Goal: Task Accomplishment & Management: Manage account settings

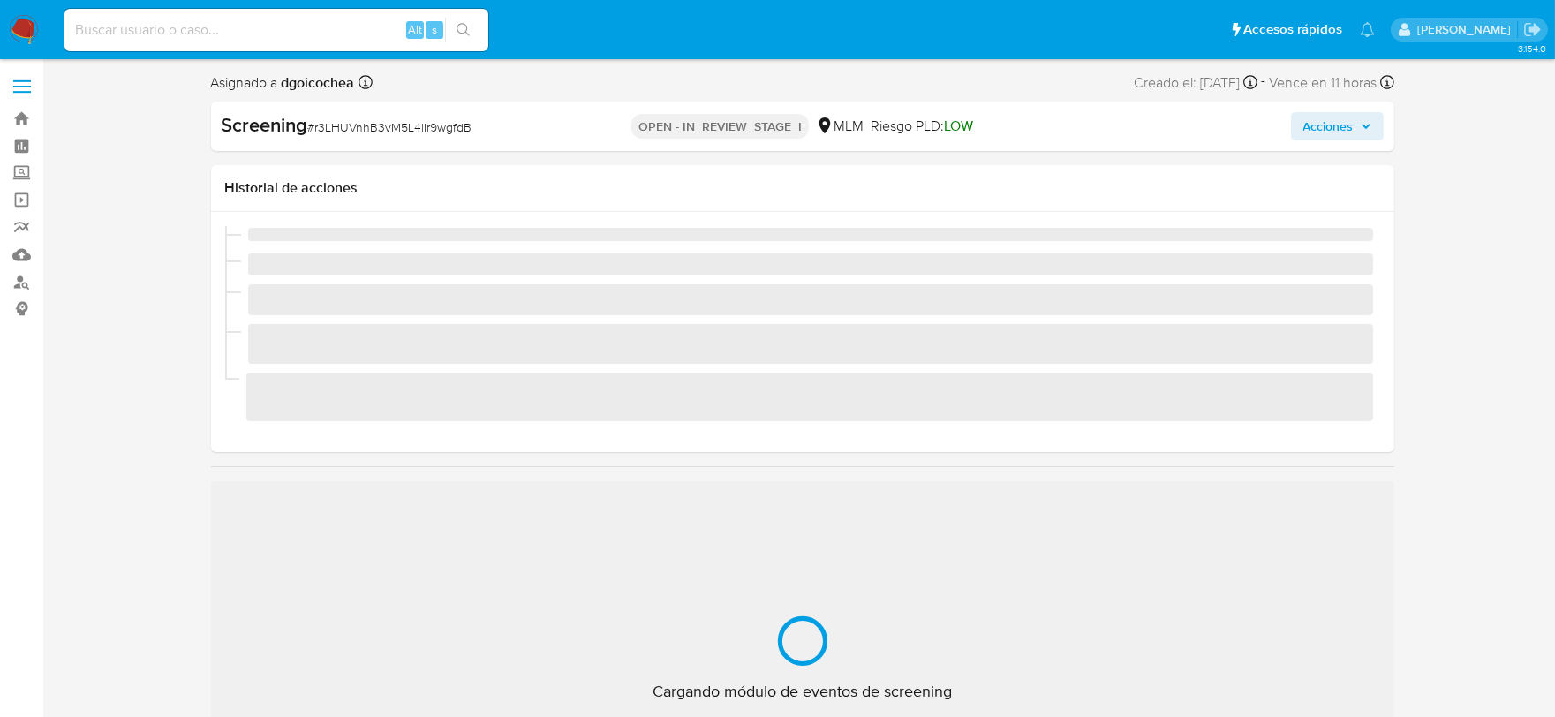
select select "10"
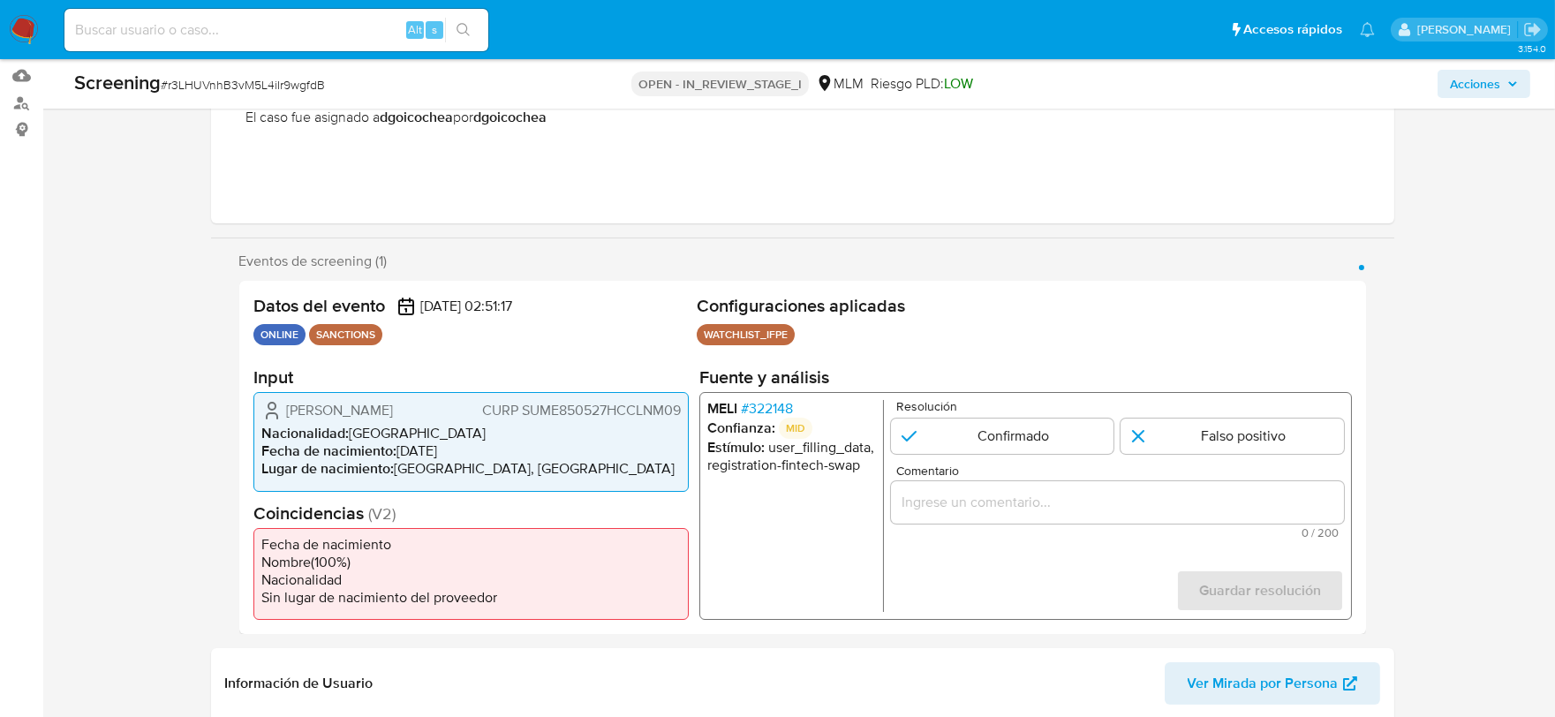
scroll to position [196, 0]
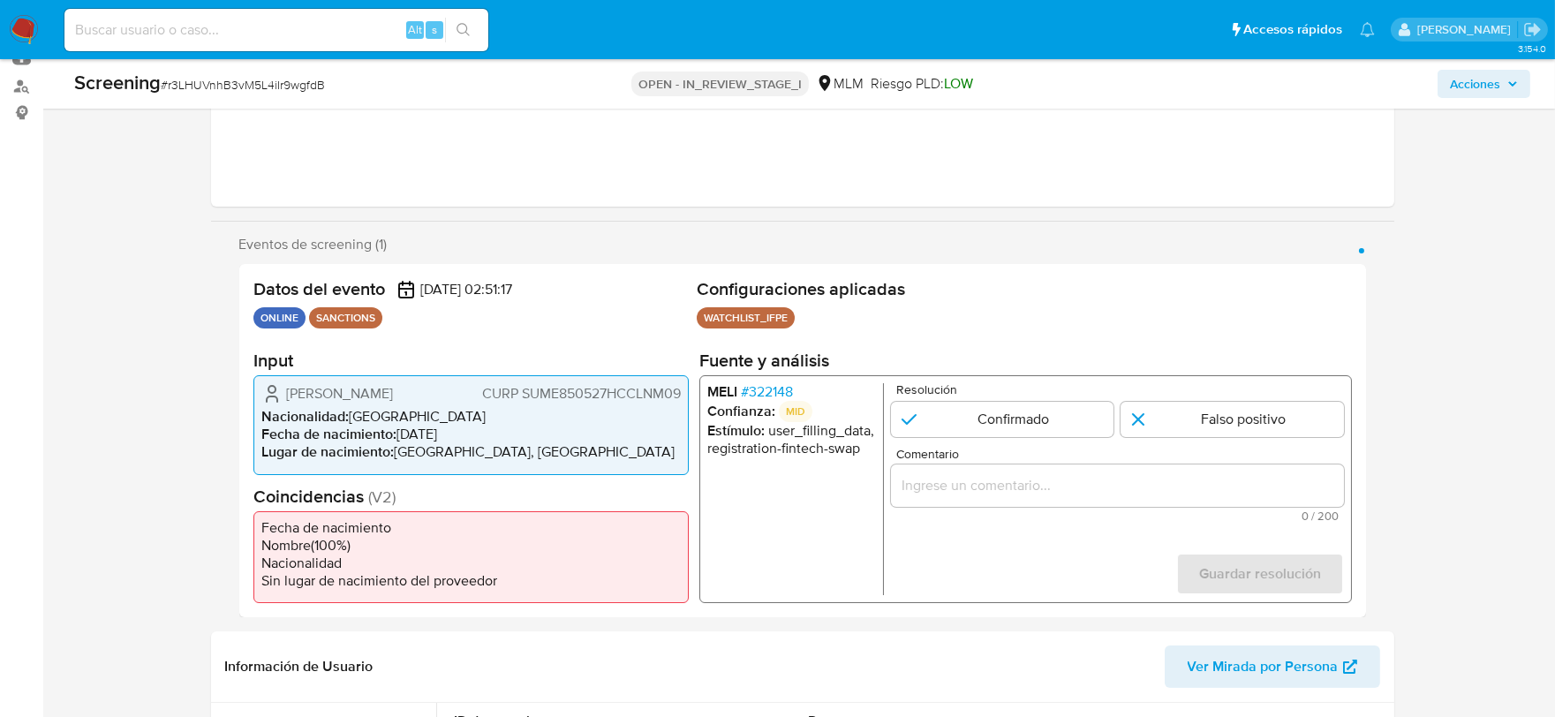
click at [761, 391] on span "# 322148" at bounding box center [766, 392] width 52 height 18
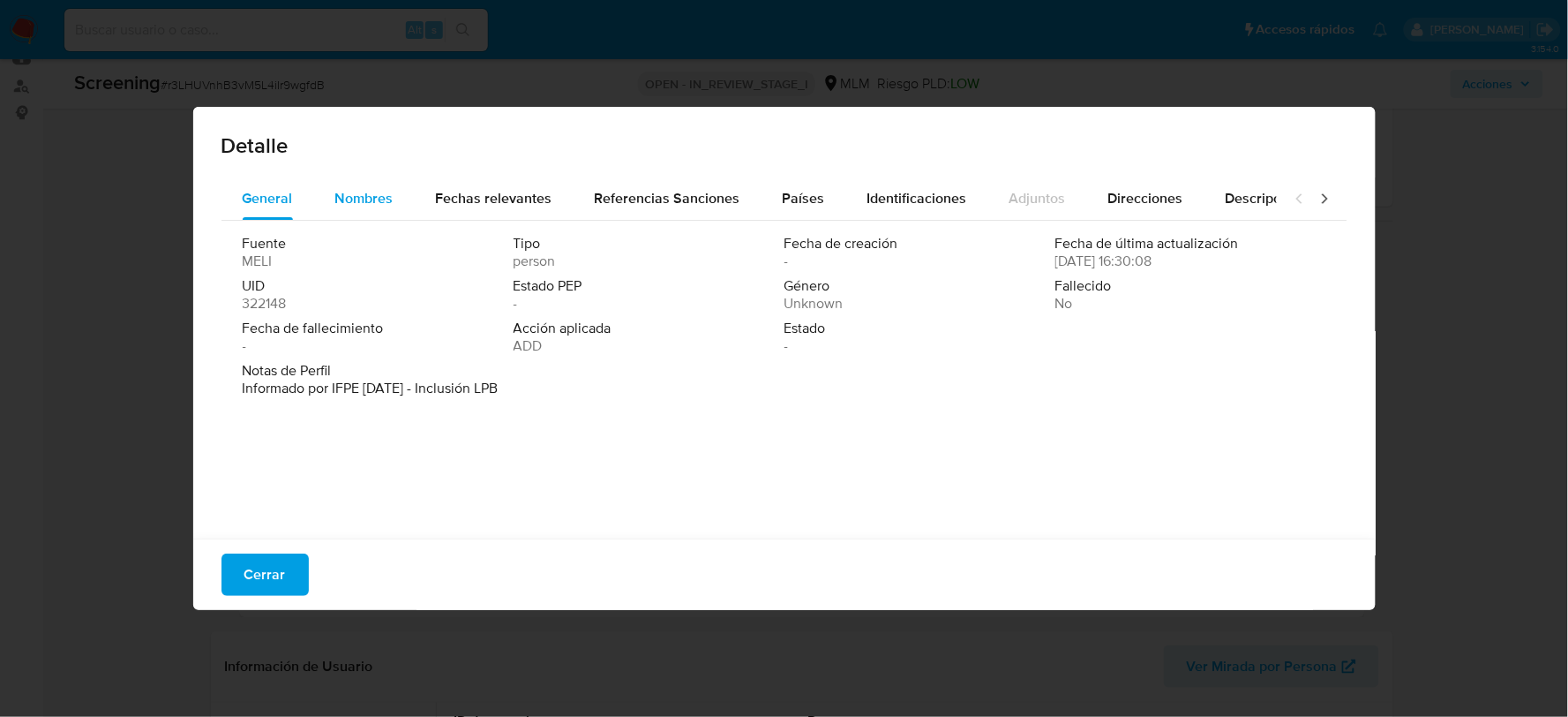
click at [374, 200] on span "Nombres" at bounding box center [365, 198] width 58 height 20
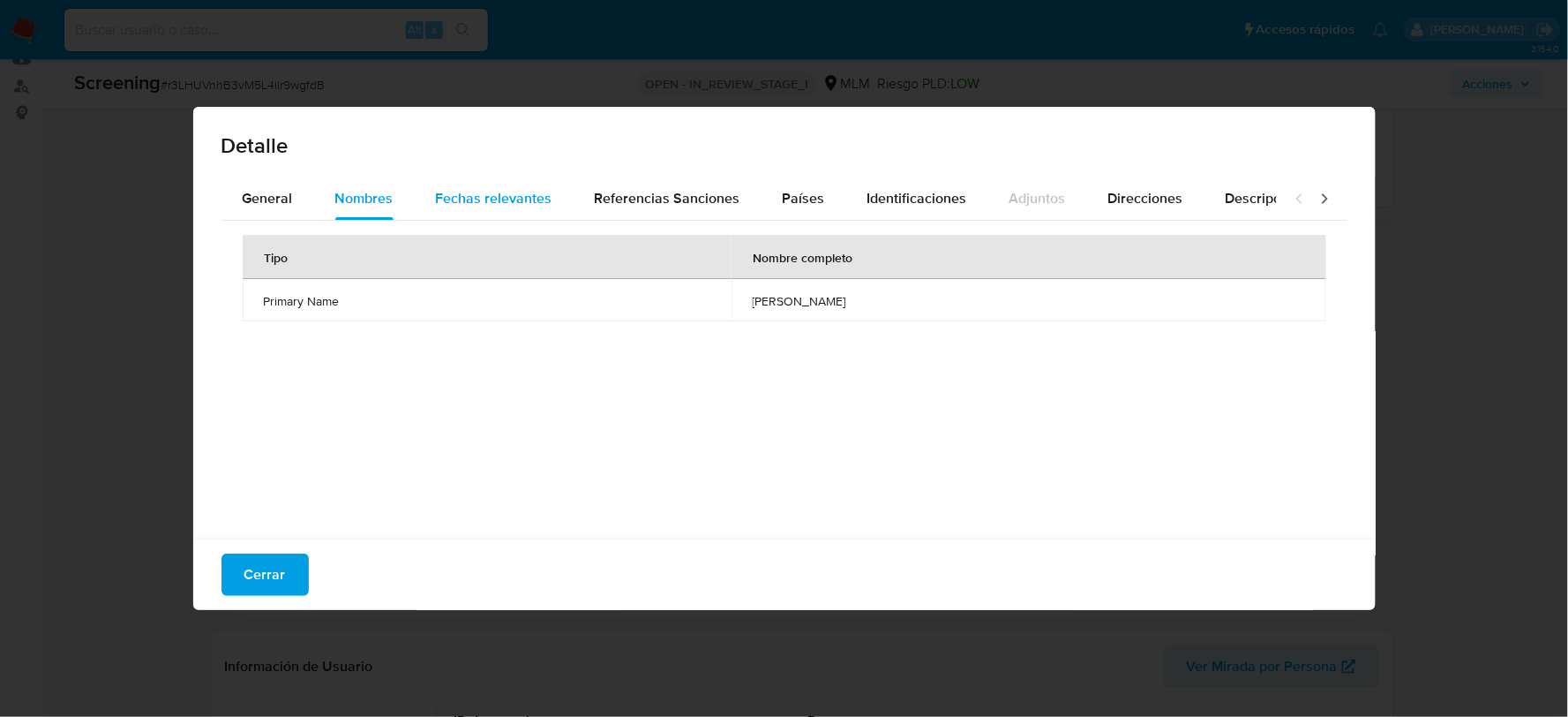
click at [531, 189] on span "Fechas relevantes" at bounding box center [494, 198] width 117 height 20
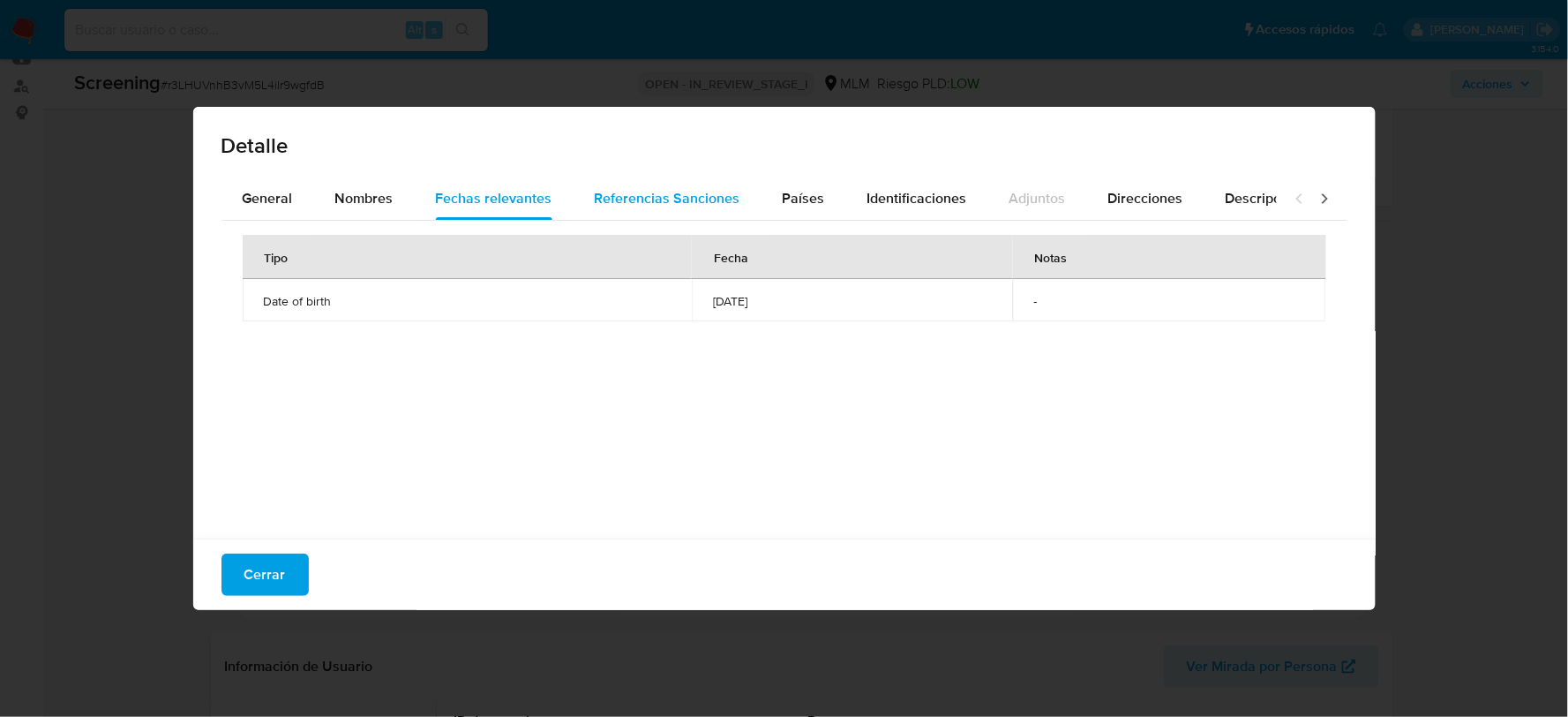
click at [678, 188] on span "Referencias Sanciones" at bounding box center [668, 198] width 146 height 20
click at [833, 194] on button "Países" at bounding box center [803, 198] width 85 height 42
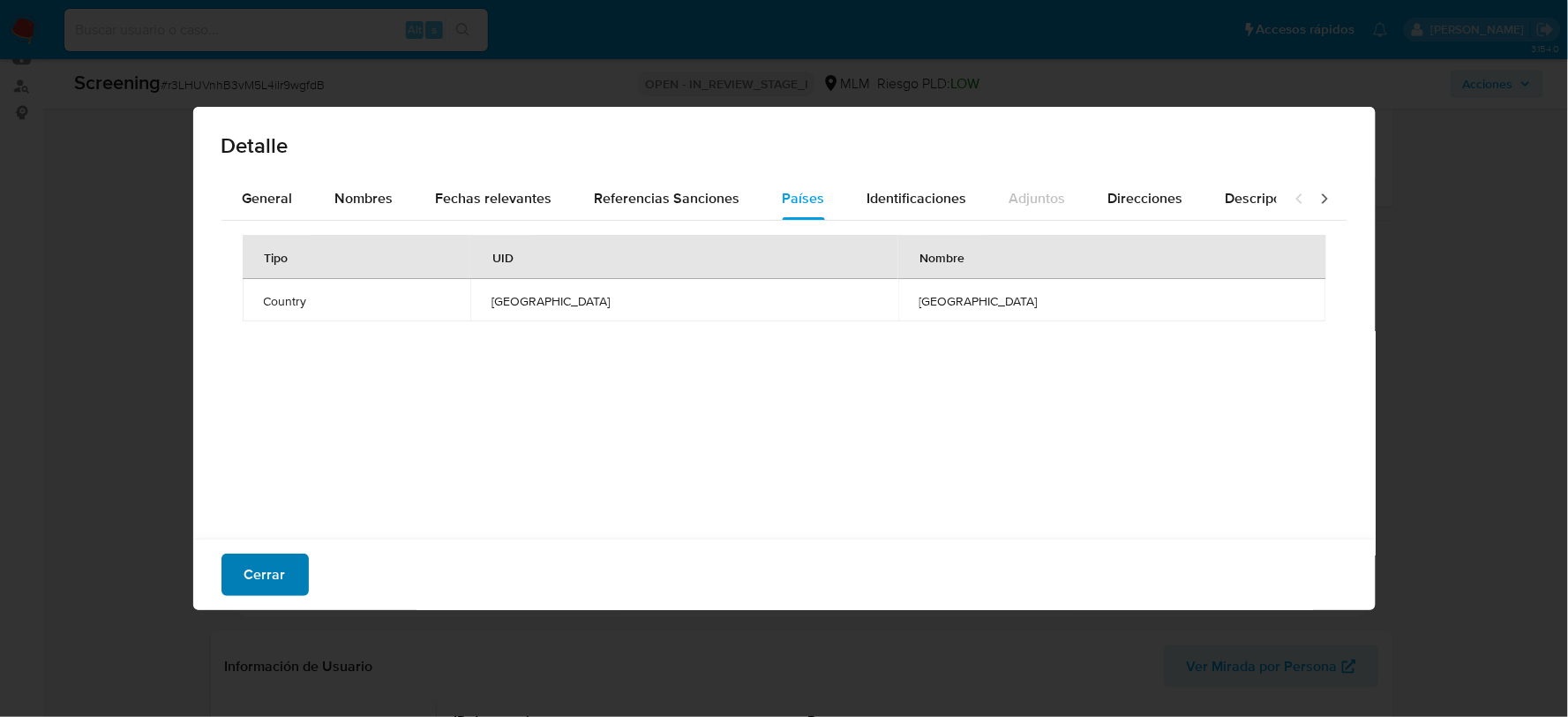
click at [269, 585] on span "Cerrar" at bounding box center [266, 574] width 42 height 39
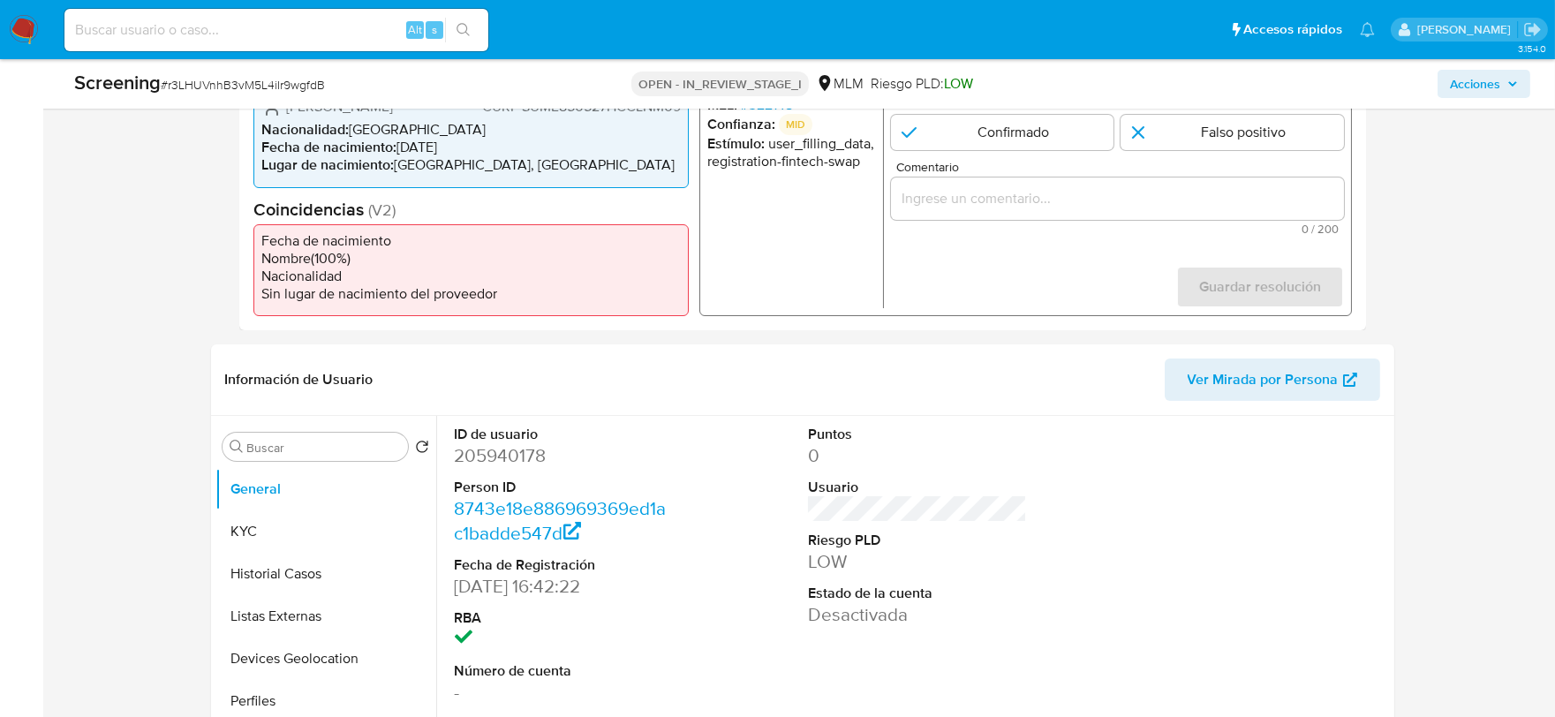
scroll to position [588, 0]
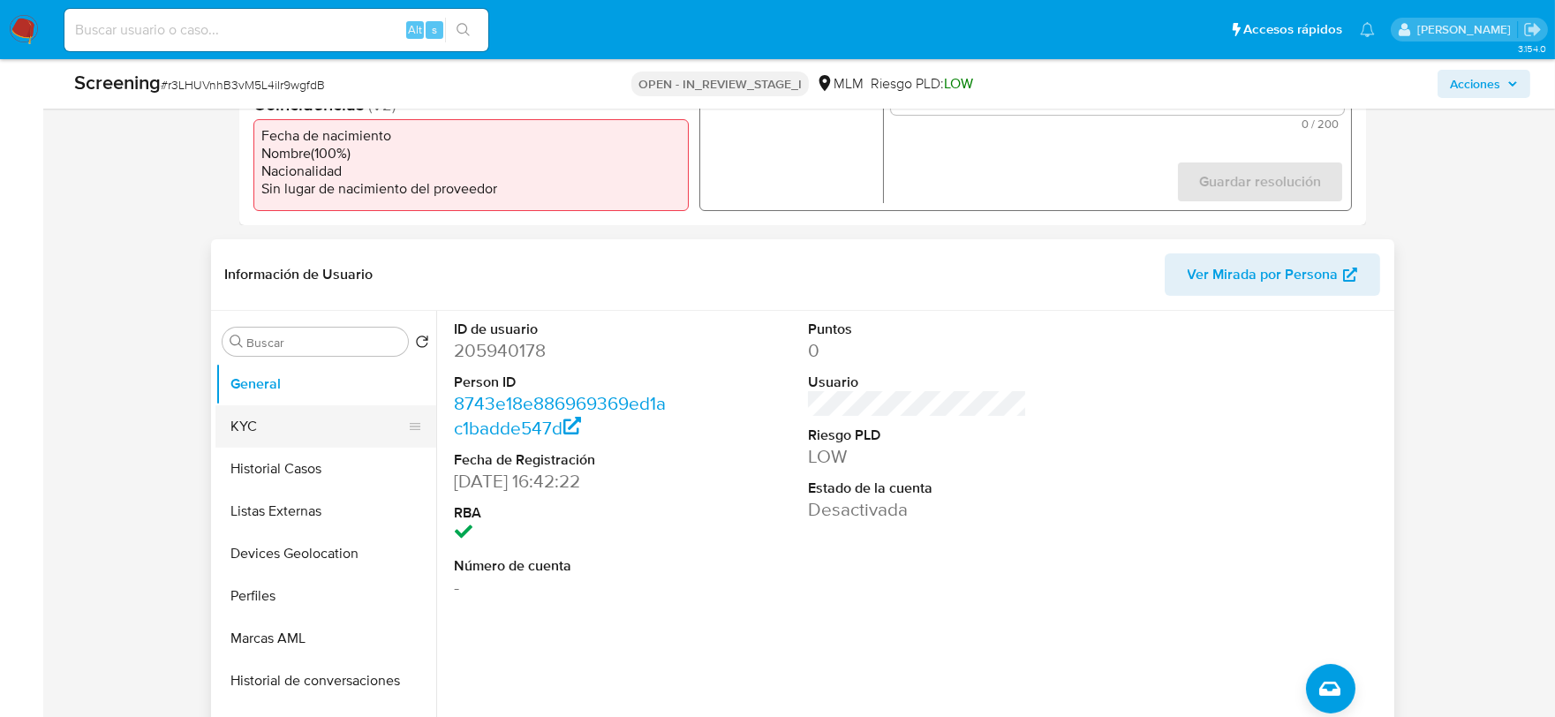
click at [307, 415] on button "KYC" at bounding box center [318, 426] width 207 height 42
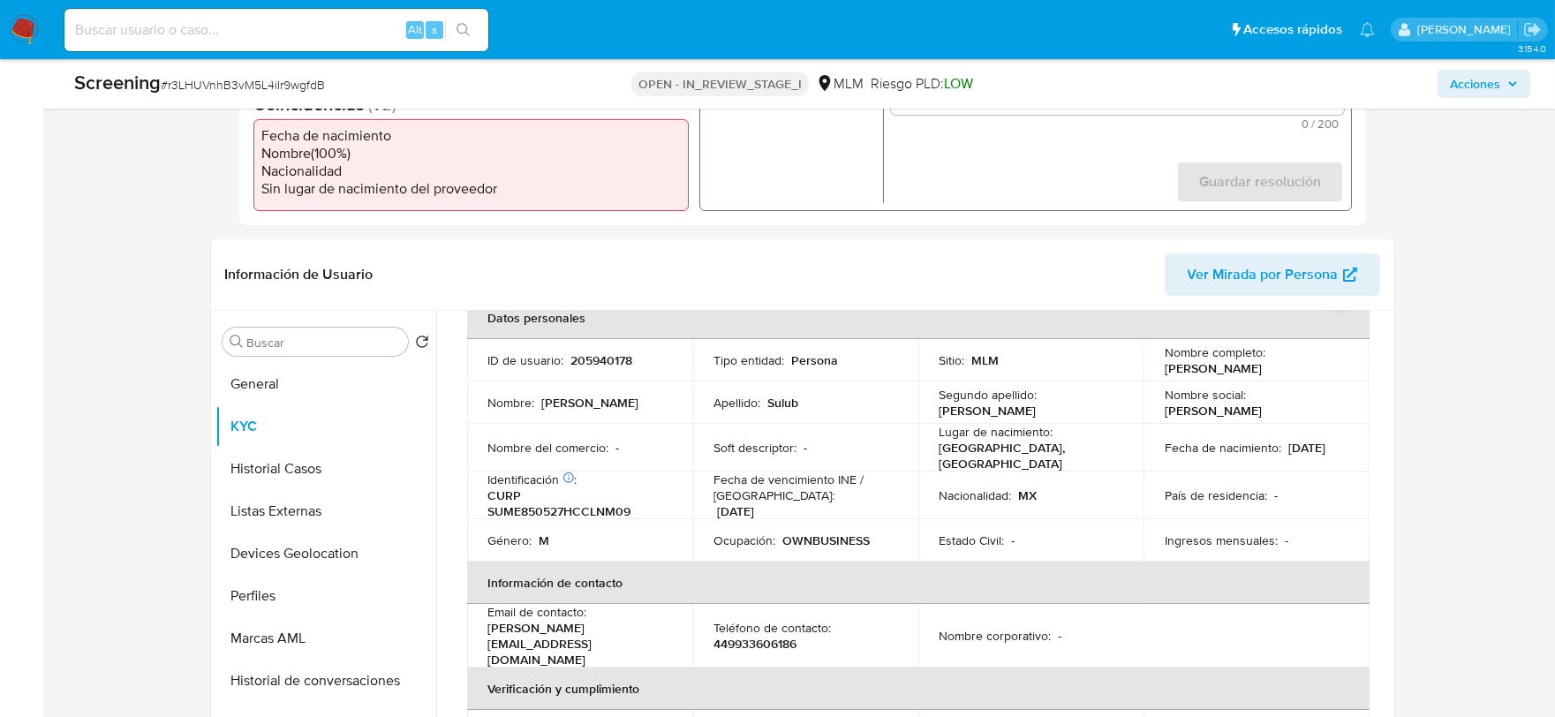
scroll to position [0, 0]
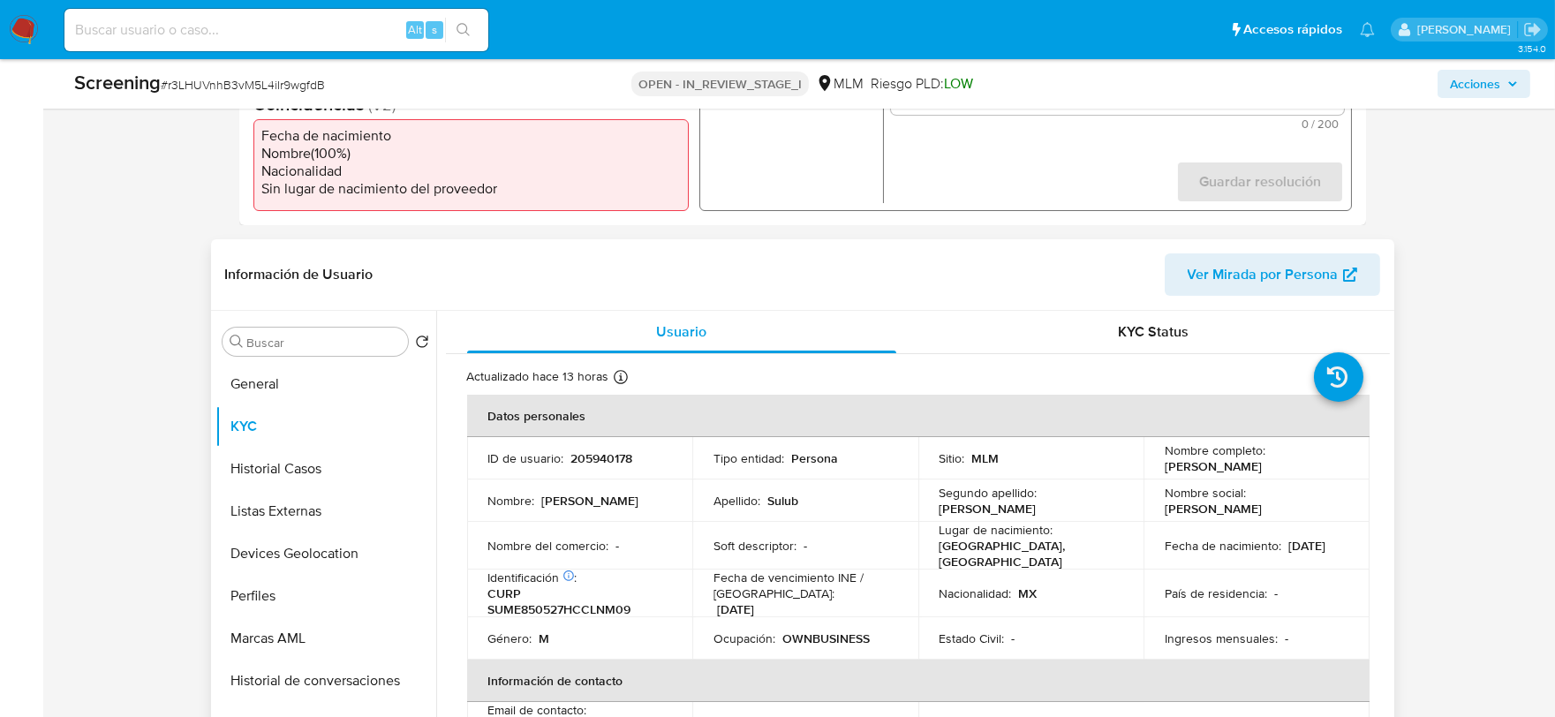
drag, startPoint x: 1330, startPoint y: 466, endPoint x: 1159, endPoint y: 473, distance: 170.6
click at [1165, 473] on div "Nombre completo : Emmanuel David Sulub Manzo" at bounding box center [1257, 458] width 184 height 32
copy p "Emmanuel David Sulub Manzo"
click at [586, 601] on p "CURP SUME850527HCCLNM09" at bounding box center [576, 601] width 177 height 32
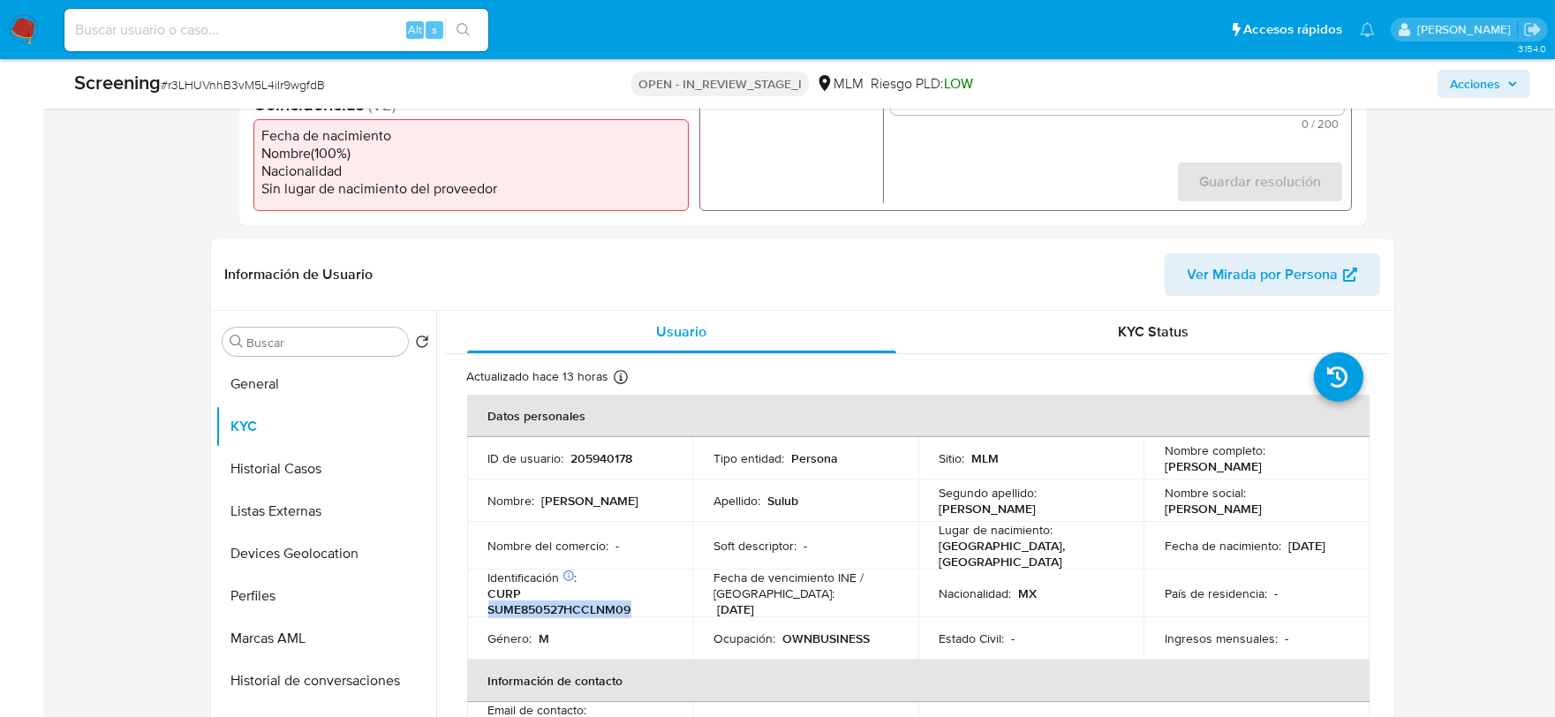
copy p "SUME850527HCCLNM09"
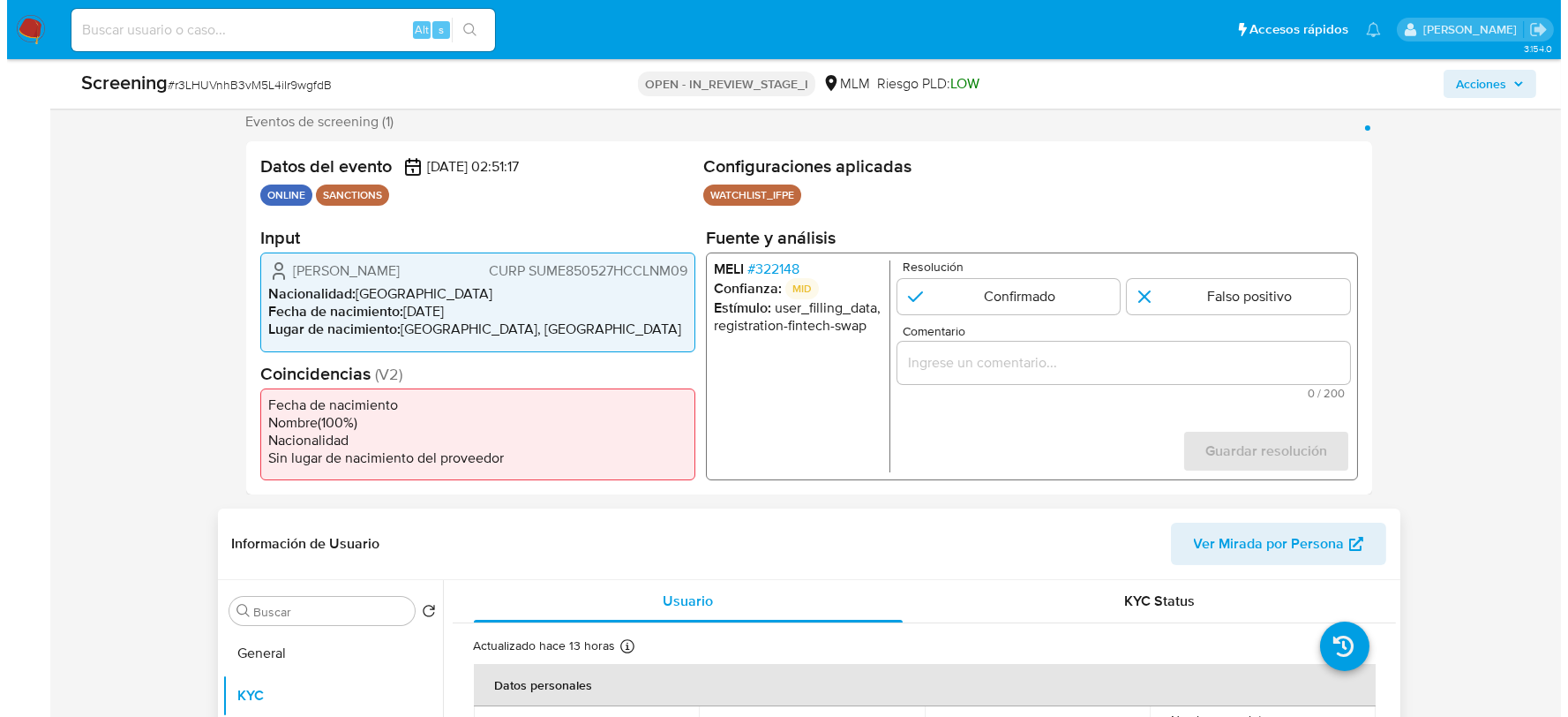
scroll to position [294, 0]
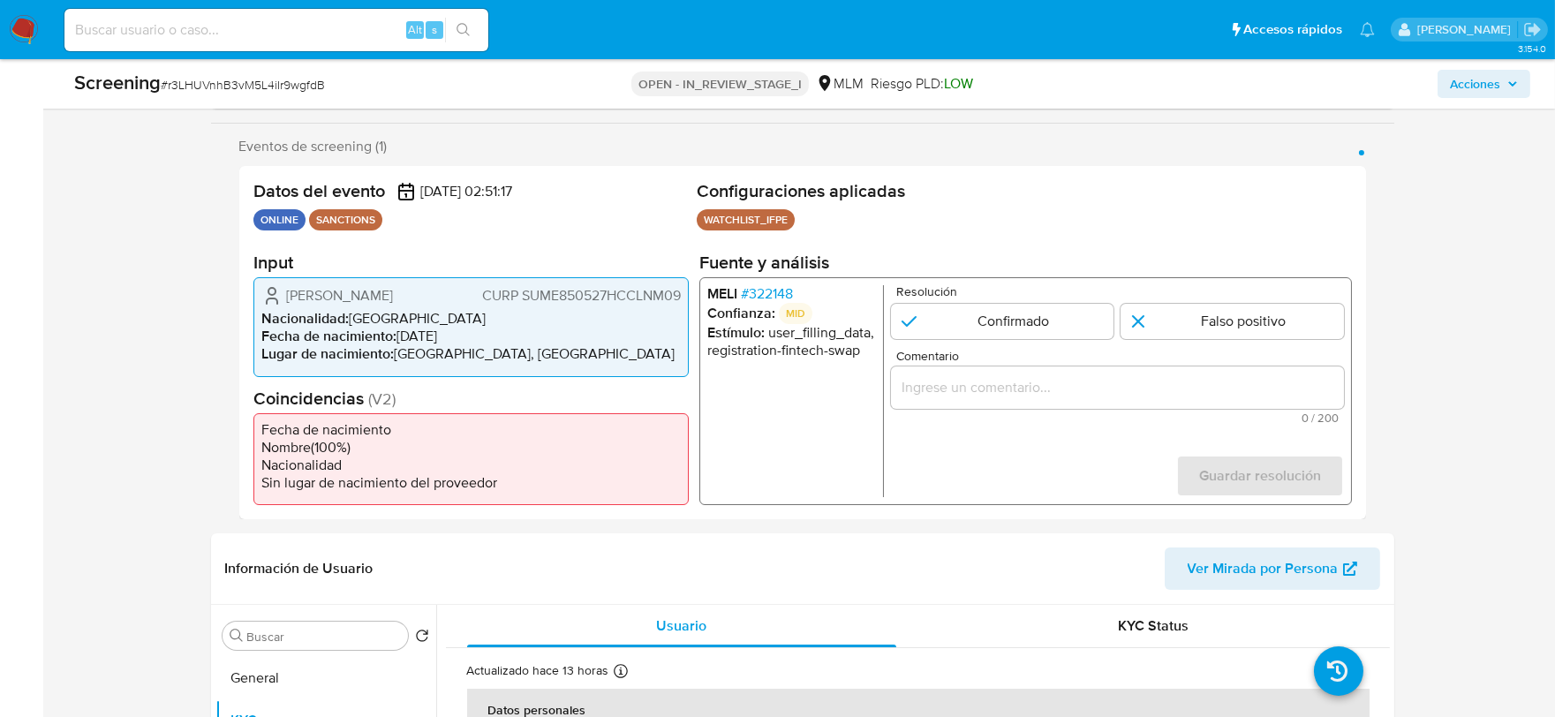
click at [782, 288] on span "# 322148" at bounding box center [766, 294] width 52 height 18
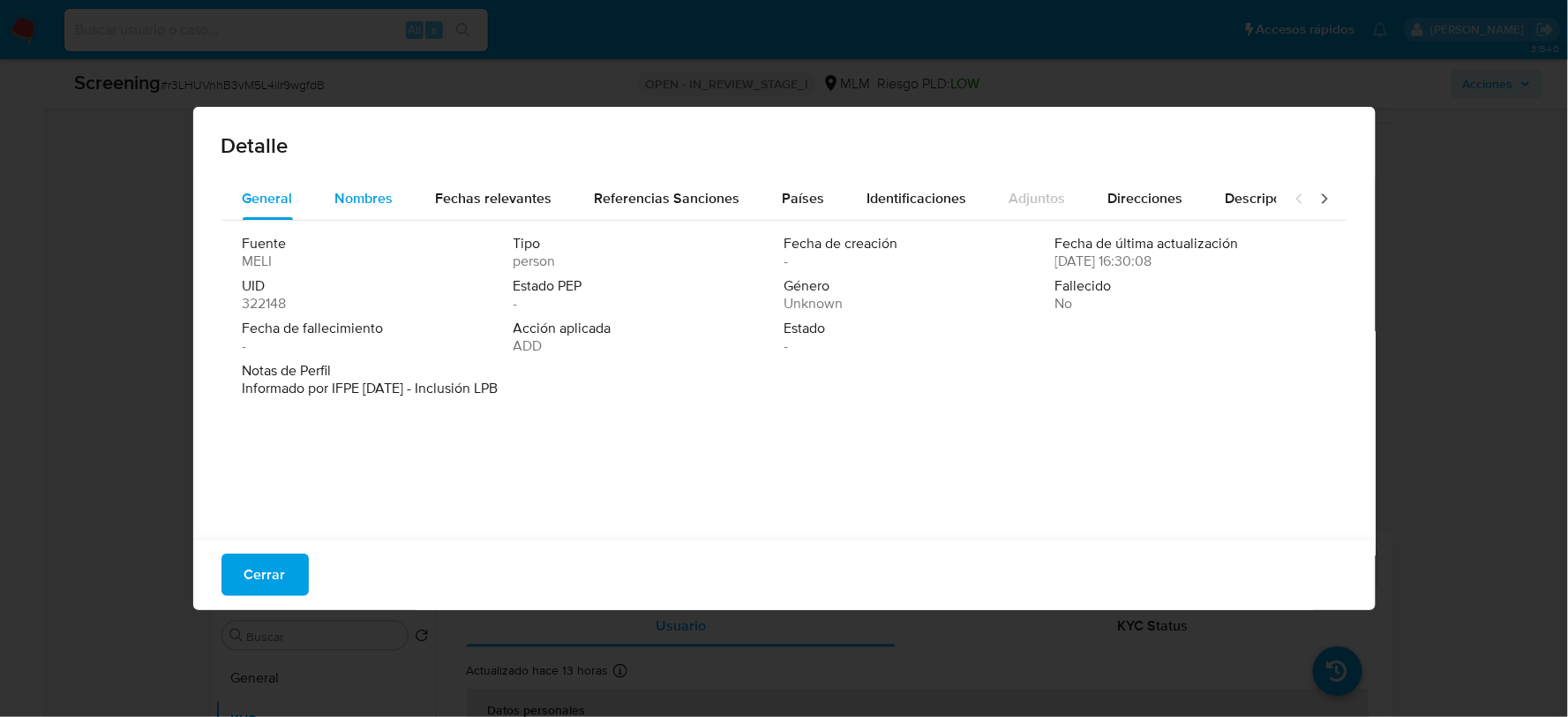
click at [374, 200] on span "Nombres" at bounding box center [365, 198] width 58 height 20
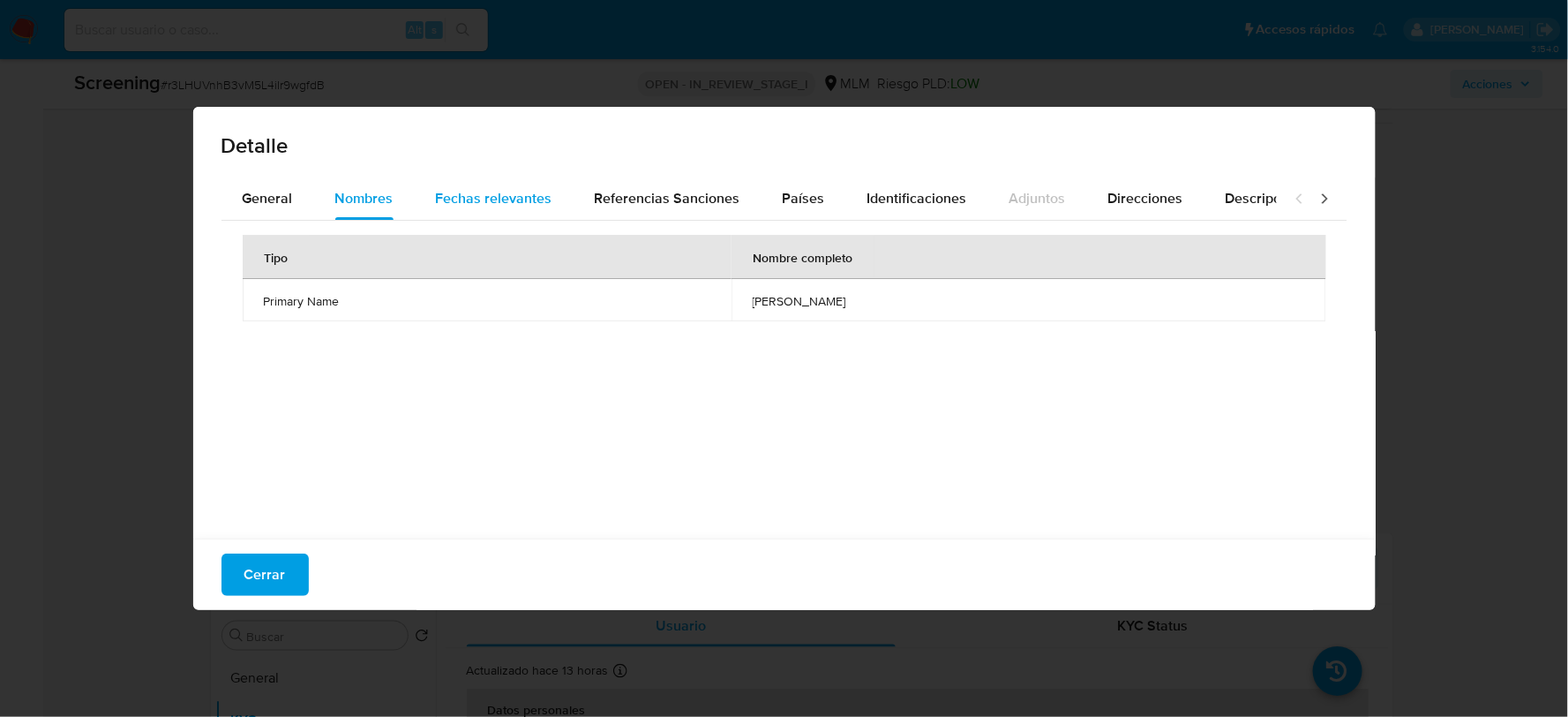
click at [455, 195] on span "Fechas relevantes" at bounding box center [494, 198] width 117 height 20
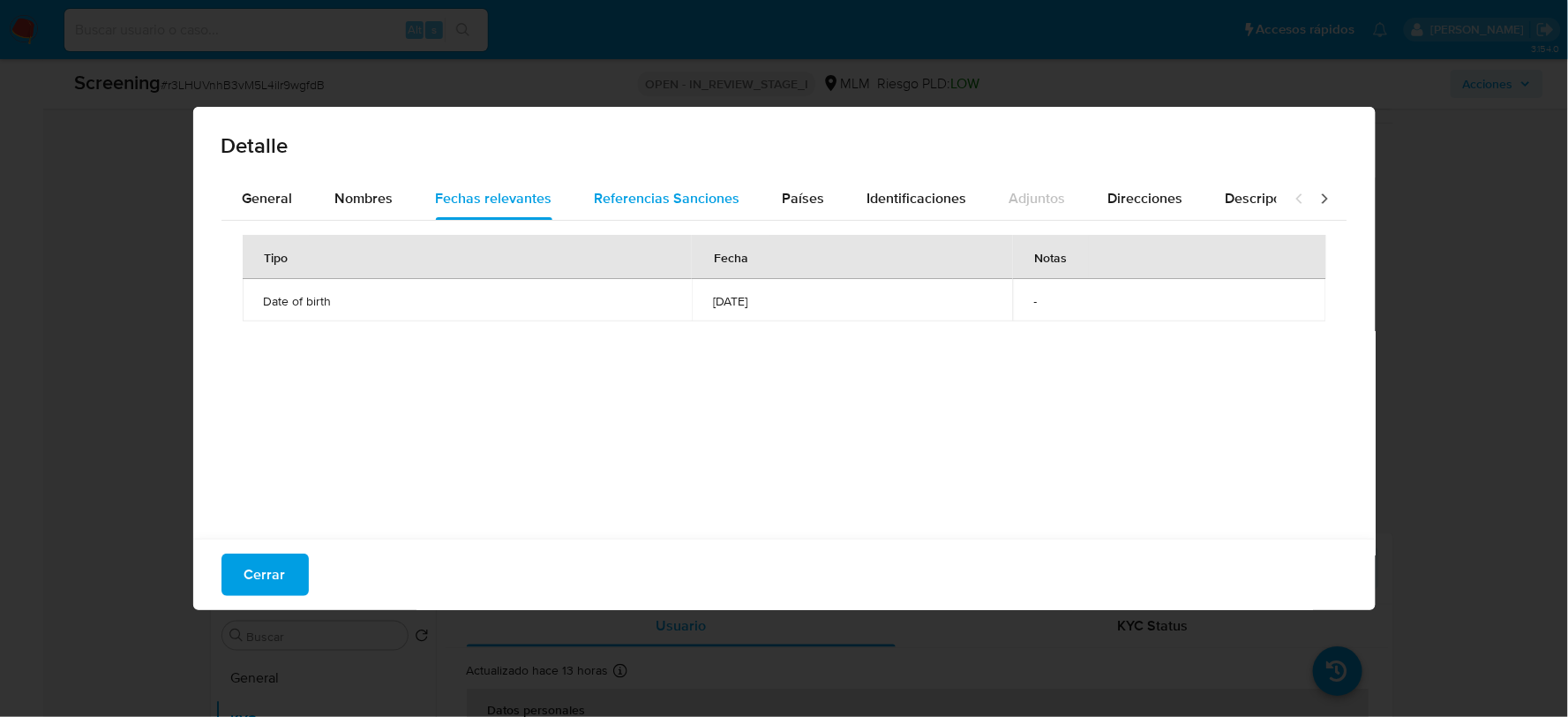
click at [623, 186] on div "Referencias Sanciones" at bounding box center [668, 198] width 146 height 42
click at [813, 201] on span "Países" at bounding box center [803, 198] width 42 height 20
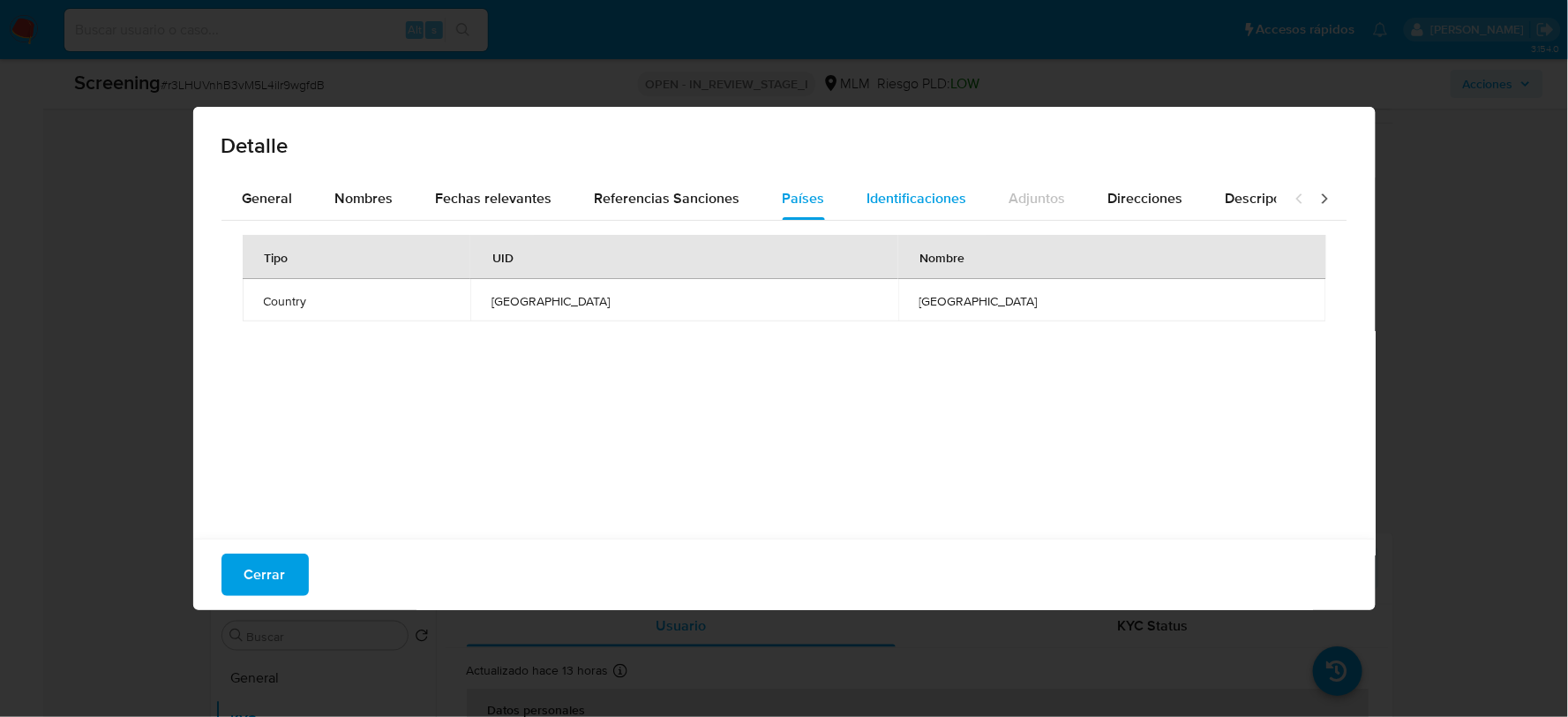
click at [918, 190] on span "Identificaciones" at bounding box center [917, 198] width 100 height 20
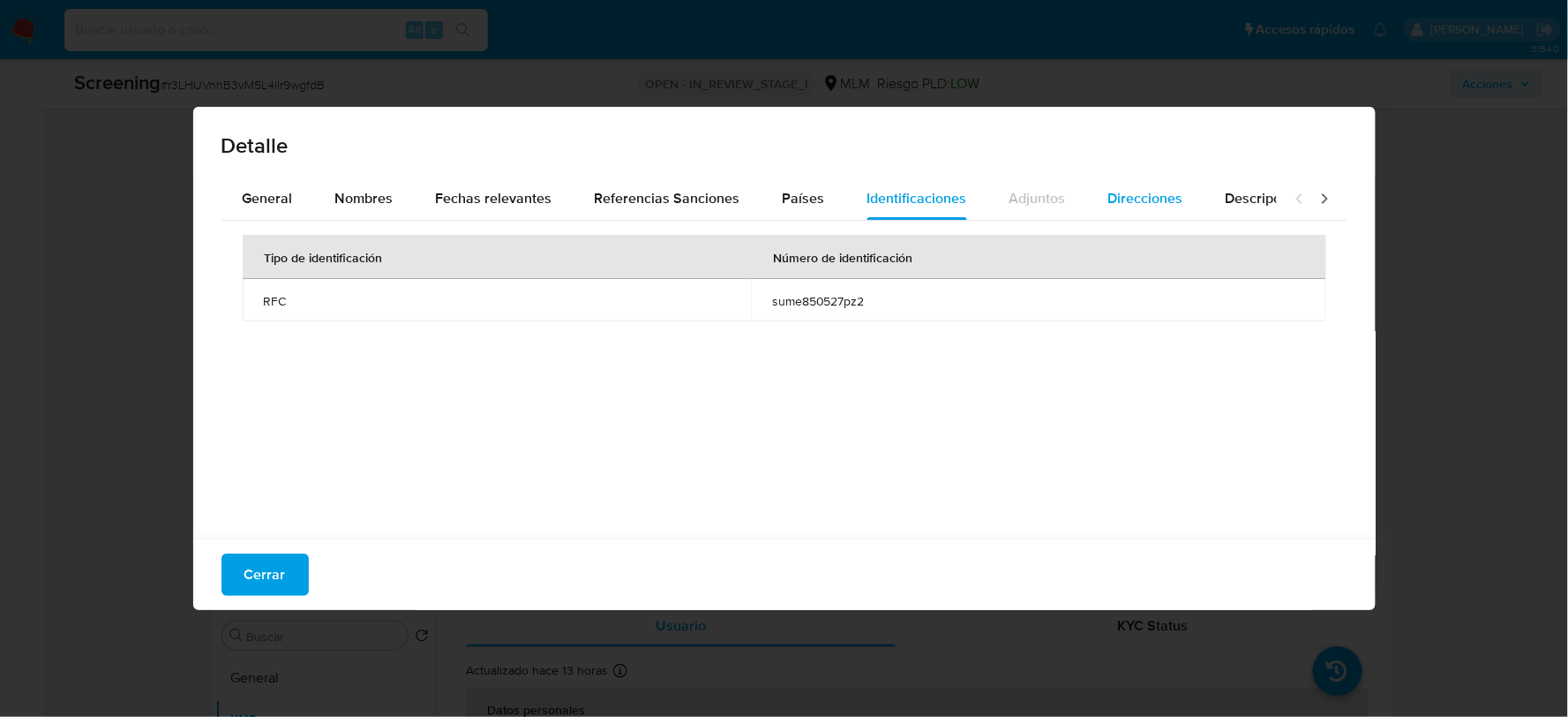
click at [1140, 200] on span "Direcciones" at bounding box center [1145, 198] width 75 height 20
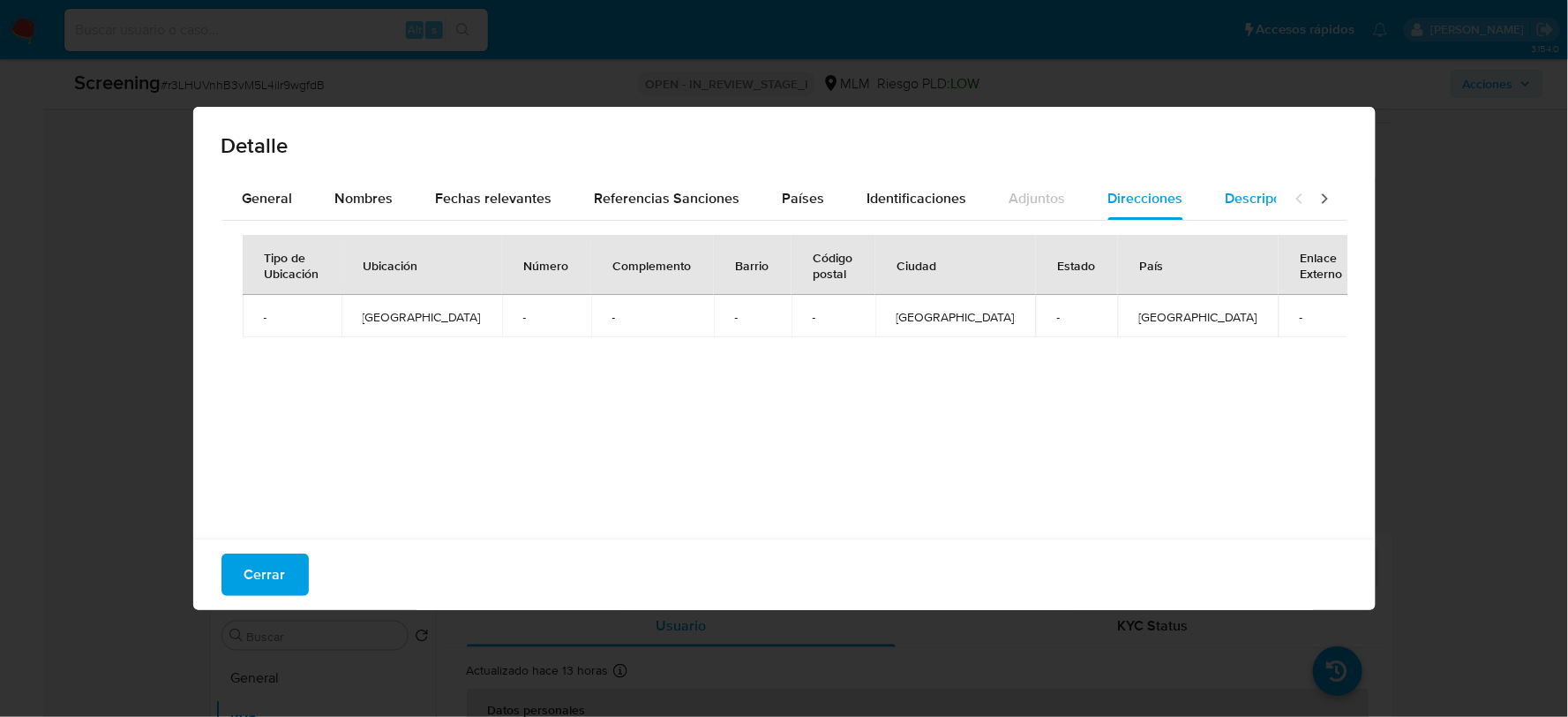
click at [1245, 200] on span "Descripciones" at bounding box center [1270, 198] width 90 height 20
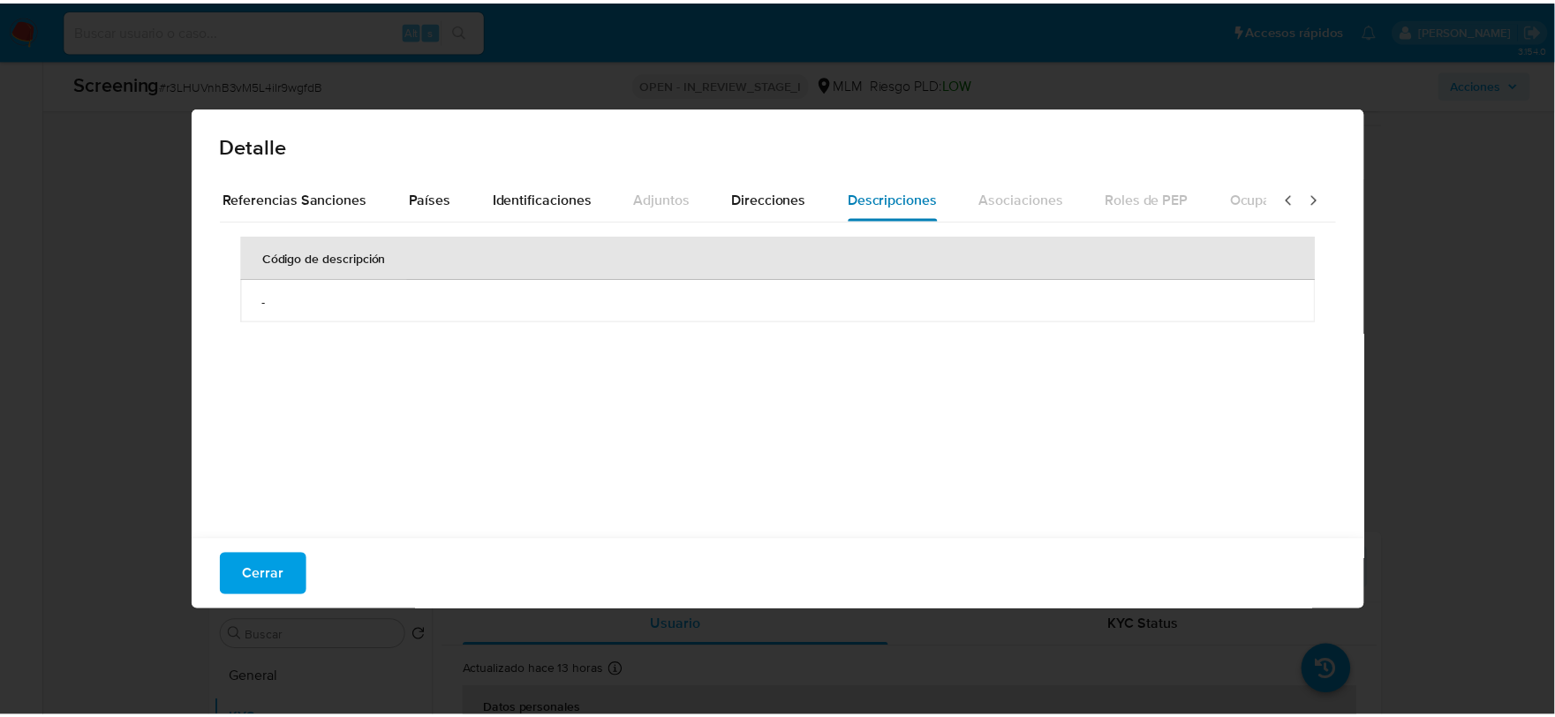
scroll to position [0, 625]
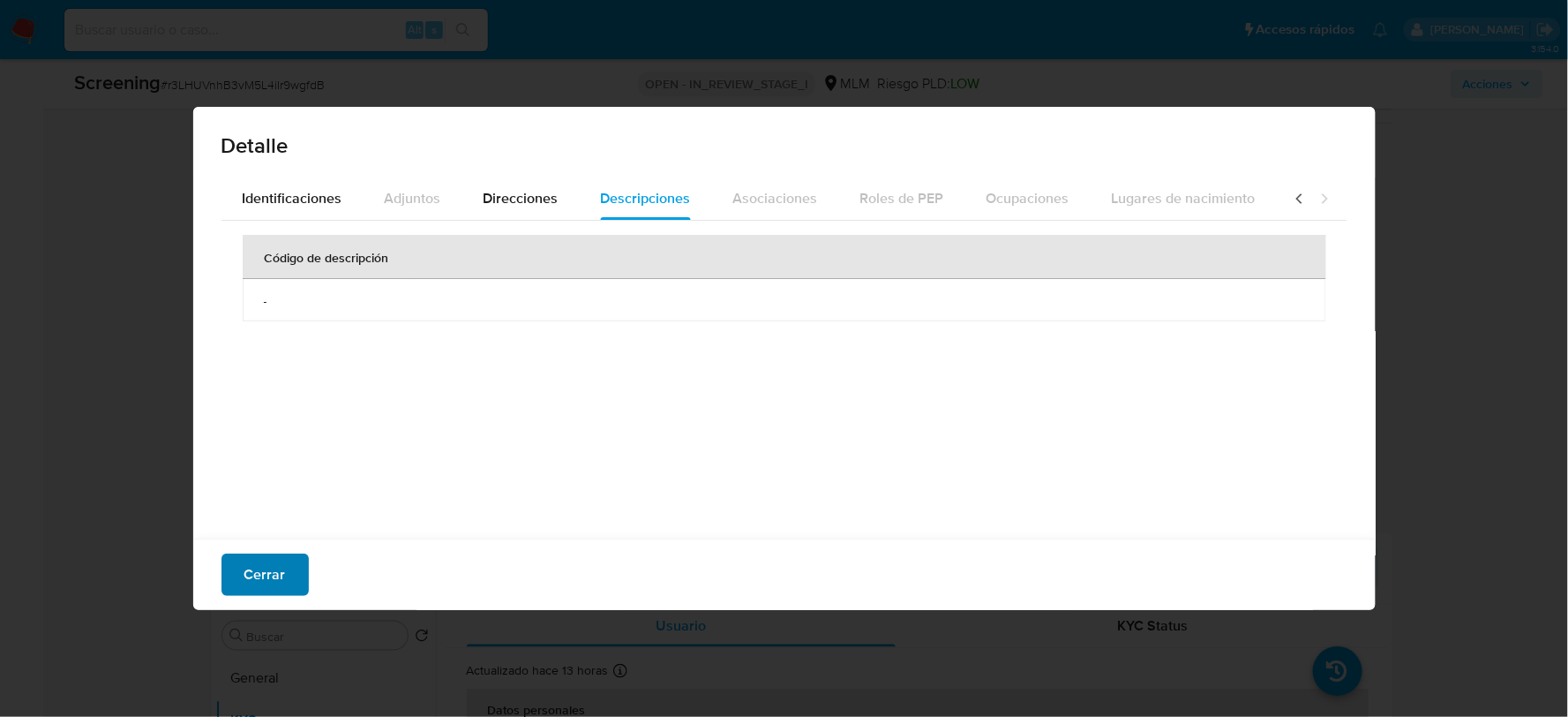
click at [280, 581] on span "Cerrar" at bounding box center [266, 574] width 42 height 39
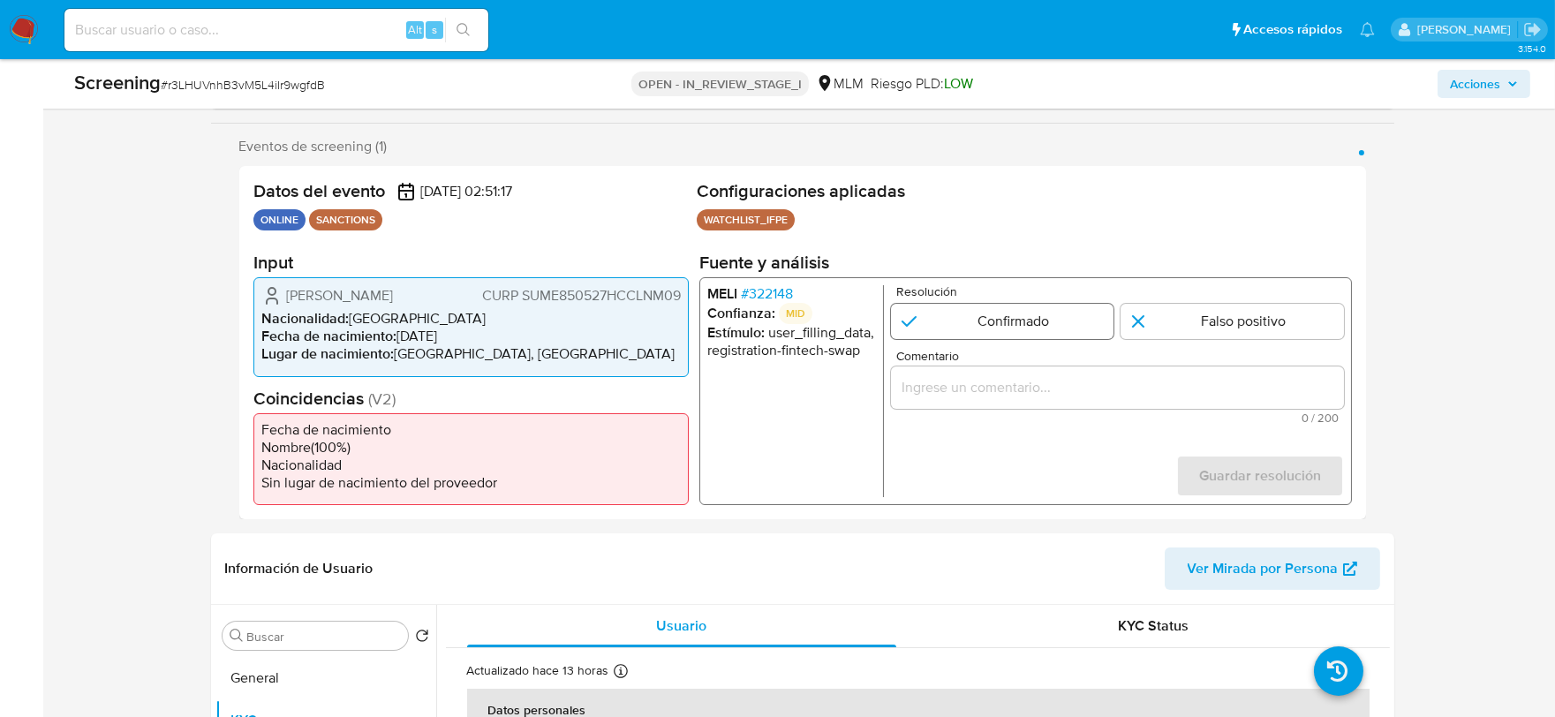
click at [986, 311] on input "1 de 1" at bounding box center [1001, 321] width 223 height 35
radio input "true"
click at [1015, 369] on div "1 de 1" at bounding box center [1116, 387] width 453 height 42
click at [1003, 377] on input "Comentario" at bounding box center [1116, 387] width 453 height 23
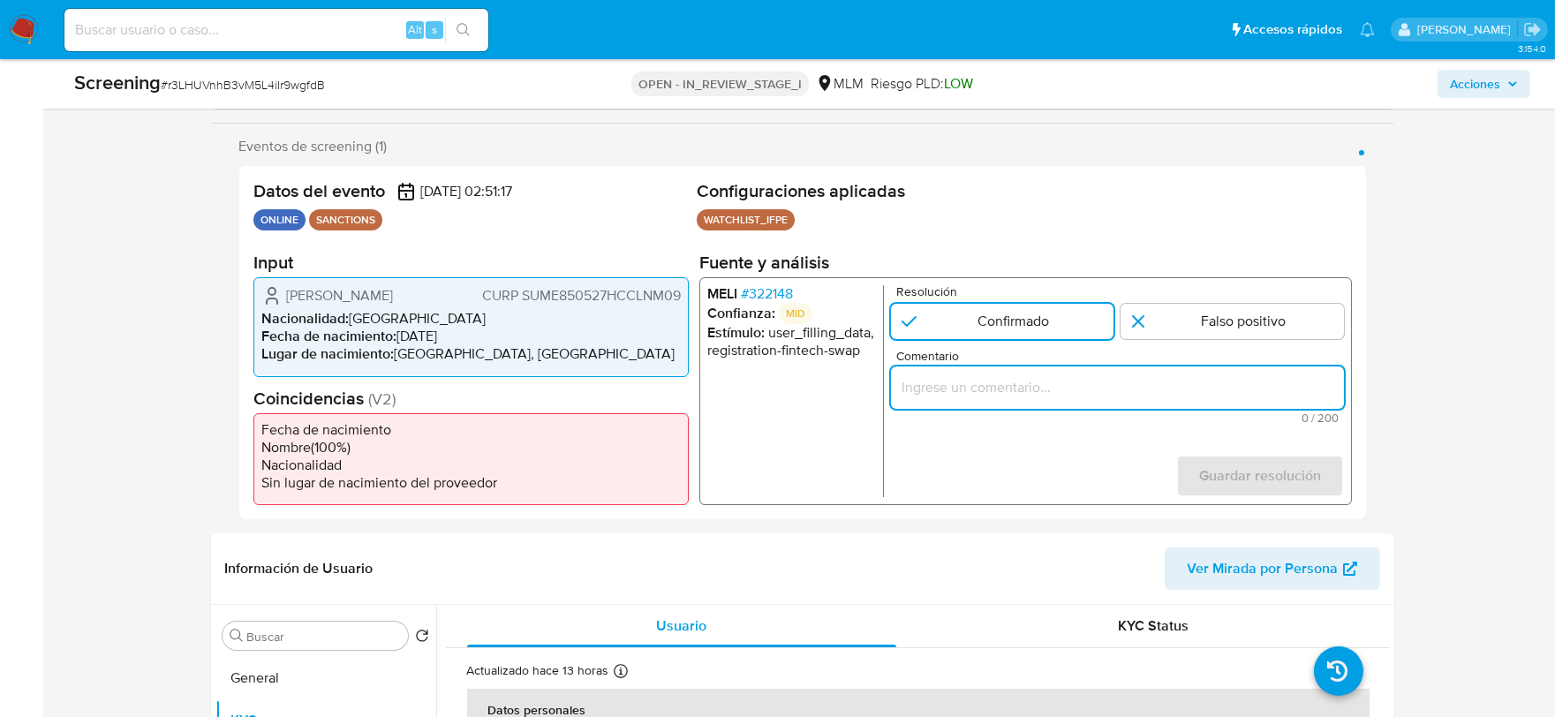
paste input "SE CONFIRMA COINCIDENCIA EN LISTA DE SANCIONES DENOMINADAS IFPE, POR FECHA DE N…"
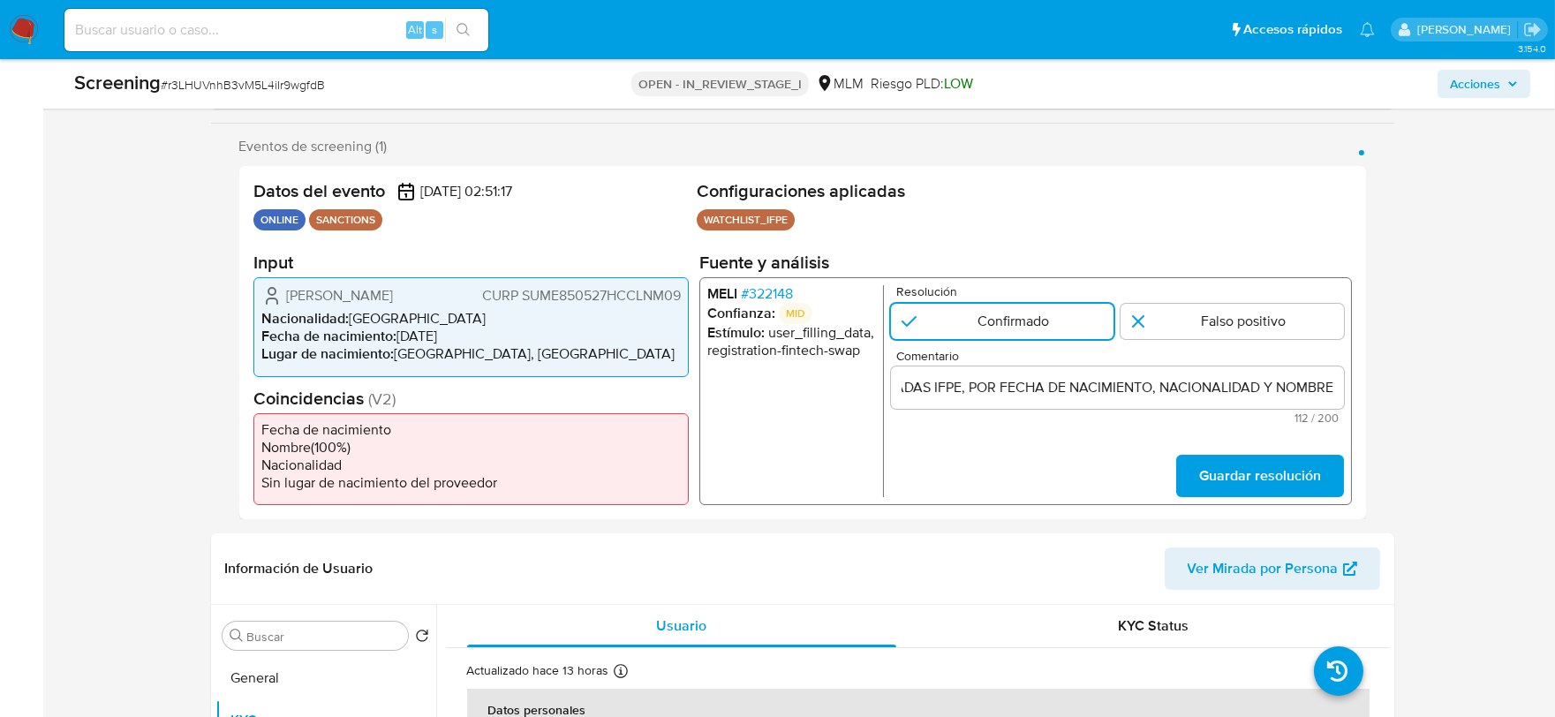
scroll to position [0, 0]
click at [1332, 392] on input "SE CONFIRMA COINCIDENCIA EN LISTA DE SANCIONES DENOMINADAS IFPE, POR FECHA DE N…" at bounding box center [1116, 387] width 453 height 23
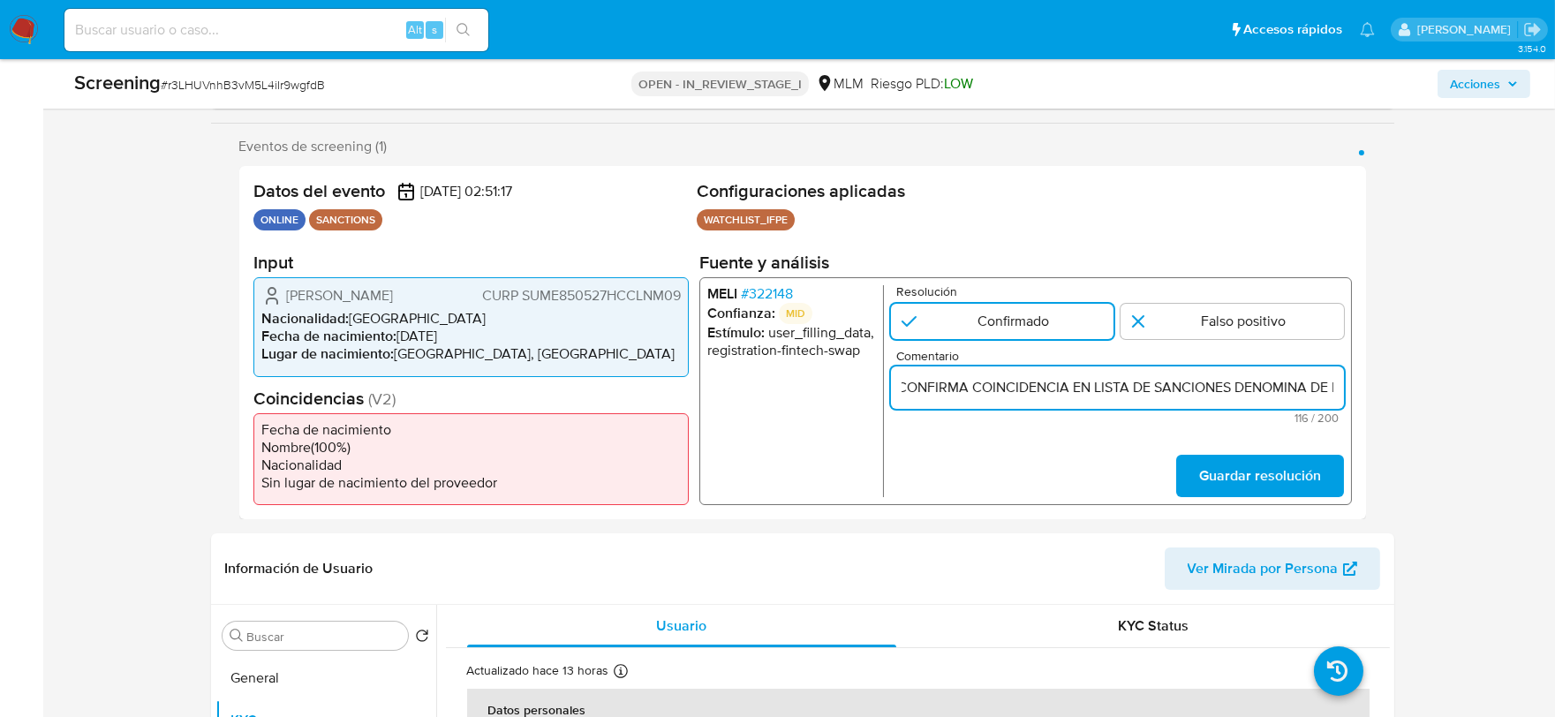
paste input "EMMANUEL DAVID SULUB MANZO, CON FECHA DE NACIMIENTO 27MAY1985, NACIONALIDAD MEX…"
type input "SE CONFIRMA COINCIDENCIA EN LISTA DE SANCIONES DENOMINA DE EMMANUEL DAVID SULUB…"
click at [1284, 471] on span "Guardar resolución" at bounding box center [1259, 476] width 122 height 39
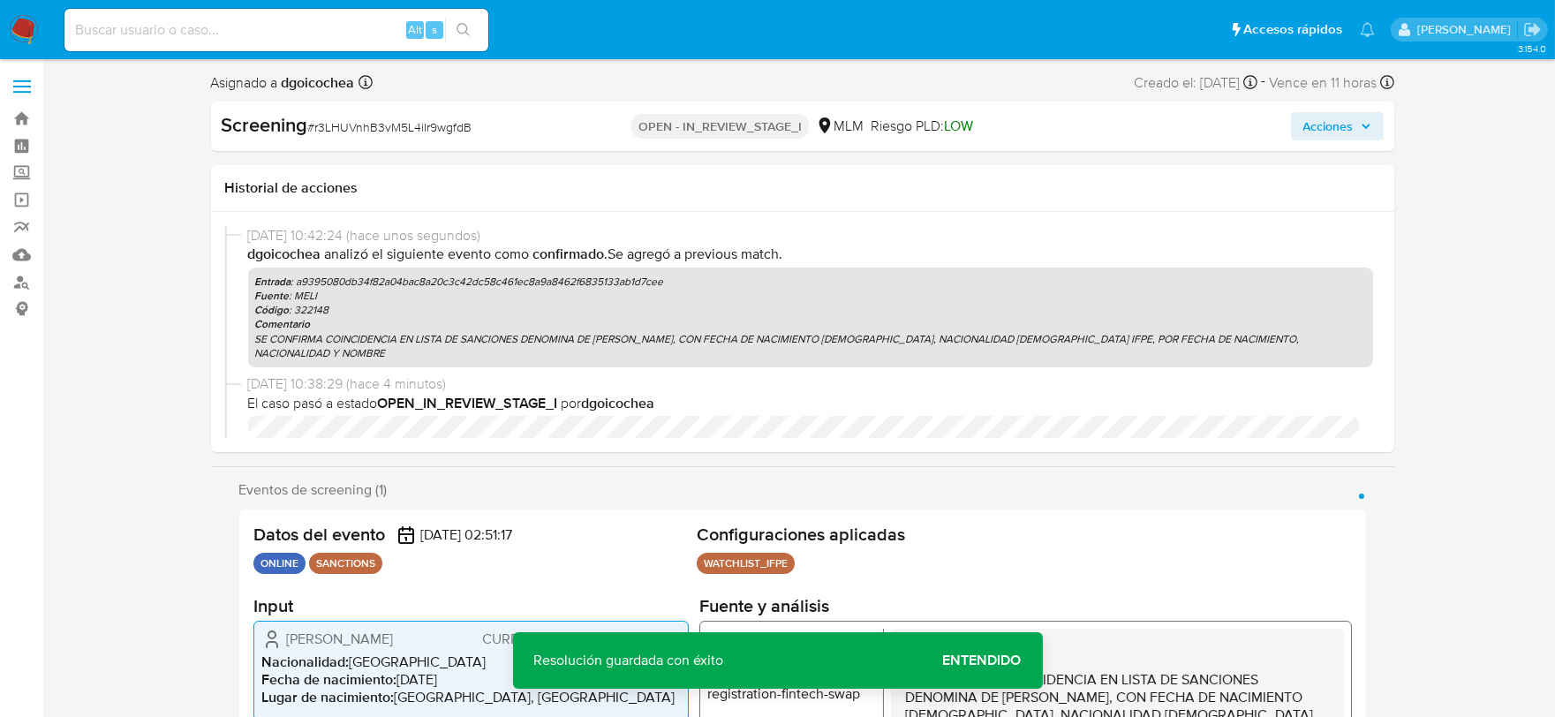
click at [1328, 117] on span "Acciones" at bounding box center [1328, 126] width 50 height 28
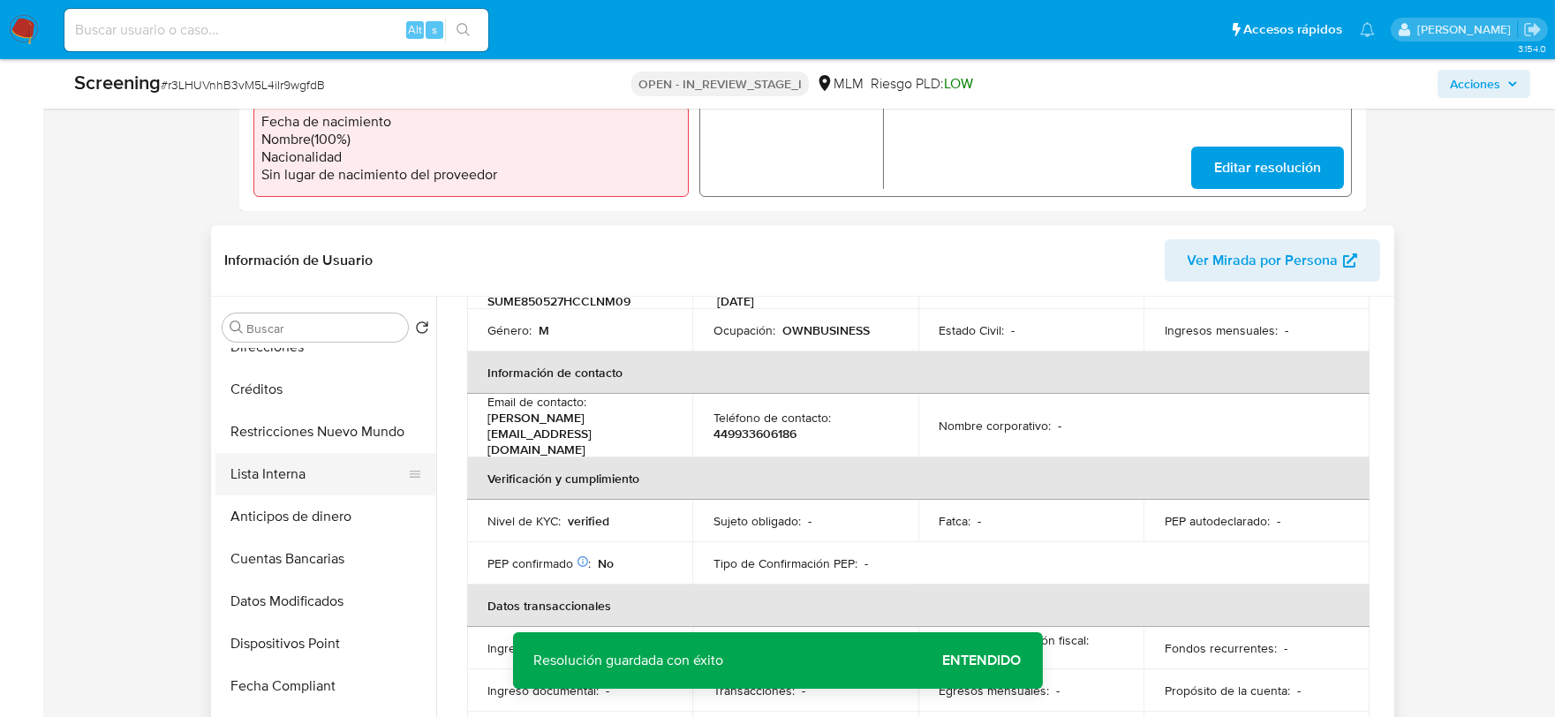
scroll to position [488, 0]
click at [318, 472] on button "Lista Interna" at bounding box center [318, 475] width 207 height 42
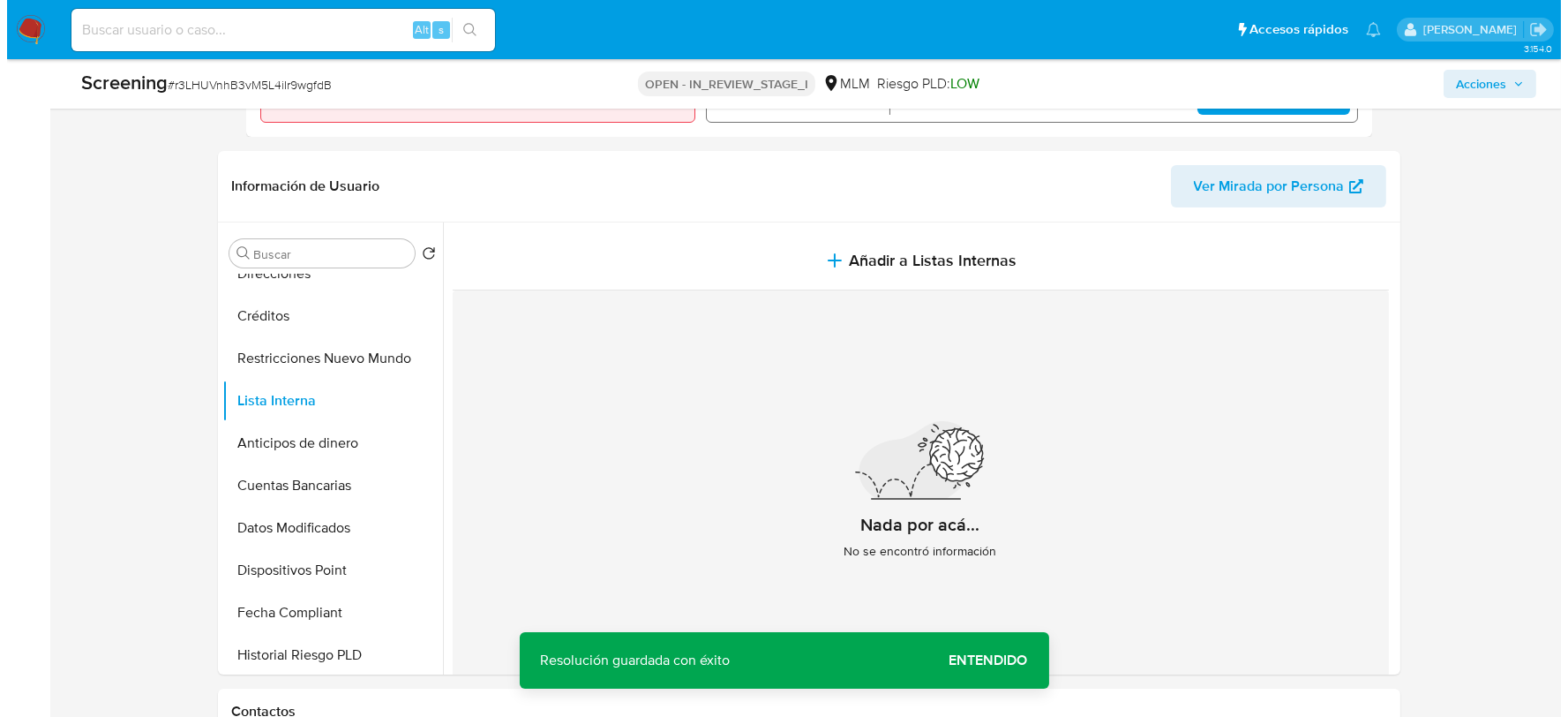
scroll to position [686, 0]
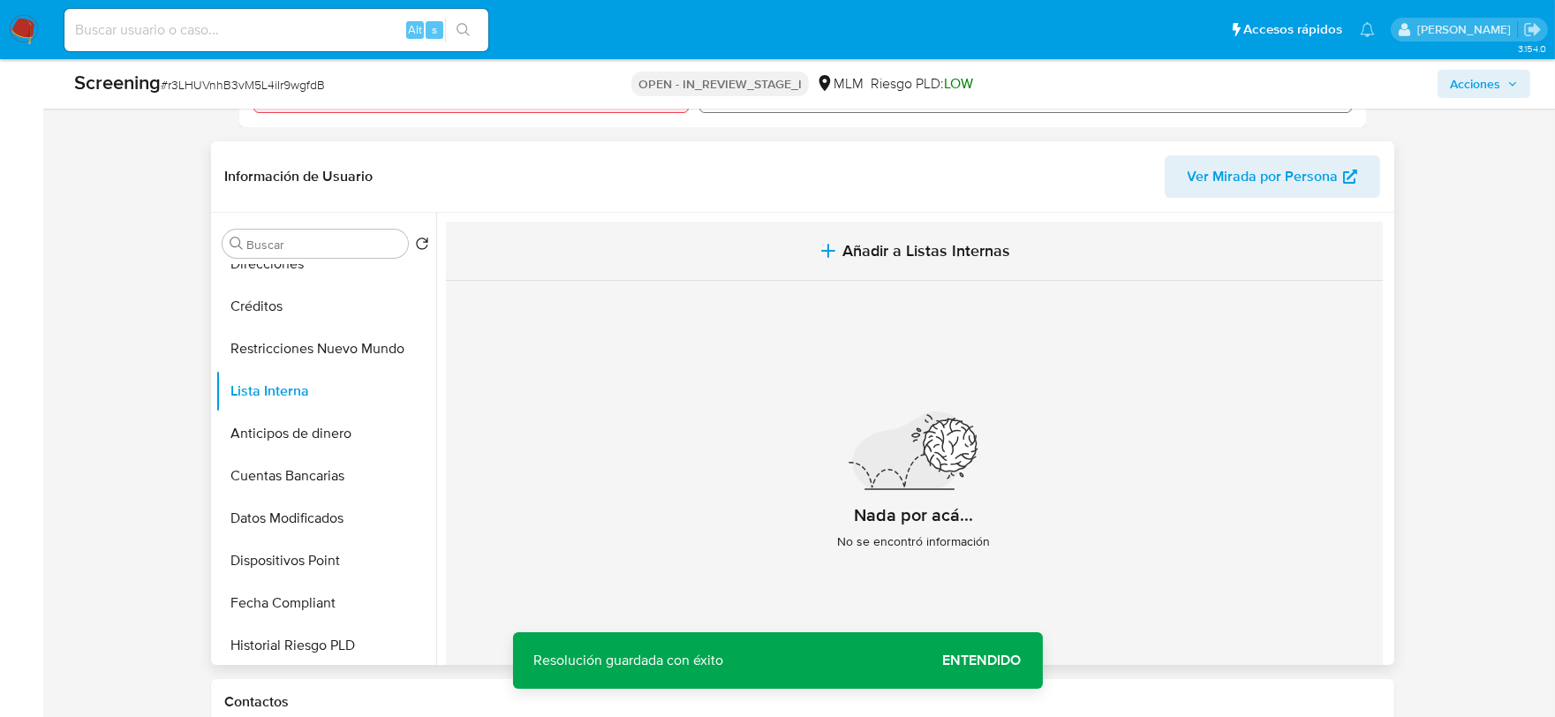
click at [992, 254] on span "Añadir a Listas Internas" at bounding box center [926, 250] width 168 height 19
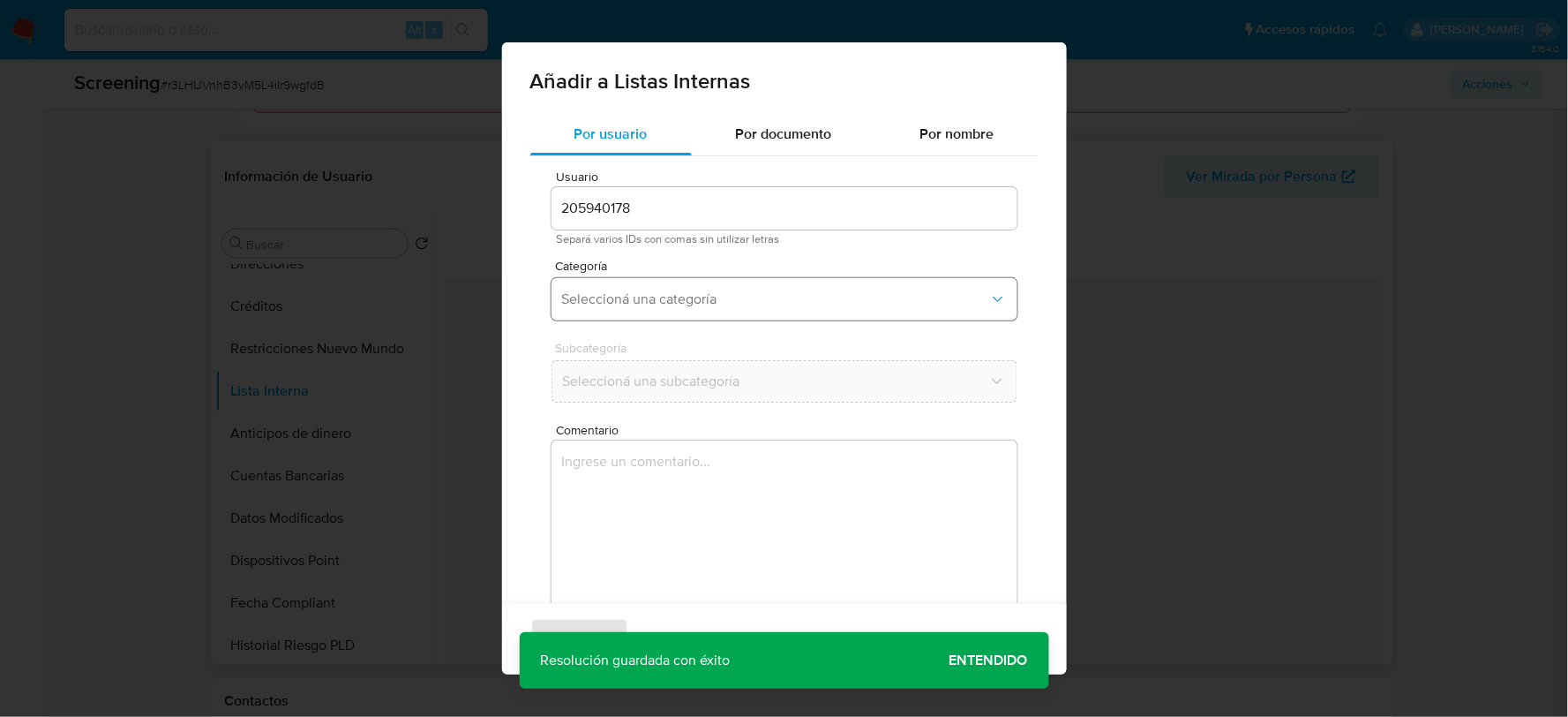
click at [737, 305] on span "Seleccioná una categoría" at bounding box center [775, 300] width 427 height 18
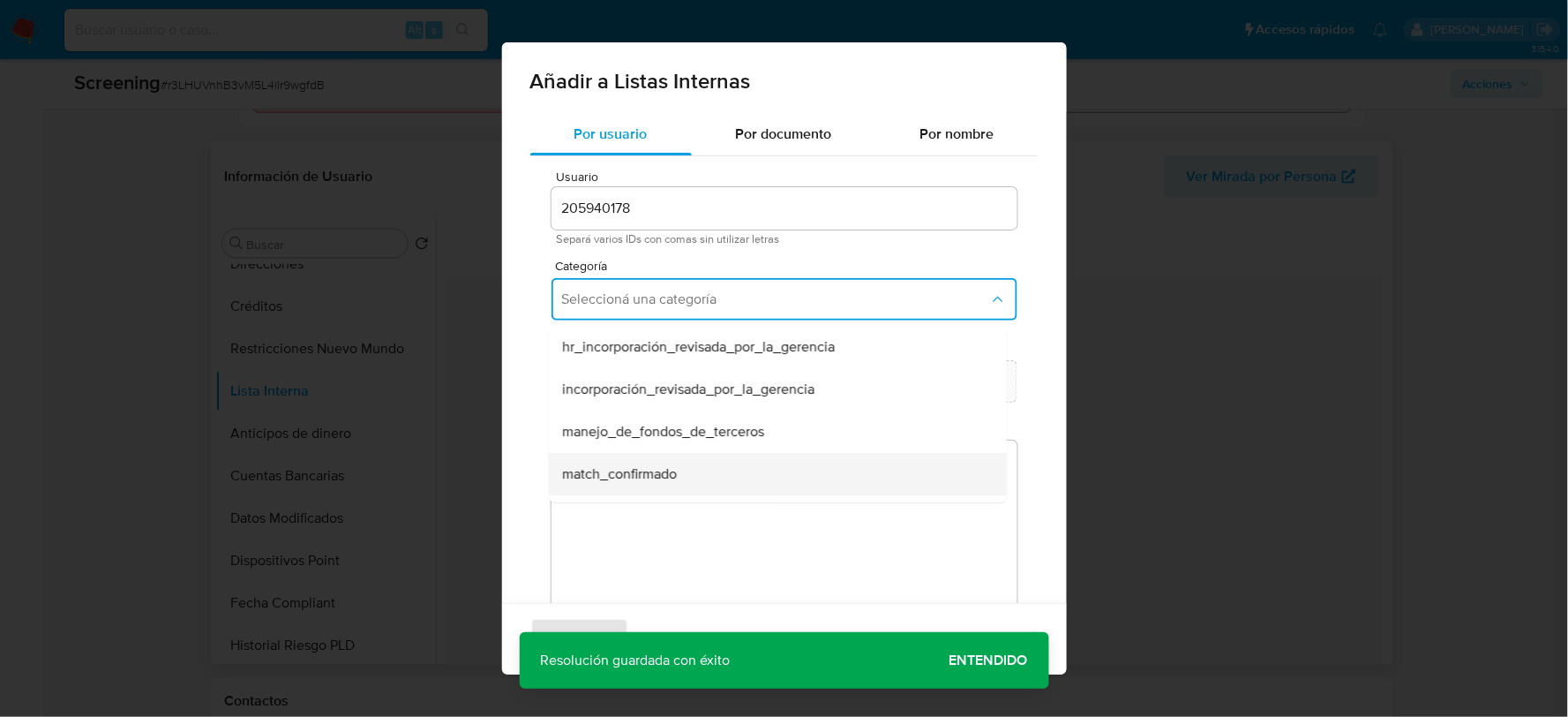
click at [634, 465] on span "match_confirmado" at bounding box center [619, 474] width 115 height 18
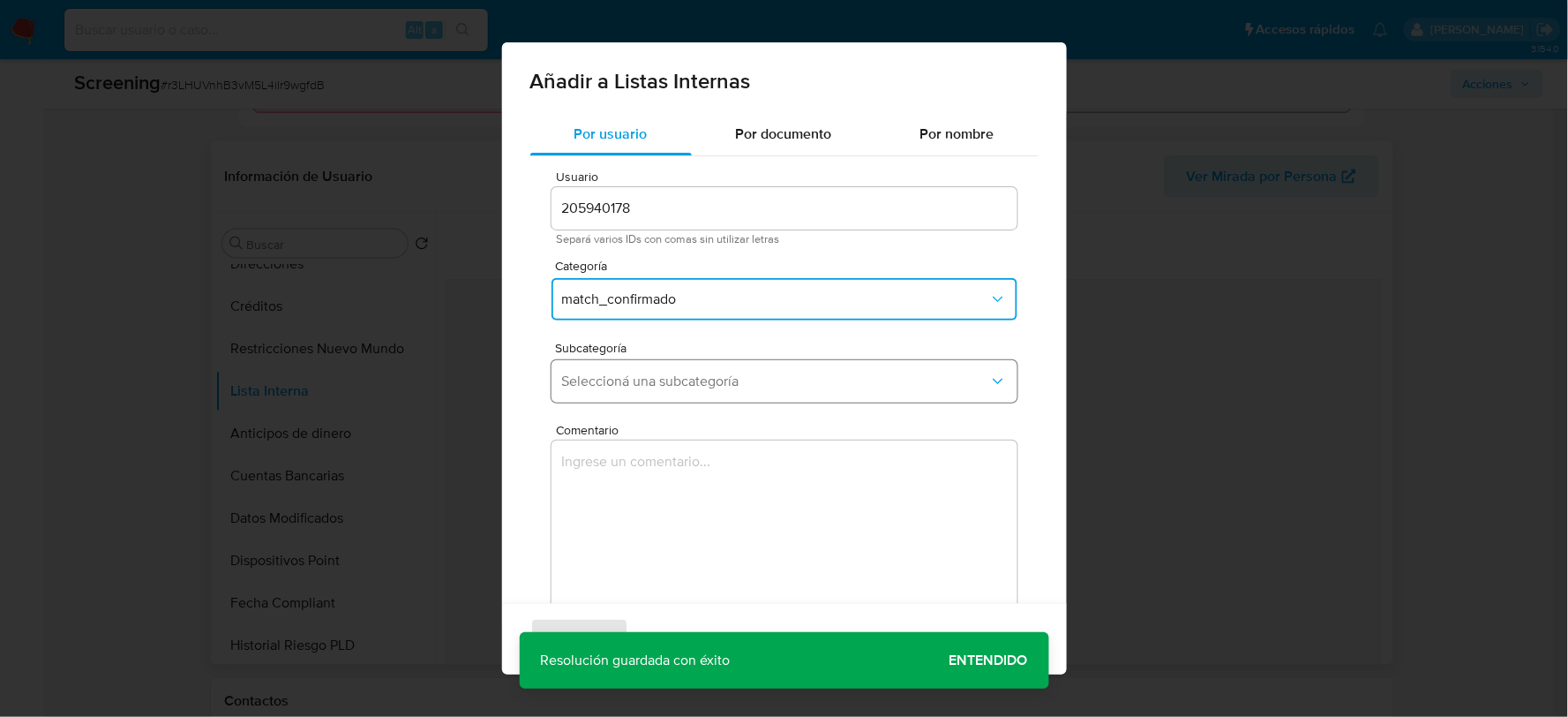
click at [625, 391] on button "Seleccioná una subcategoría" at bounding box center [784, 381] width 466 height 42
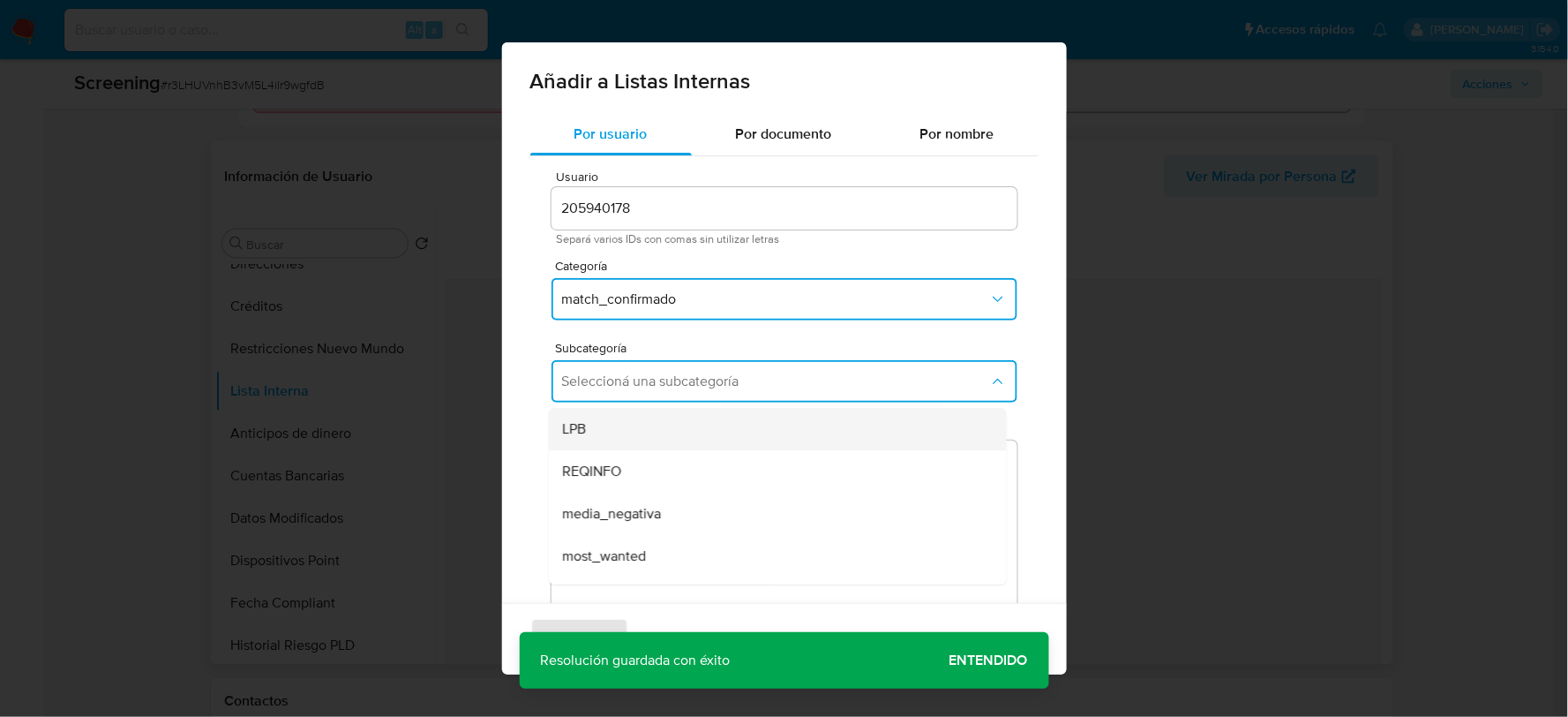
click at [615, 413] on div "LPB" at bounding box center [771, 429] width 419 height 42
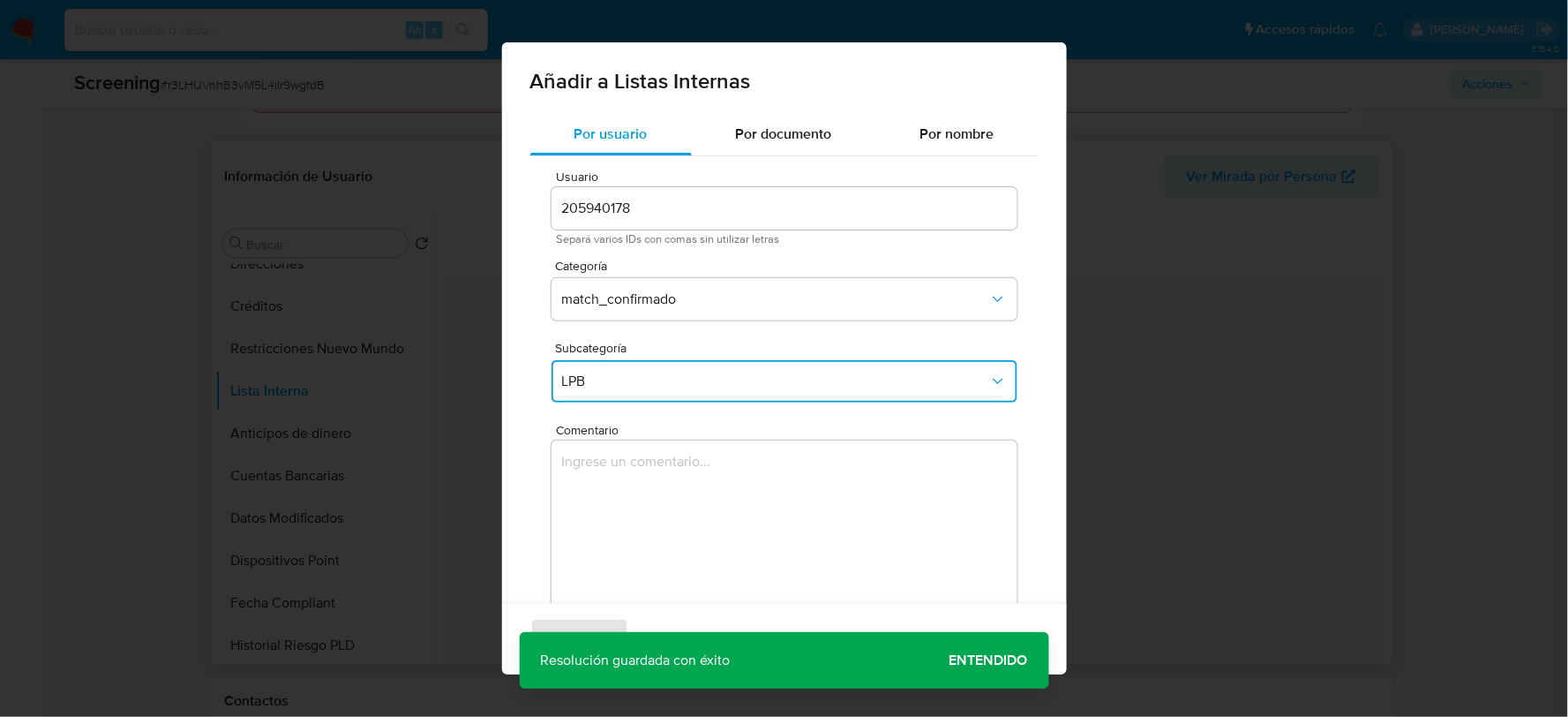
click at [631, 464] on textarea "Comentario" at bounding box center [784, 526] width 466 height 170
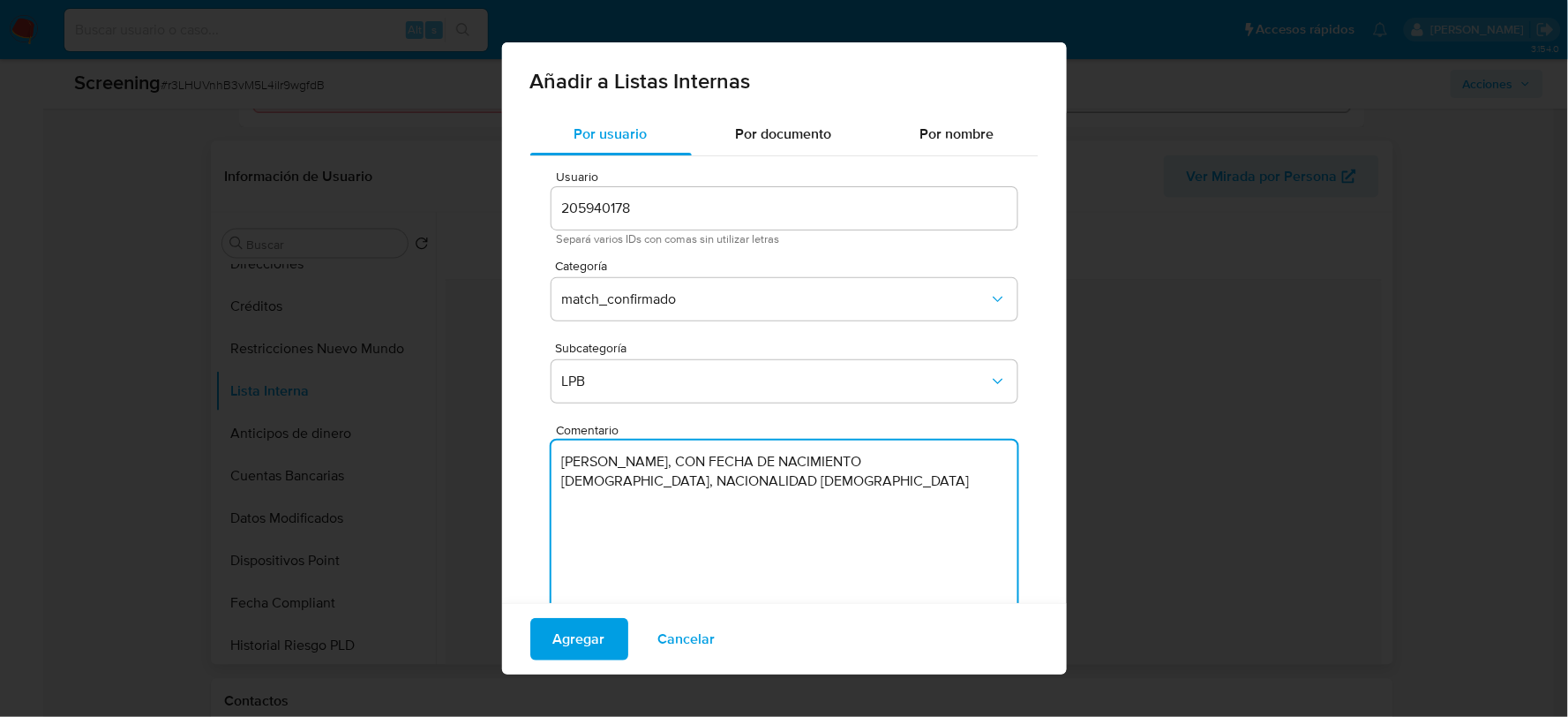
click at [562, 464] on textarea "EMMANUEL DAVID SULUB MANZO, CON FECHA DE NACIMIENTO 27MAY1985, NACIONALIDAD MEX…" at bounding box center [784, 526] width 466 height 170
paste textarea "SE CONFIRMA COINCIDENCIA EN LISTA DE SANCIONES DENOMINADAS IFPE, POR FECHA DE N…"
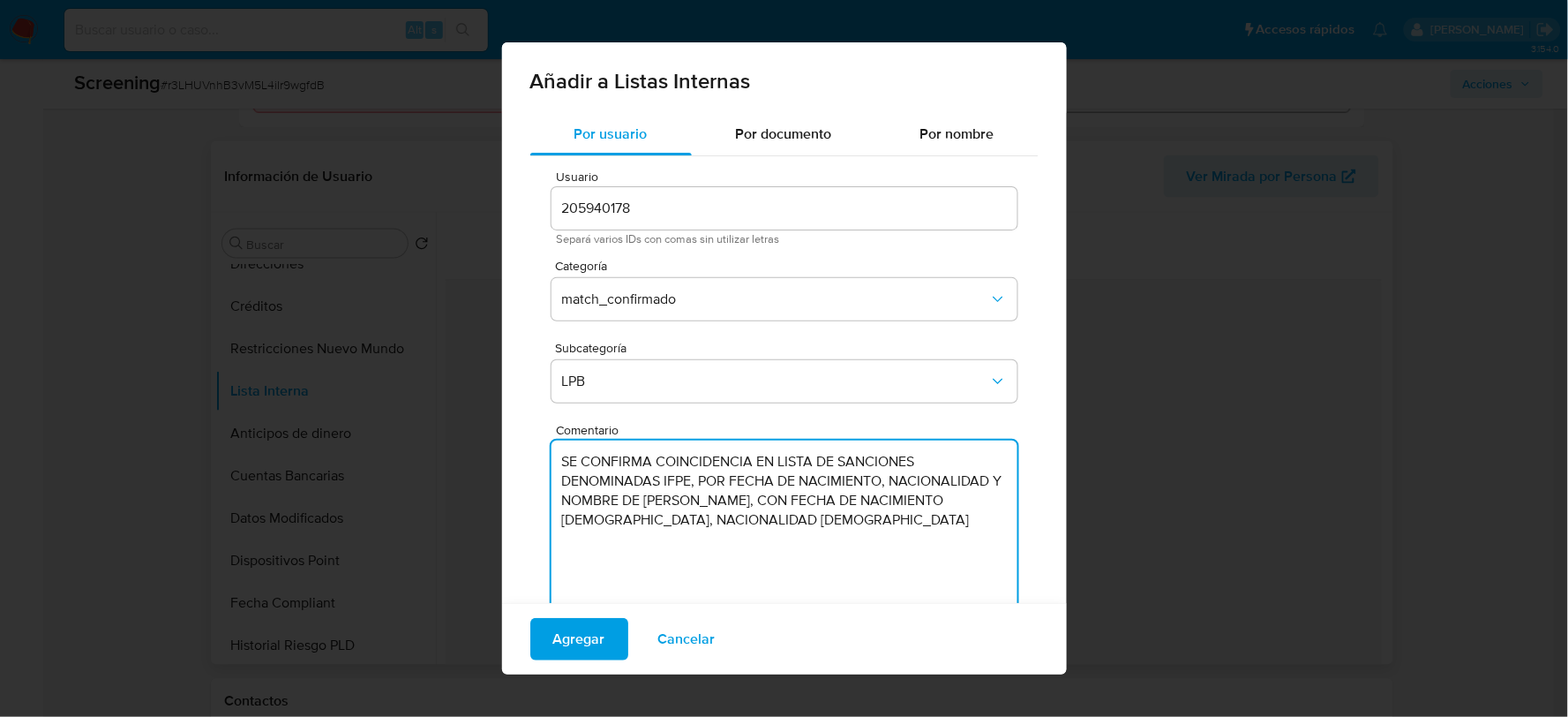
click at [930, 517] on textarea "SE CONFIRMA COINCIDENCIA EN LISTA DE SANCIONES DENOMINADAS IFPE, POR FECHA DE N…" at bounding box center [784, 526] width 466 height 170
drag, startPoint x: 921, startPoint y: 522, endPoint x: 545, endPoint y: 465, distance: 380.3
click at [545, 465] on div "Usuario 205940178 Separá varios IDs con comas sin utilizar letras Categoría mat…" at bounding box center [784, 397] width 509 height 483
type textarea "SE CONFIRMA COINCIDENCIA EN LISTA DE SANCIONES DENOMINADAS IFPE, POR FECHA DE N…"
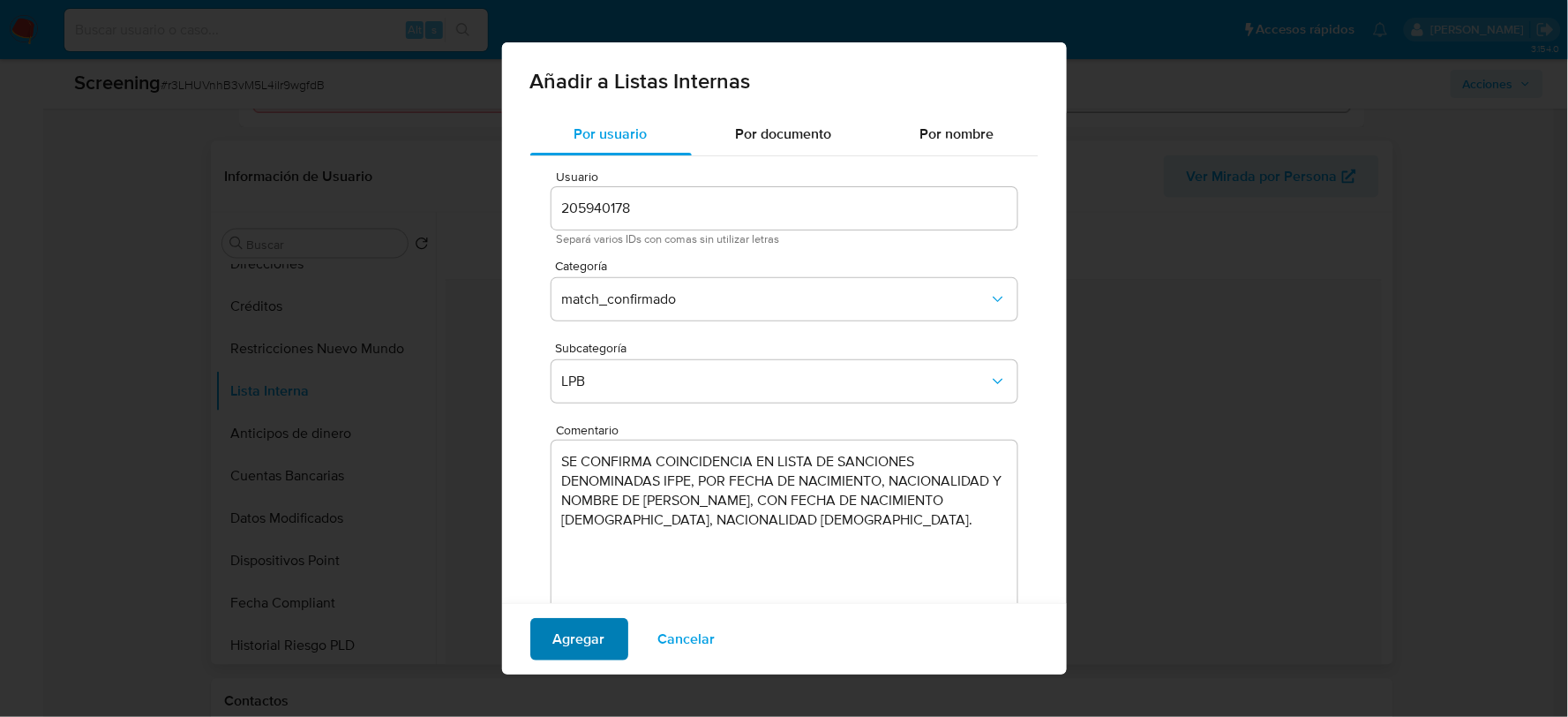
click at [562, 640] on span "Agregar" at bounding box center [580, 639] width 52 height 39
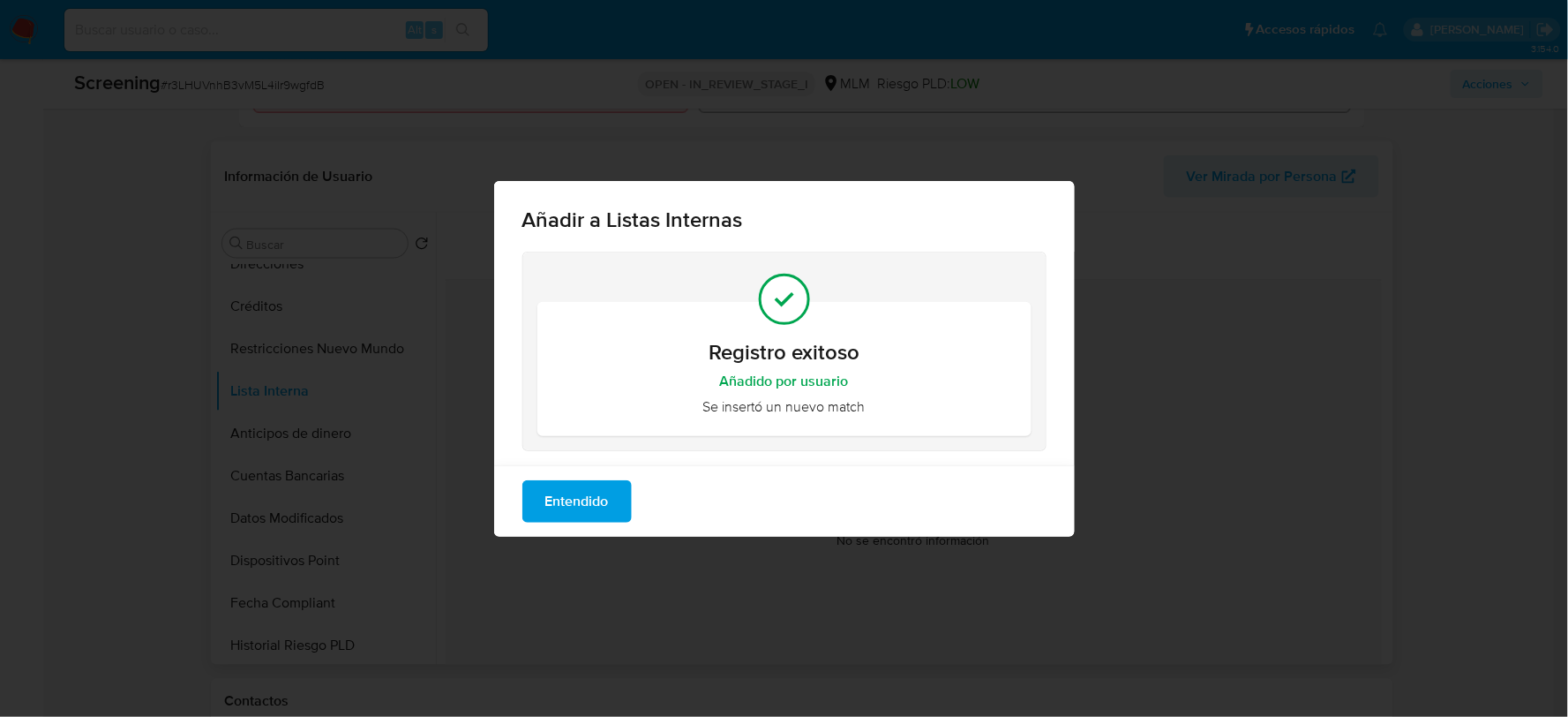
click at [568, 506] on span "Entendido" at bounding box center [578, 501] width 64 height 39
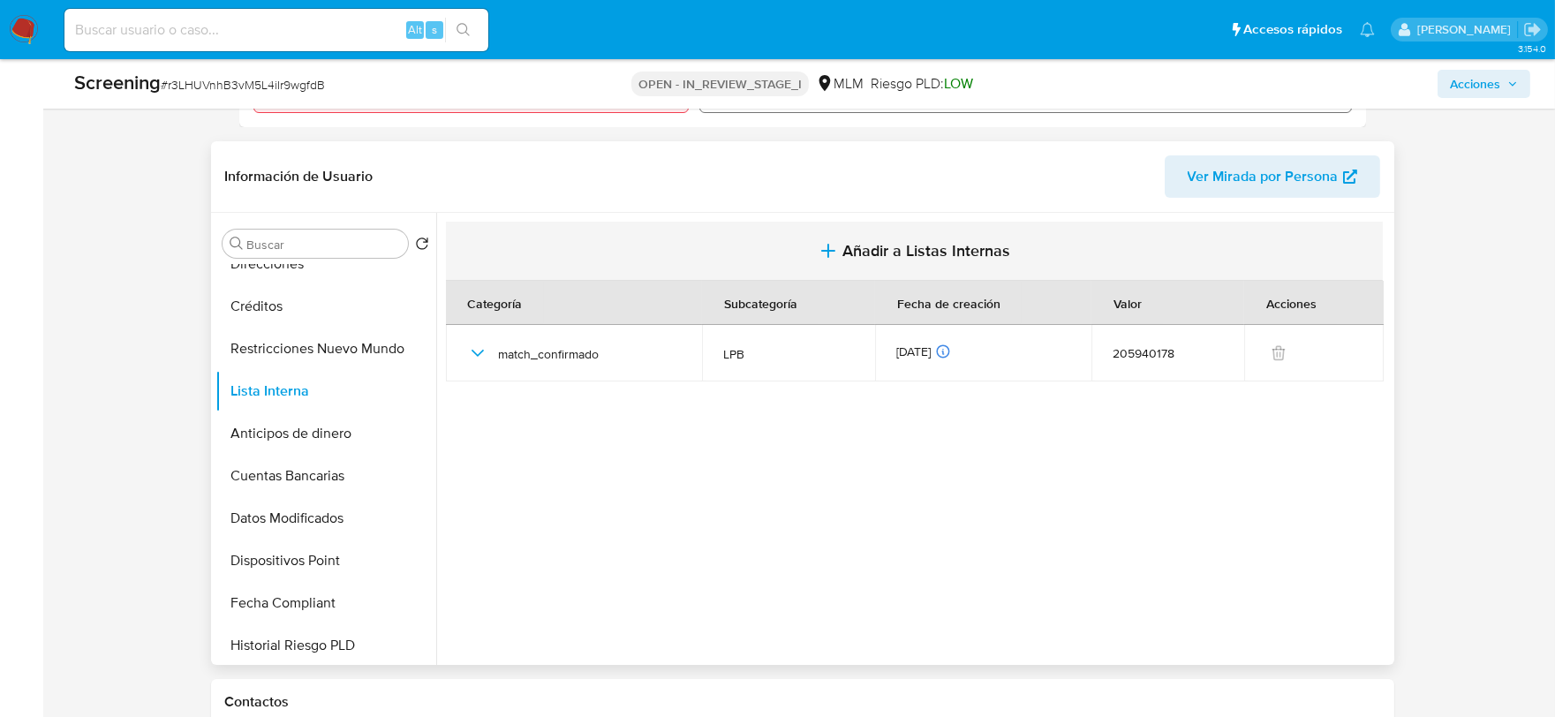
click at [846, 249] on span "Añadir a Listas Internas" at bounding box center [926, 250] width 168 height 19
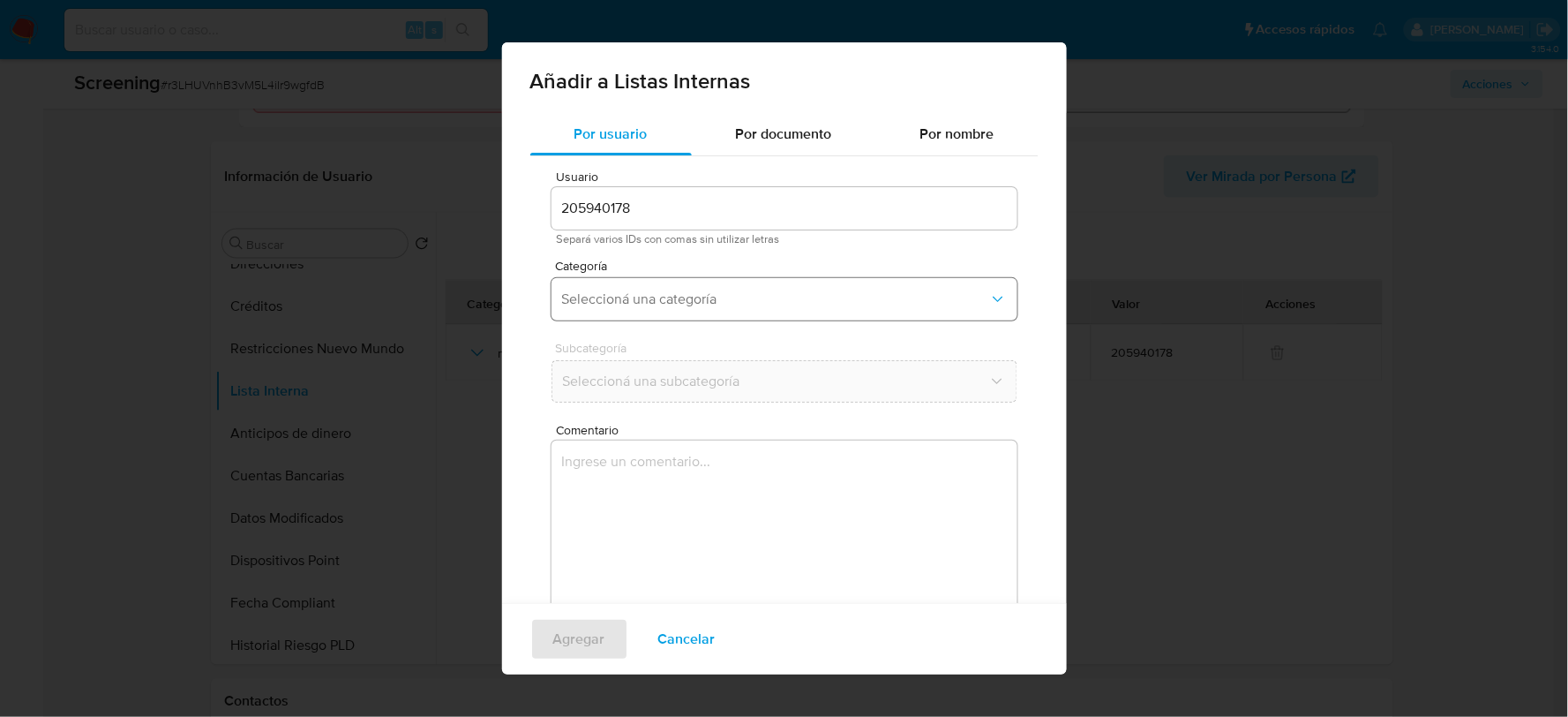
click at [705, 297] on span "Seleccioná una categoría" at bounding box center [775, 300] width 427 height 18
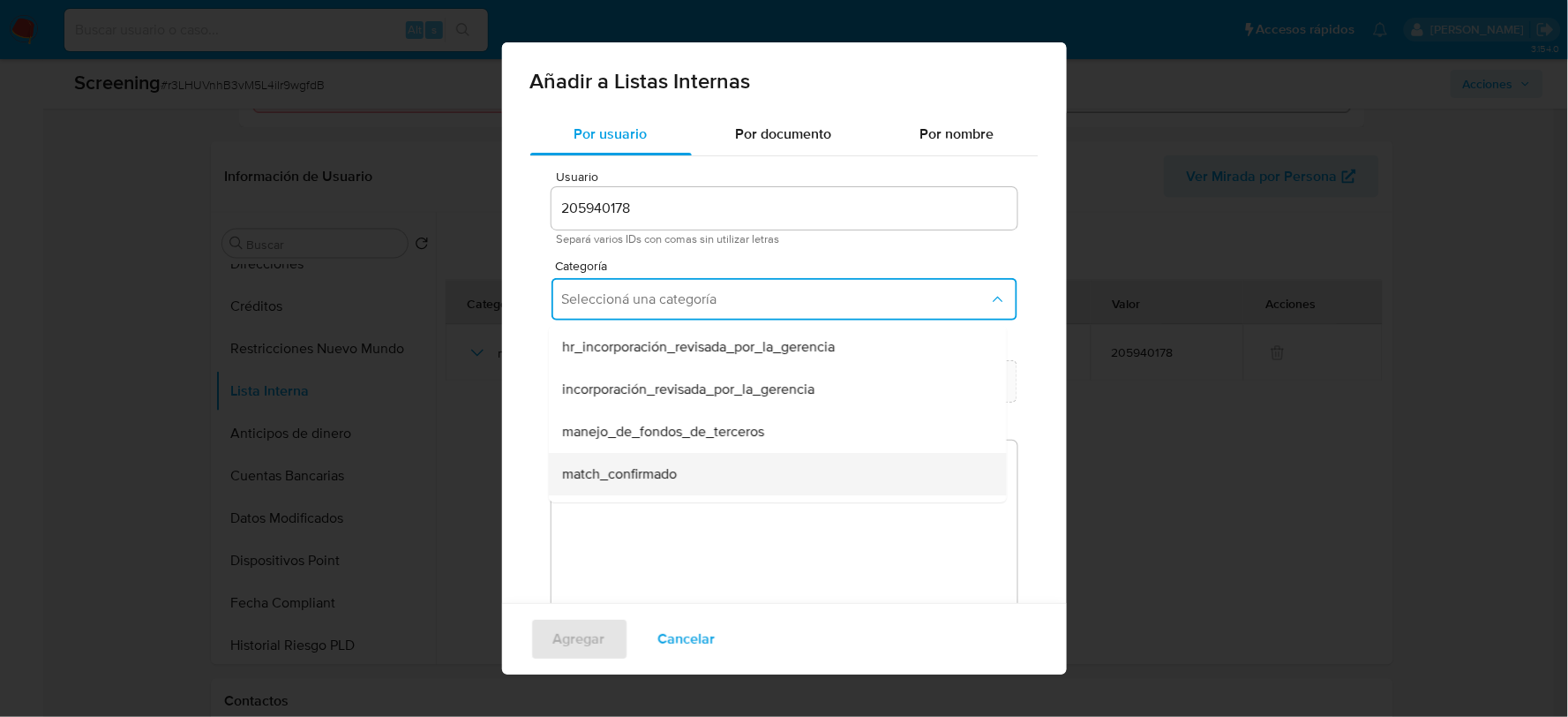
click at [675, 465] on span "match_confirmado" at bounding box center [619, 474] width 115 height 18
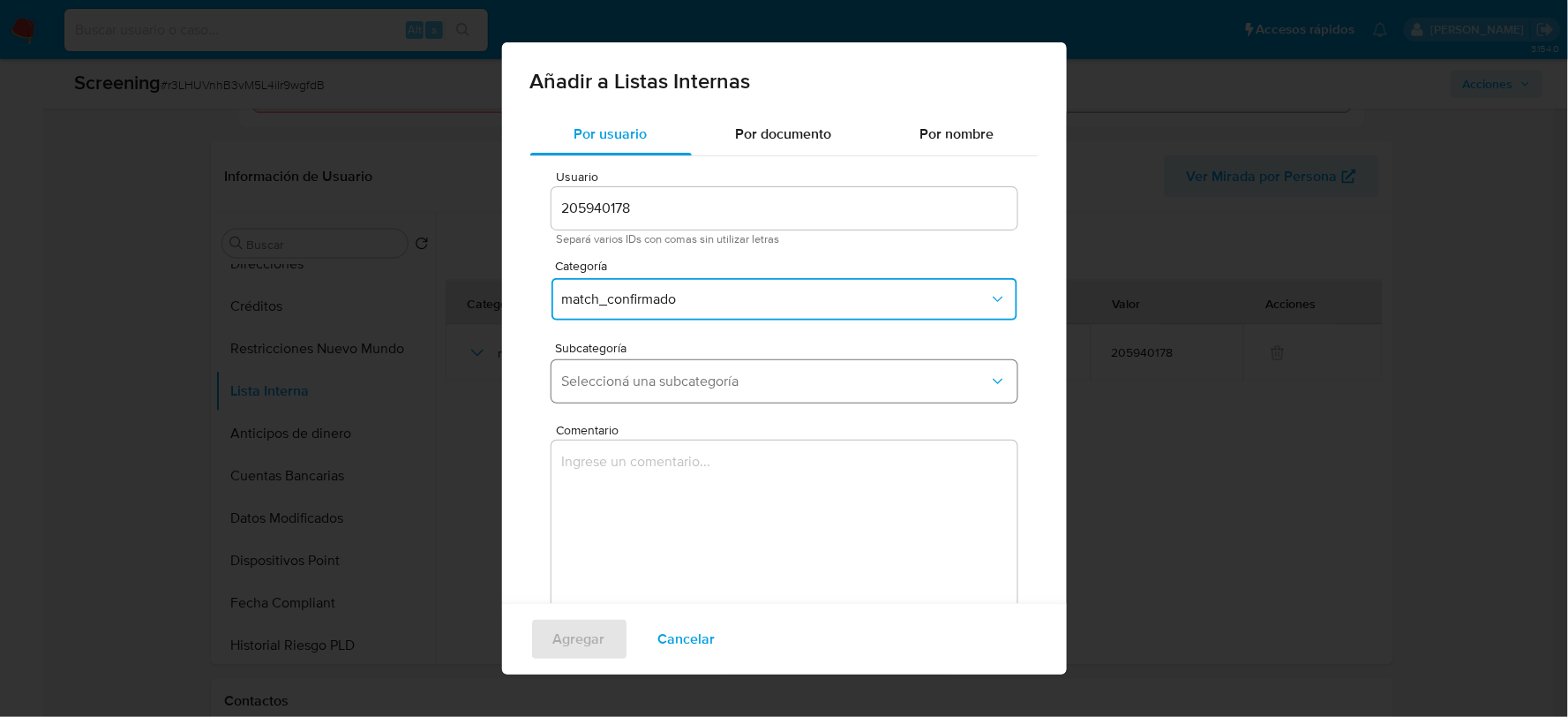
click at [690, 381] on span "Seleccioná una subcategoría" at bounding box center [775, 382] width 427 height 18
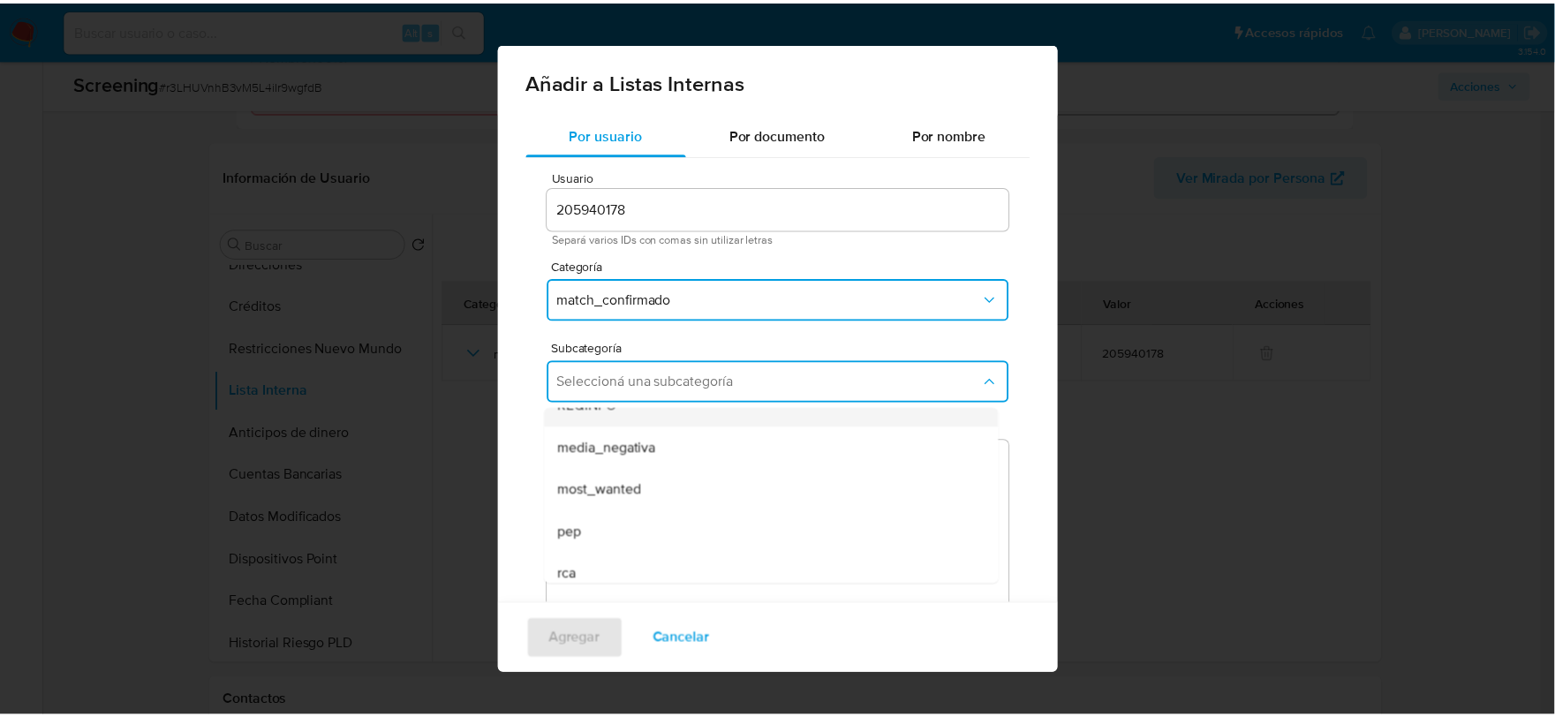
scroll to position [119, 0]
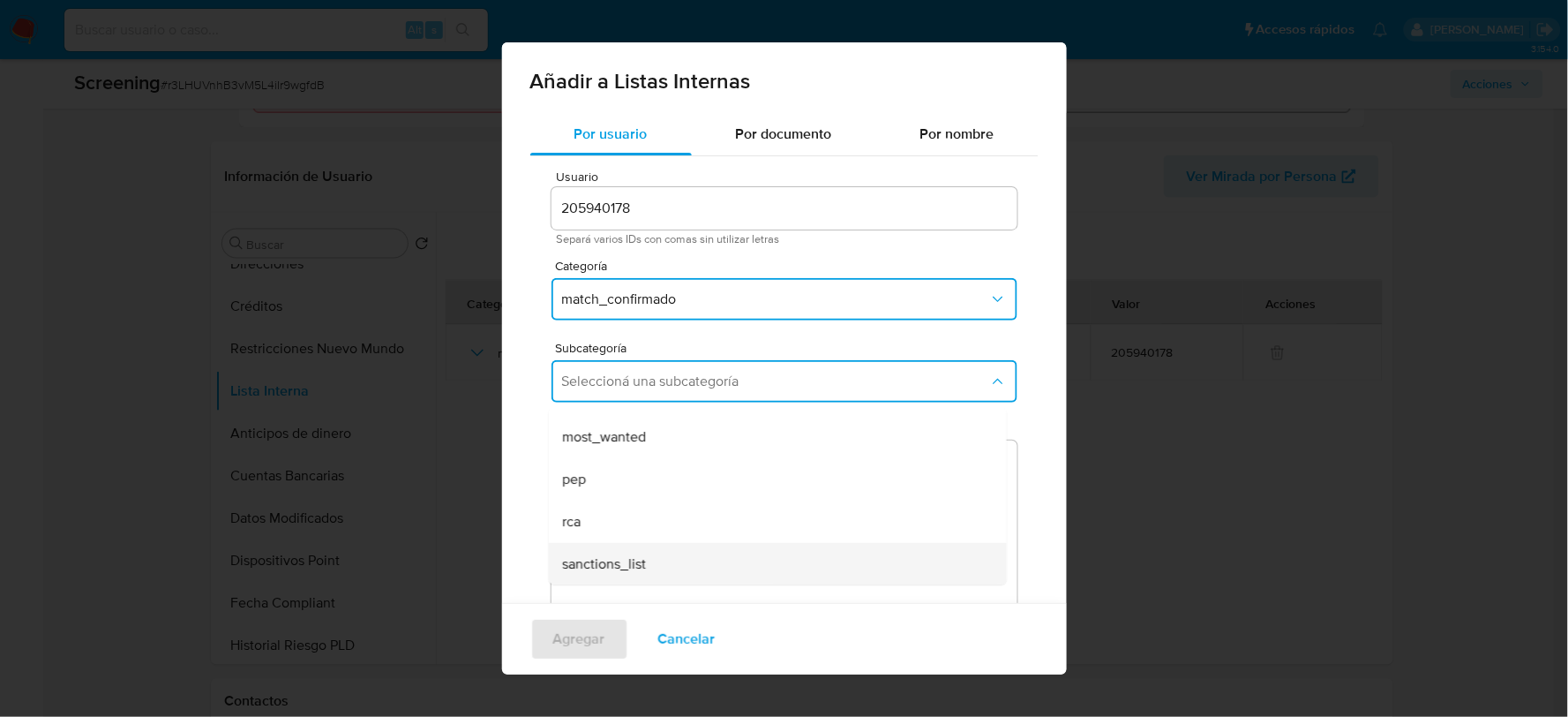
click at [642, 566] on span "sanctions_list" at bounding box center [604, 564] width 84 height 18
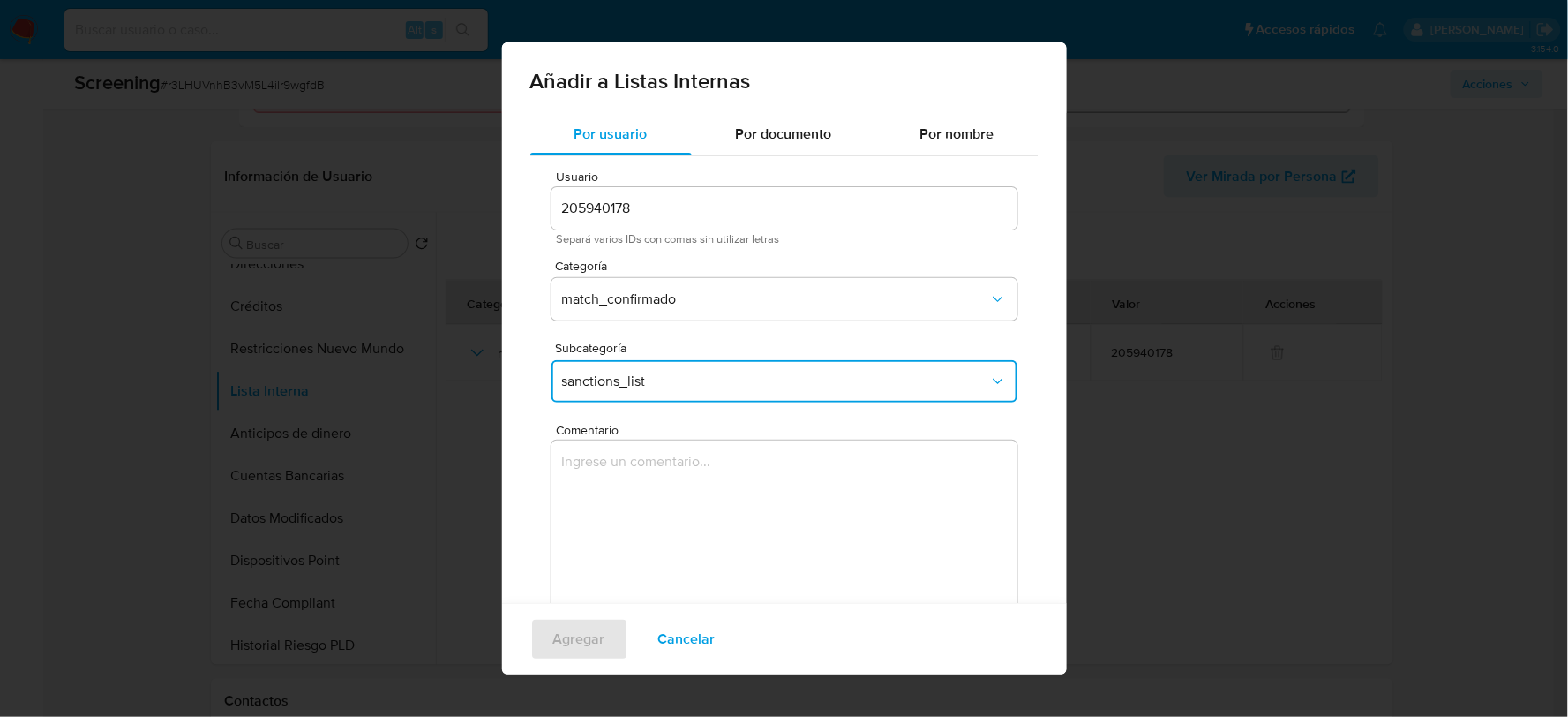
click at [665, 481] on textarea "Comentario" at bounding box center [784, 526] width 466 height 170
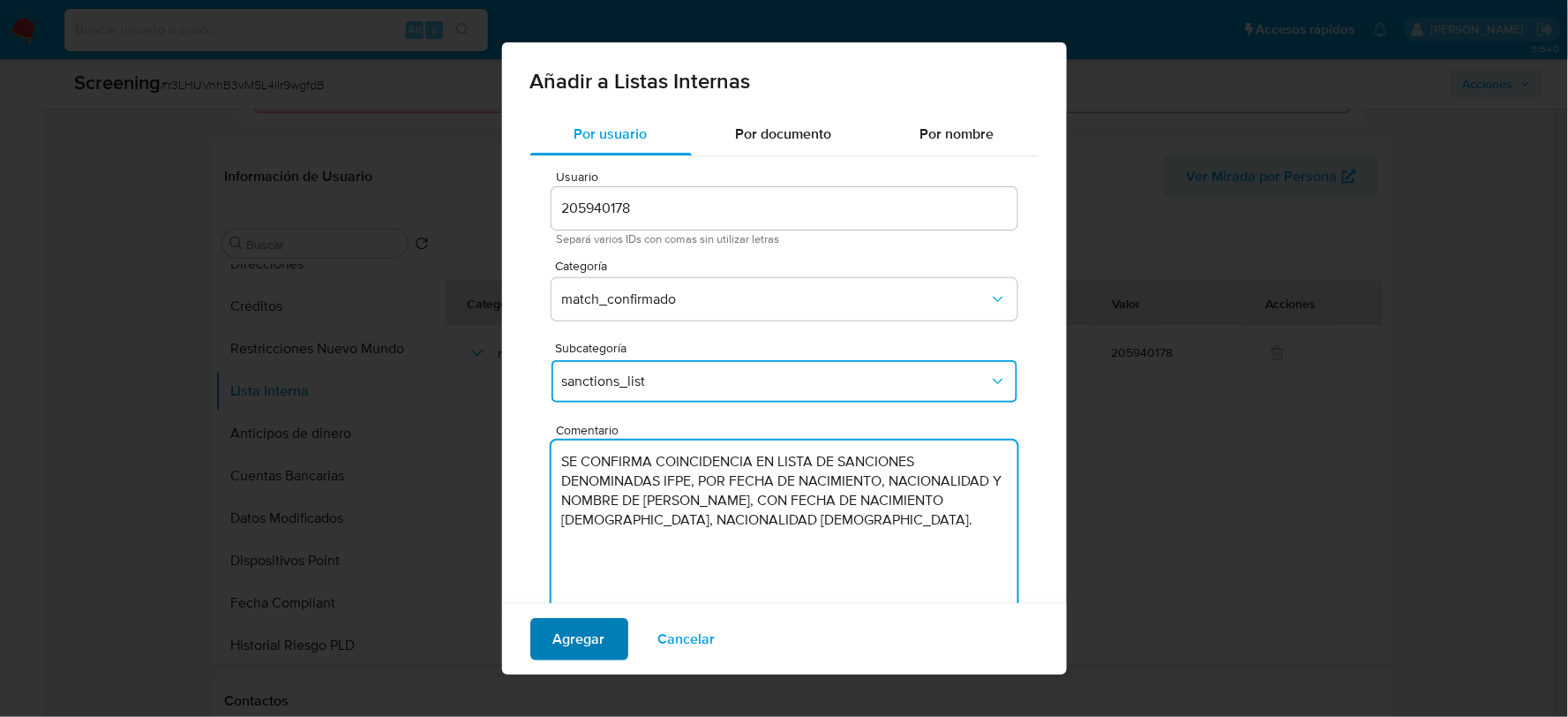
type textarea "SE CONFIRMA COINCIDENCIA EN LISTA DE SANCIONES DENOMINADAS IFPE, POR FECHA DE N…"
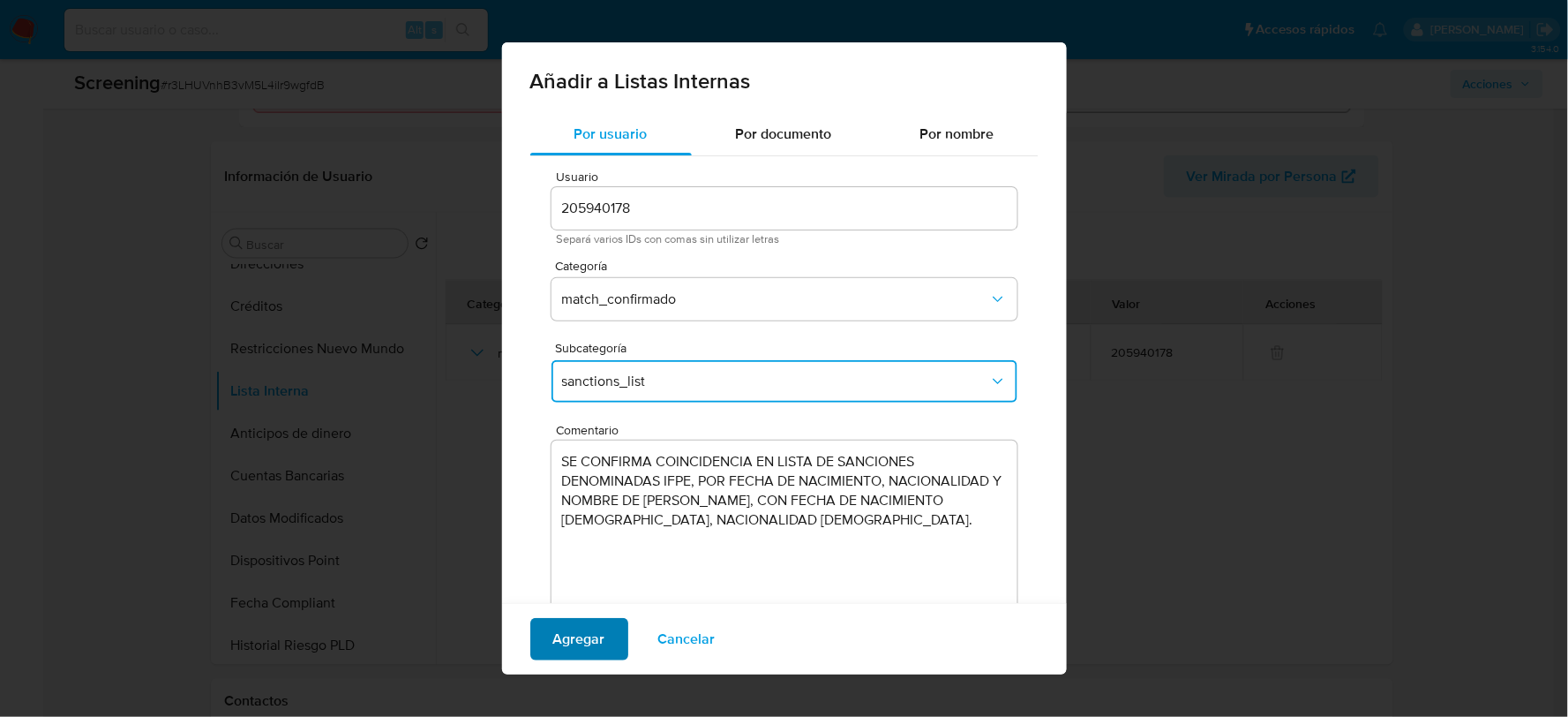
click at [570, 641] on span "Agregar" at bounding box center [580, 639] width 52 height 39
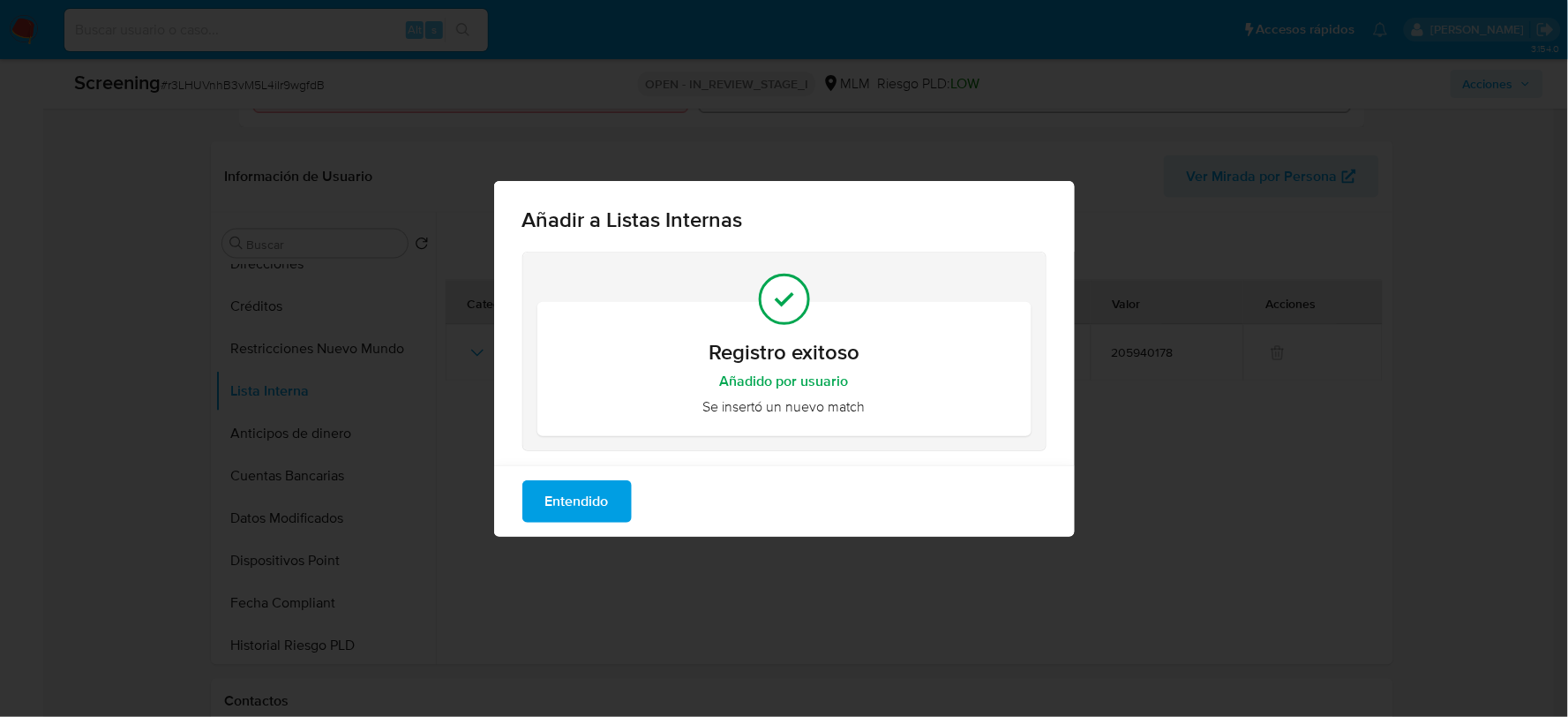
click at [578, 495] on span "Entendido" at bounding box center [578, 501] width 64 height 39
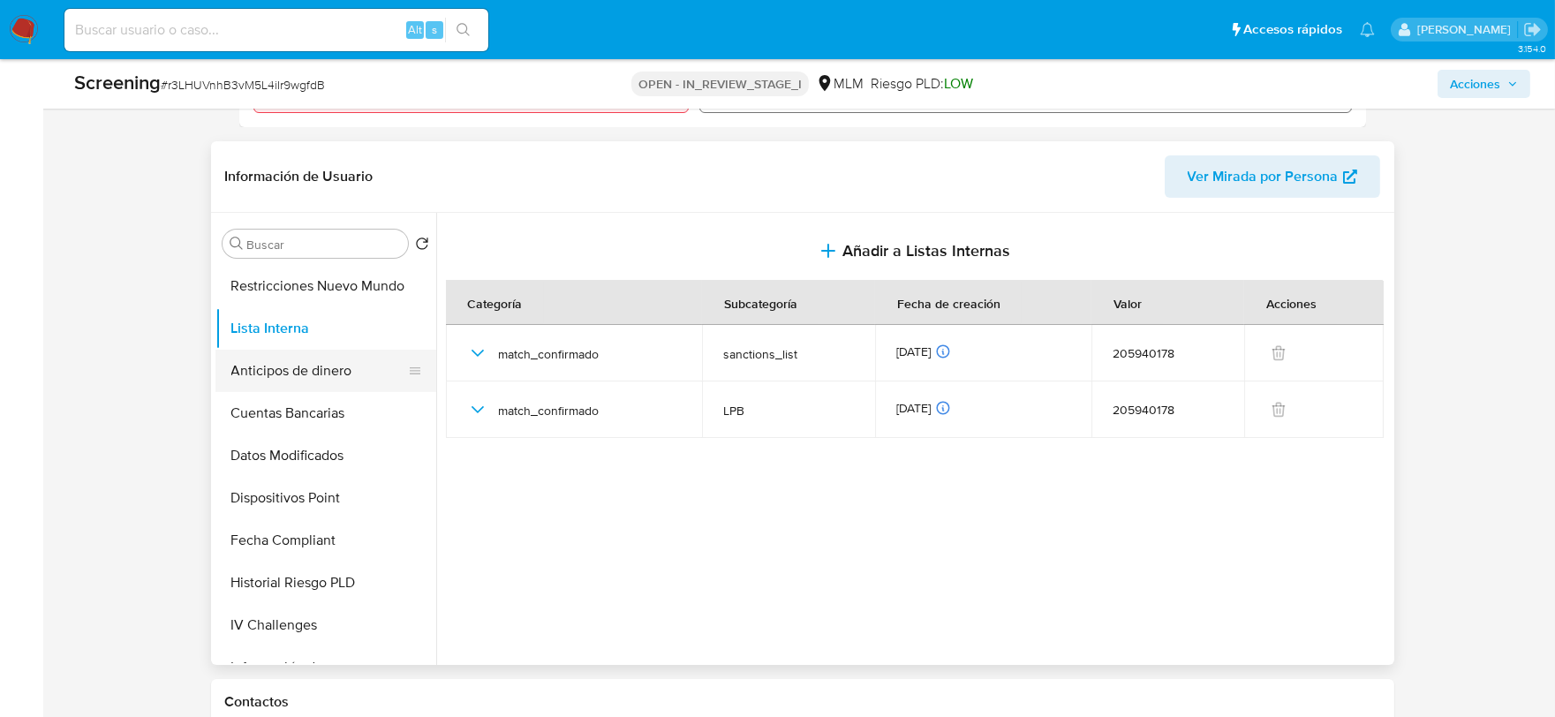
scroll to position [550, 0]
click at [342, 296] on button "Restricciones Nuevo Mundo" at bounding box center [318, 287] width 207 height 42
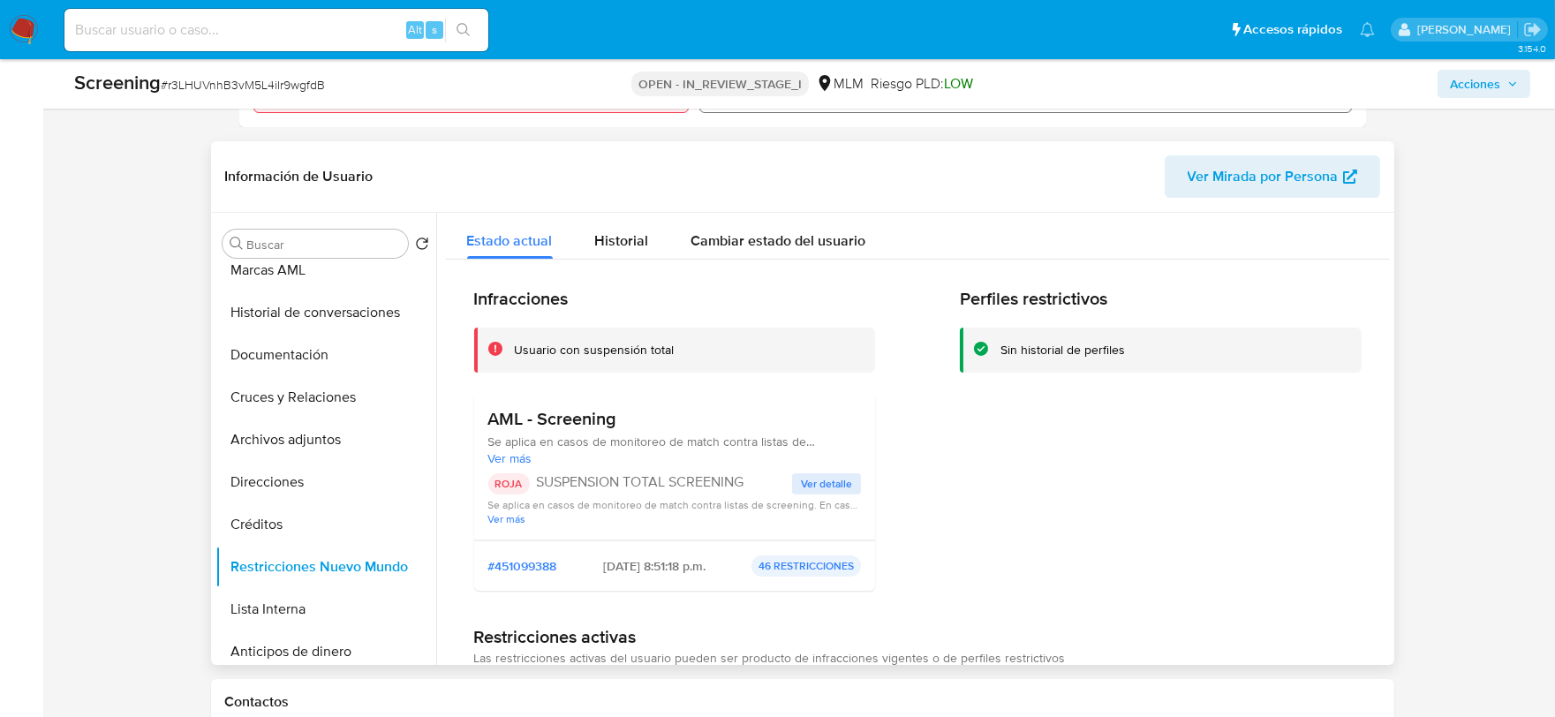
scroll to position [256, 0]
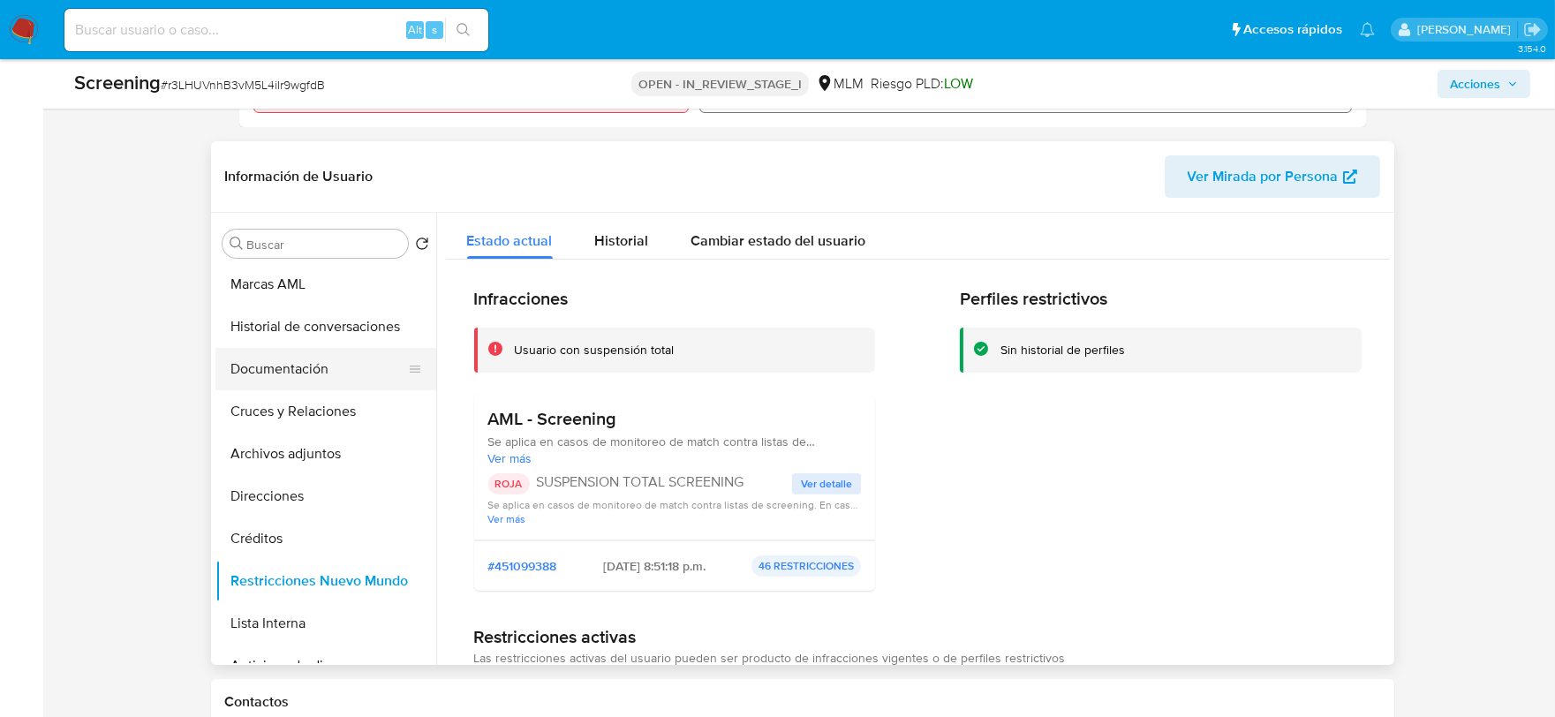
click at [323, 369] on button "Documentación" at bounding box center [318, 369] width 207 height 42
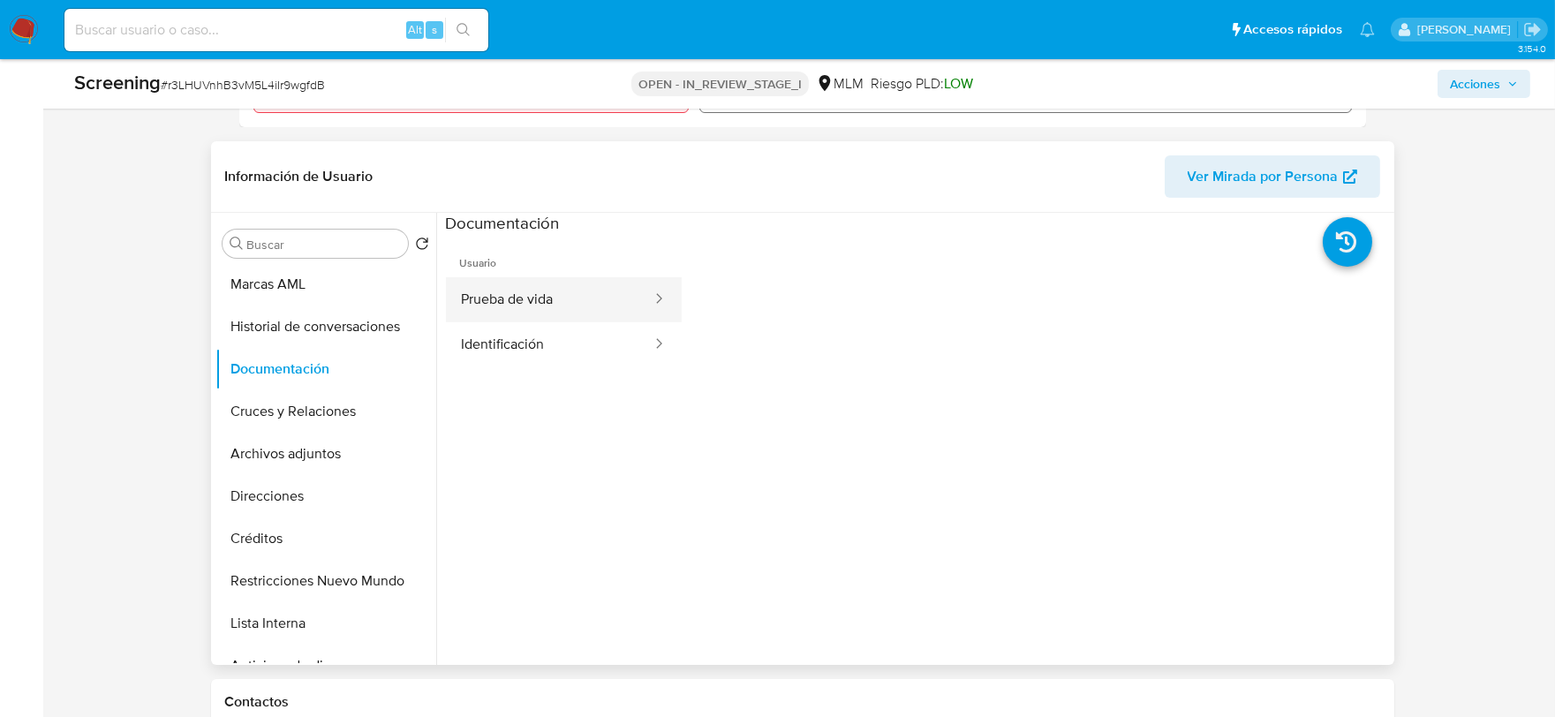
click at [540, 296] on button "Prueba de vida" at bounding box center [550, 299] width 208 height 45
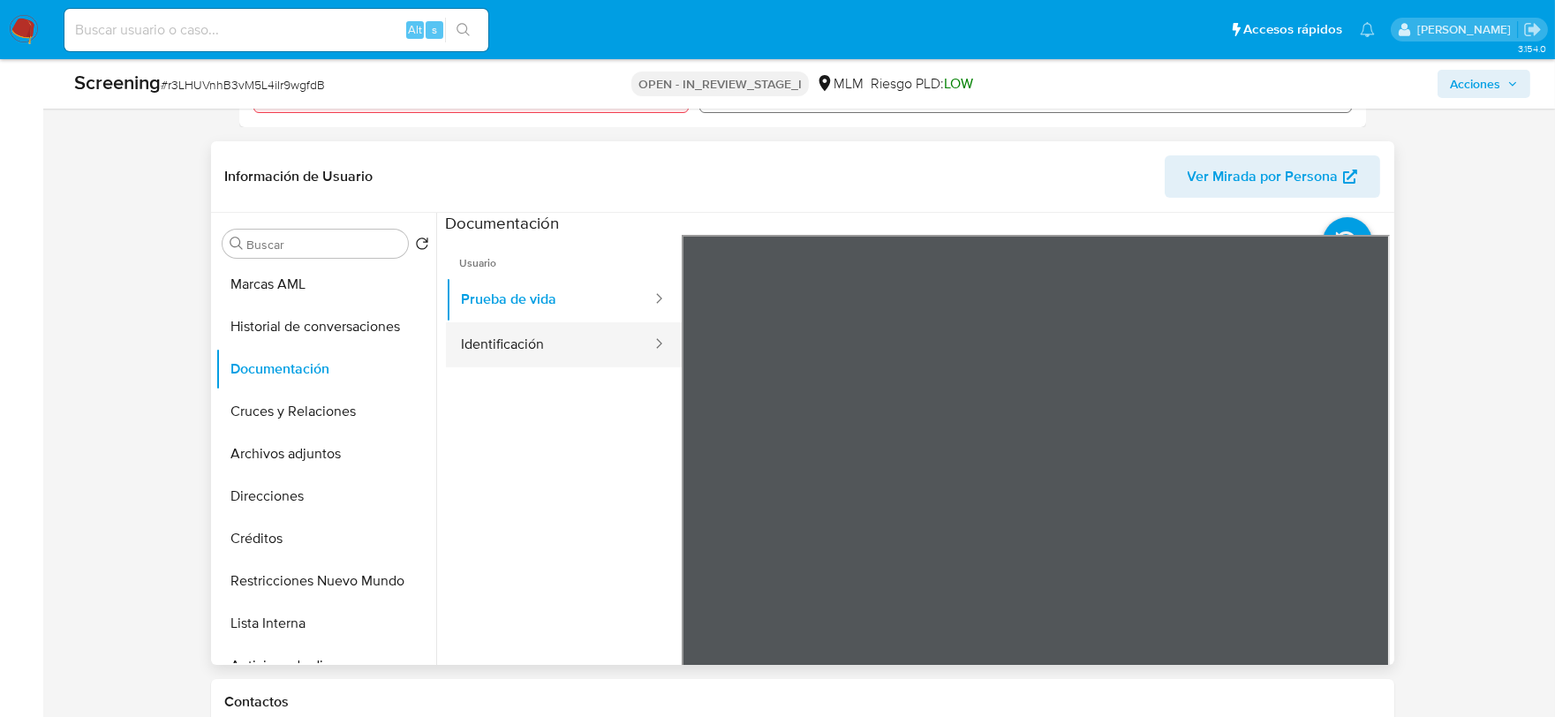
click at [532, 358] on button "Identificación" at bounding box center [550, 344] width 208 height 45
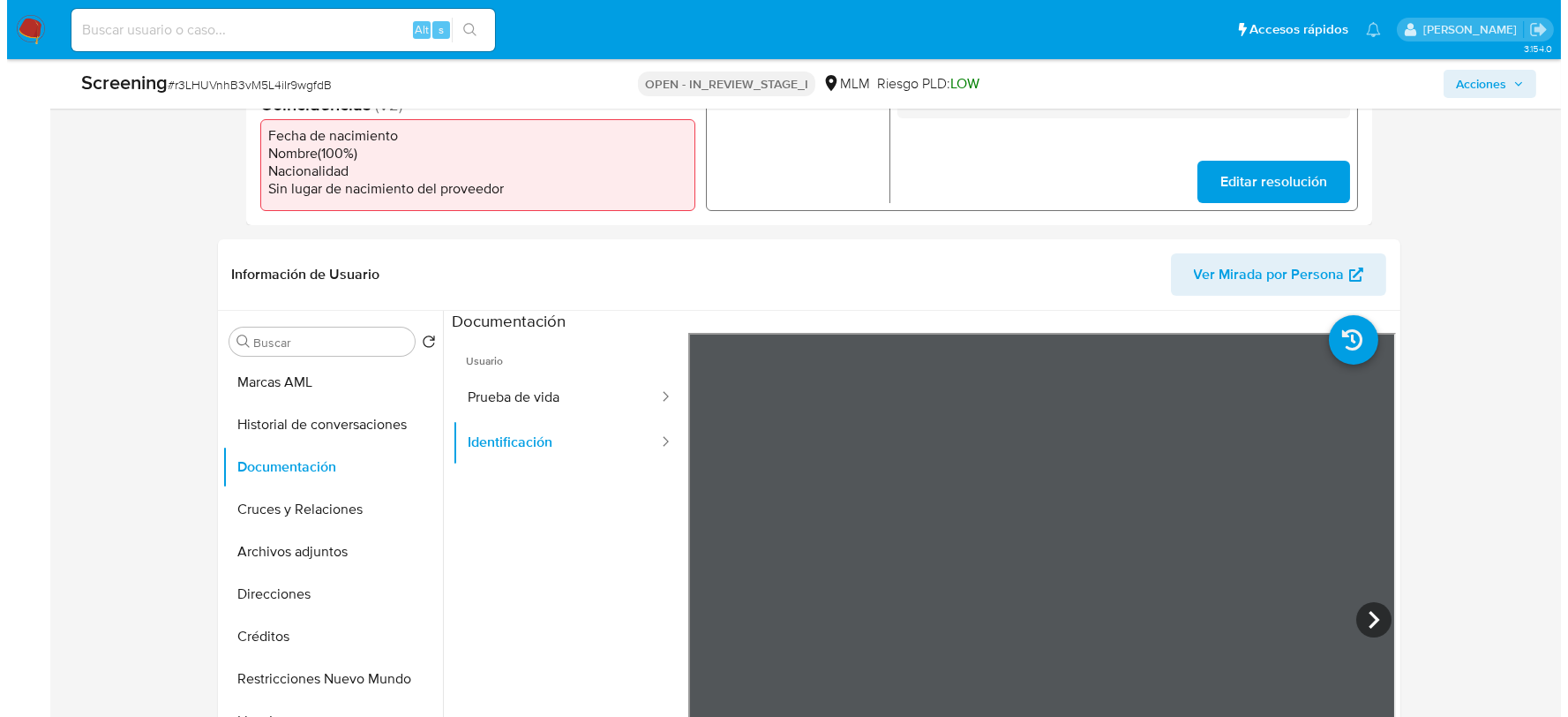
scroll to position [0, 0]
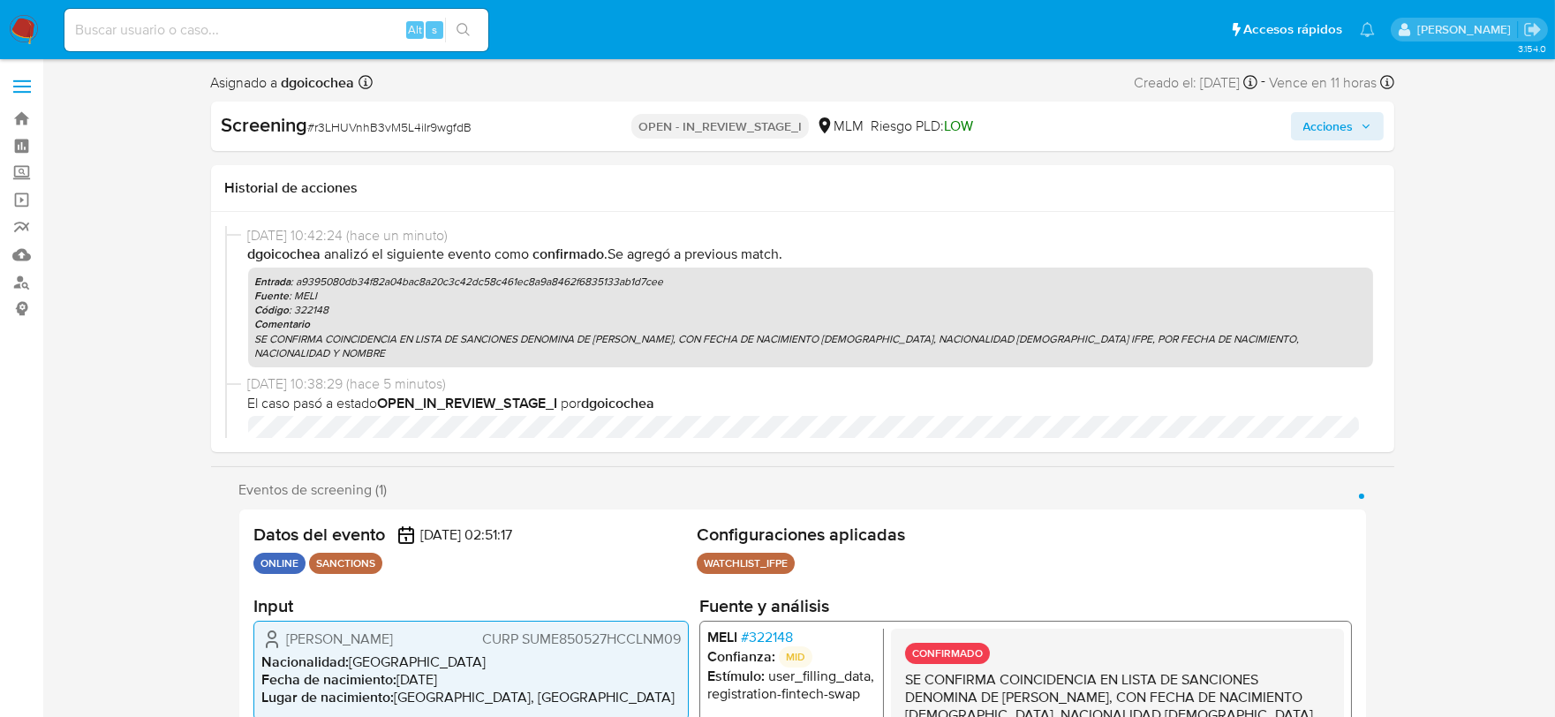
click at [1330, 124] on span "Acciones" at bounding box center [1328, 126] width 50 height 28
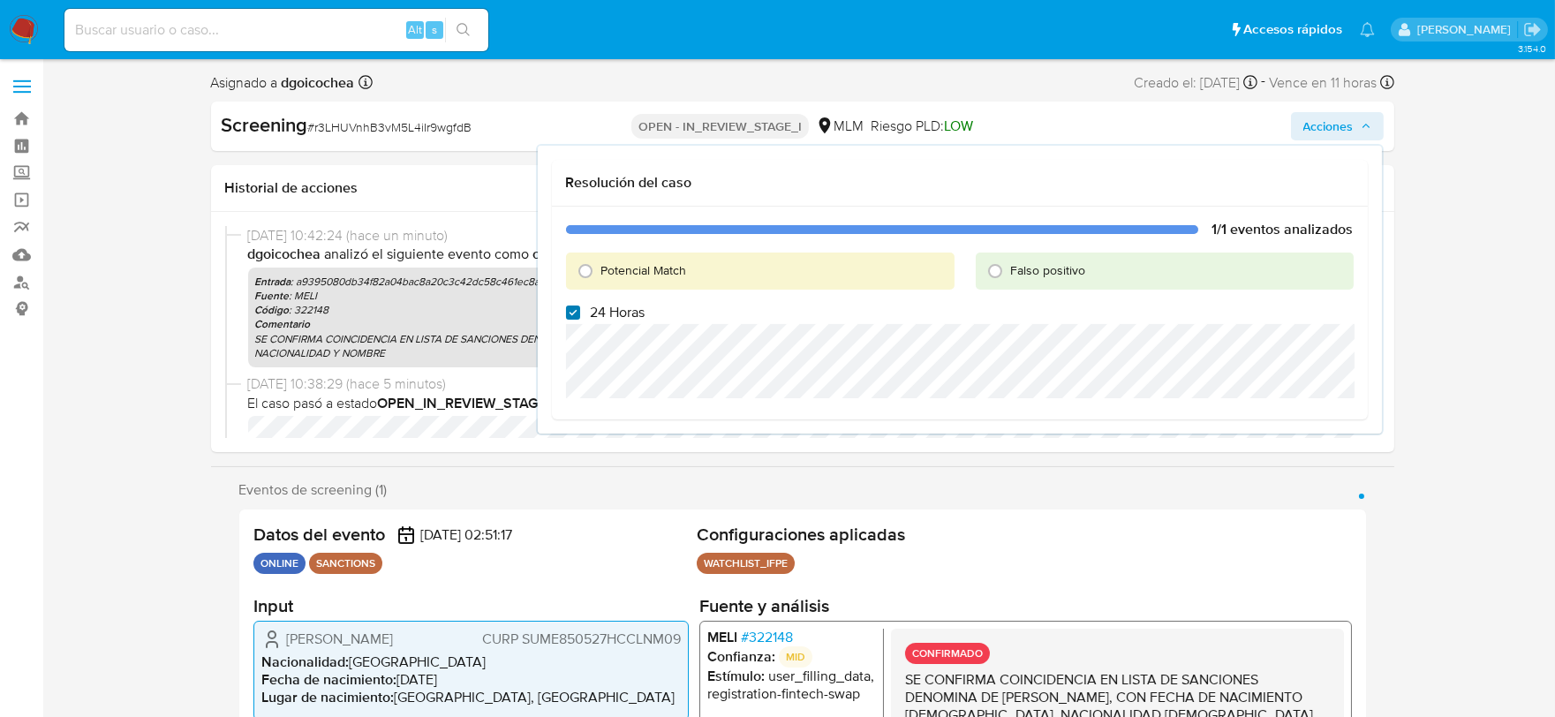
click at [568, 307] on input "24 Horas" at bounding box center [573, 313] width 14 height 14
checkbox input "false"
click at [585, 274] on input "Potencial Match" at bounding box center [585, 271] width 28 height 28
radio input "true"
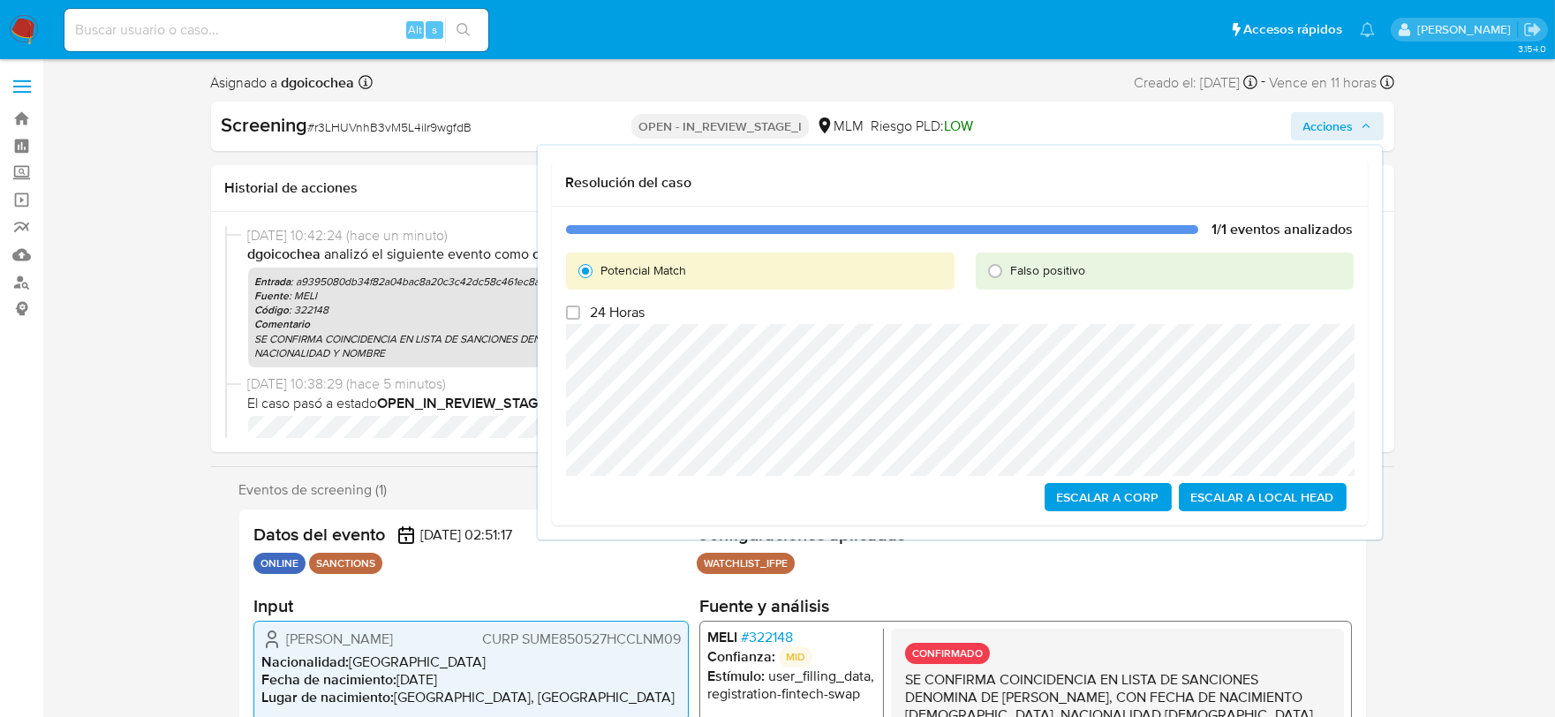
click at [1276, 486] on span "Escalar a Local Head" at bounding box center [1262, 497] width 143 height 25
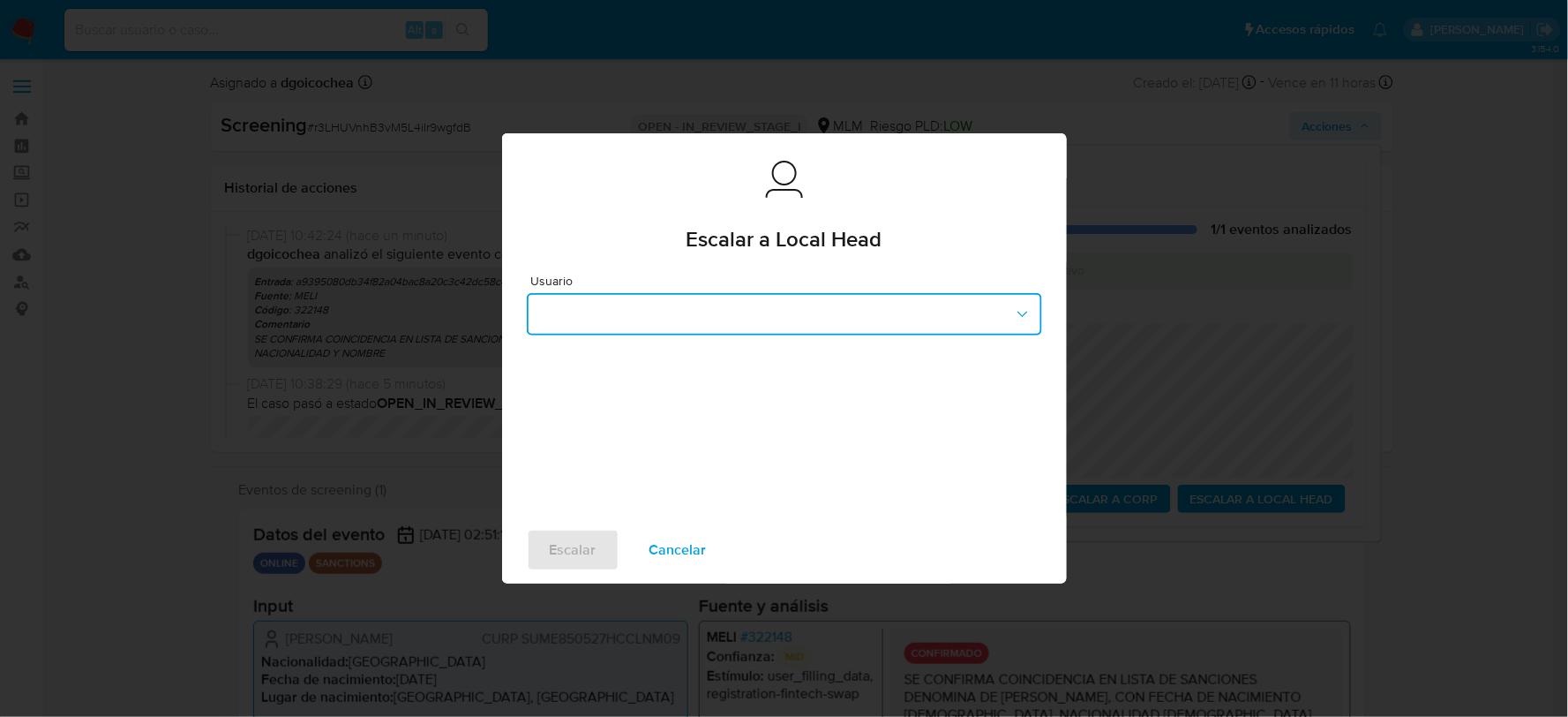
click at [594, 314] on button "button" at bounding box center [784, 314] width 516 height 42
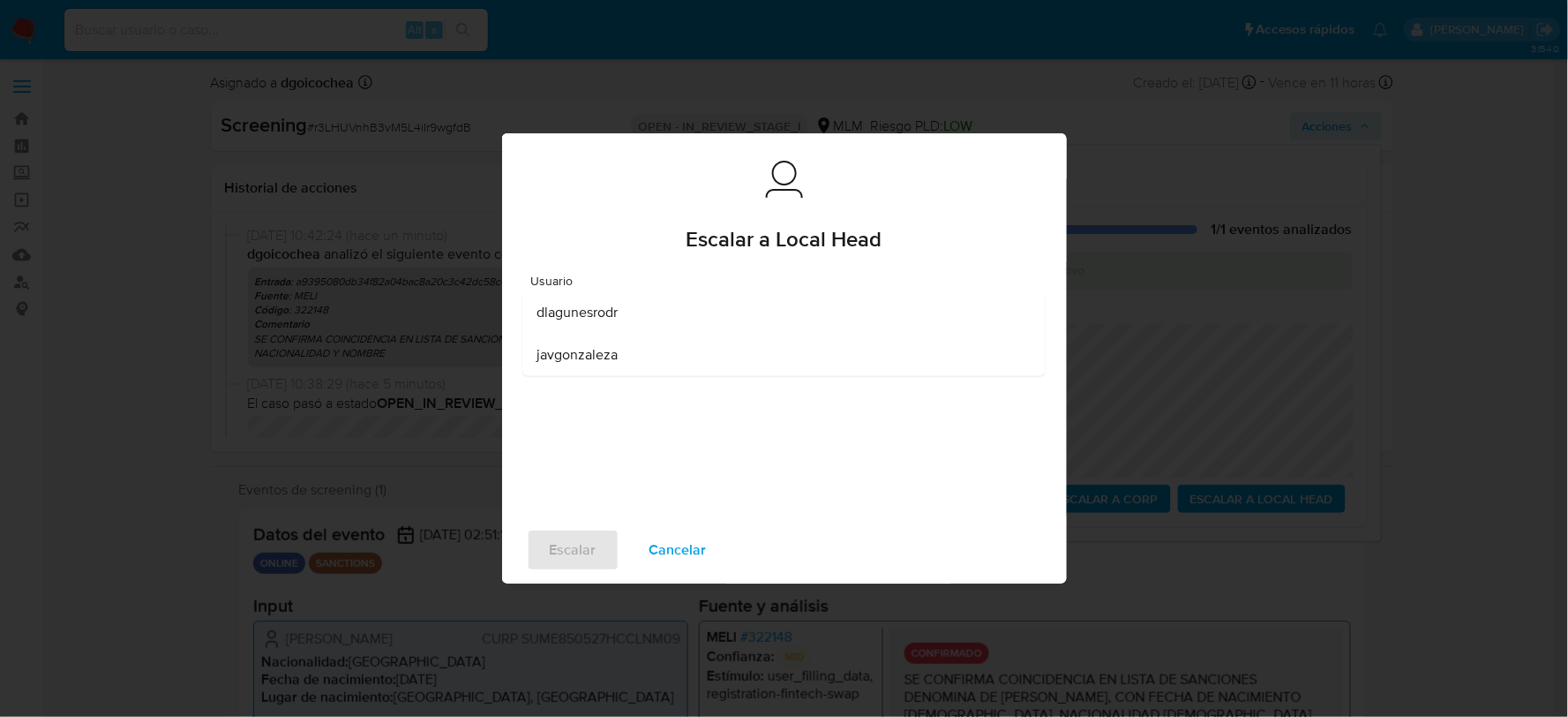
click at [594, 314] on span "dlagunesrodr" at bounding box center [577, 313] width 81 height 18
click at [589, 540] on span "Escalar" at bounding box center [573, 550] width 47 height 39
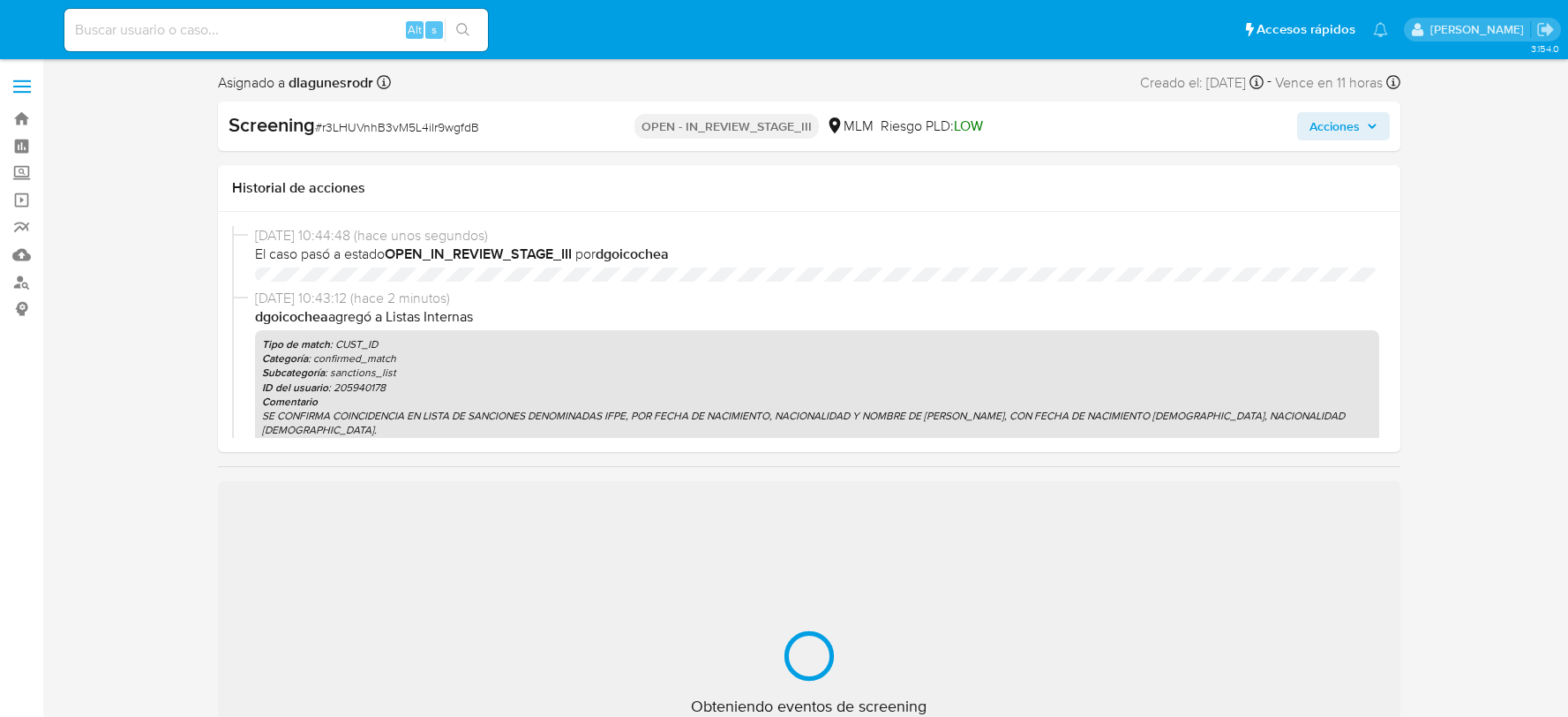
select select "10"
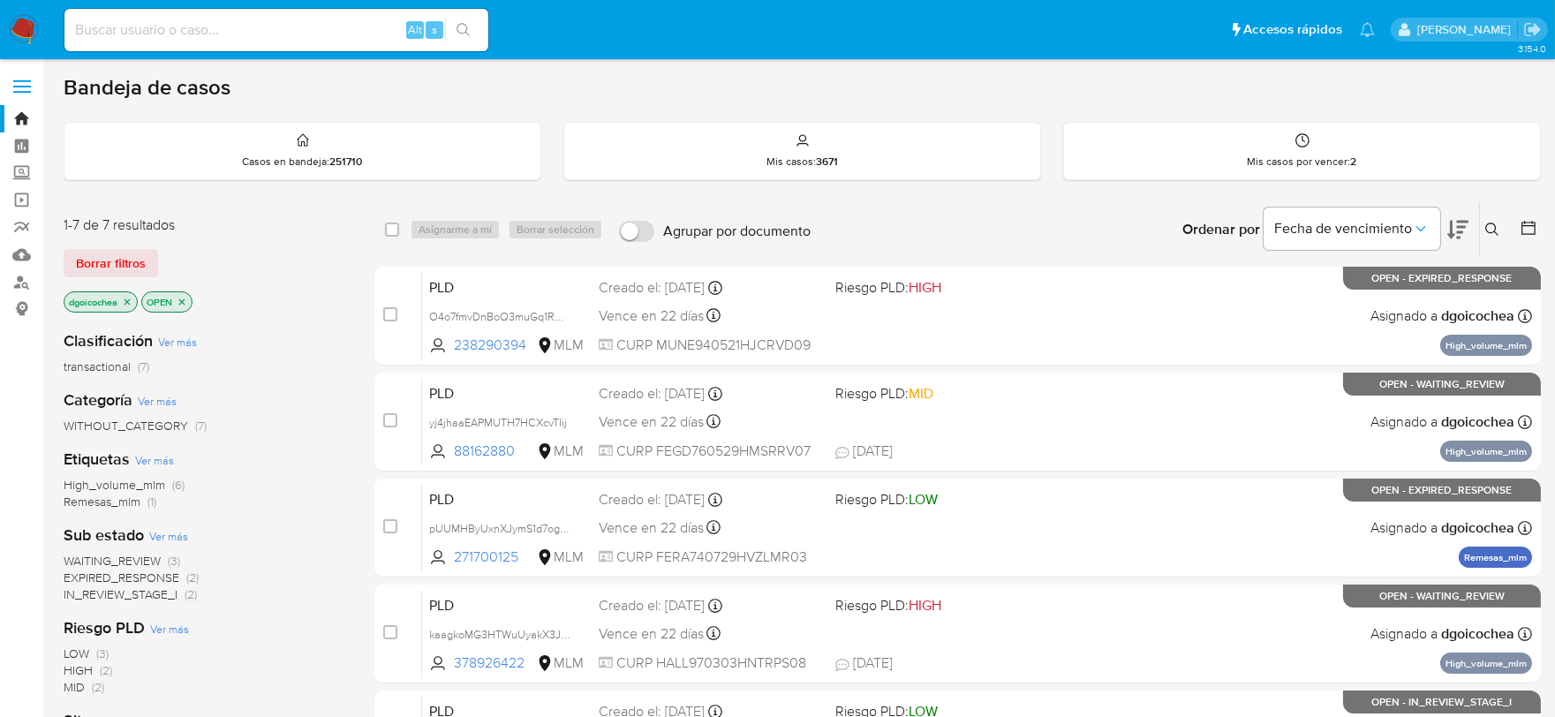
click at [154, 598] on span "IN_REVIEW_STAGE_I" at bounding box center [121, 594] width 114 height 18
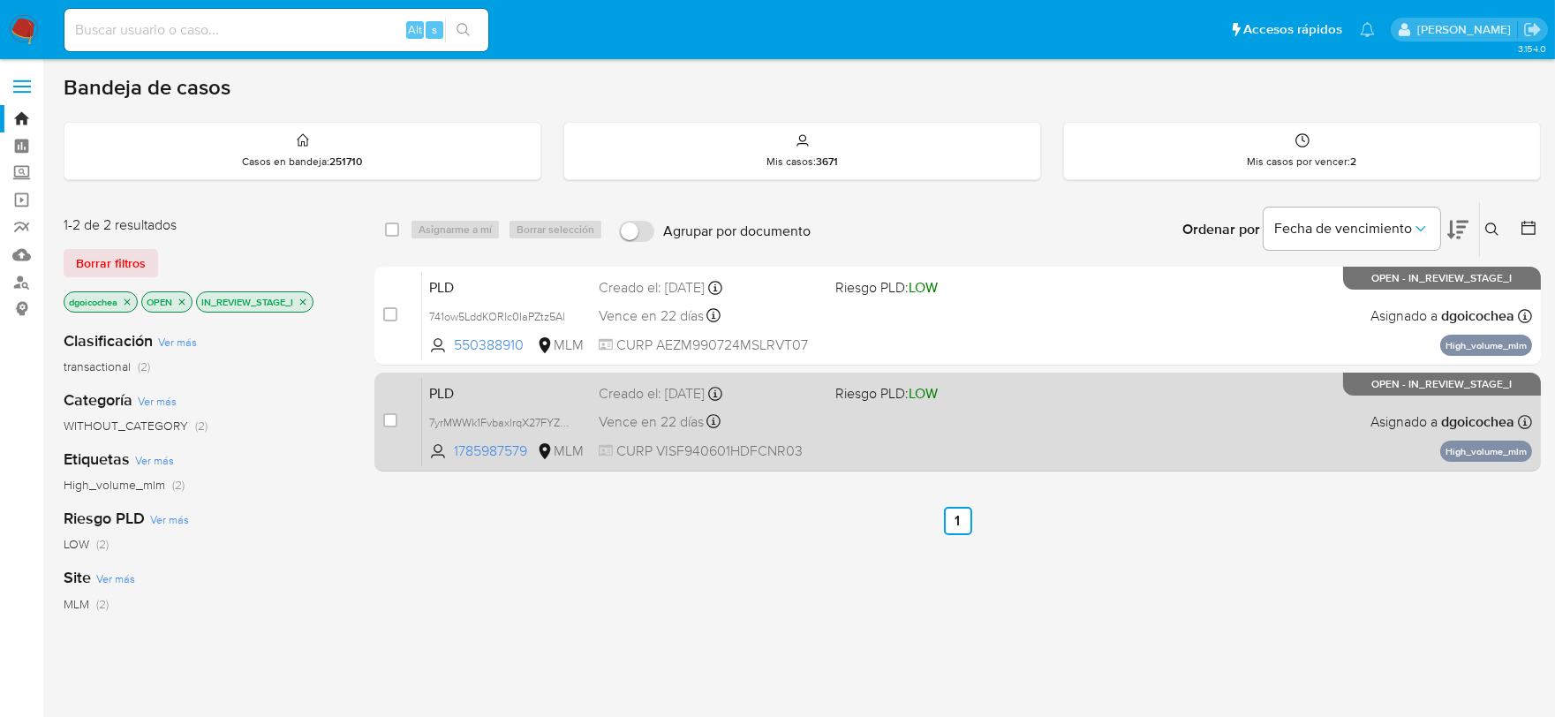
click at [444, 383] on span "PLD" at bounding box center [506, 392] width 155 height 23
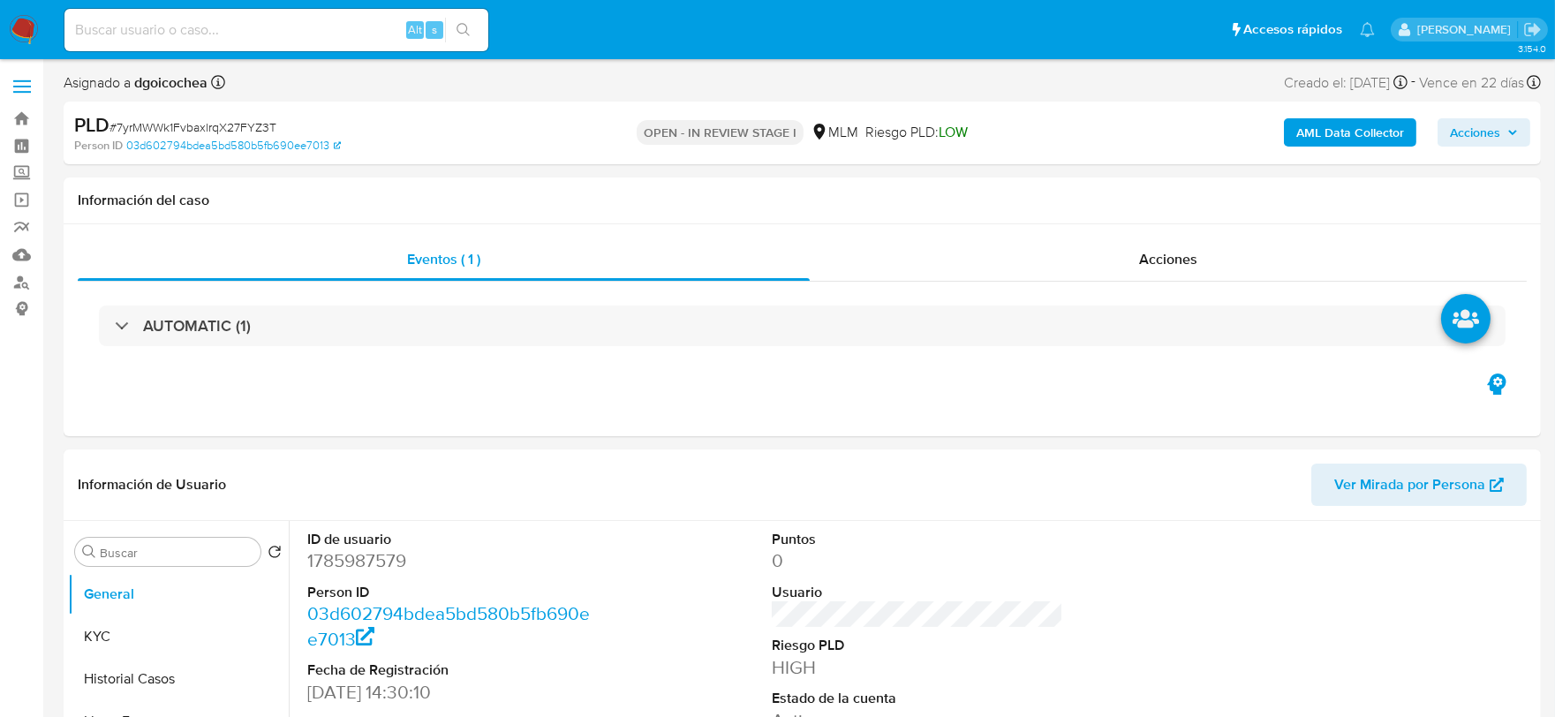
select select "10"
click at [839, 451] on div "Información de Usuario Ver Mirada por Persona" at bounding box center [802, 485] width 1477 height 72
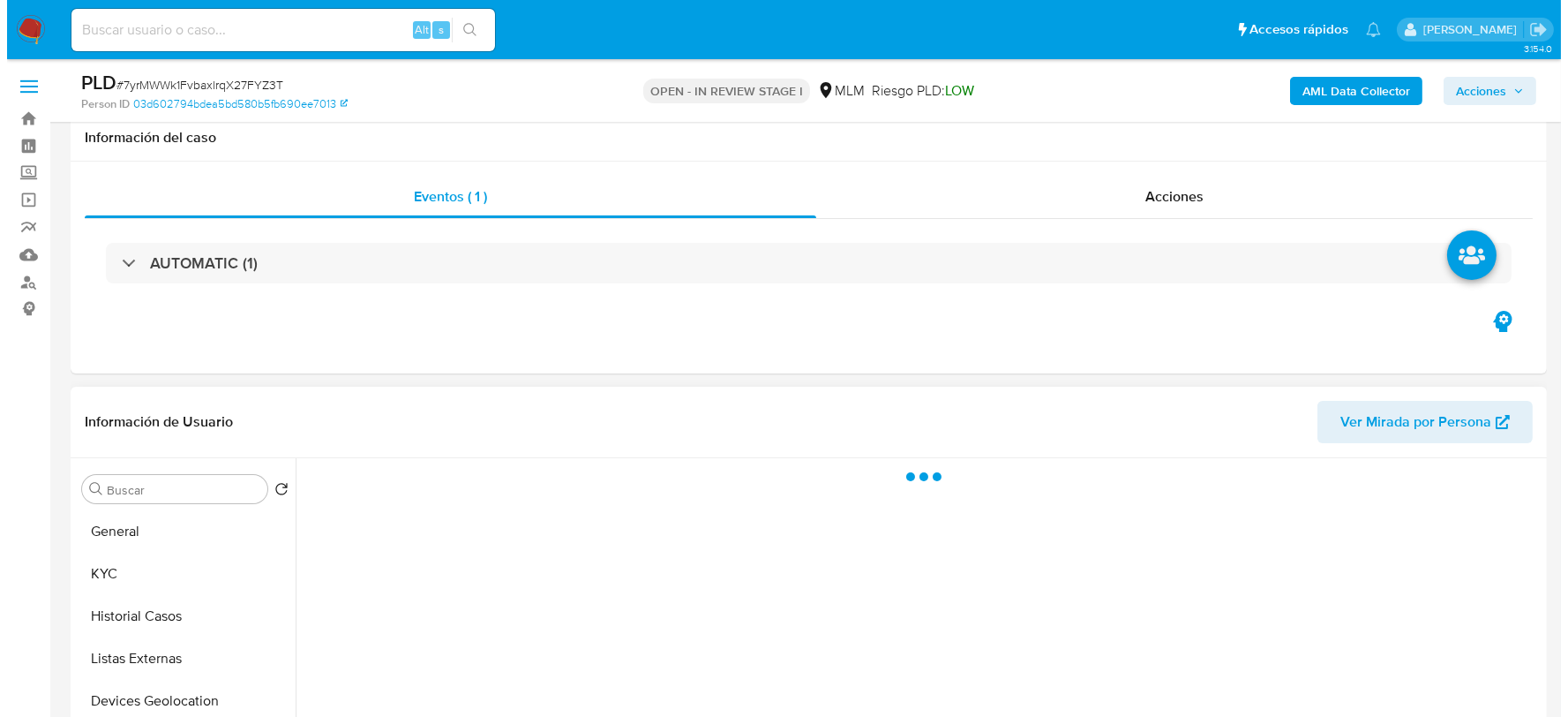
scroll to position [351, 0]
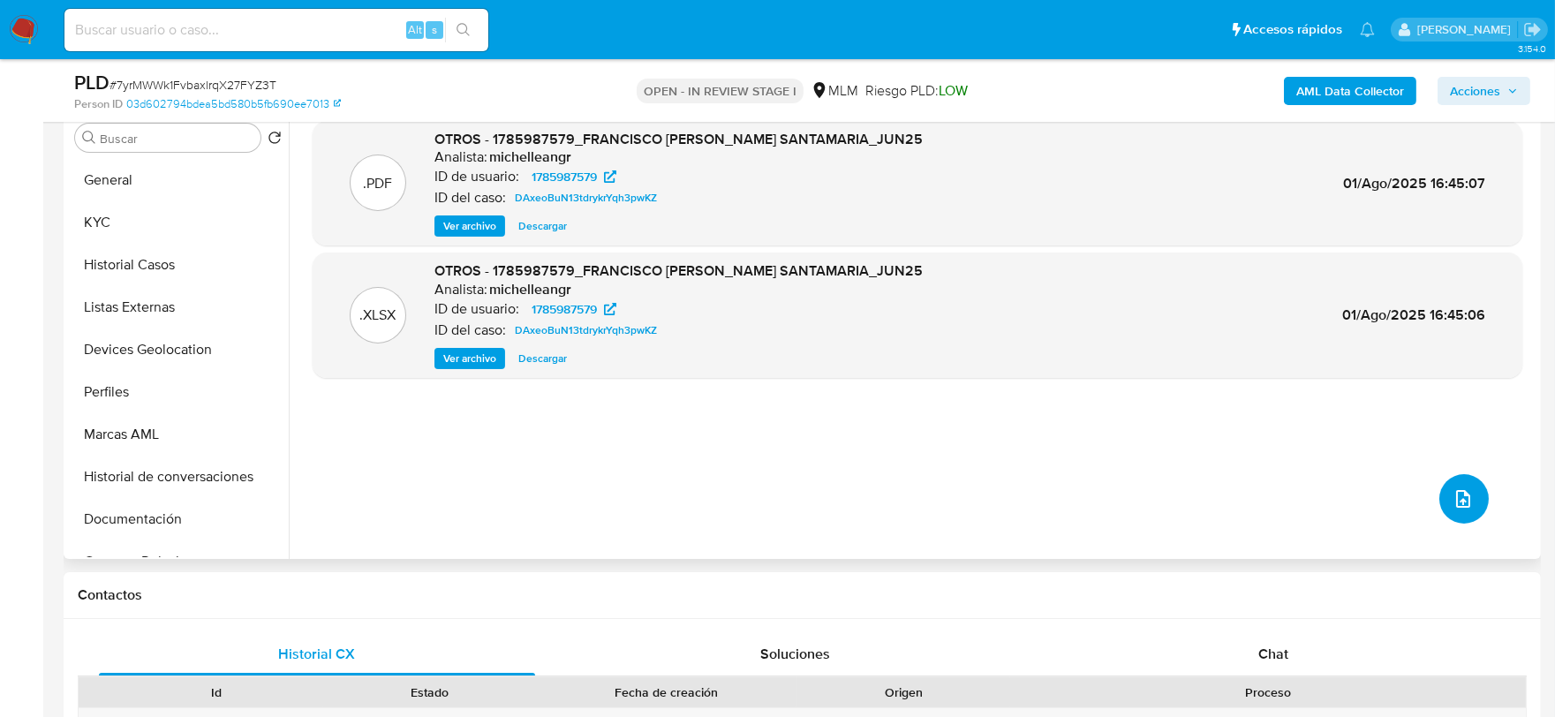
click at [1471, 494] on button "upload-file" at bounding box center [1463, 498] width 49 height 49
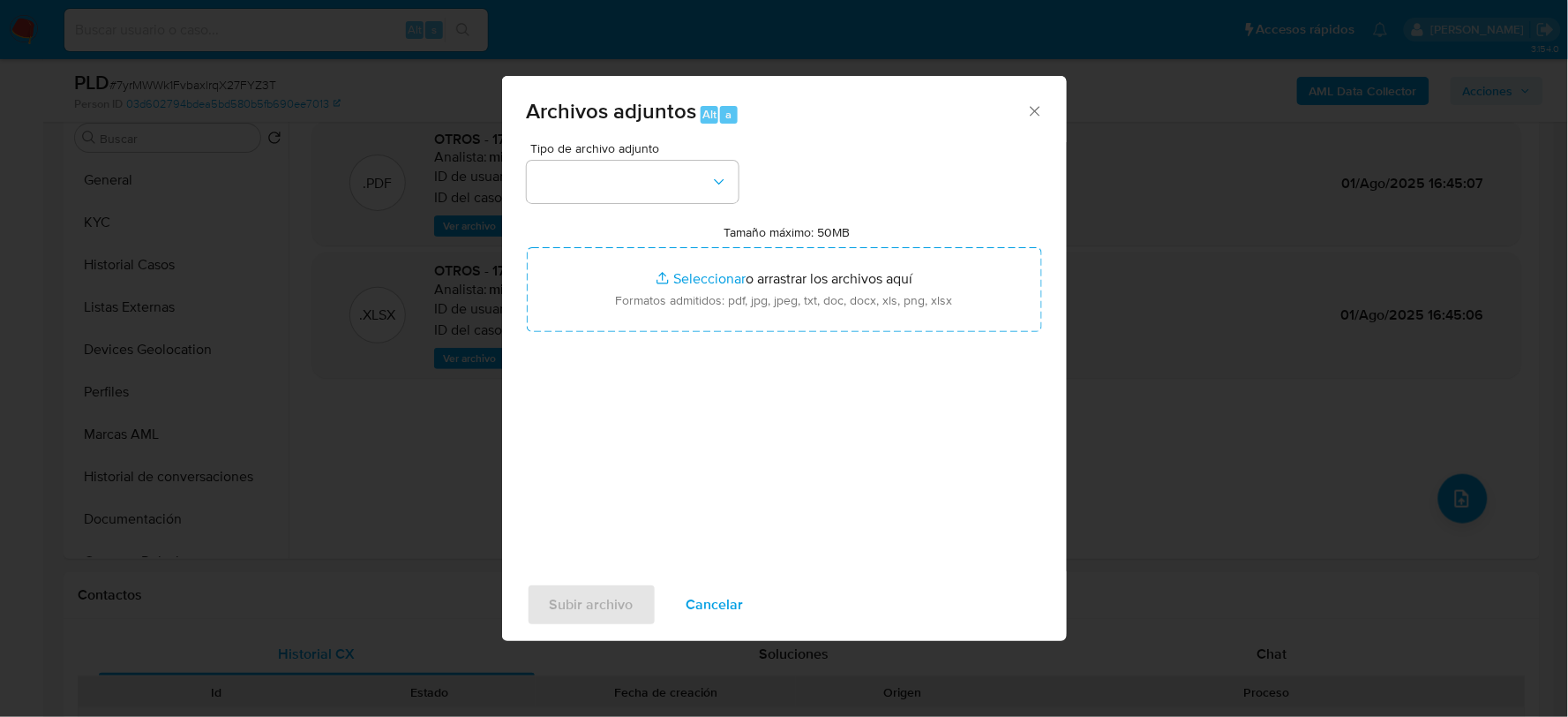
click at [583, 157] on div "Tipo de archivo adjunto" at bounding box center [633, 172] width 212 height 61
click at [583, 166] on button "button" at bounding box center [633, 182] width 212 height 42
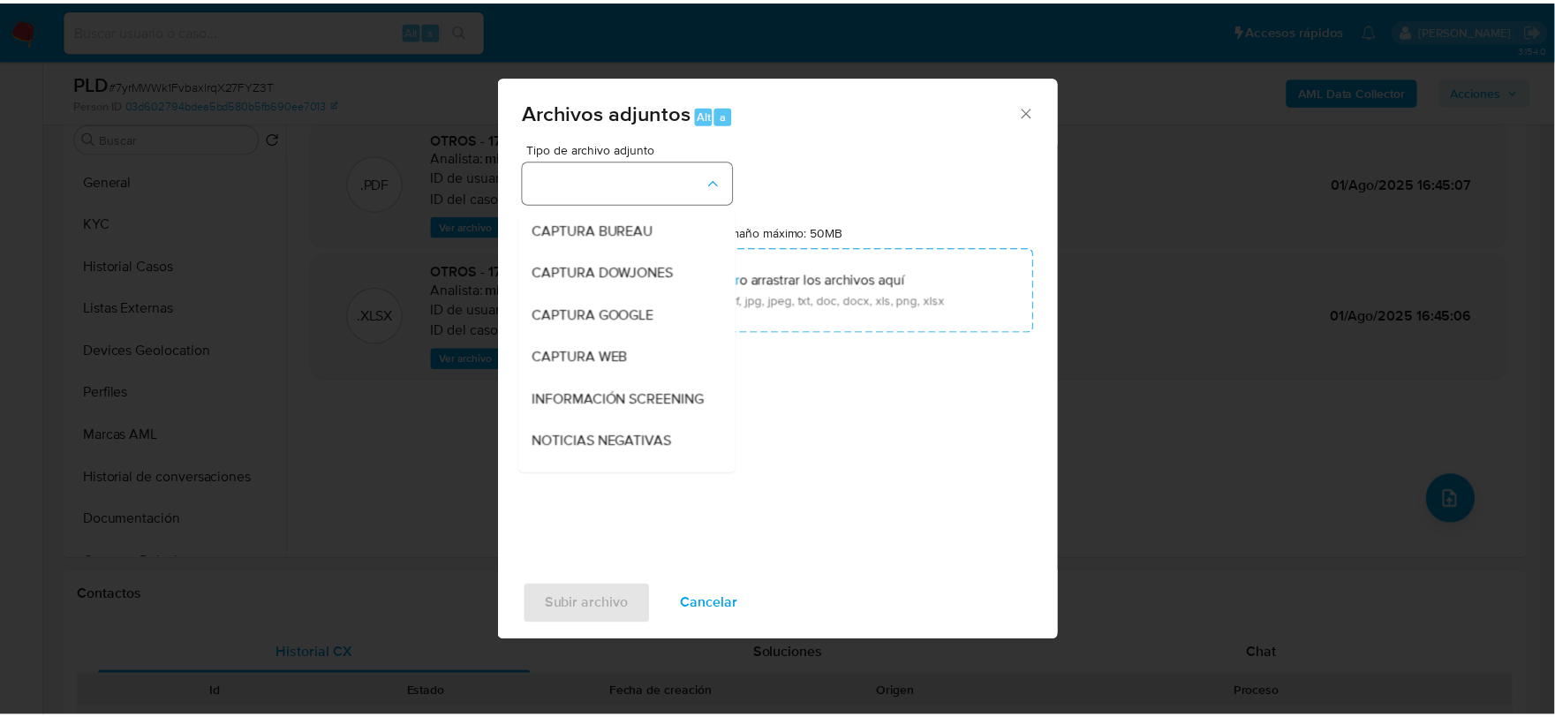
scroll to position [134, 0]
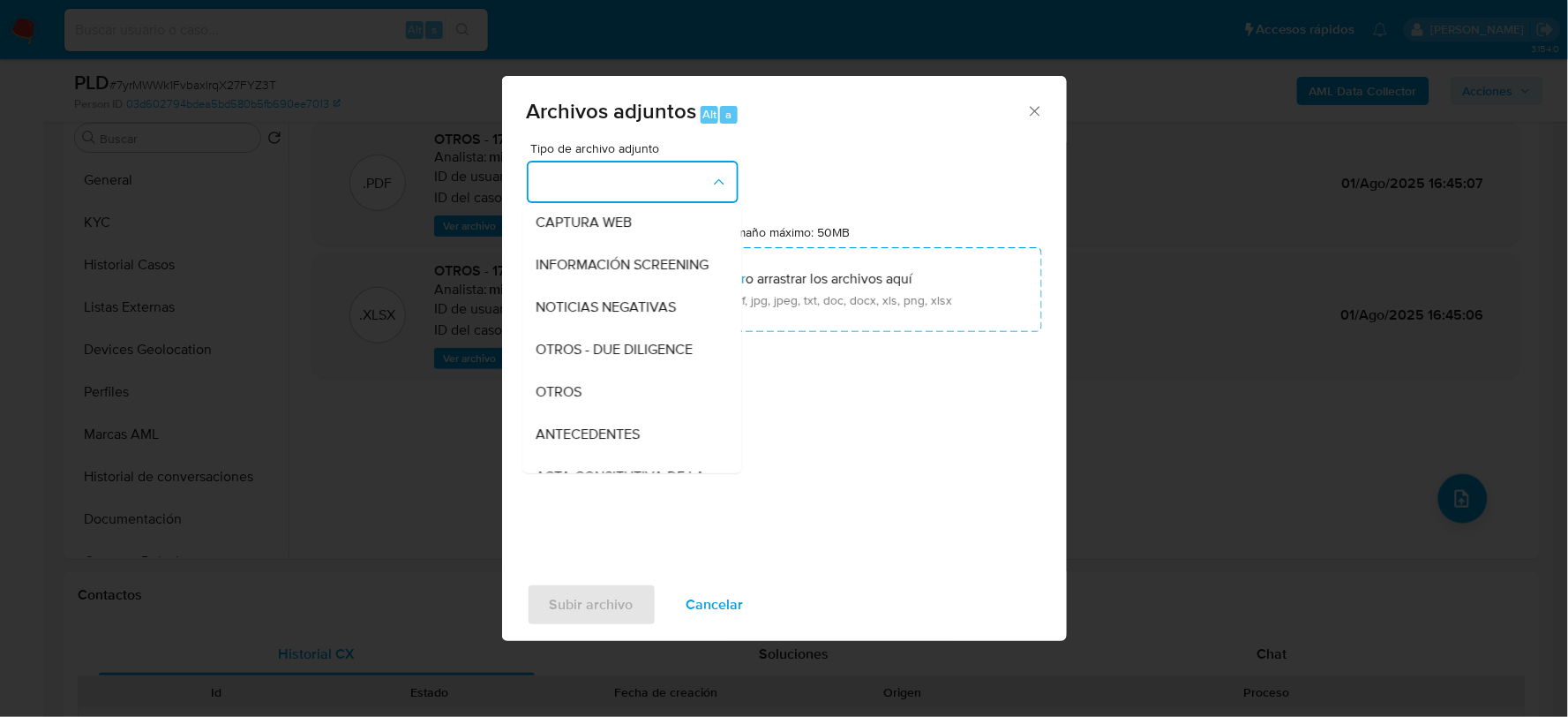
drag, startPoint x: 598, startPoint y: 397, endPoint x: 638, endPoint y: 399, distance: 40.0
click at [598, 398] on div "OTROS" at bounding box center [627, 391] width 180 height 42
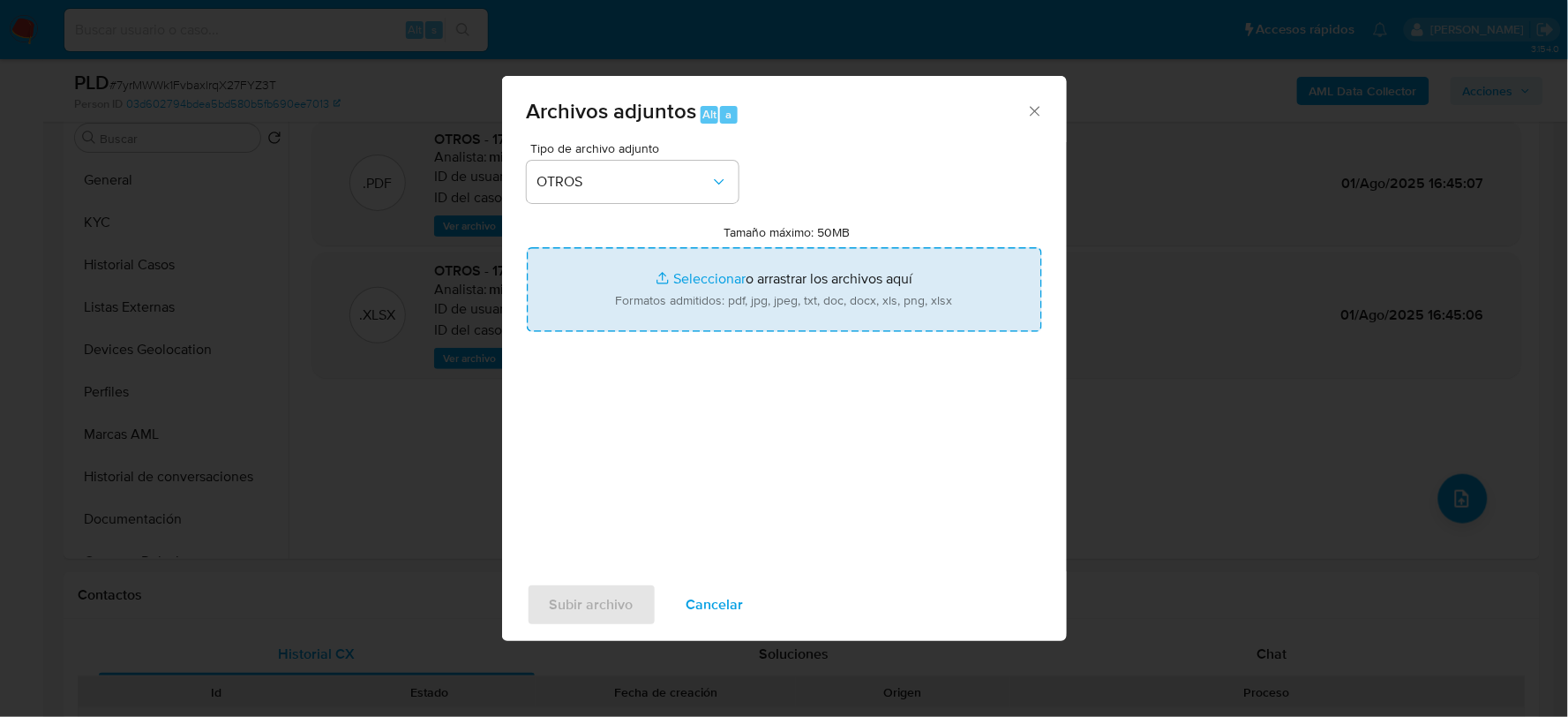
type input "C:\fakepath\1785987579_FRANCISCO VICENCIO_JUL2025.xlsx"
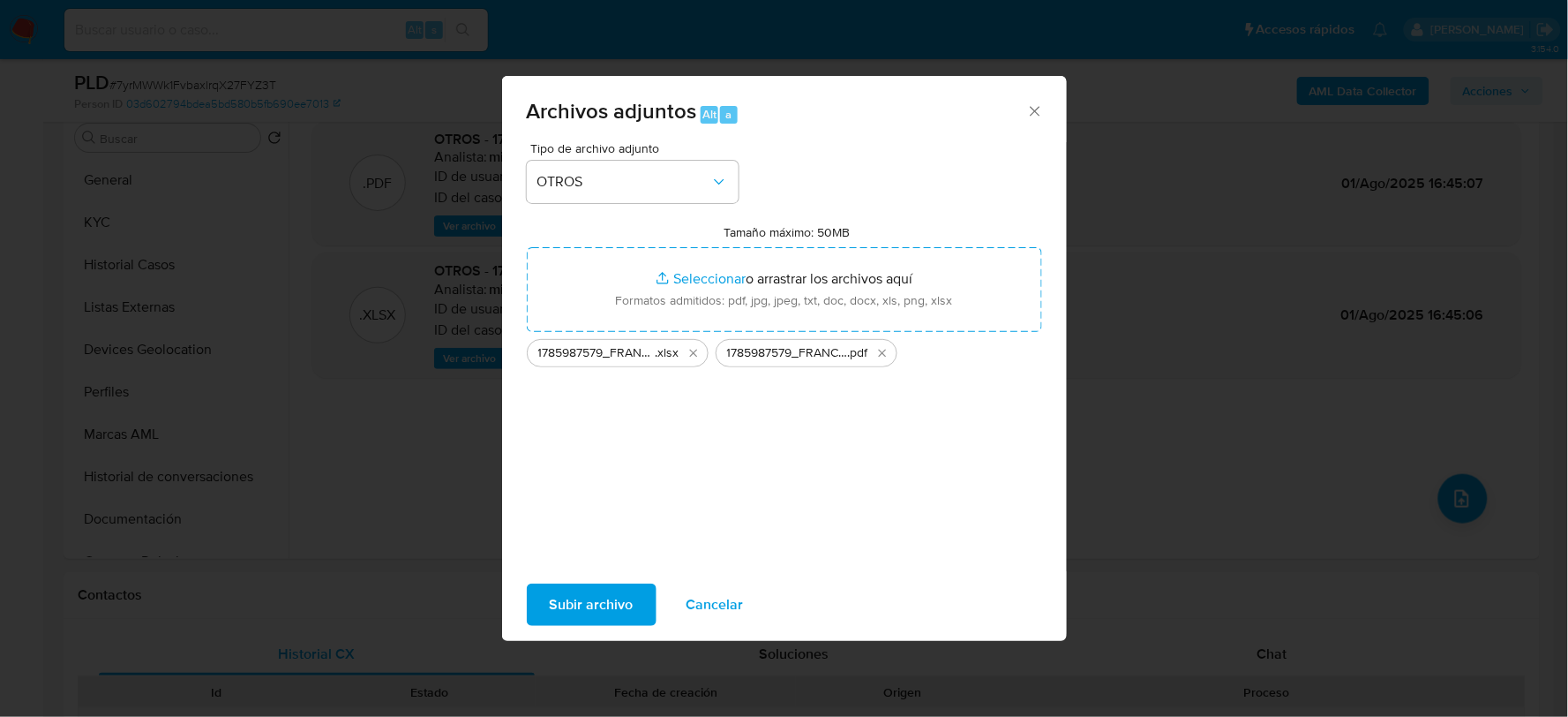
click at [620, 593] on span "Subir archivo" at bounding box center [592, 604] width 84 height 39
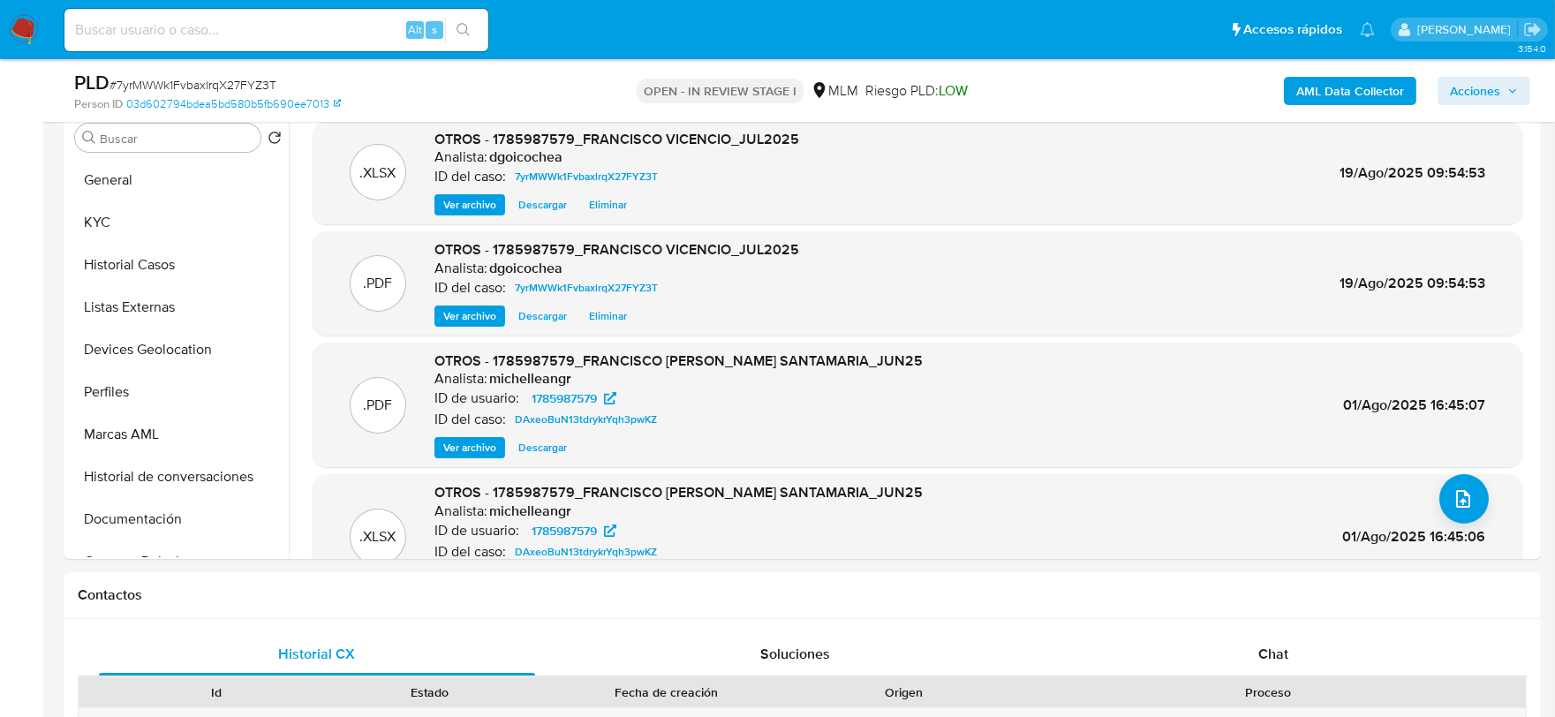
click at [1473, 73] on div "AML Data Collector Acciones" at bounding box center [1290, 91] width 480 height 42
click at [1485, 89] on span "Acciones" at bounding box center [1475, 91] width 50 height 28
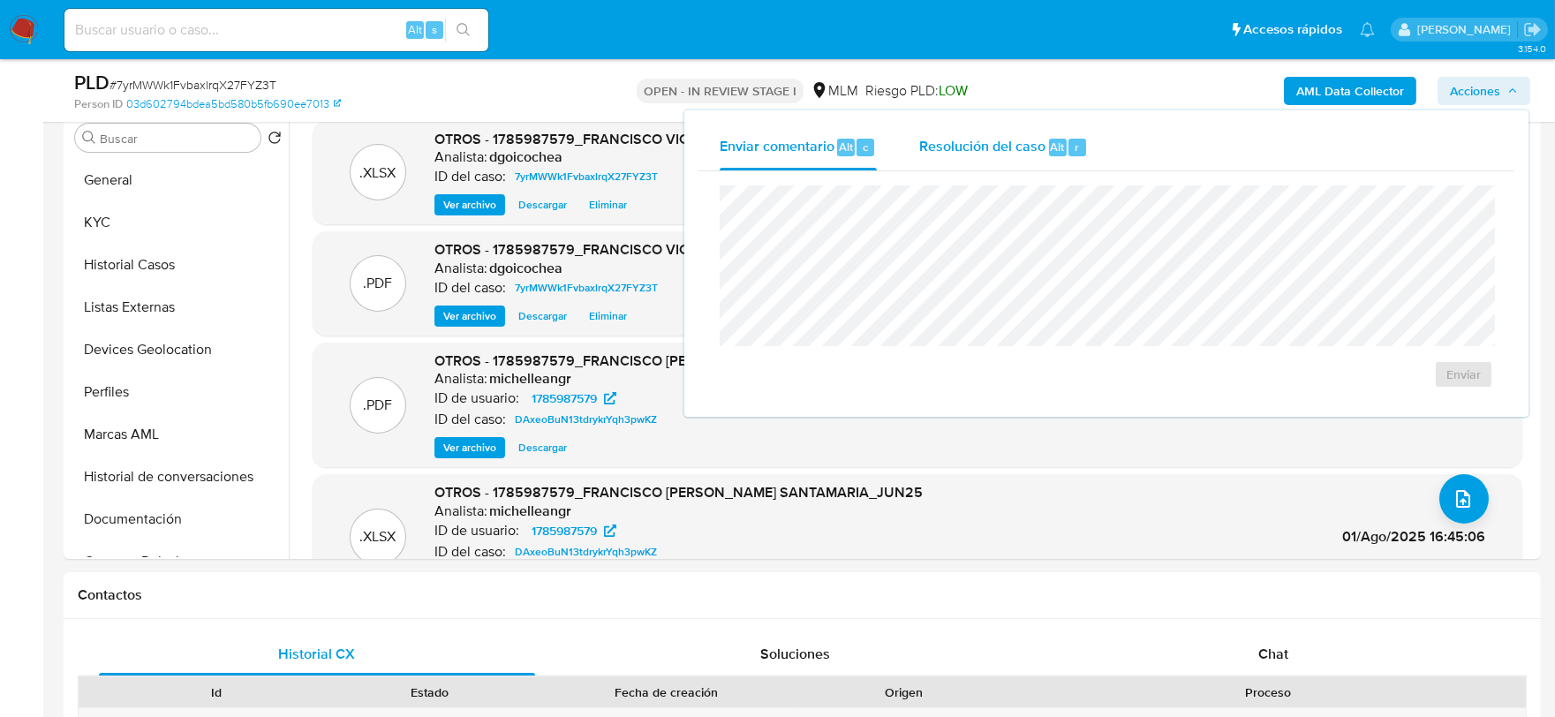
drag, startPoint x: 972, startPoint y: 143, endPoint x: 958, endPoint y: 164, distance: 25.5
click at [974, 143] on span "Resolución del caso" at bounding box center [982, 146] width 126 height 20
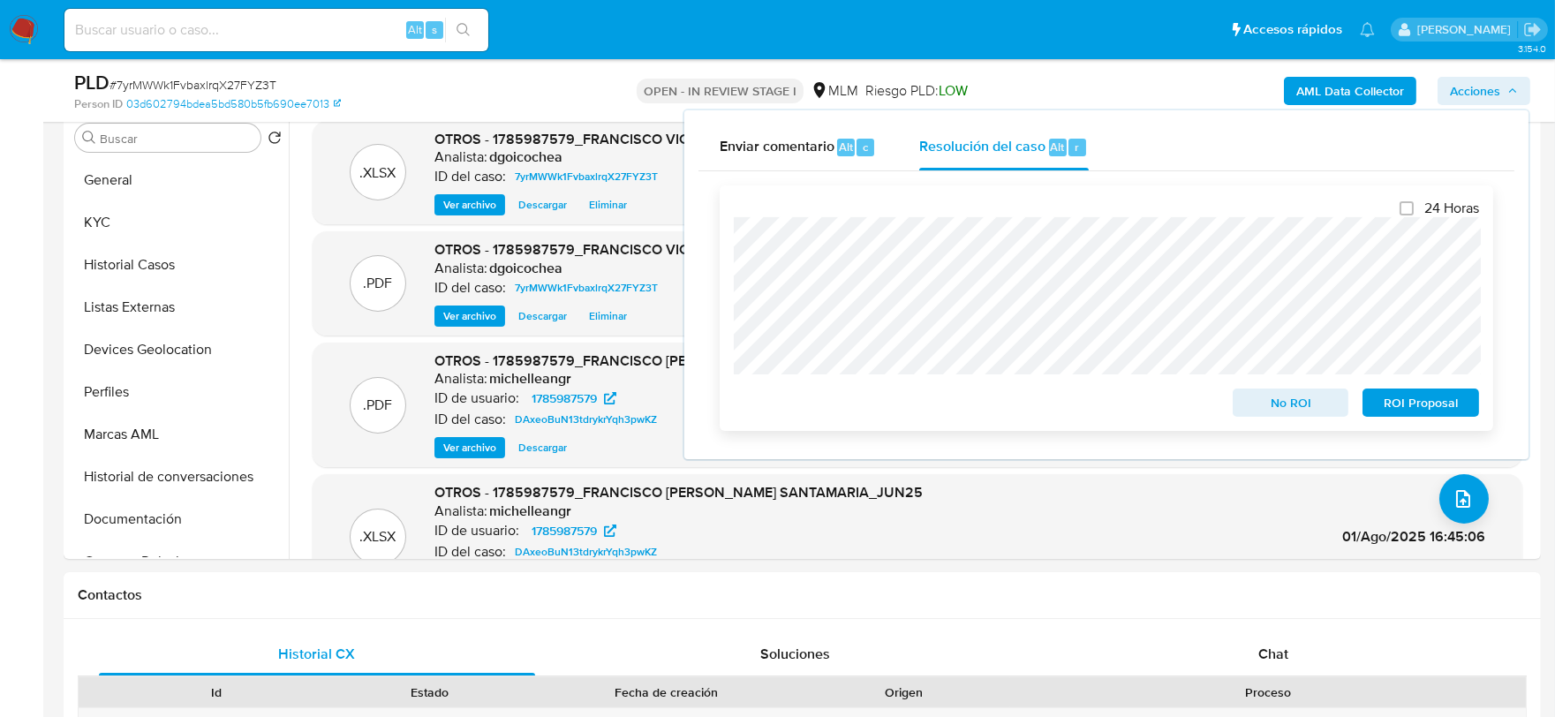
click at [1283, 392] on span "No ROI" at bounding box center [1291, 402] width 92 height 25
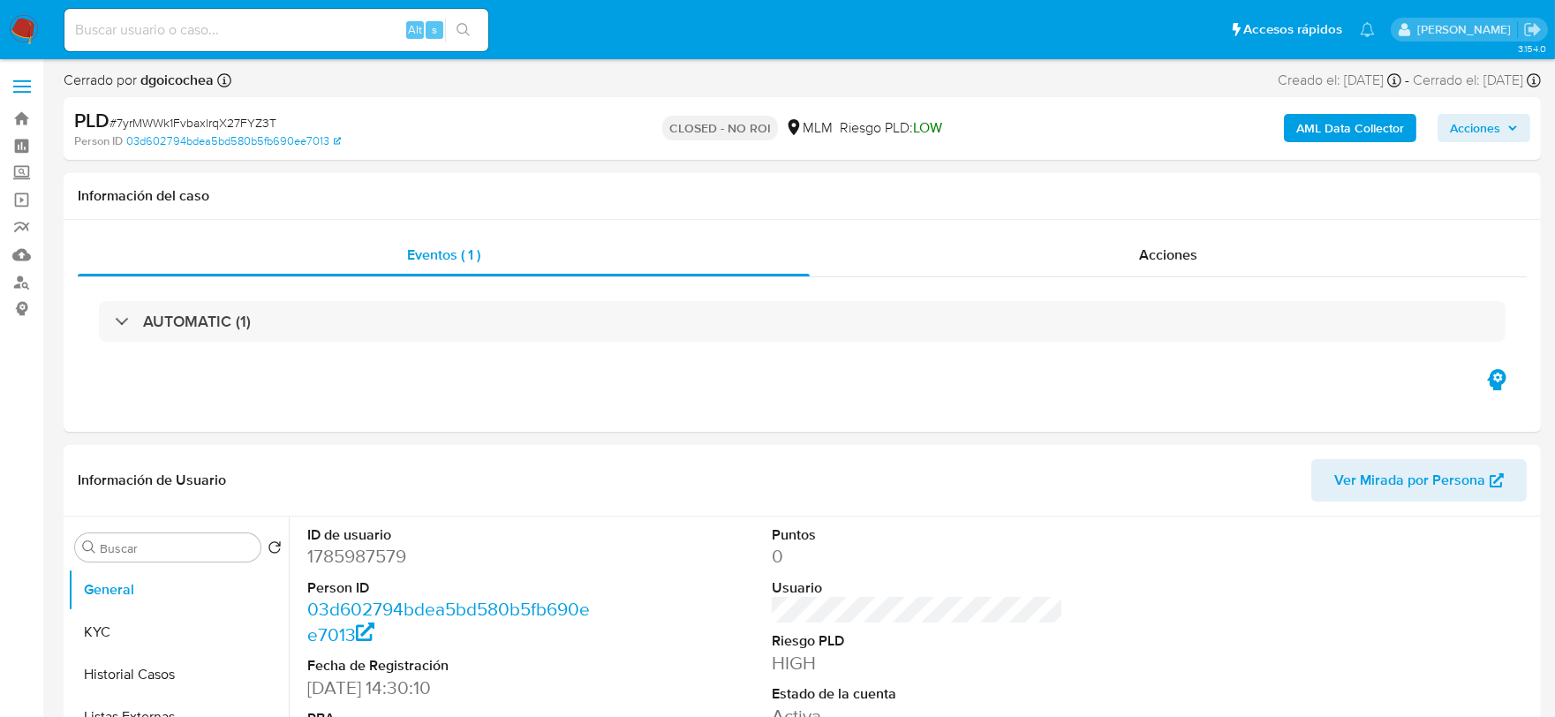
select select "10"
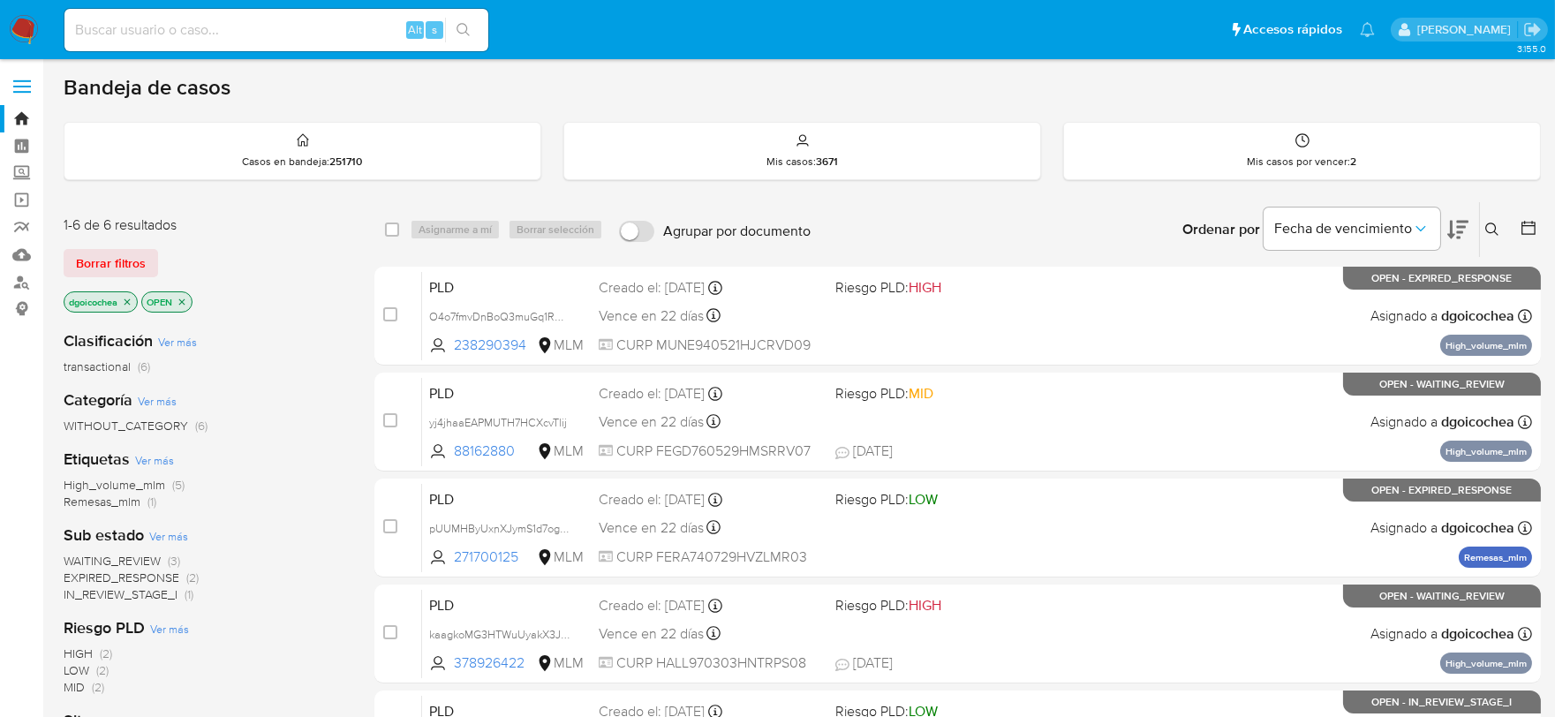
click at [120, 561] on span "WAITING_REVIEW" at bounding box center [112, 561] width 97 height 18
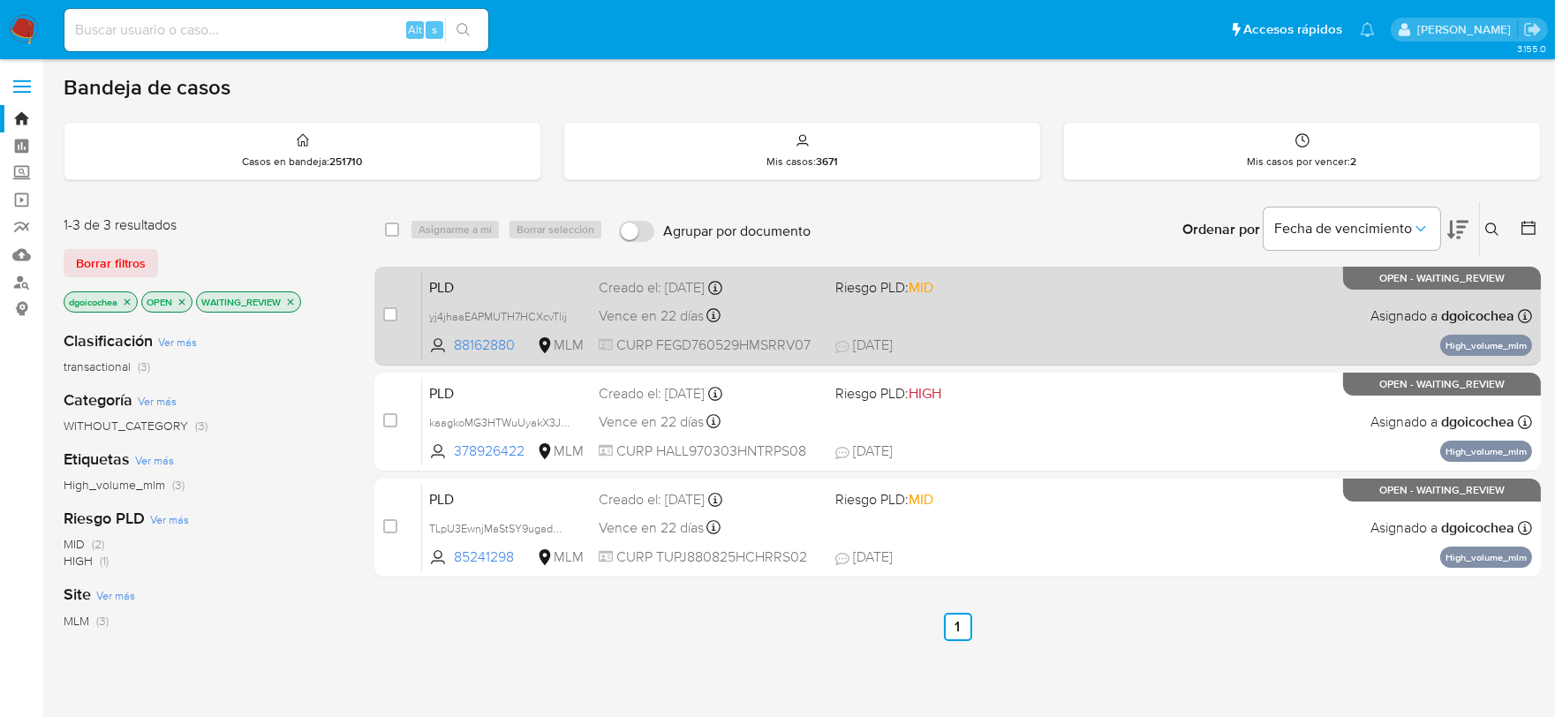
click at [440, 288] on span "PLD" at bounding box center [506, 286] width 155 height 23
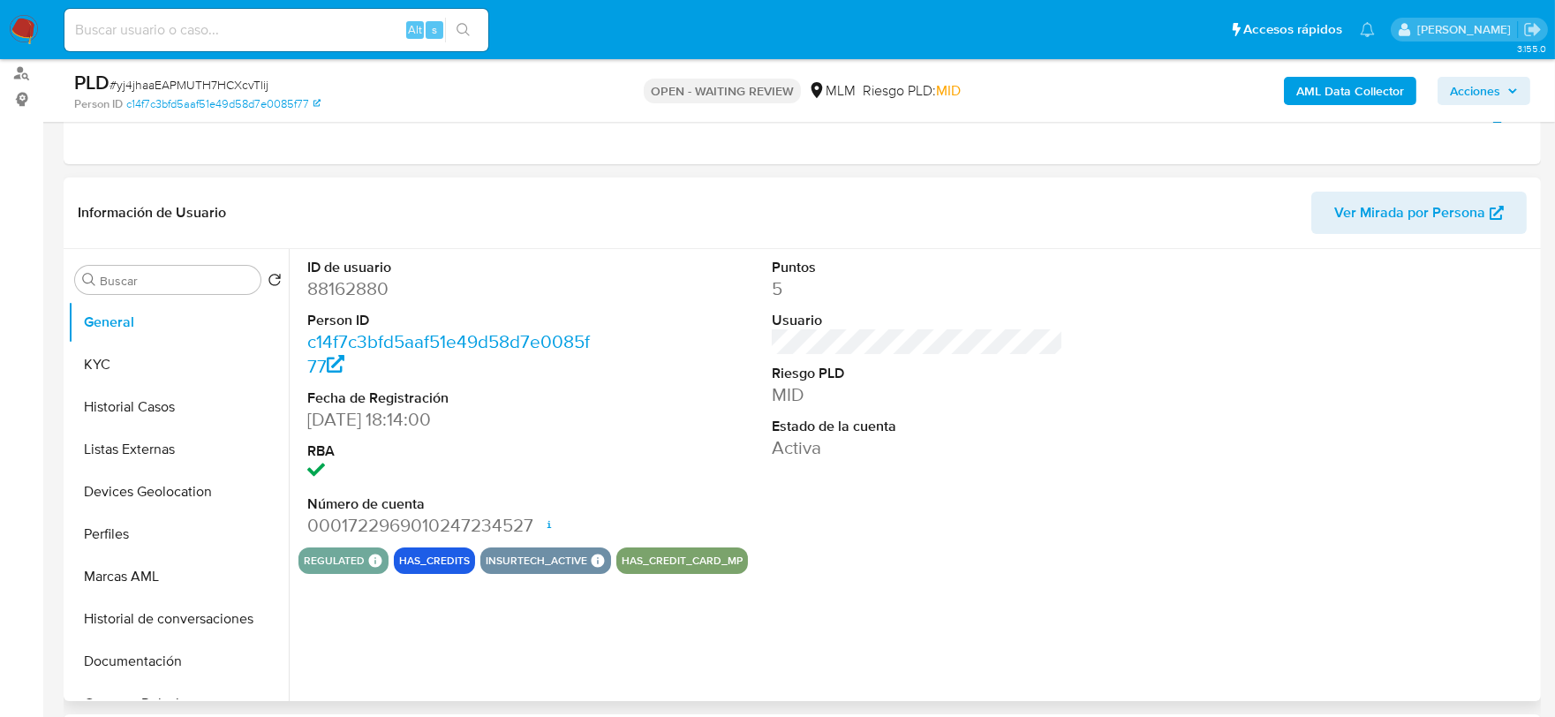
scroll to position [196, 0]
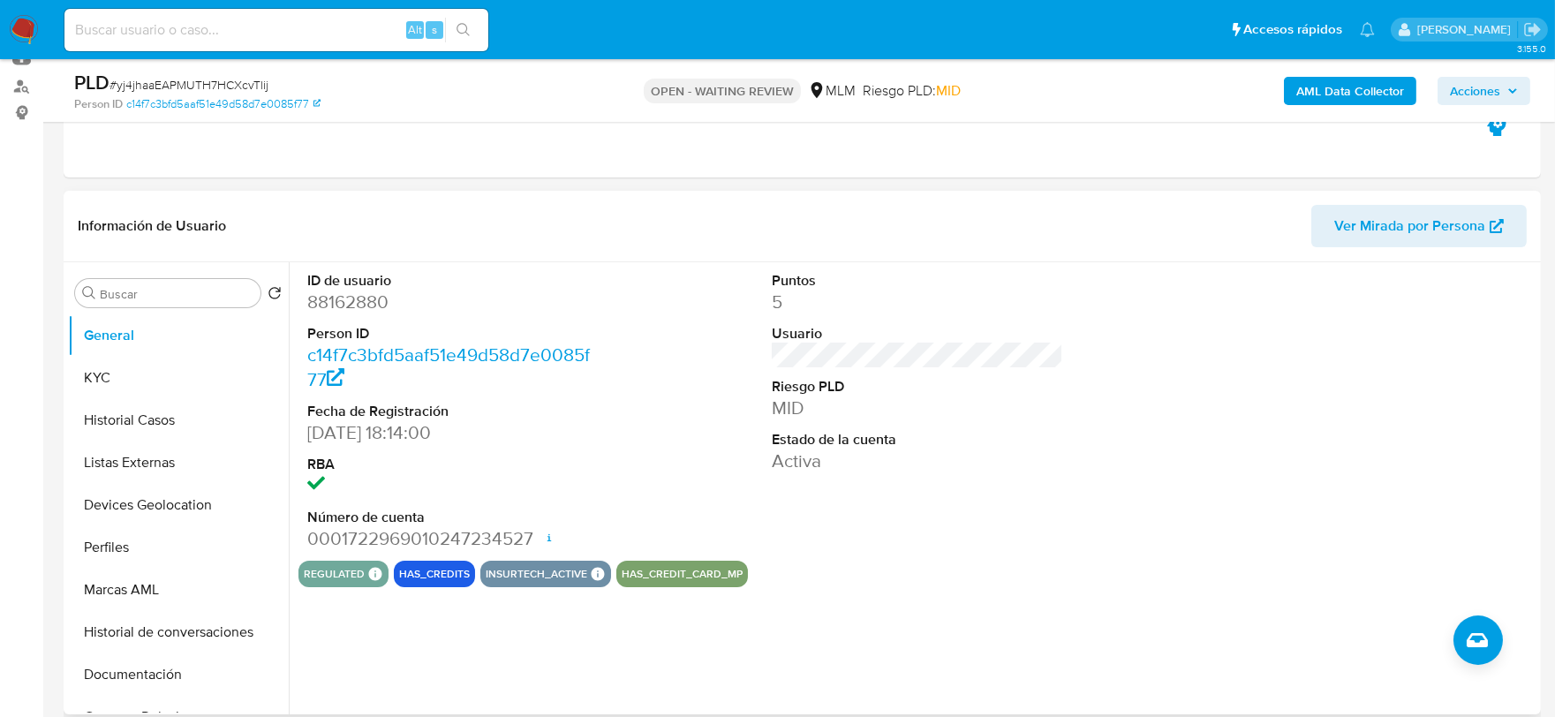
click at [334, 306] on dd "88162880" at bounding box center [453, 302] width 292 height 25
select select "10"
copy dd "88162880"
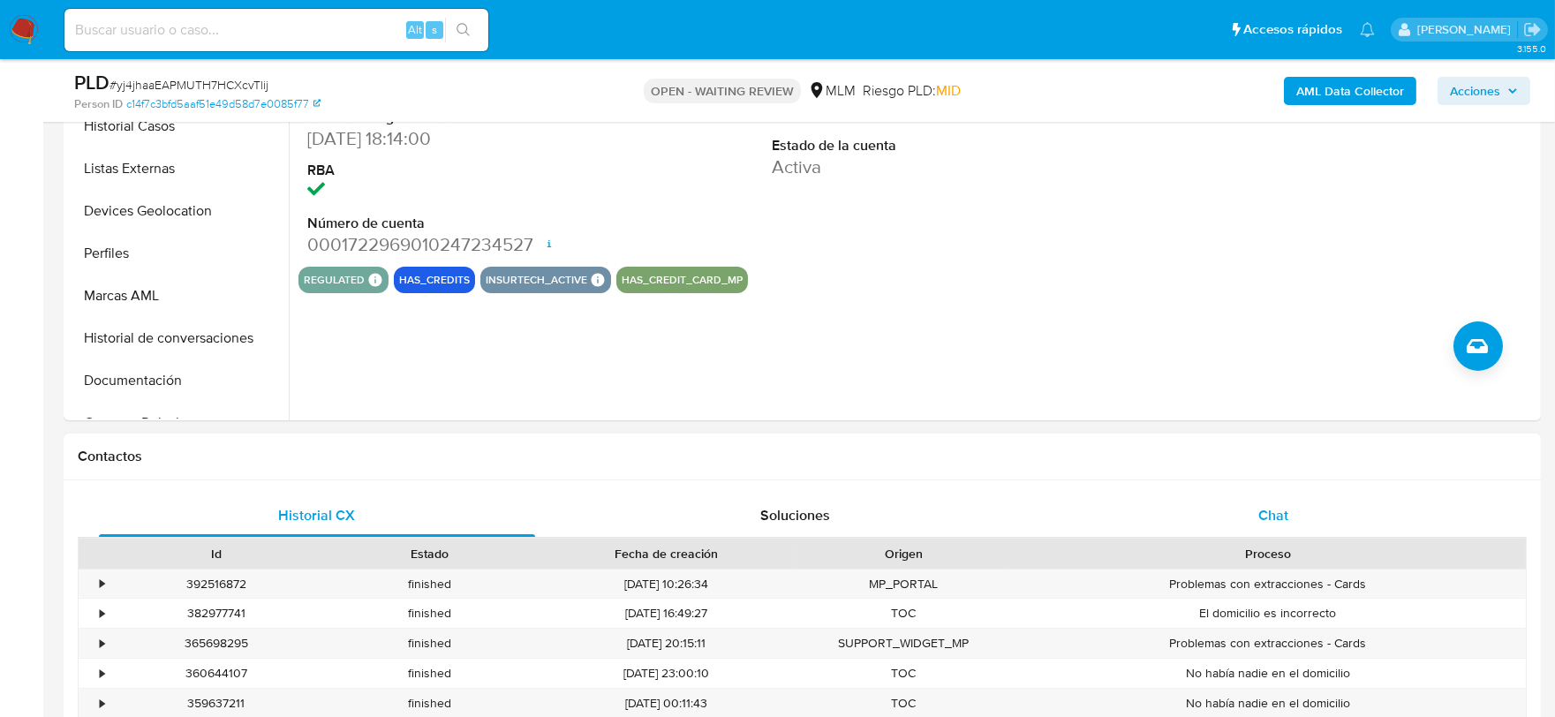
click at [1296, 514] on div "Chat" at bounding box center [1273, 515] width 436 height 42
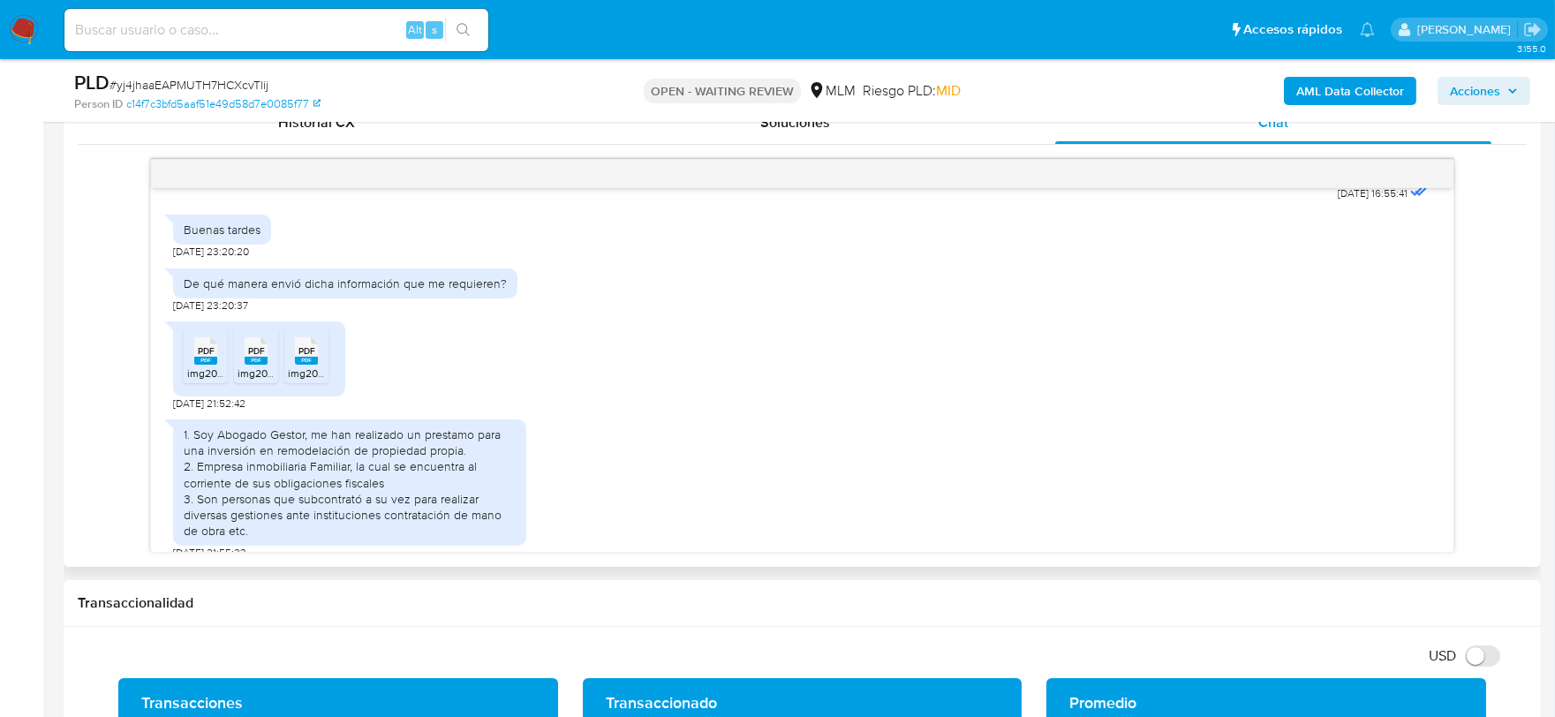
scroll to position [981, 0]
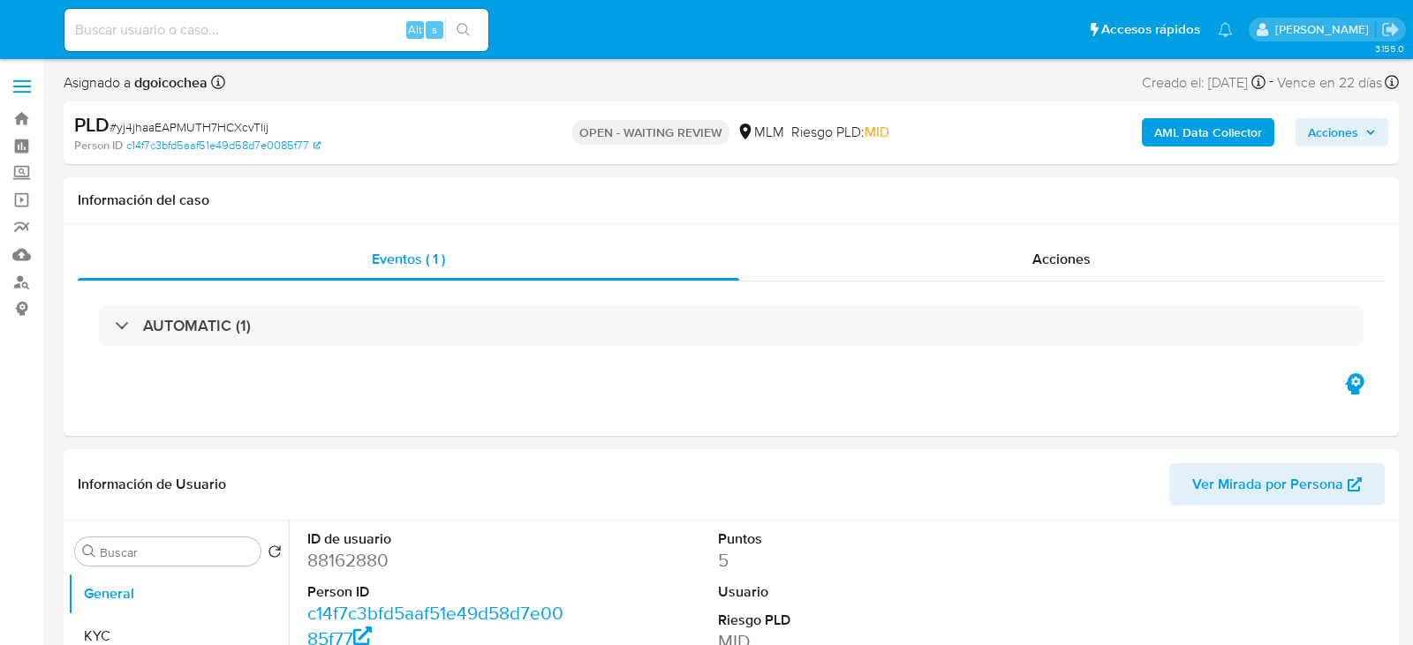
select select "10"
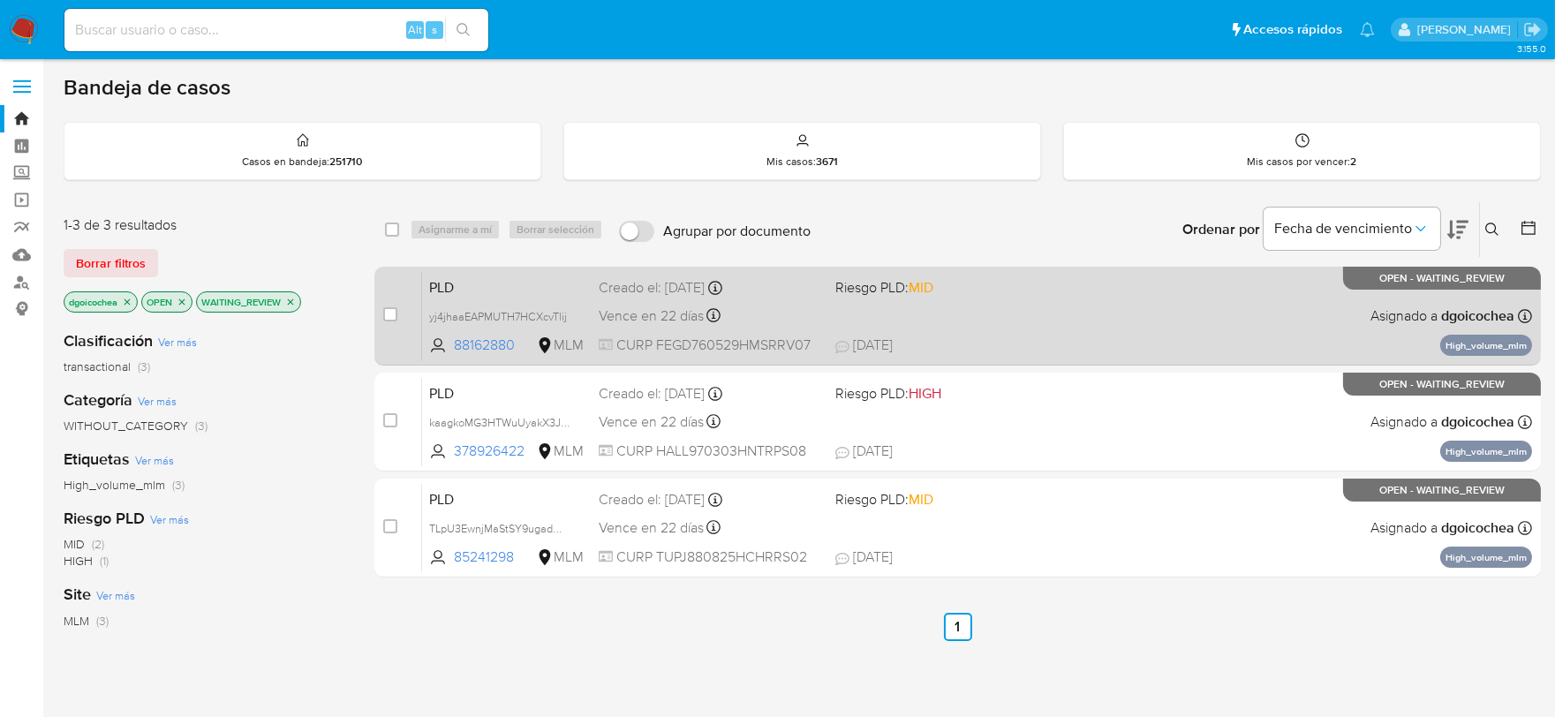
click at [451, 285] on span "PLD" at bounding box center [506, 286] width 155 height 23
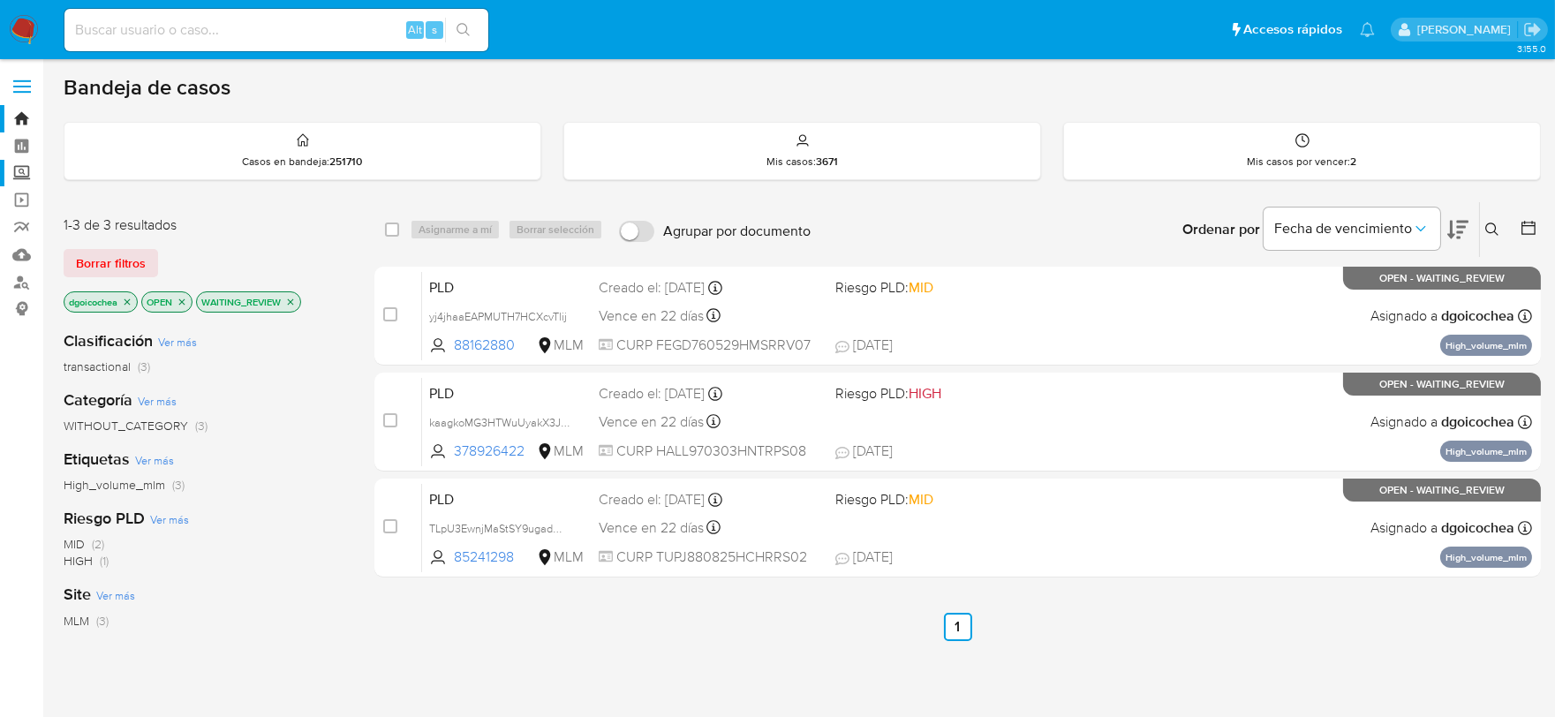
click at [24, 177] on label "Screening" at bounding box center [105, 173] width 210 height 27
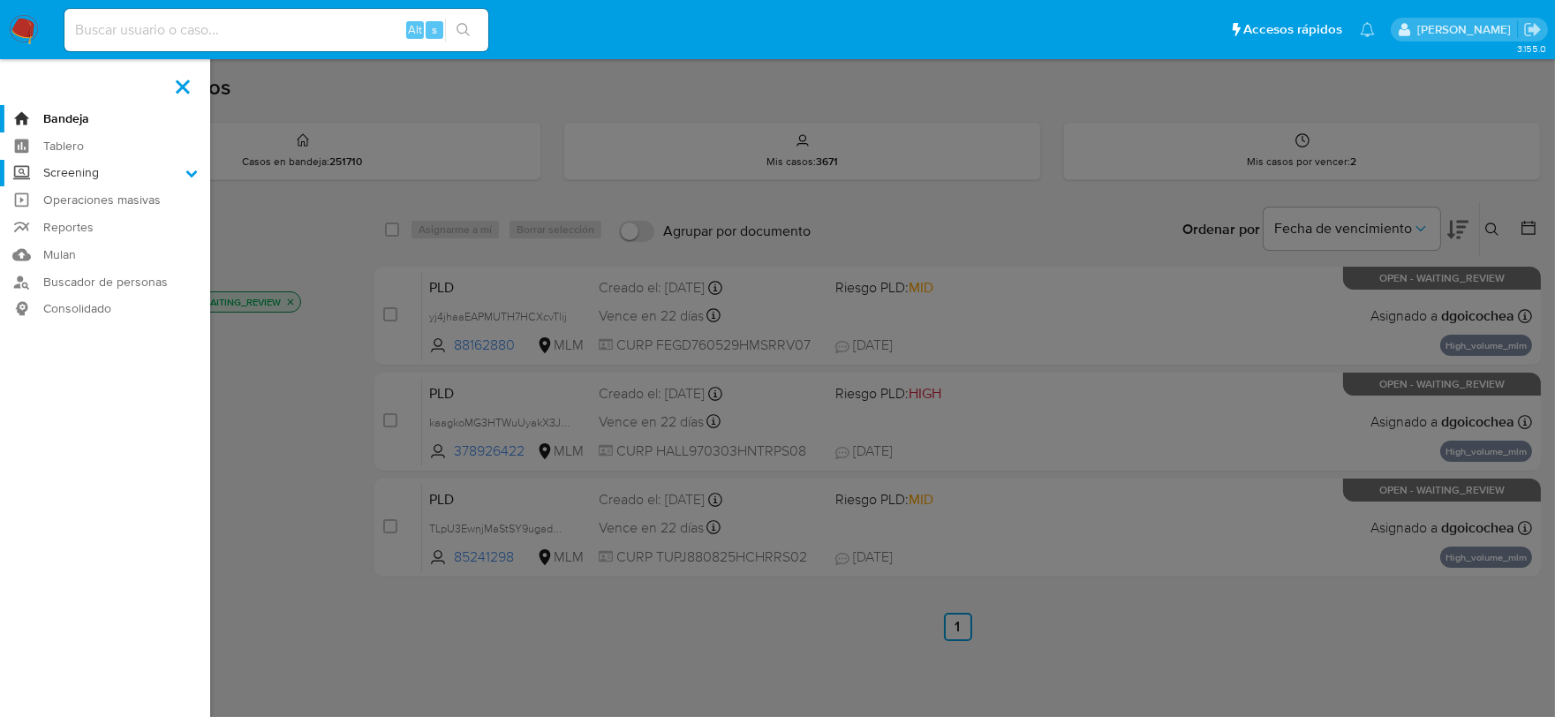
click at [0, 0] on input "Screening" at bounding box center [0, 0] width 0 height 0
click at [103, 245] on link "Herramientas" at bounding box center [105, 242] width 210 height 22
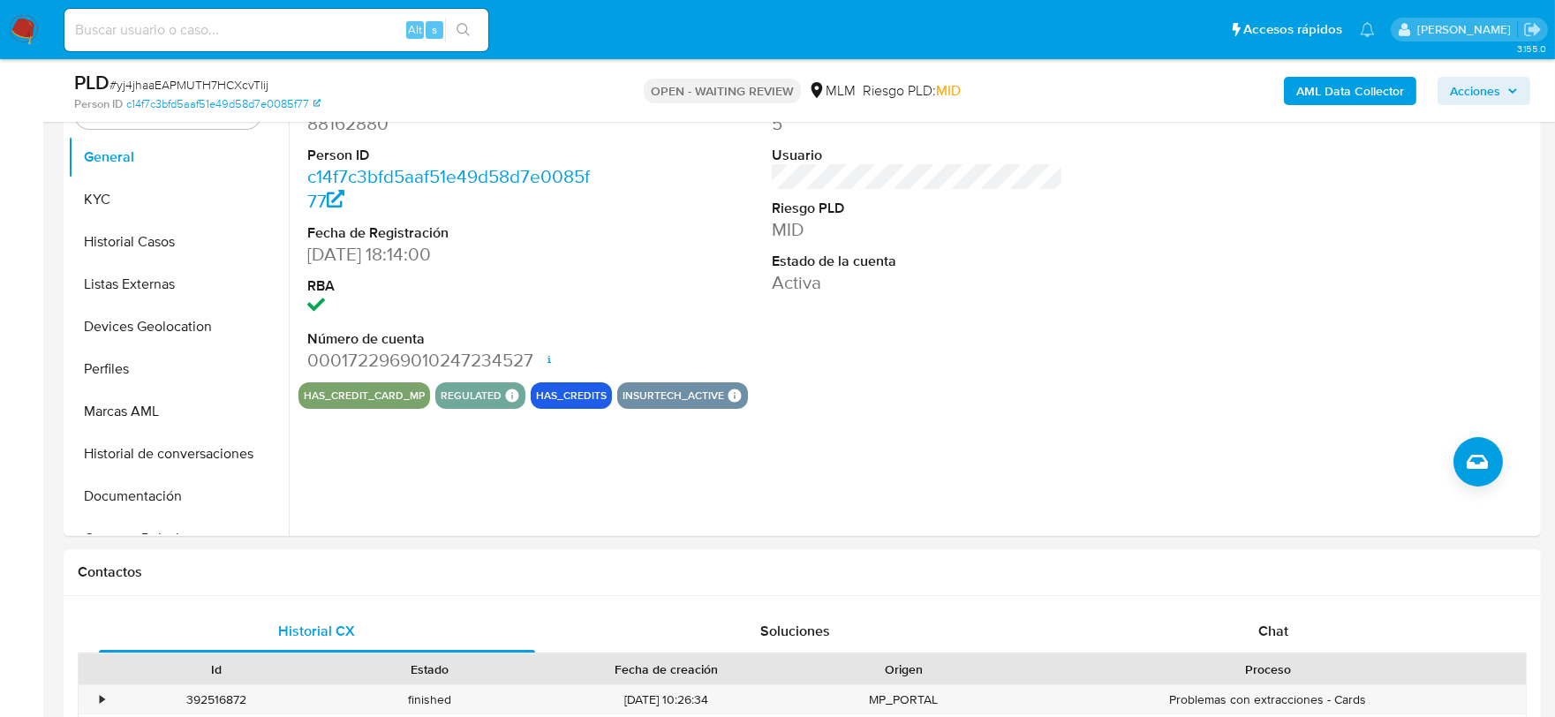
scroll to position [392, 0]
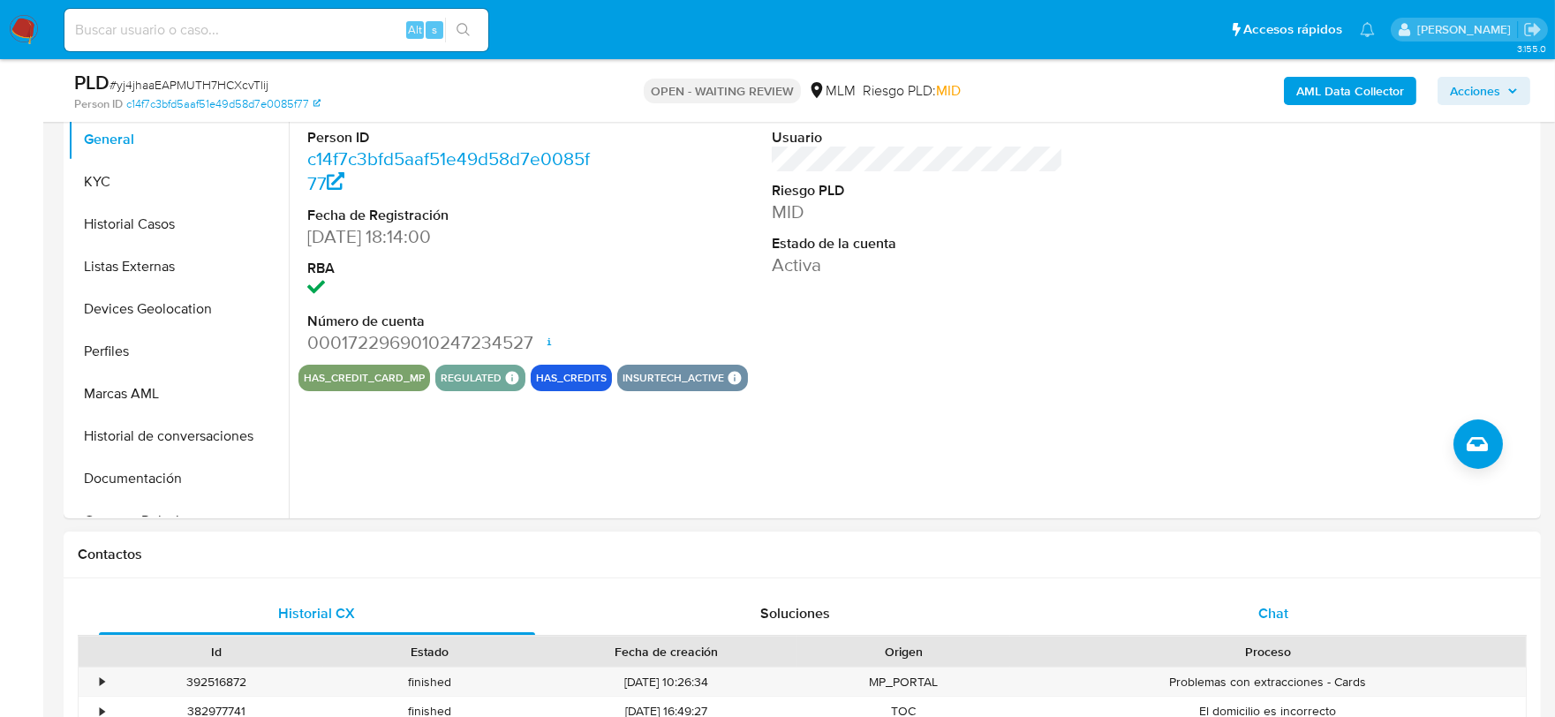
click at [1289, 616] on div "Chat" at bounding box center [1273, 613] width 436 height 42
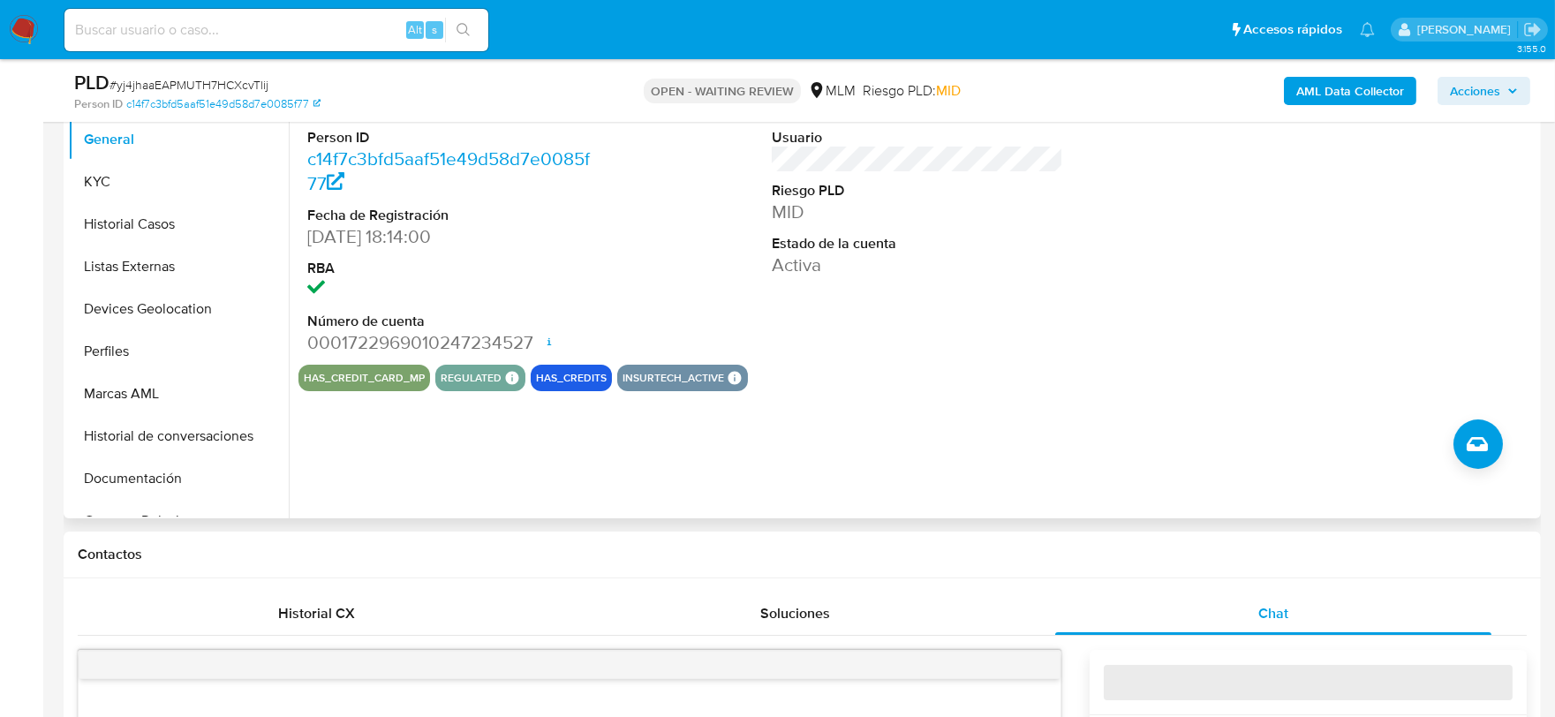
select select "10"
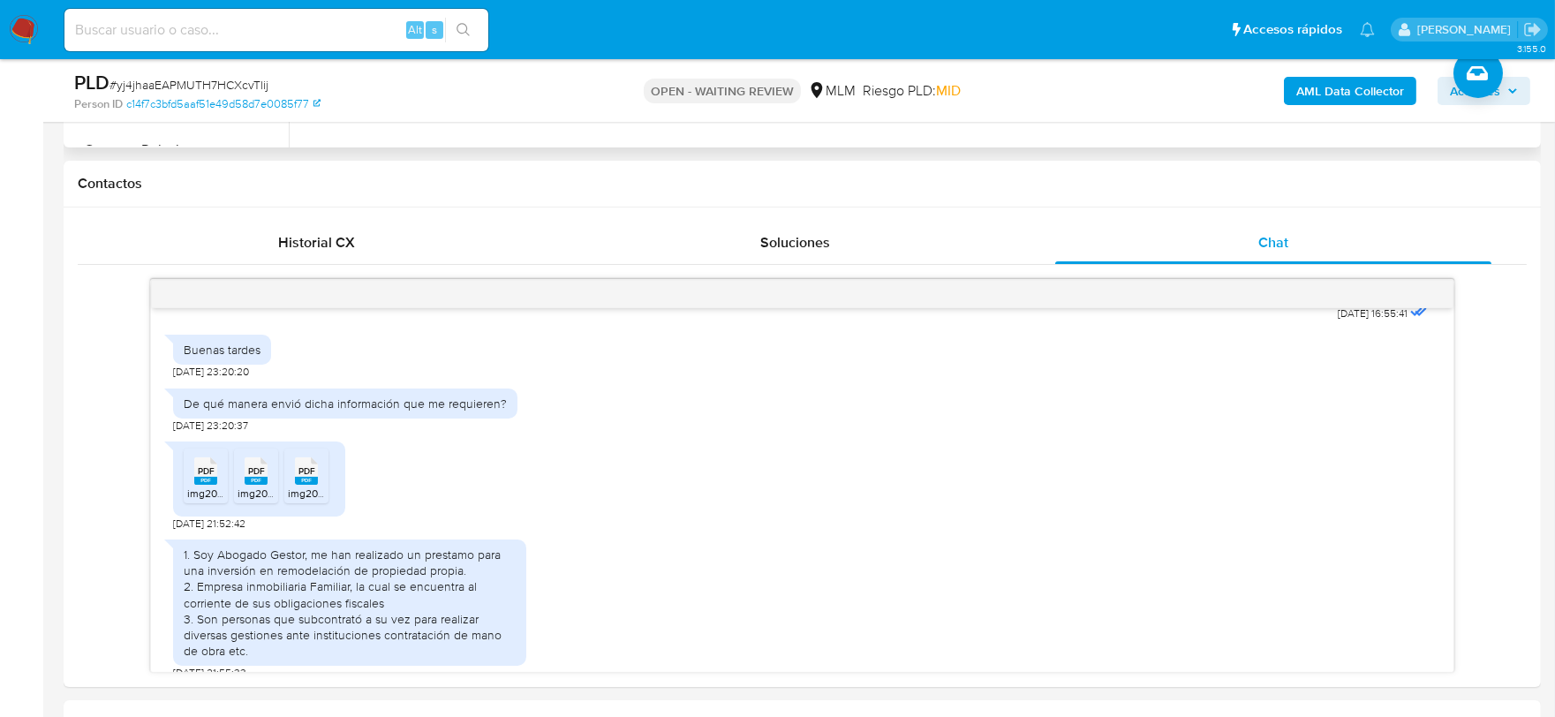
scroll to position [883, 0]
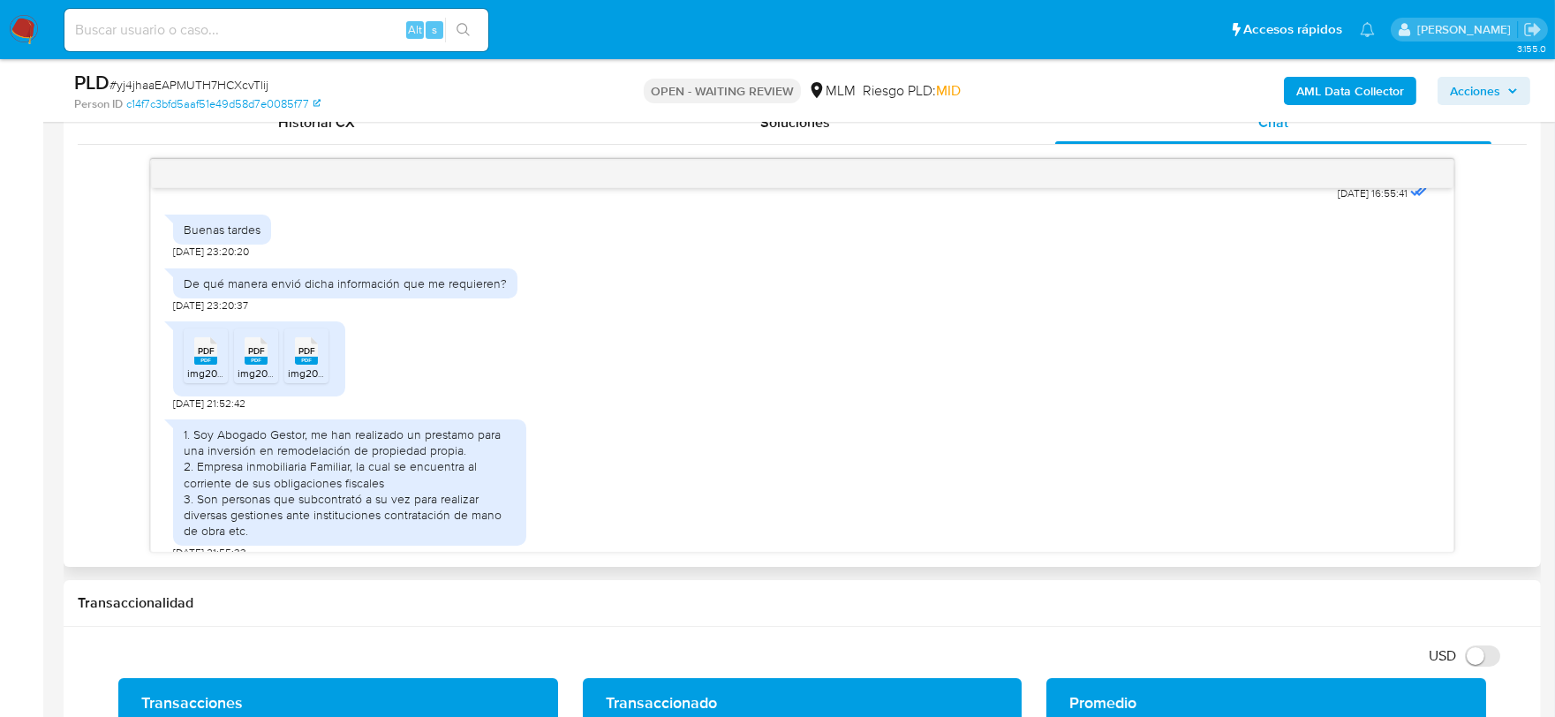
click at [210, 357] on rect at bounding box center [205, 361] width 23 height 8
click at [250, 345] on span "PDF" at bounding box center [256, 350] width 17 height 11
click at [302, 345] on span "PDF" at bounding box center [306, 350] width 17 height 11
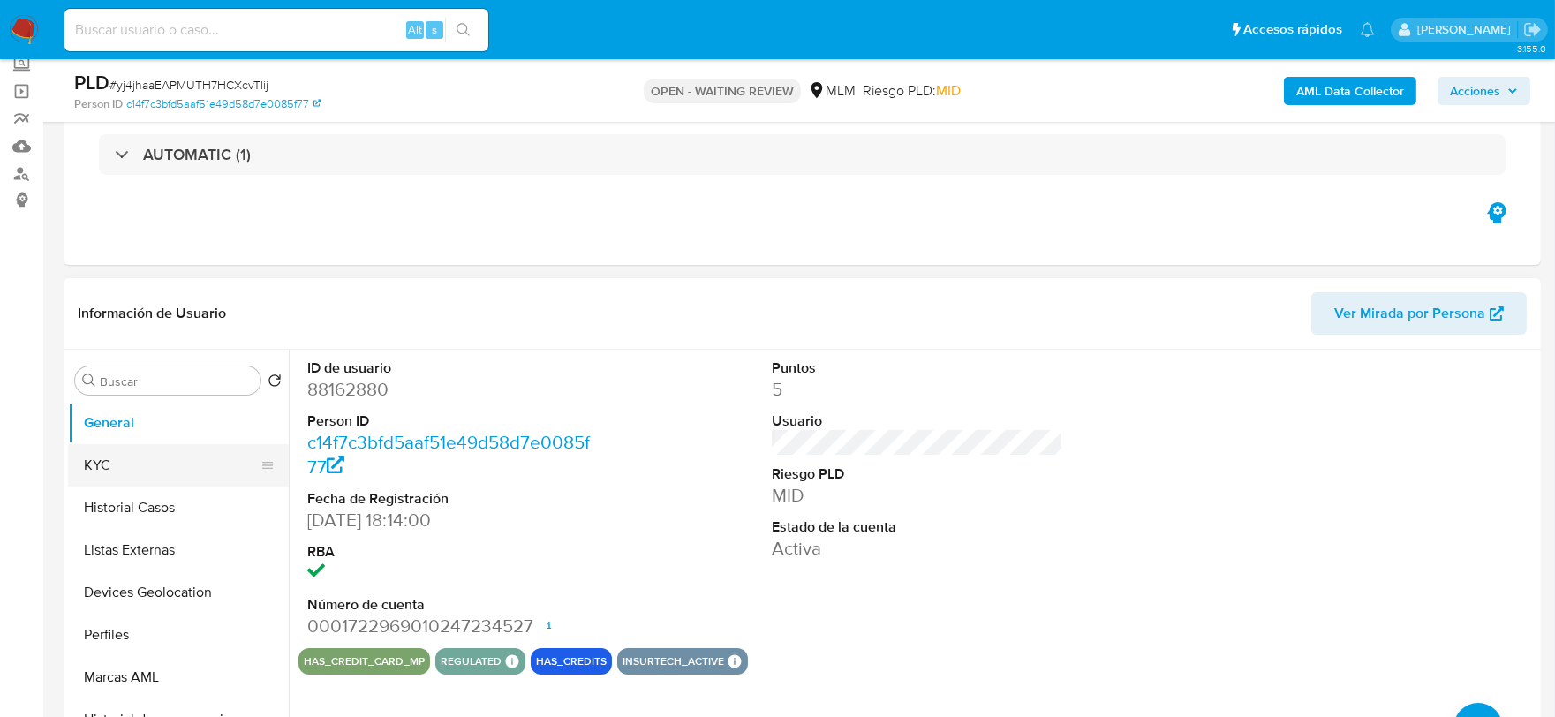
scroll to position [98, 0]
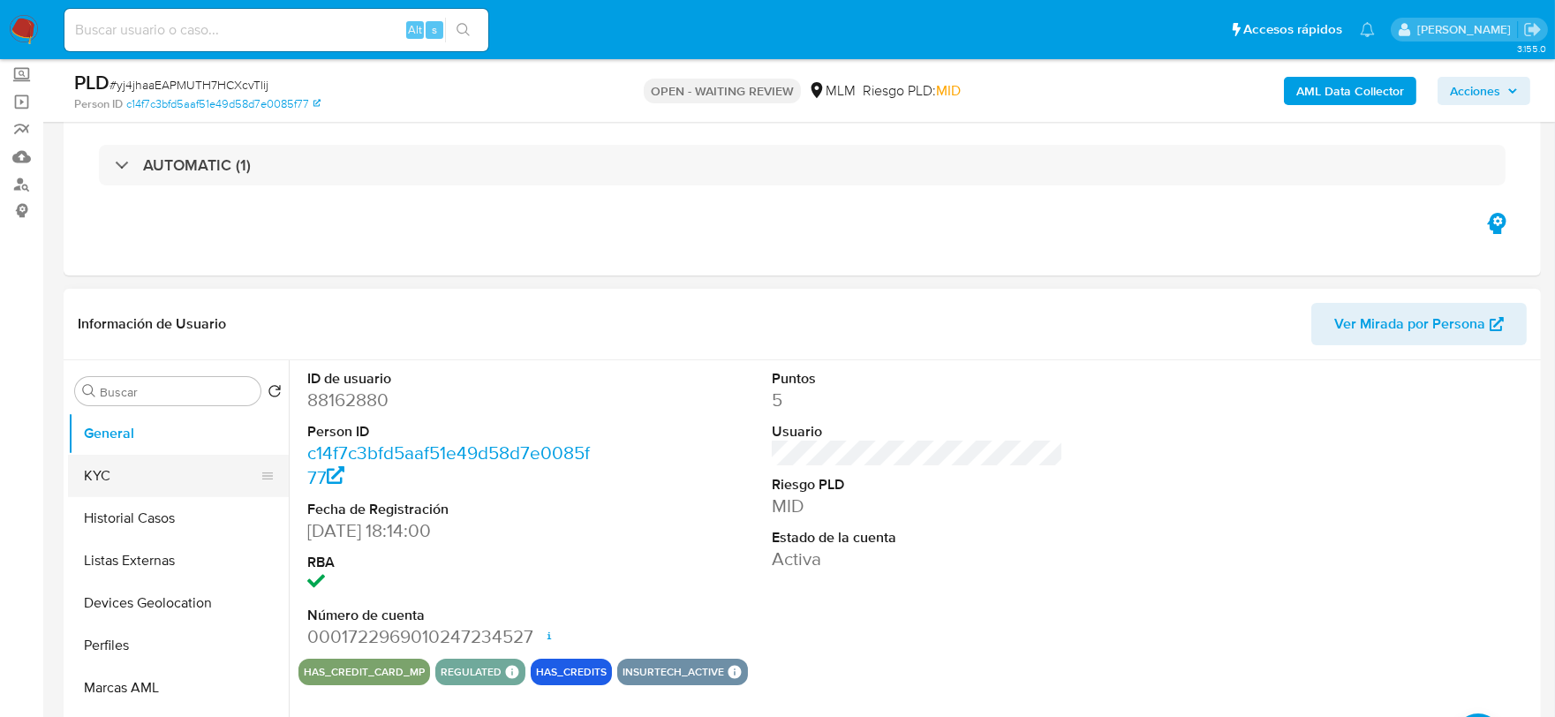
click at [142, 486] on button "KYC" at bounding box center [171, 476] width 207 height 42
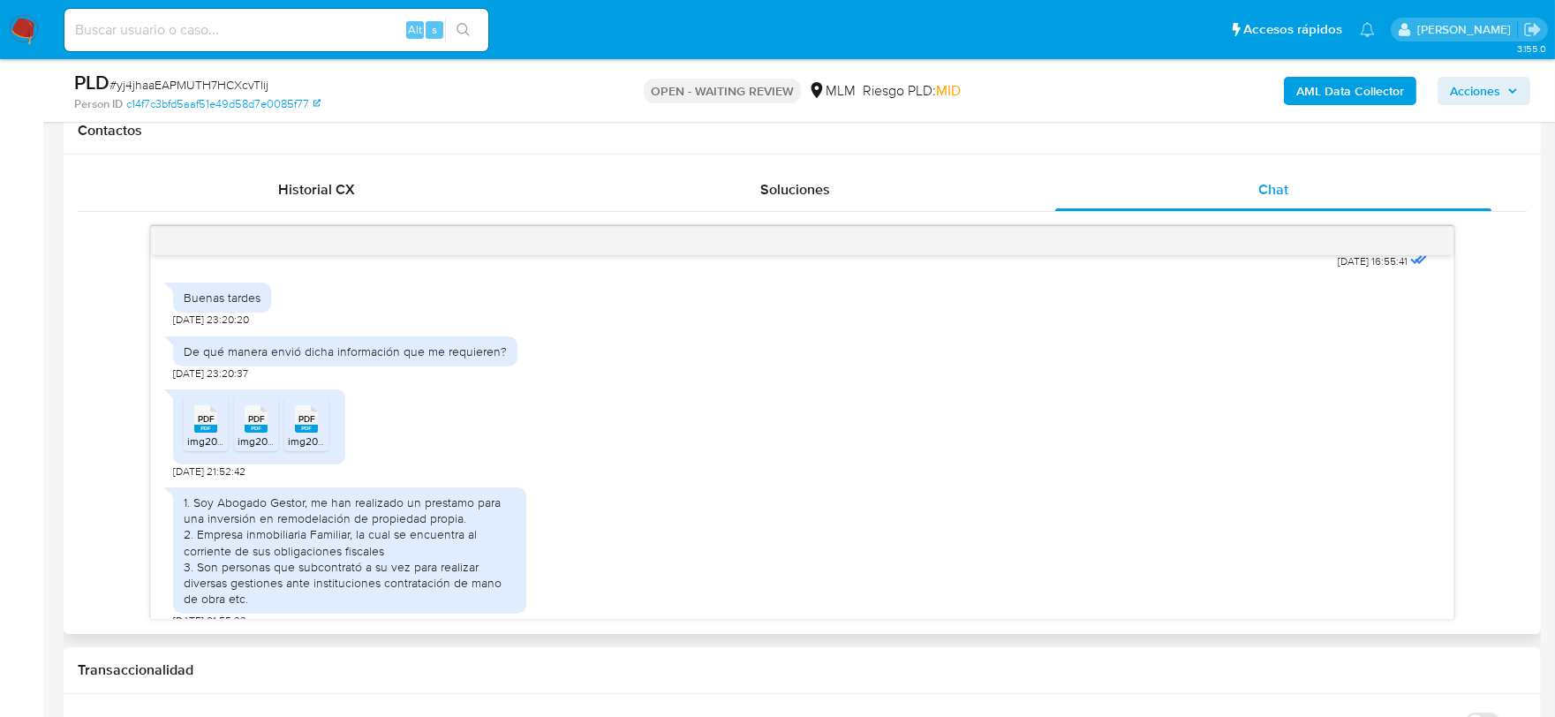
scroll to position [588, 0]
click at [932, 479] on div "1. Soy Abogado Gestor, me han realizado un prestamo para una inversión en remod…" at bounding box center [802, 553] width 1258 height 150
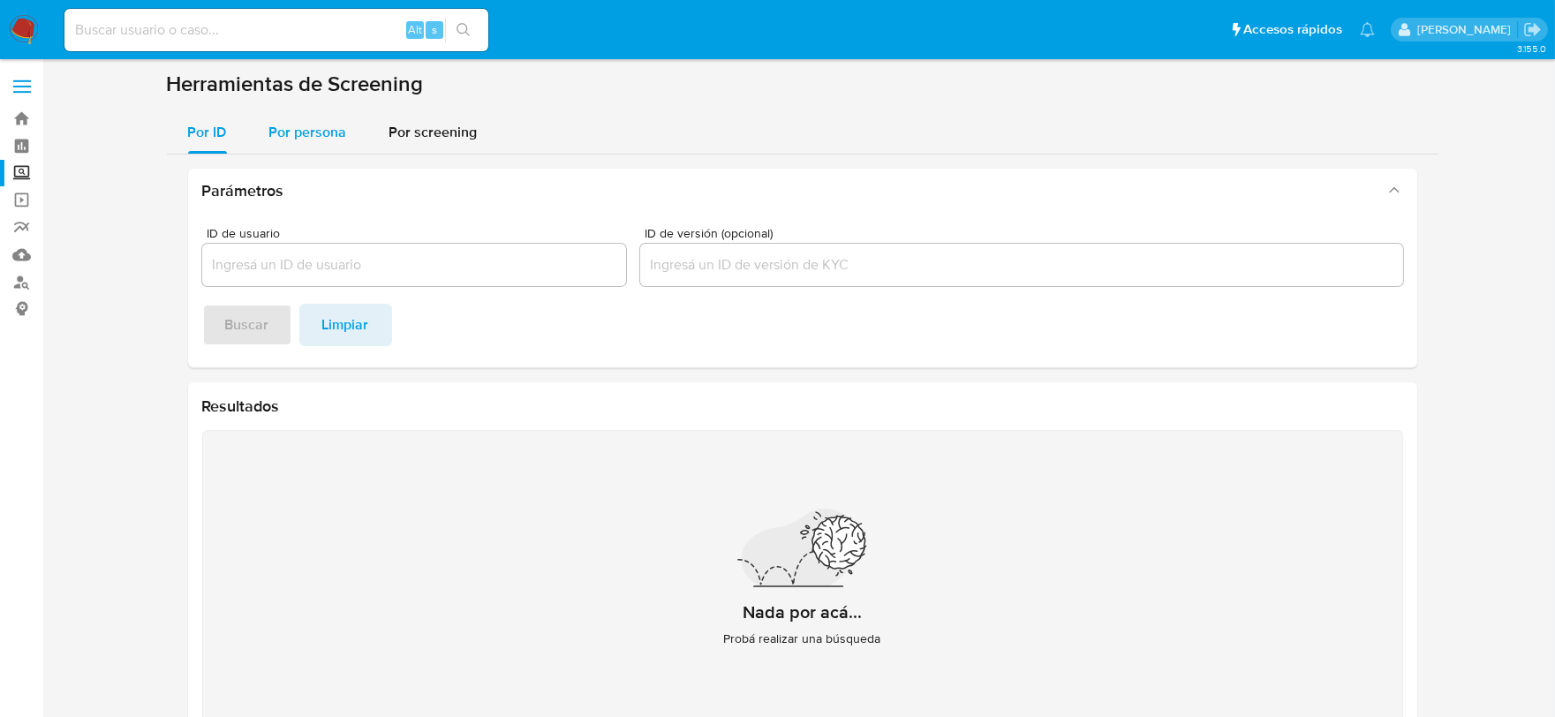
click at [306, 137] on span "Por persona" at bounding box center [308, 132] width 78 height 20
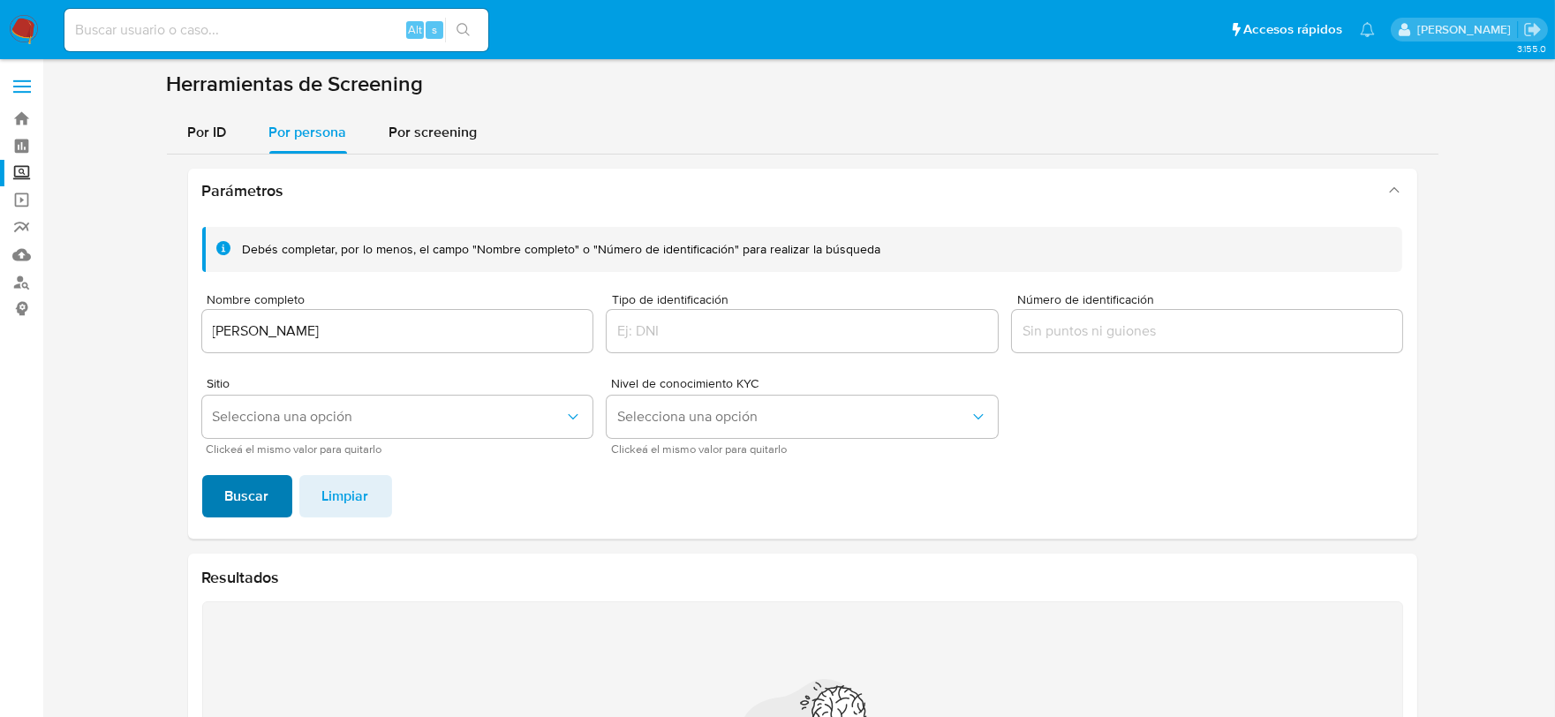
click at [250, 487] on span "Buscar" at bounding box center [247, 496] width 44 height 39
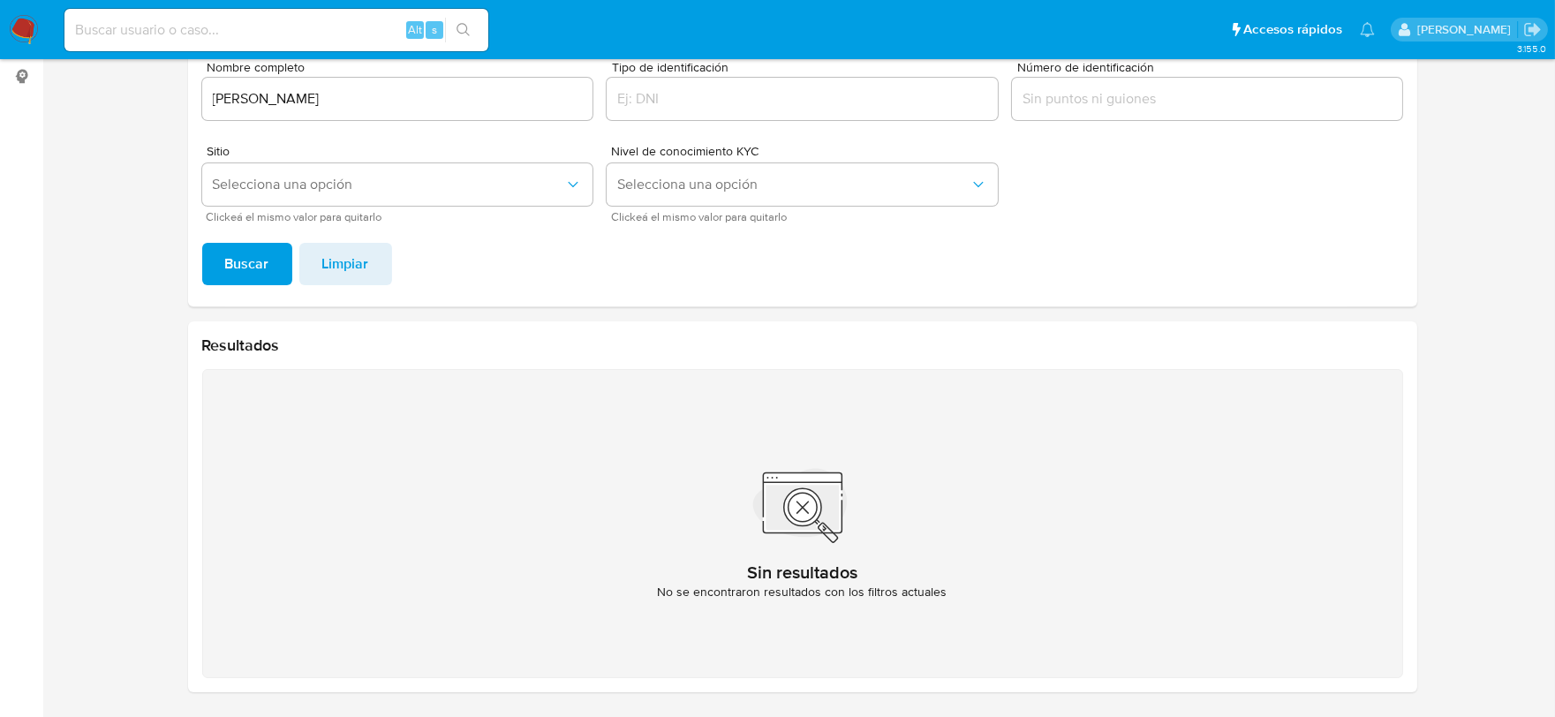
click at [294, 100] on input "ALBERTO JAIR BRITO ESCANDON" at bounding box center [397, 98] width 391 height 23
type input "CARLOS IVAN ROMERO REYES"
click at [241, 256] on span "Buscar" at bounding box center [247, 264] width 44 height 39
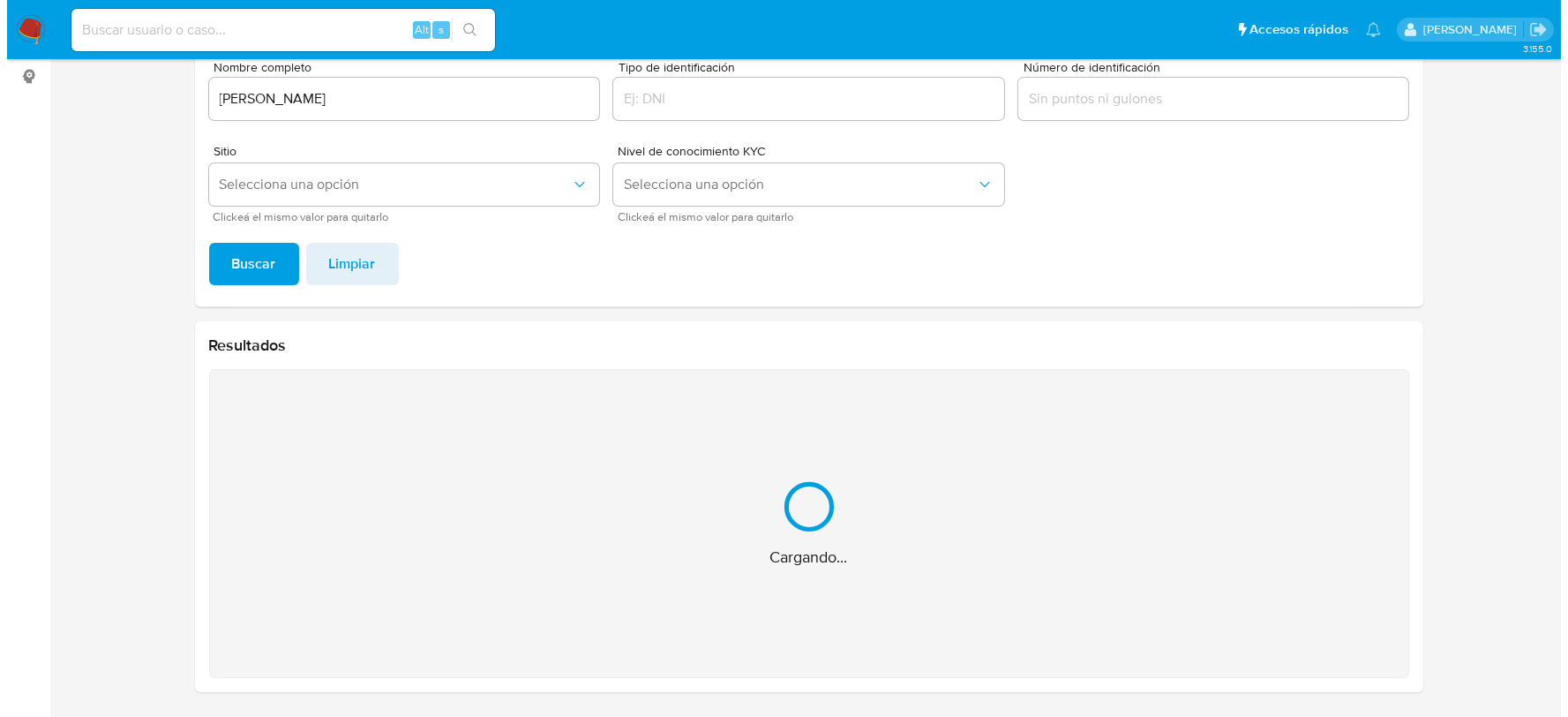
scroll to position [0, 0]
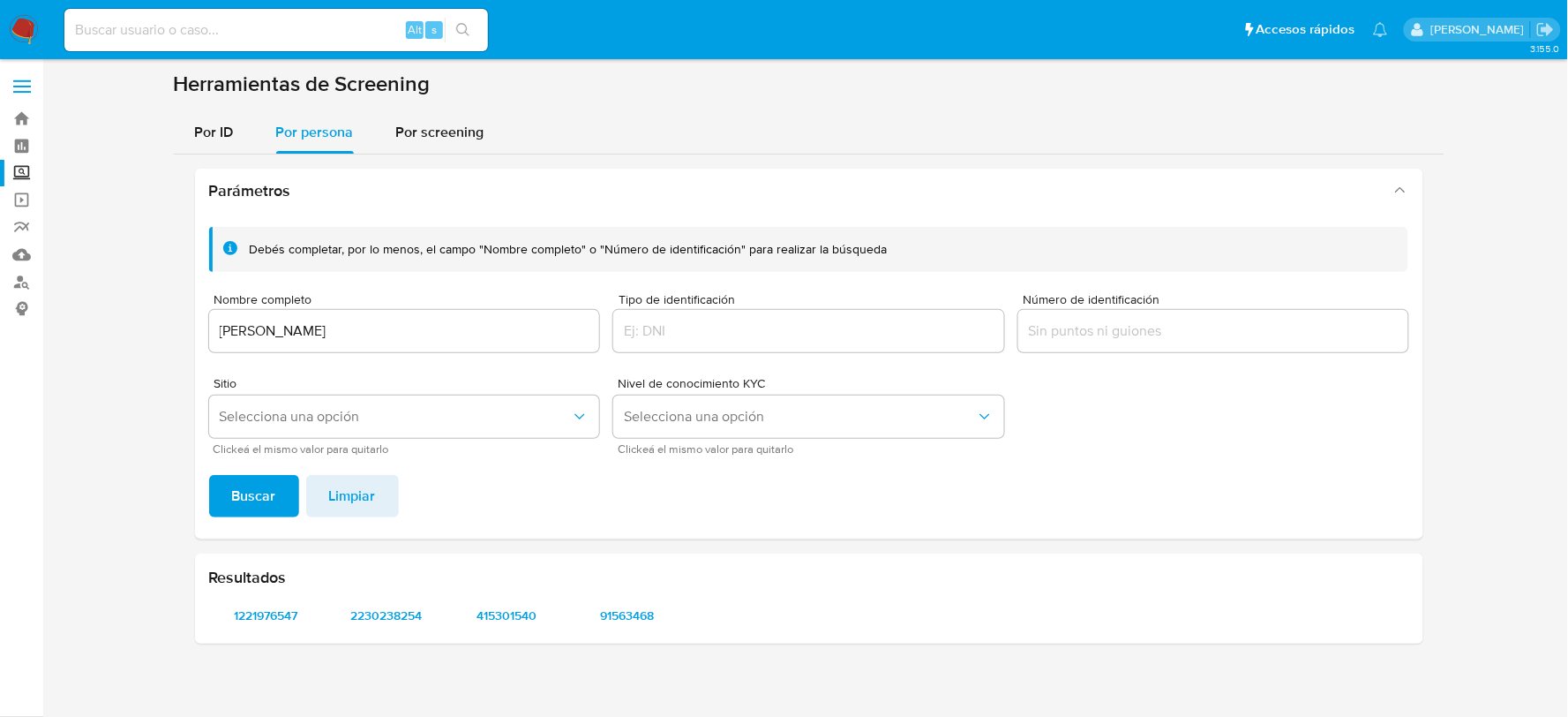
click at [1160, 328] on input "Número de identificación" at bounding box center [1213, 331] width 391 height 23
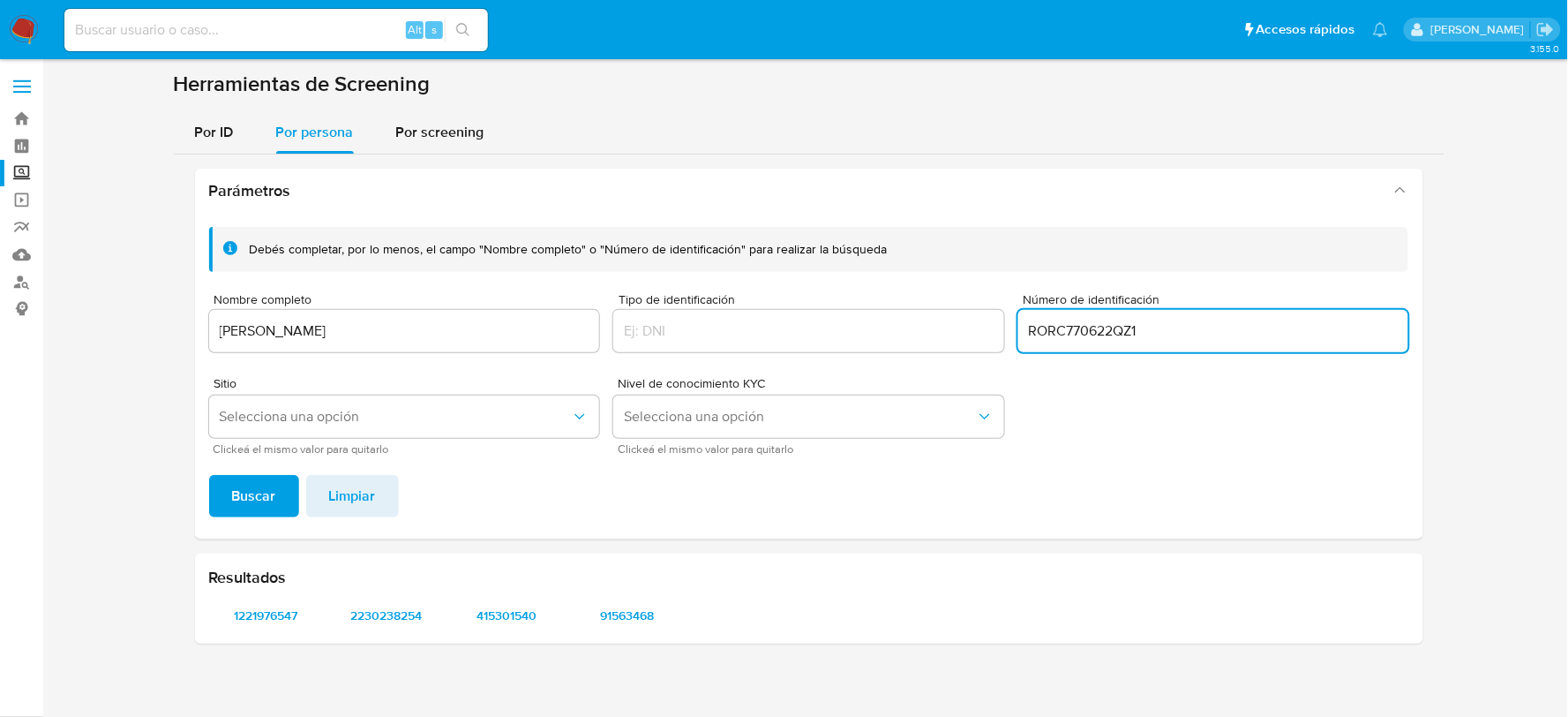
type input "RORC770622QZ1"
click at [262, 497] on span "Buscar" at bounding box center [254, 496] width 44 height 39
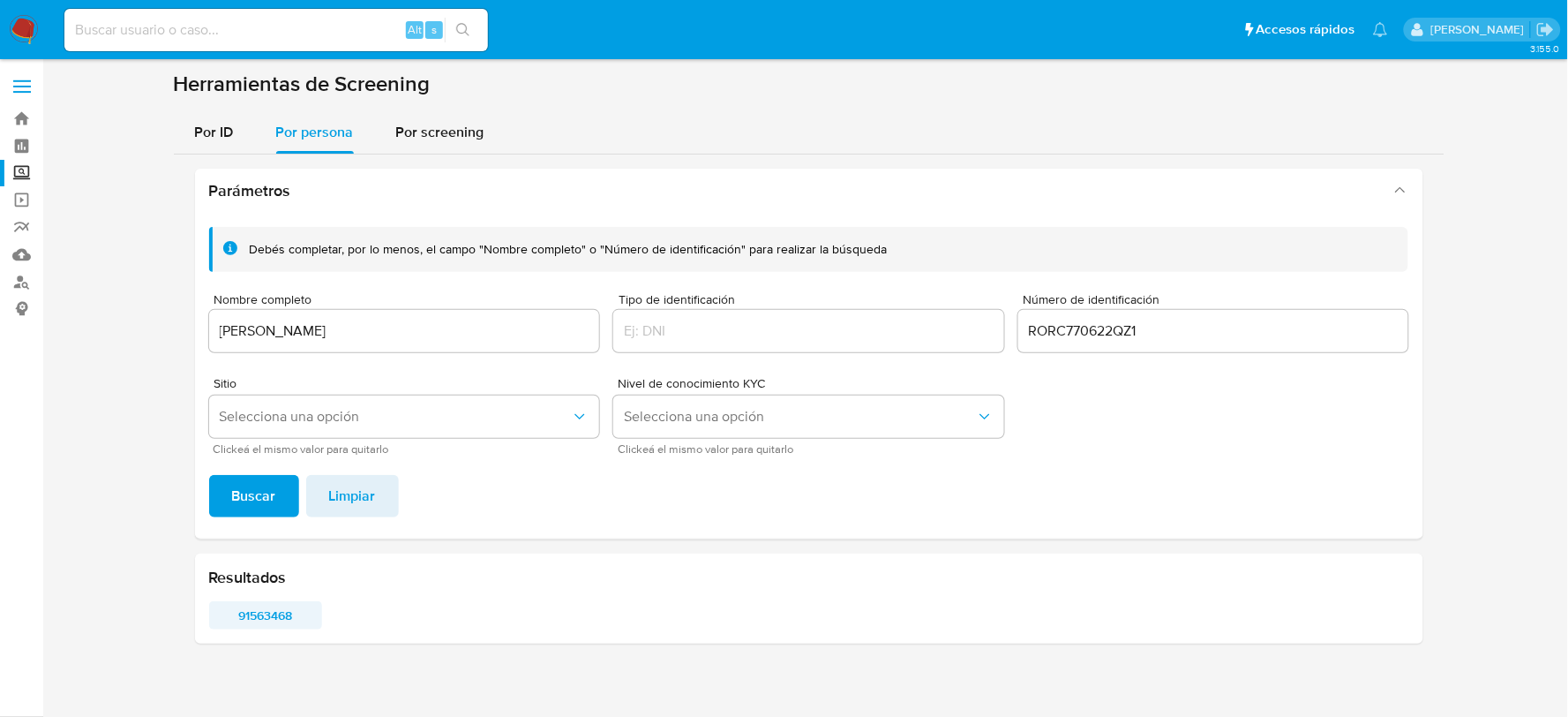
click at [249, 618] on span "91563468" at bounding box center [266, 615] width 89 height 25
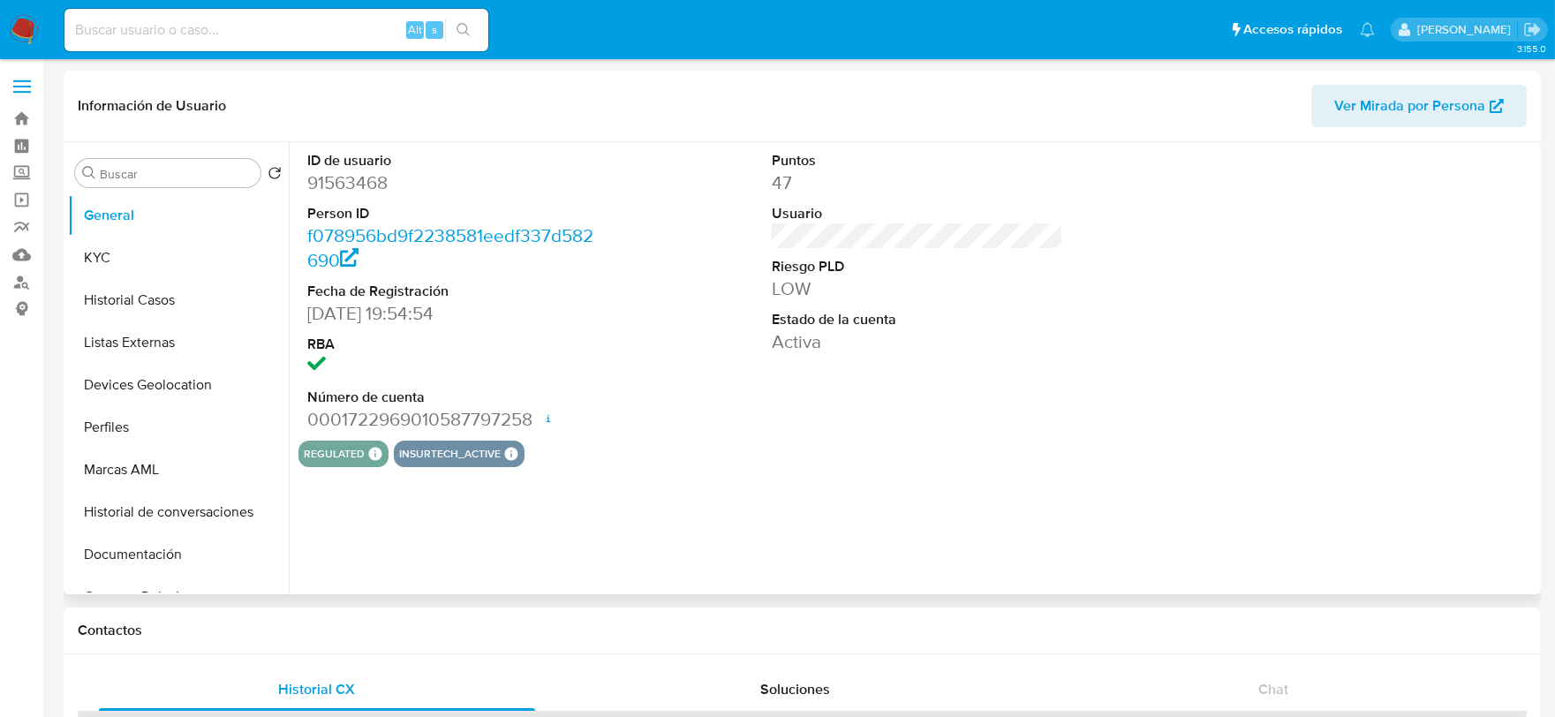
select select "10"
click at [147, 259] on button "KYC" at bounding box center [171, 258] width 207 height 42
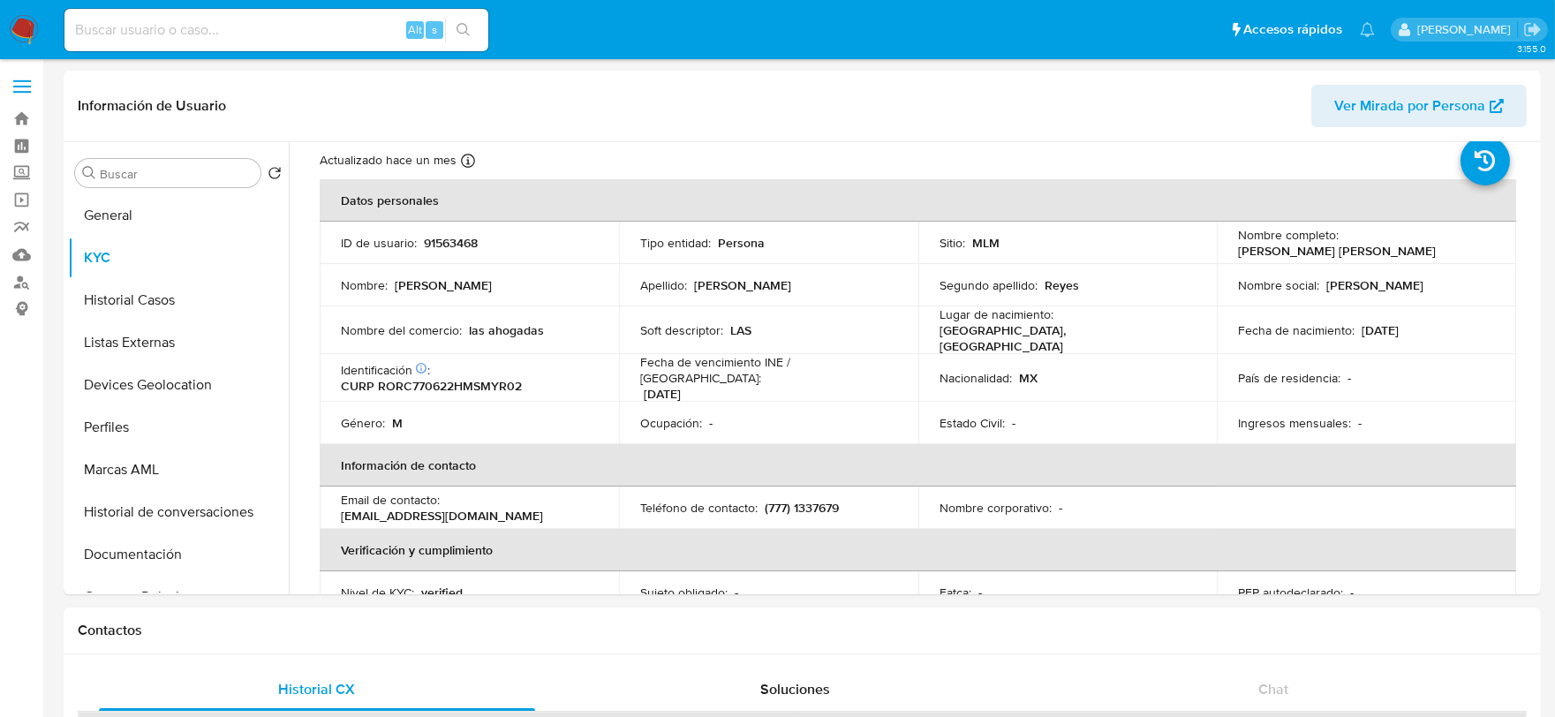
scroll to position [13, 0]
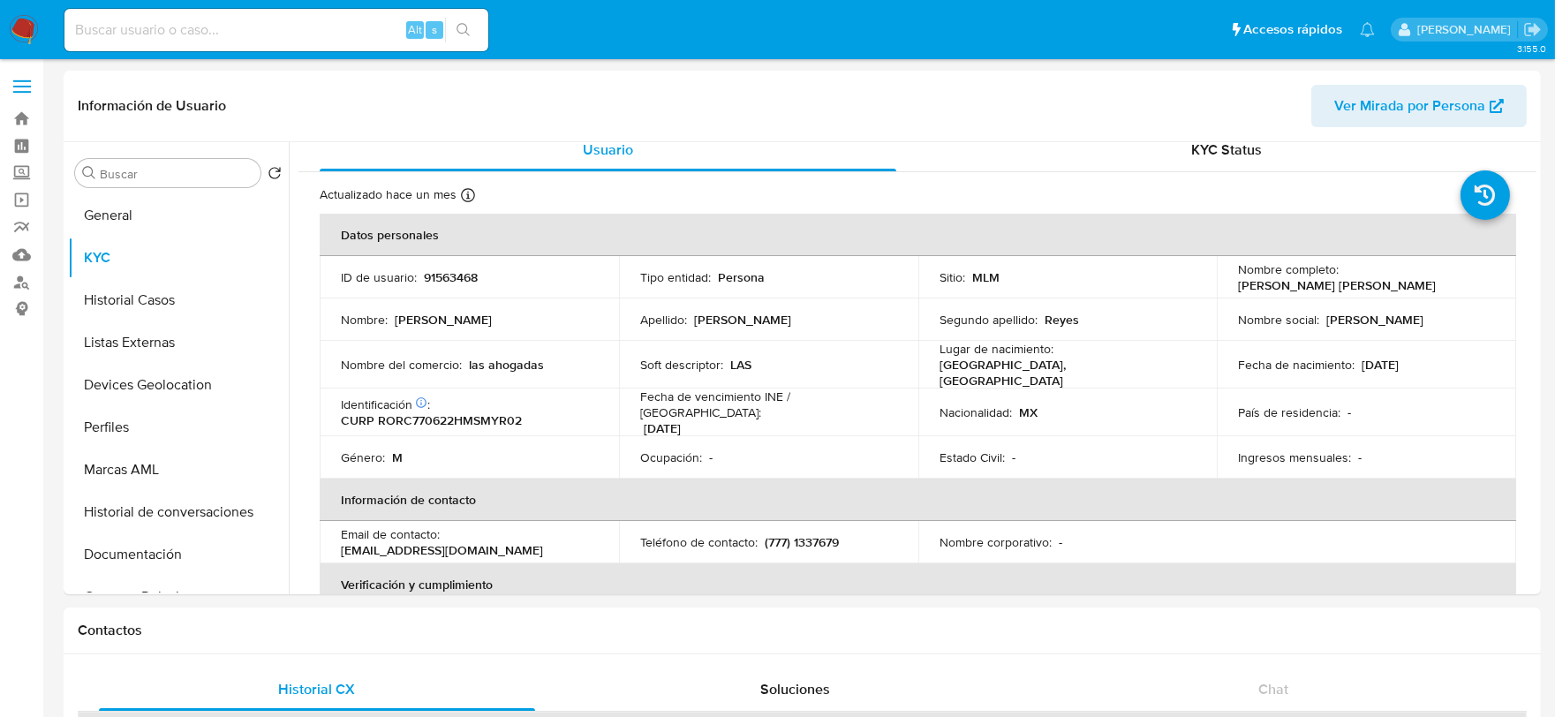
click at [27, 27] on img at bounding box center [24, 30] width 30 height 30
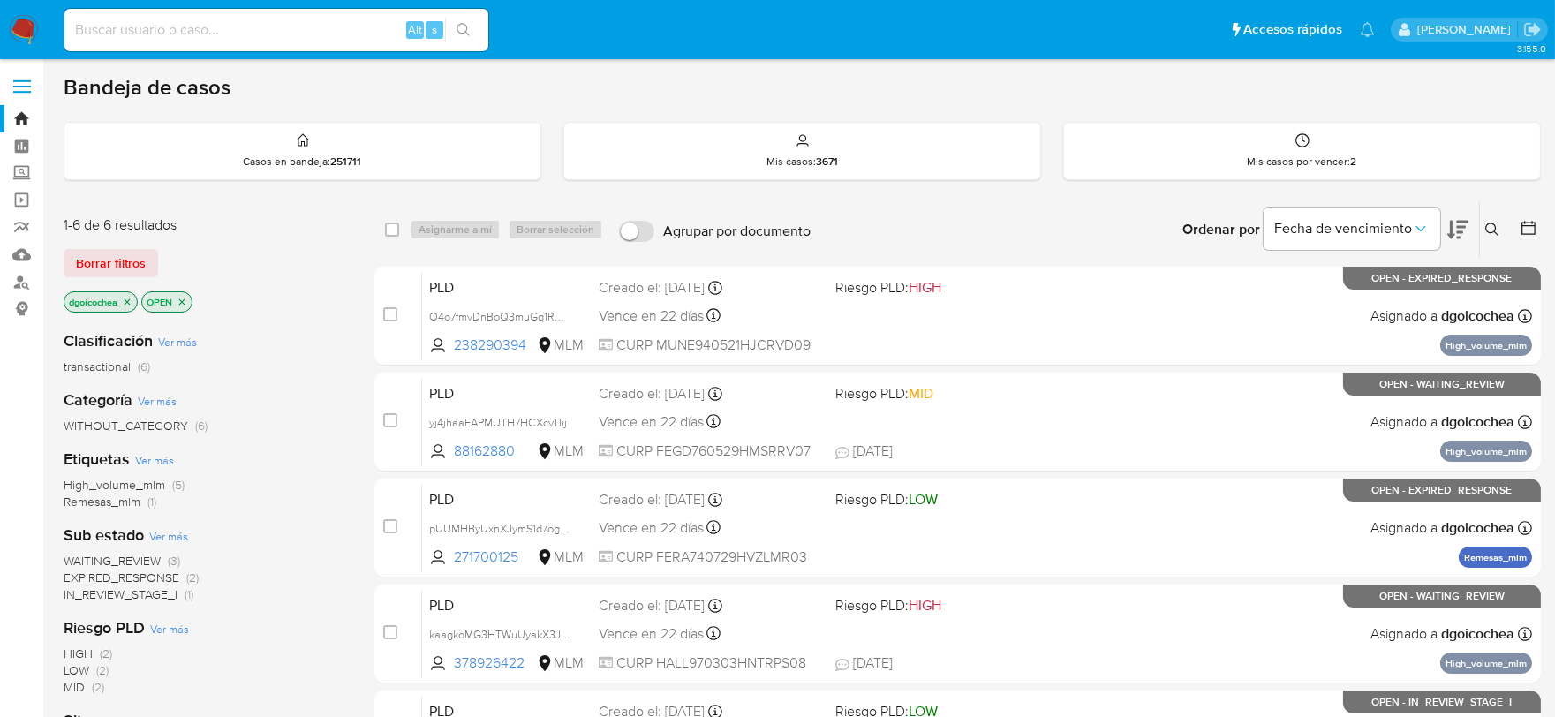
drag, startPoint x: 139, startPoint y: 557, endPoint x: 340, endPoint y: 277, distance: 344.8
click at [139, 557] on span "WAITING_REVIEW" at bounding box center [112, 561] width 97 height 18
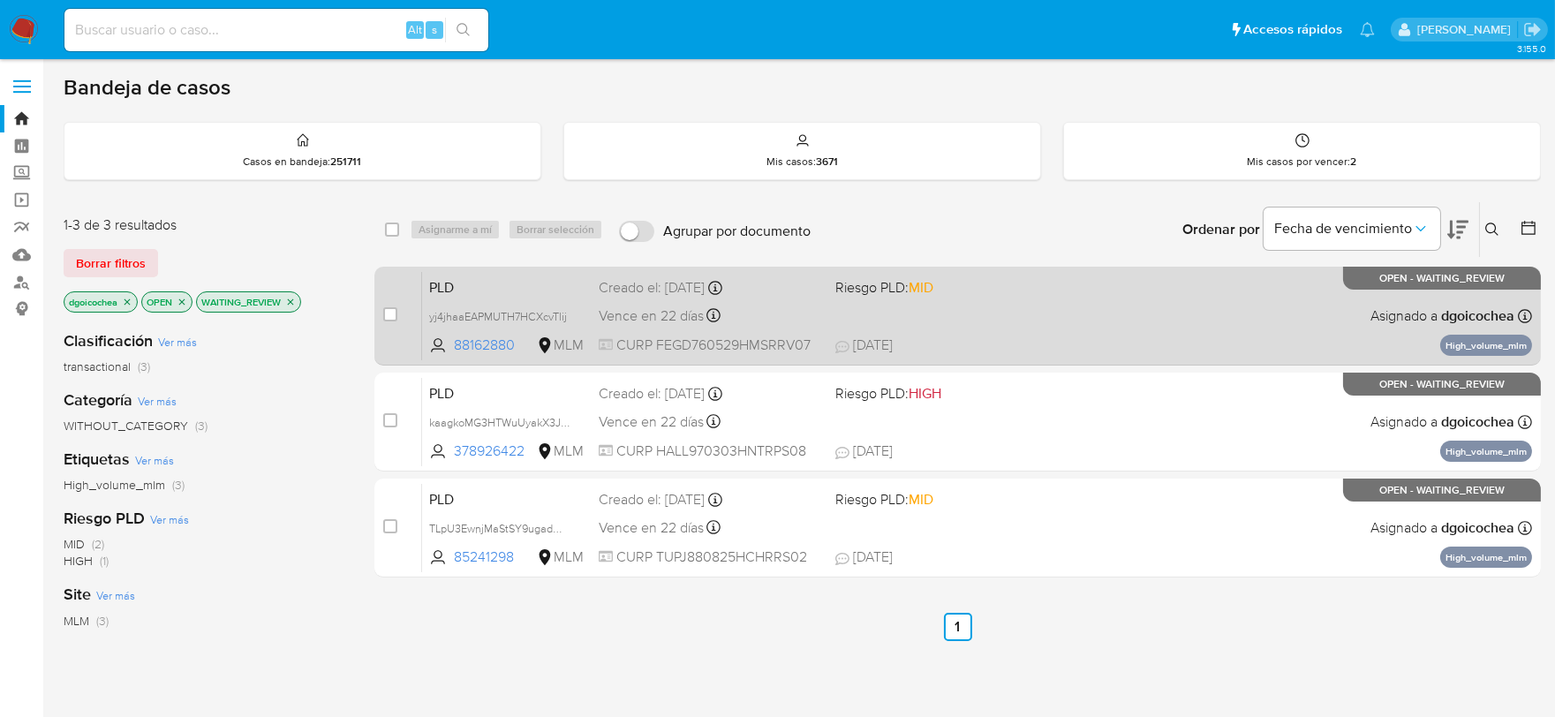
click at [391, 322] on div "case-item-checkbox" at bounding box center [390, 316] width 14 height 21
click at [391, 311] on input "checkbox" at bounding box center [390, 314] width 14 height 14
checkbox input "true"
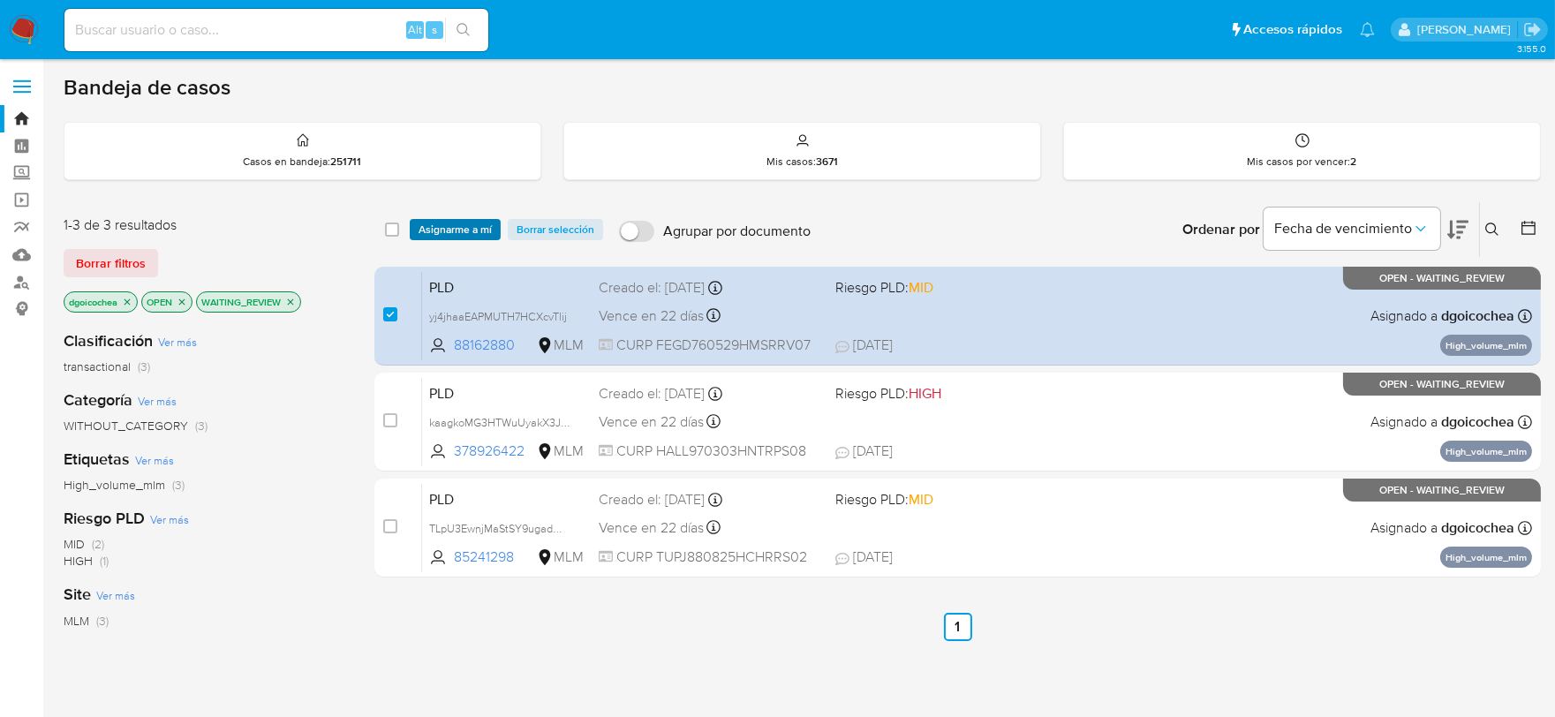
click at [479, 230] on span "Asignarme a mí" at bounding box center [455, 230] width 73 height 18
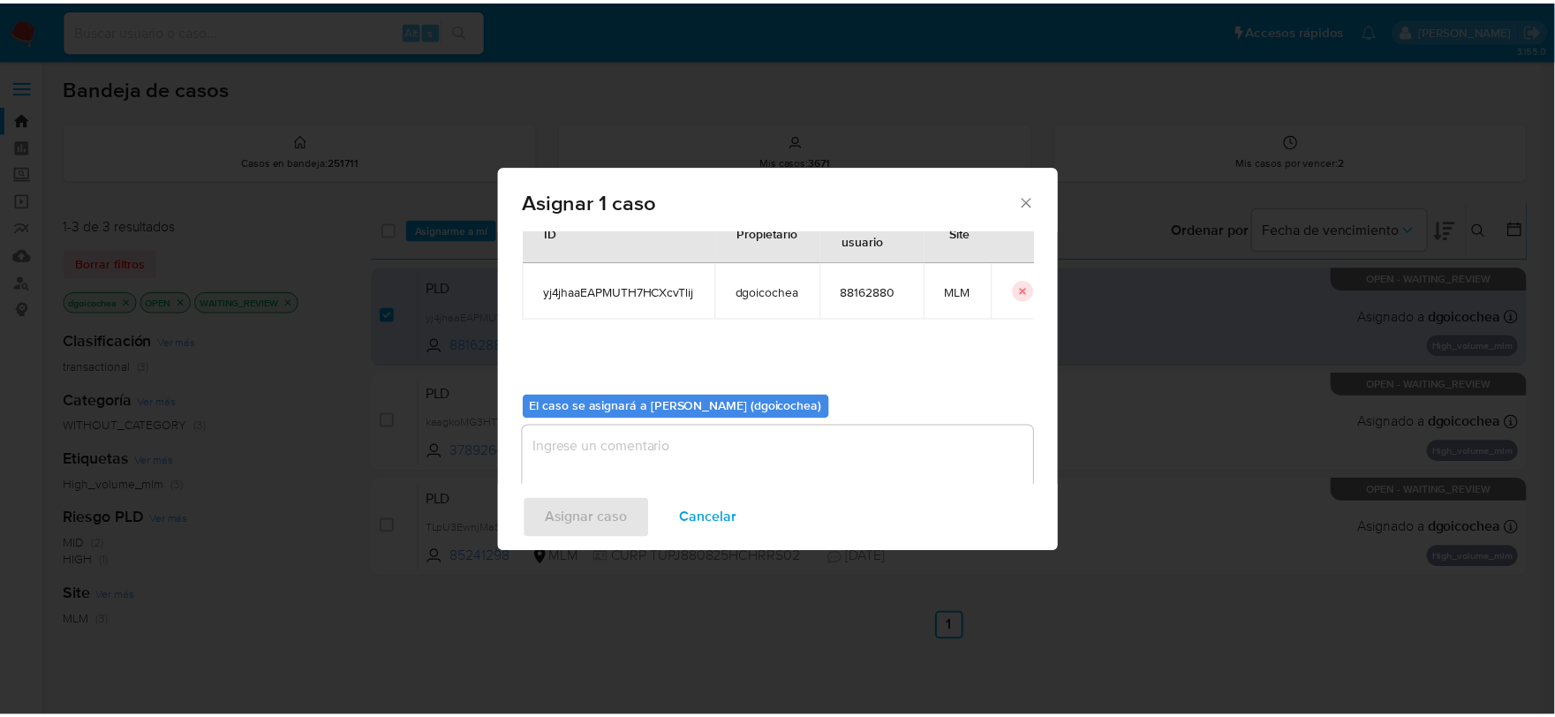
scroll to position [91, 0]
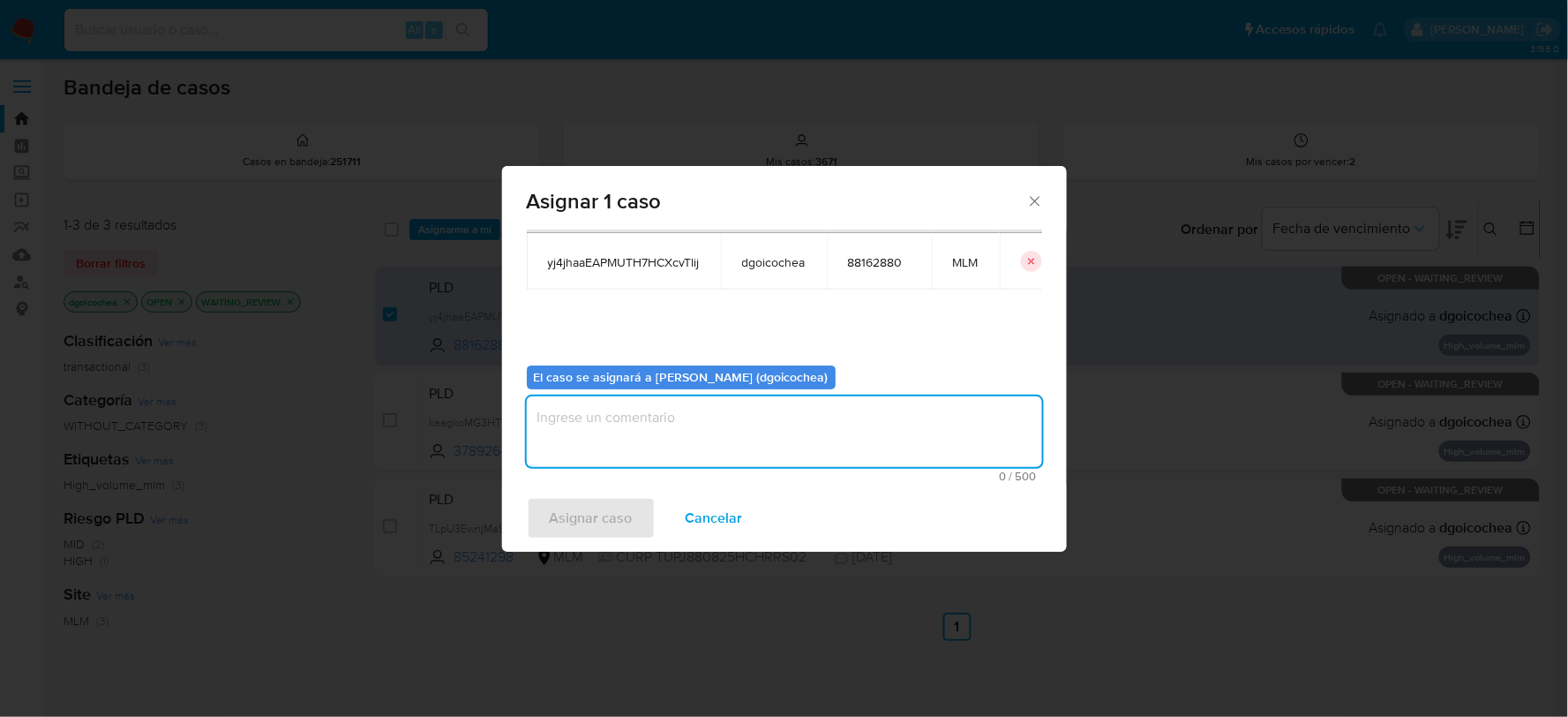
click at [683, 444] on textarea "assign-modal" at bounding box center [784, 431] width 516 height 71
type textarea "DG"
click at [581, 517] on span "Asignar caso" at bounding box center [591, 518] width 83 height 39
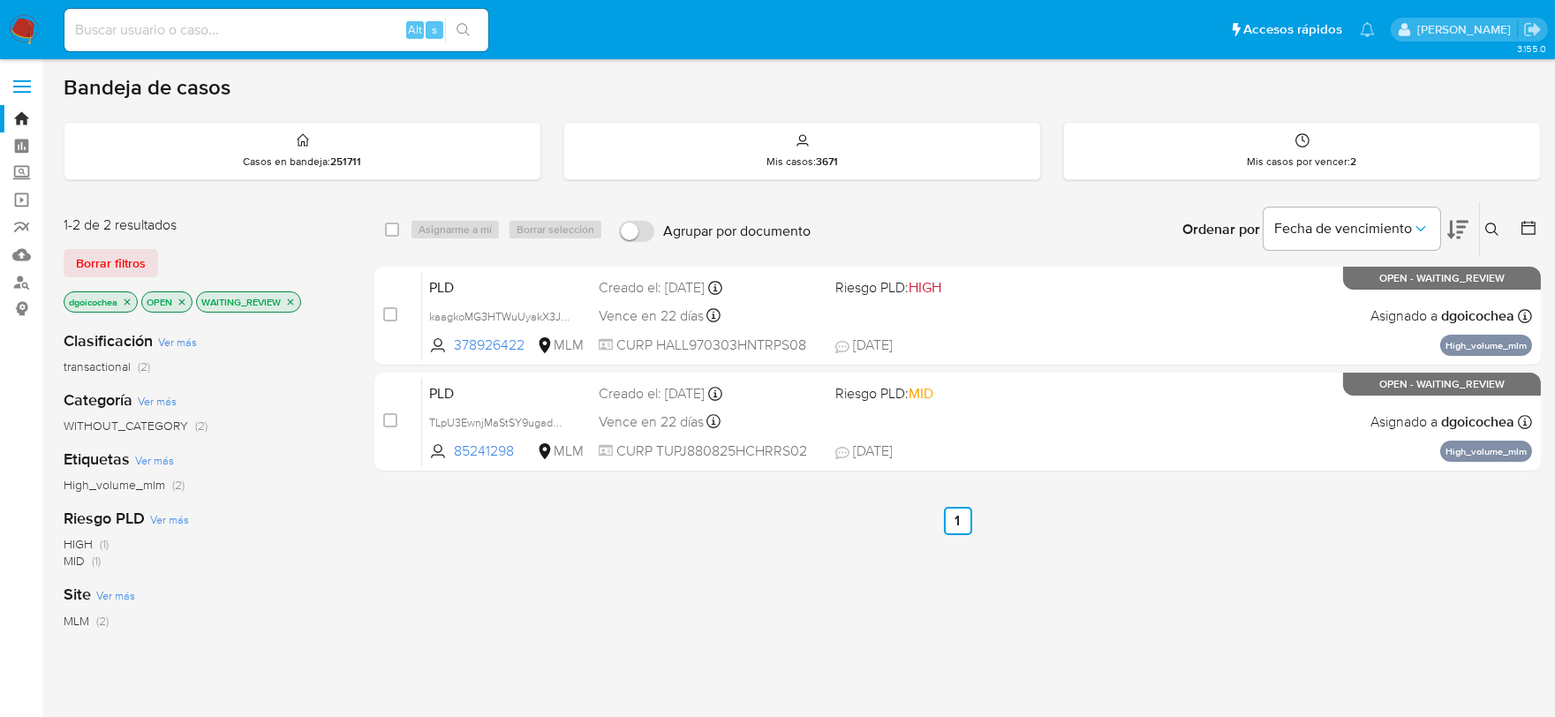
click at [293, 298] on icon "close-filter" at bounding box center [290, 302] width 11 height 11
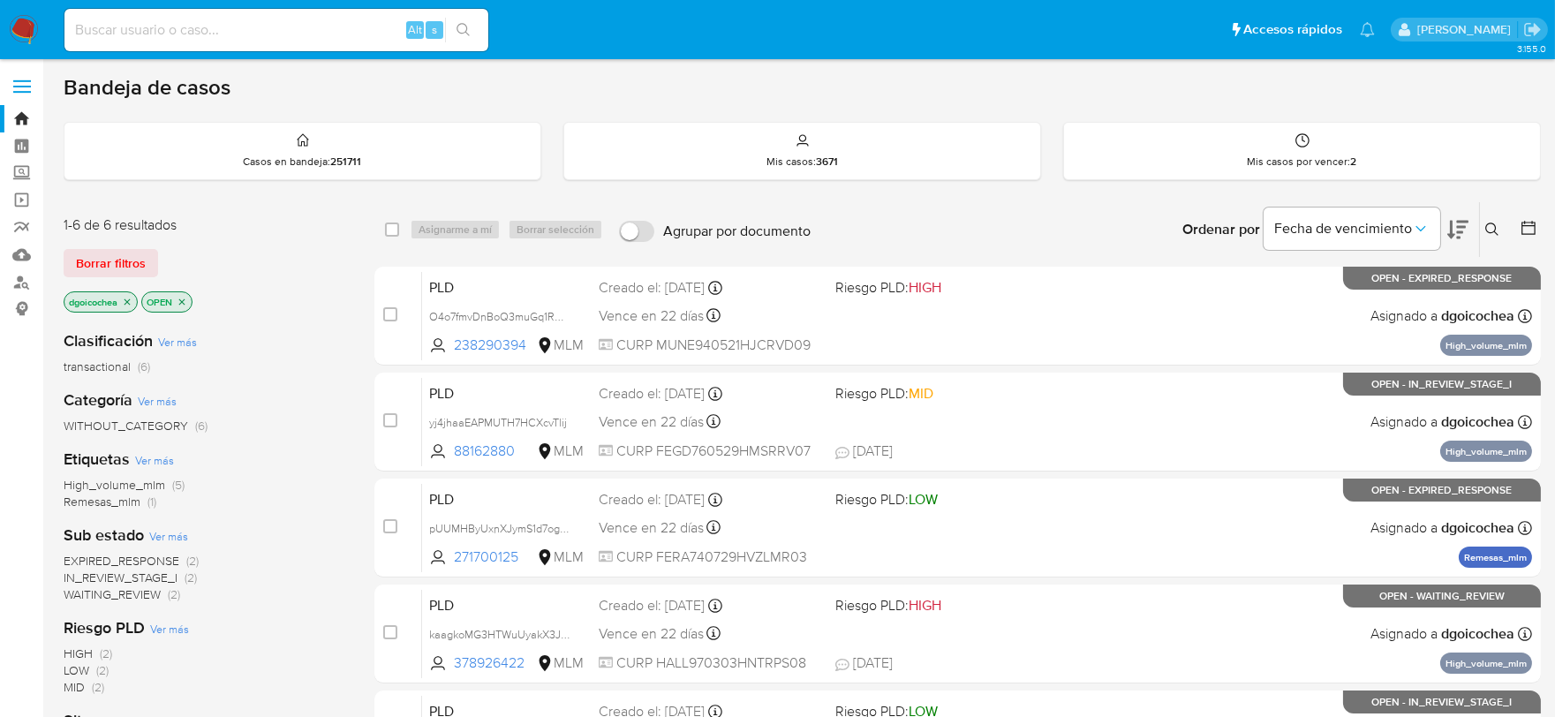
click at [135, 570] on span "IN_REVIEW_STAGE_I" at bounding box center [121, 578] width 114 height 18
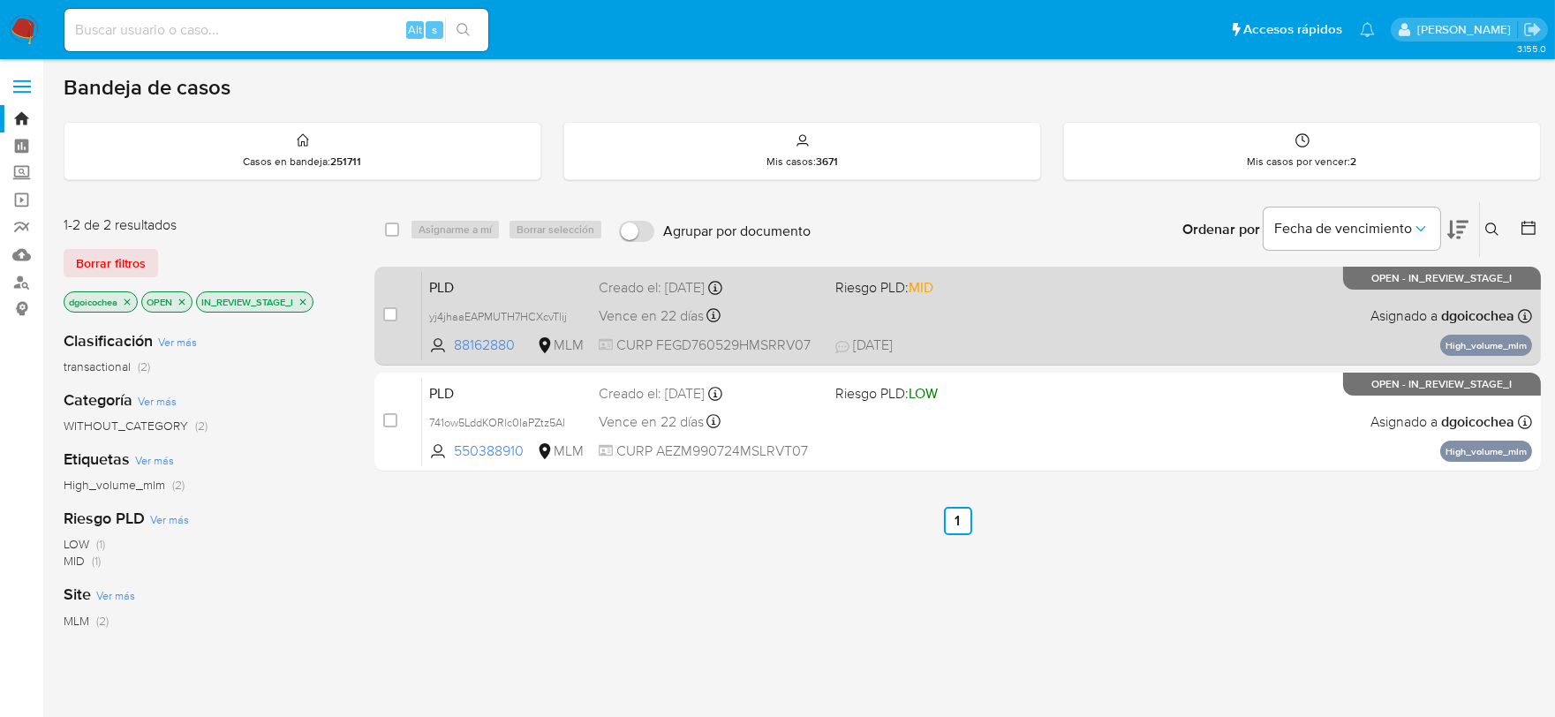
click at [426, 289] on div "PLD yj4jhaaEAPMUTH7HCXcvTlij 88162880 MLM Riesgo PLD: MID Creado el: 12/07/2025…" at bounding box center [977, 315] width 1110 height 89
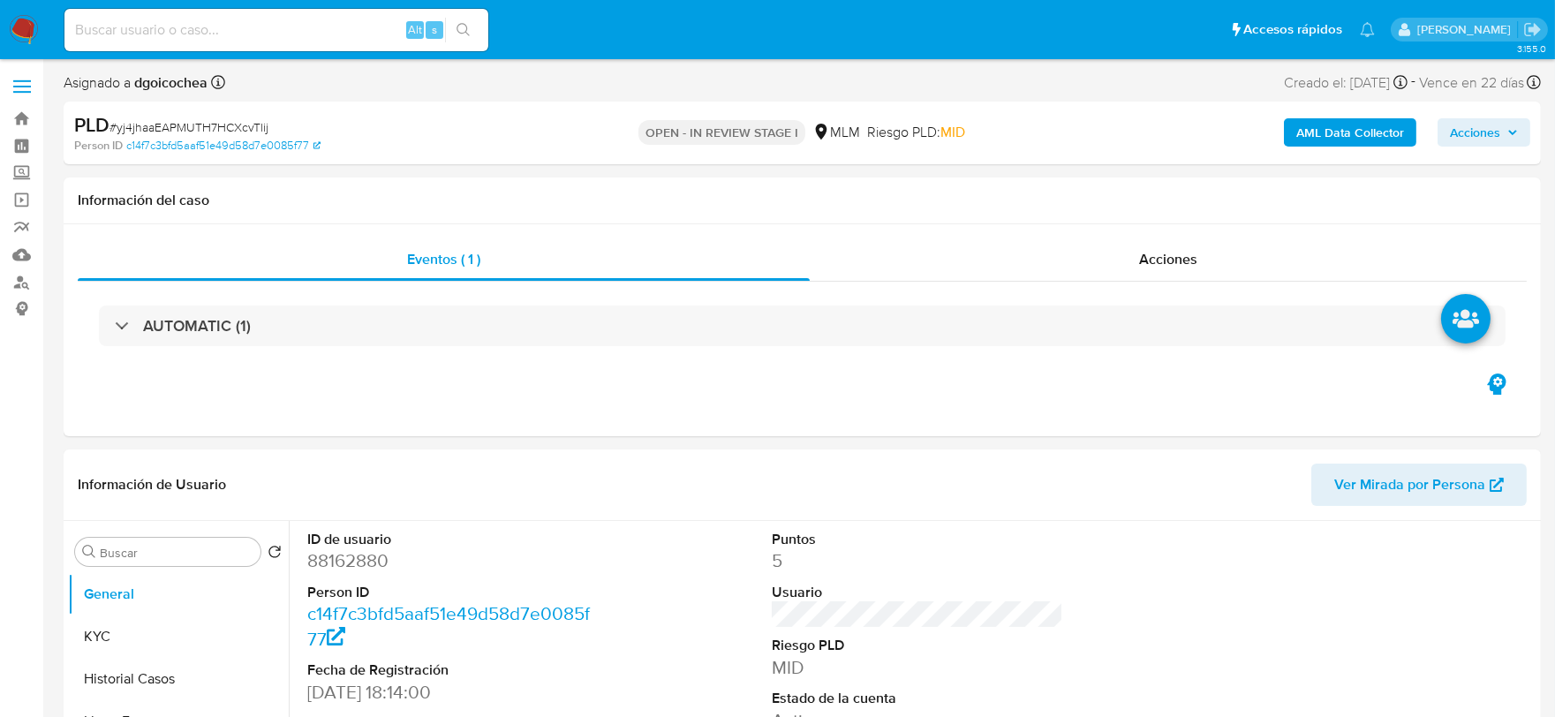
select select "10"
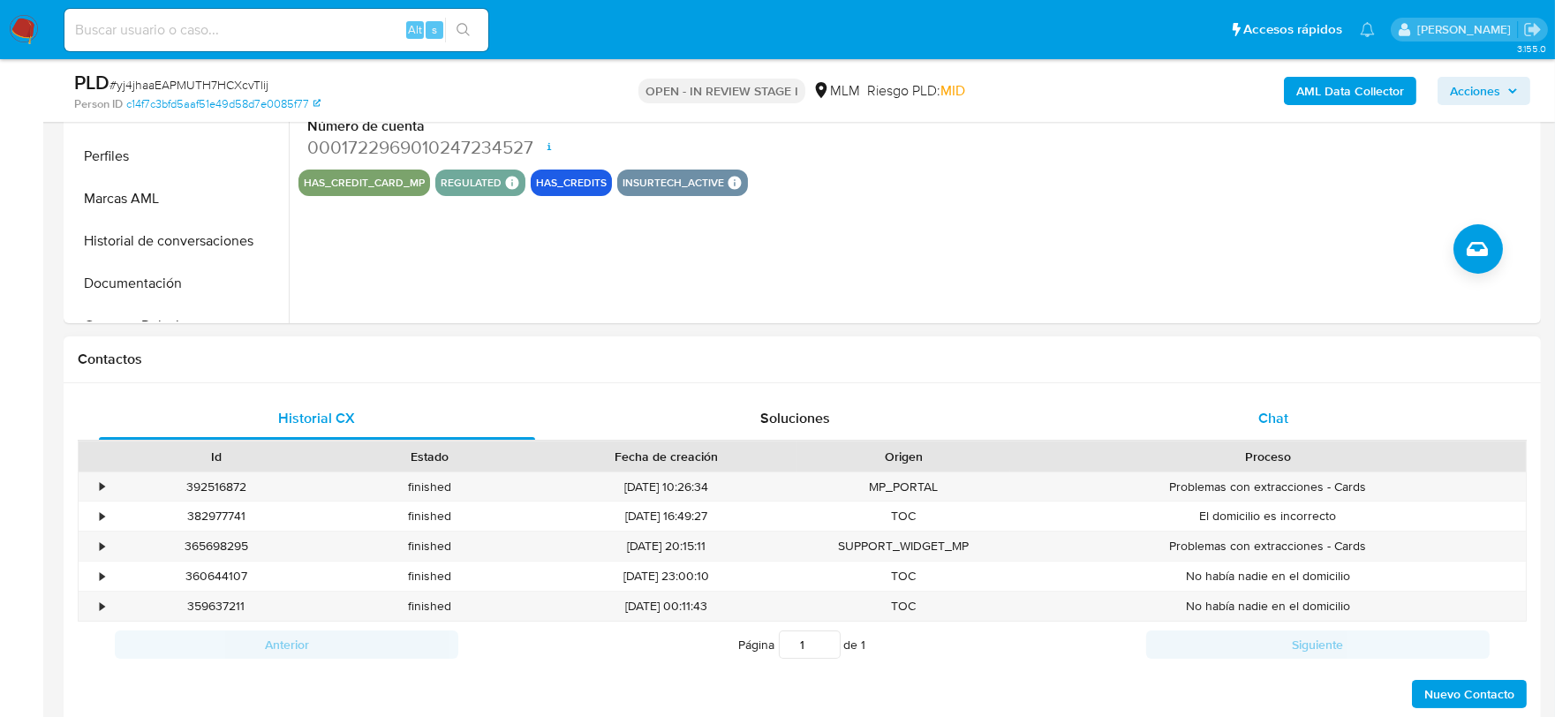
scroll to position [588, 0]
click at [1264, 412] on span "Chat" at bounding box center [1273, 417] width 30 height 20
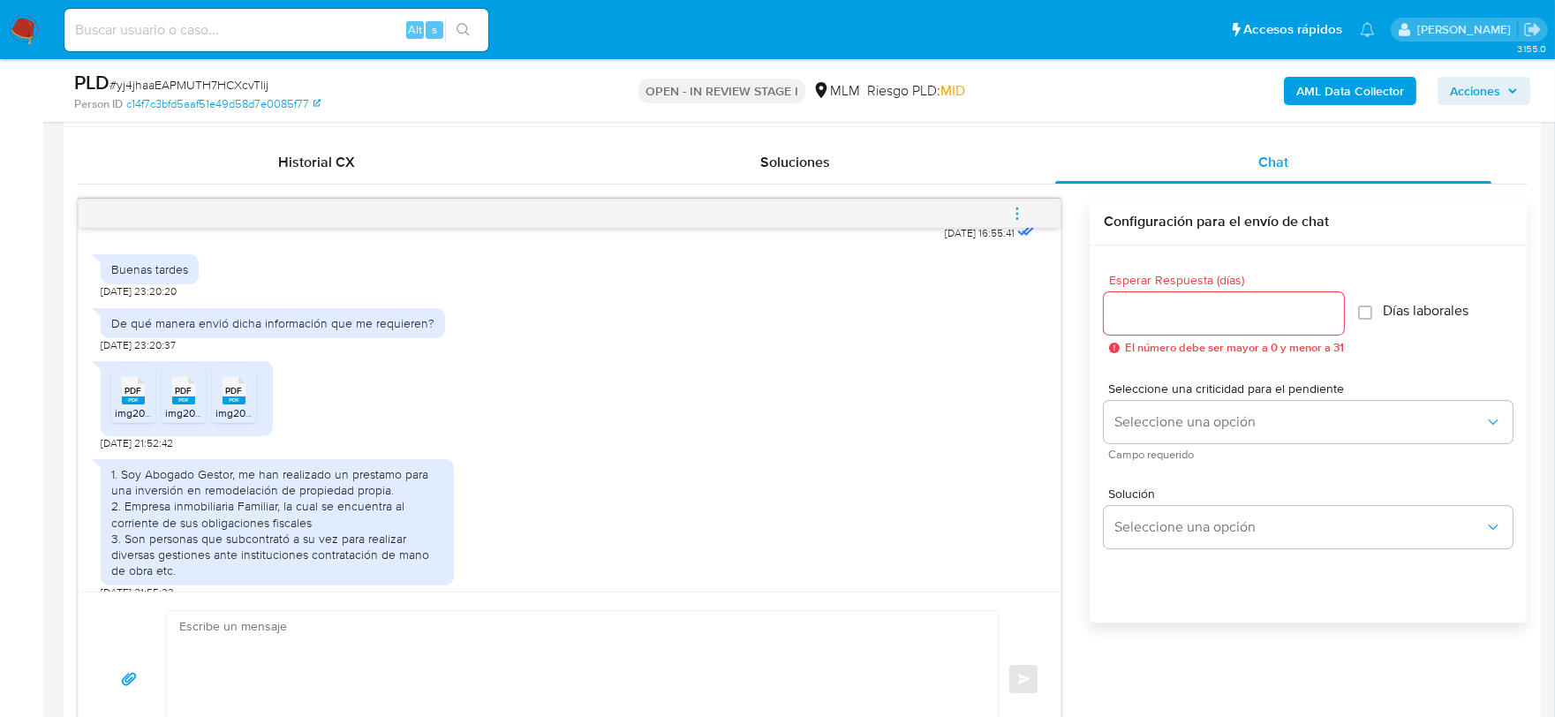
scroll to position [883, 0]
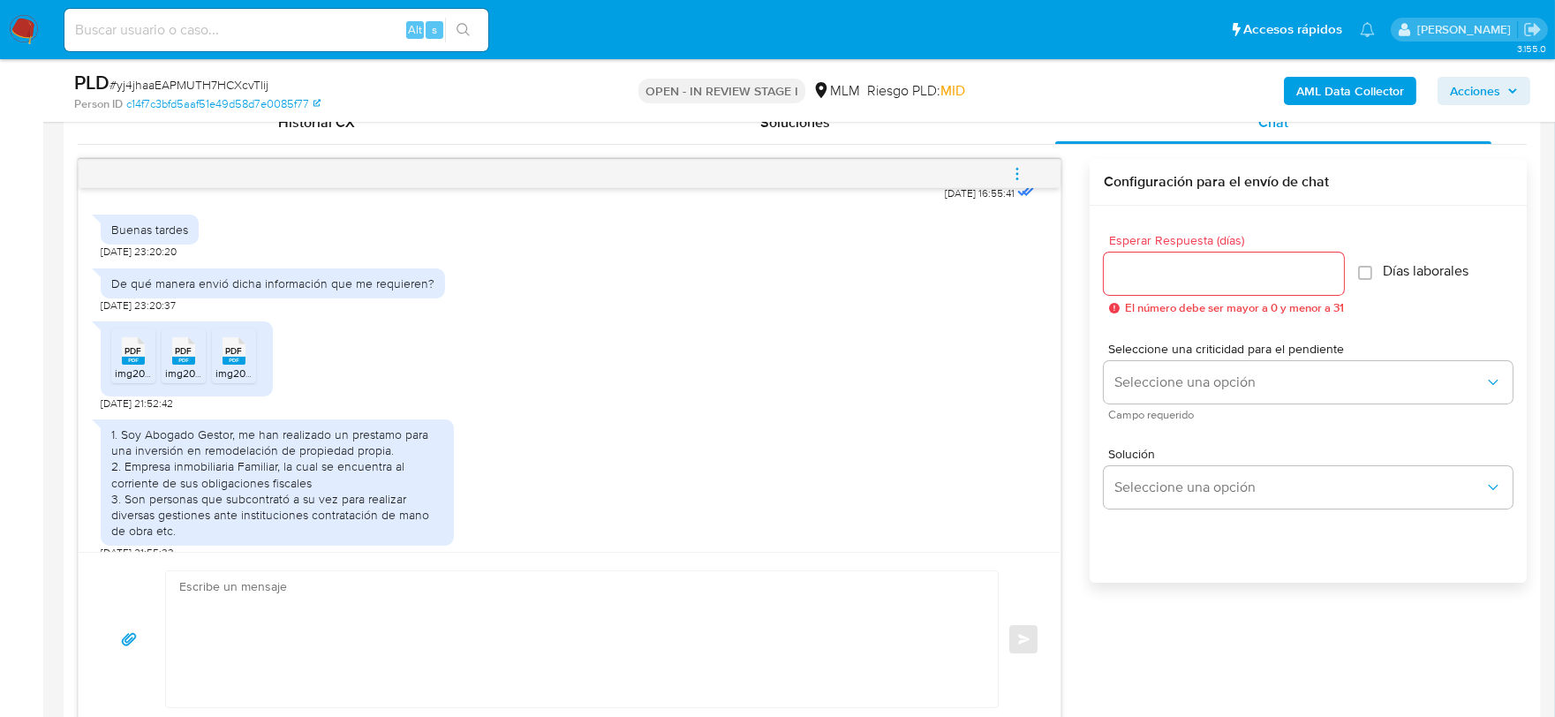
click at [1008, 170] on button "menu-action" at bounding box center [1017, 174] width 58 height 42
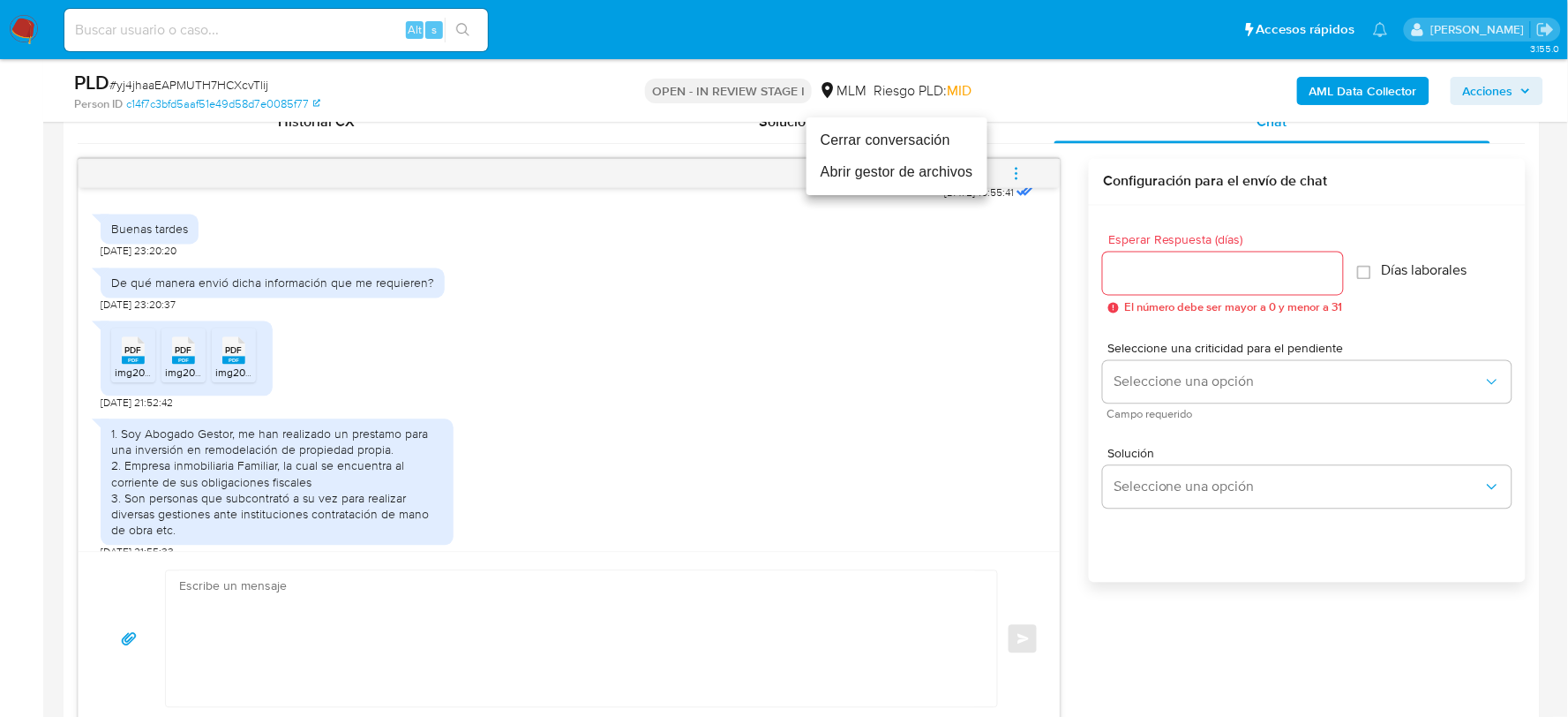
click at [933, 139] on li "Cerrar conversación" at bounding box center [896, 141] width 181 height 32
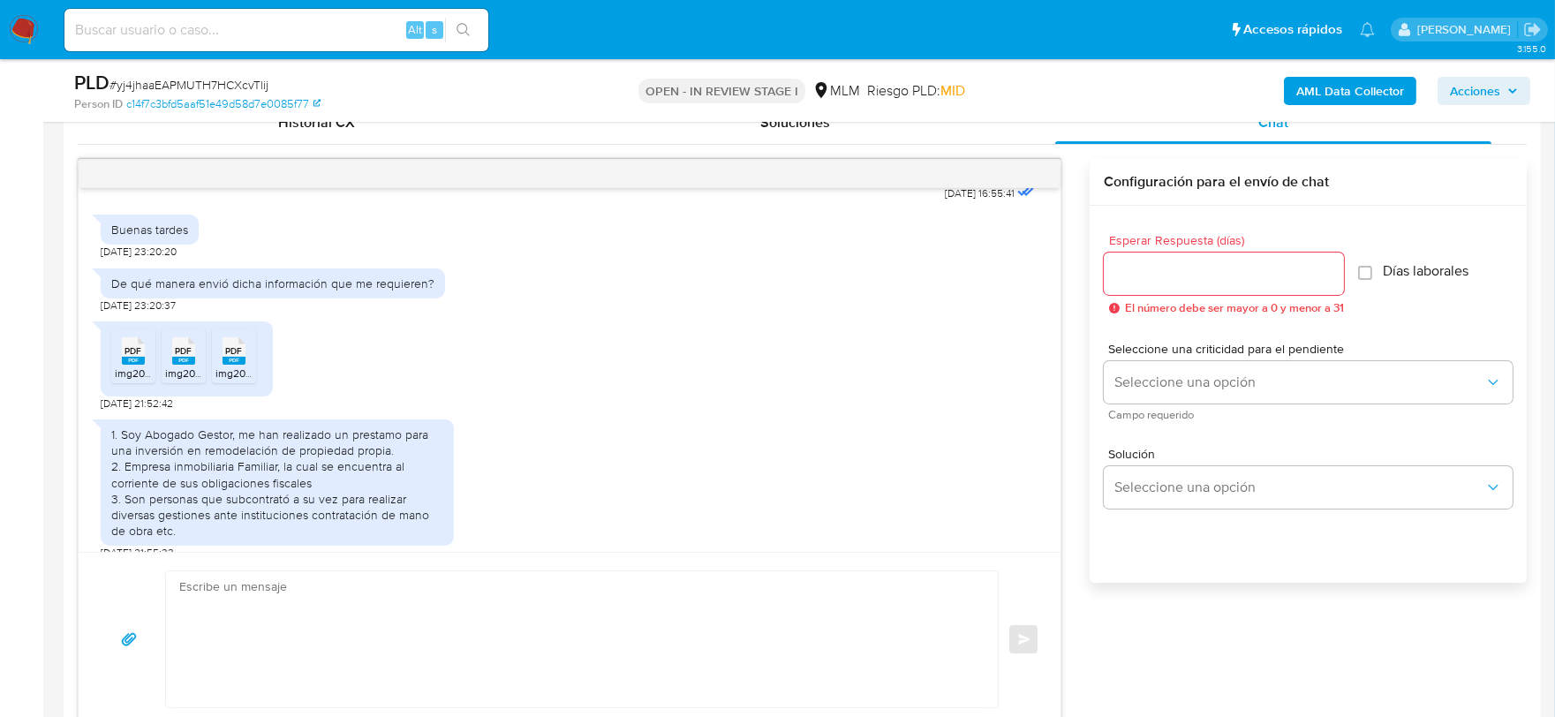
click at [766, 411] on div "1. Soy Abogado Gestor, me han realizado un prestamo para una inversión en remod…" at bounding box center [570, 486] width 938 height 150
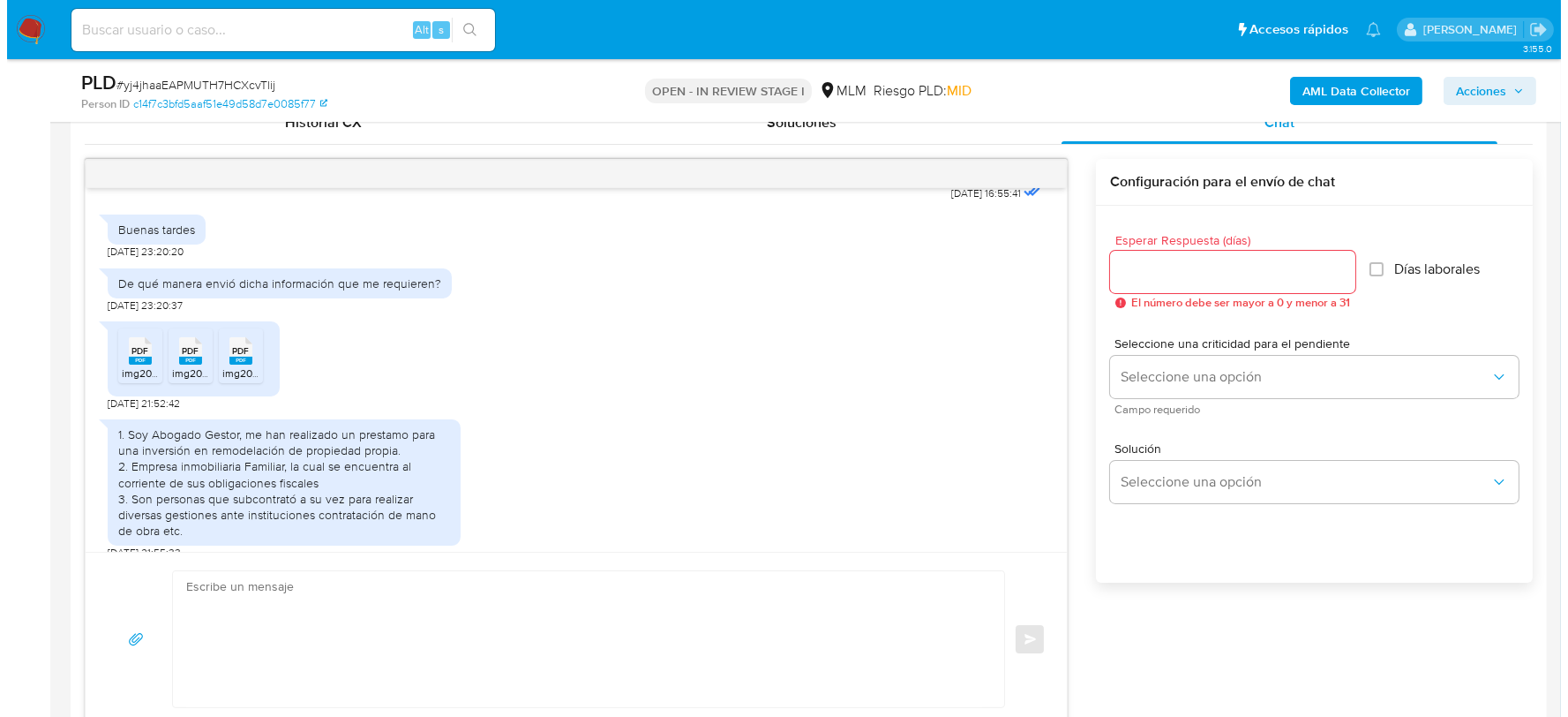
scroll to position [289, 0]
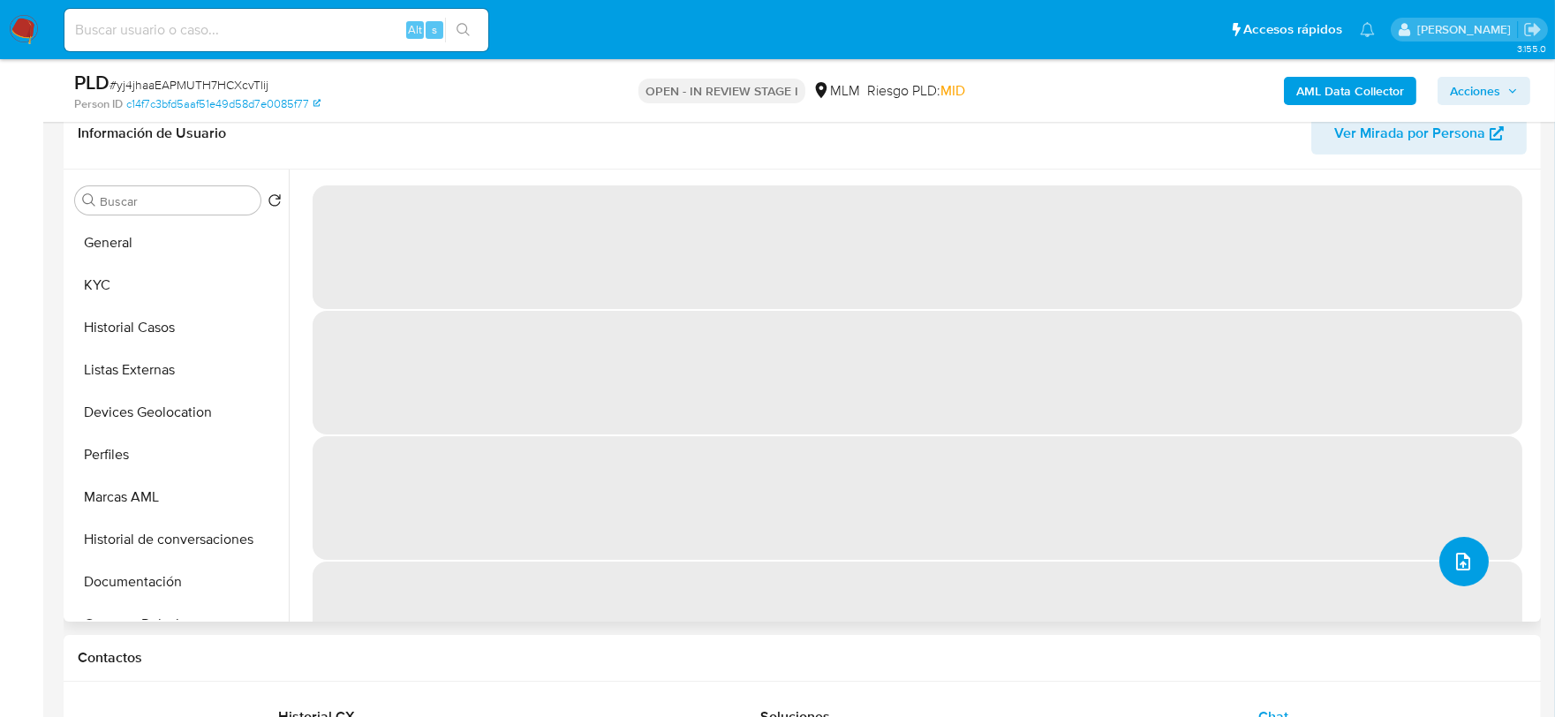
click at [1460, 554] on icon "upload-file" at bounding box center [1463, 561] width 21 height 21
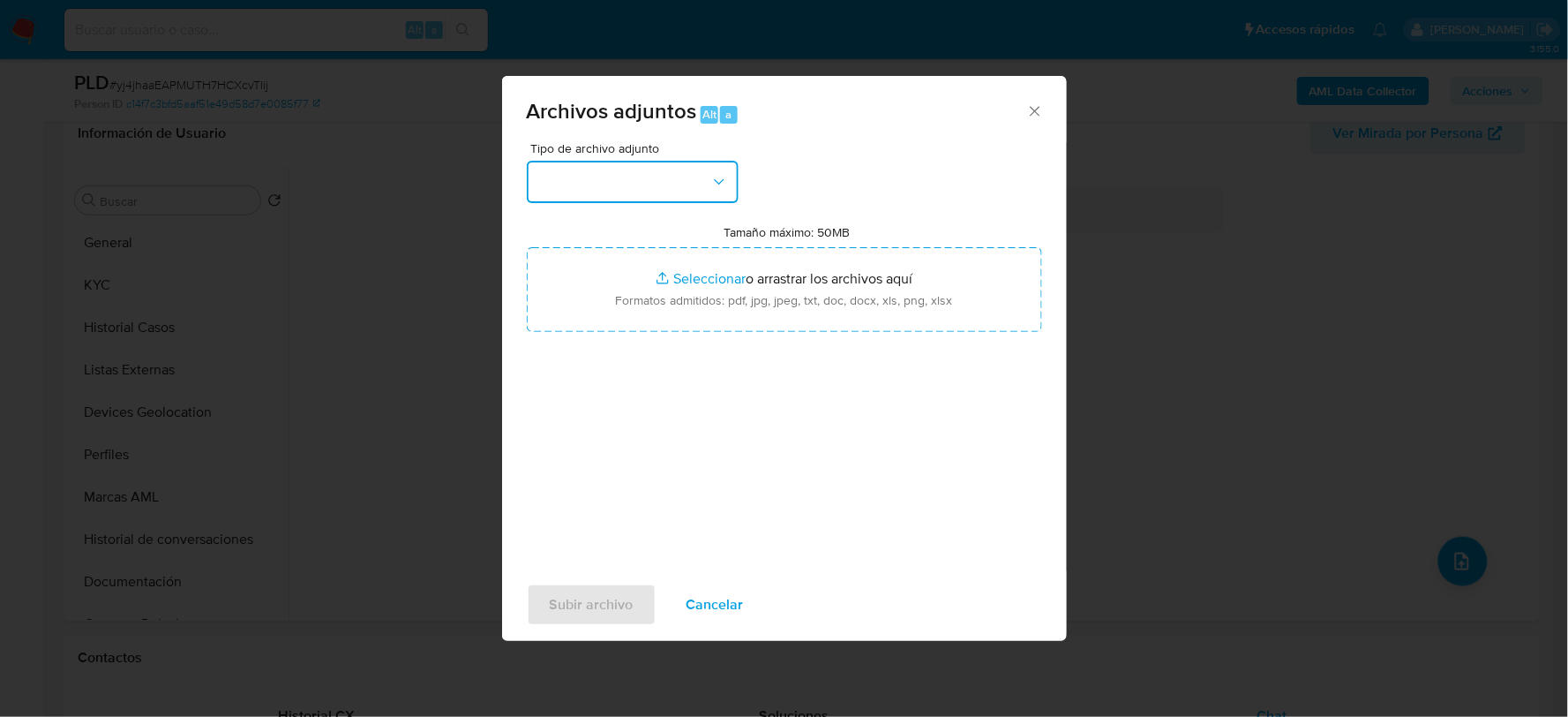
click at [639, 170] on button "button" at bounding box center [633, 182] width 212 height 42
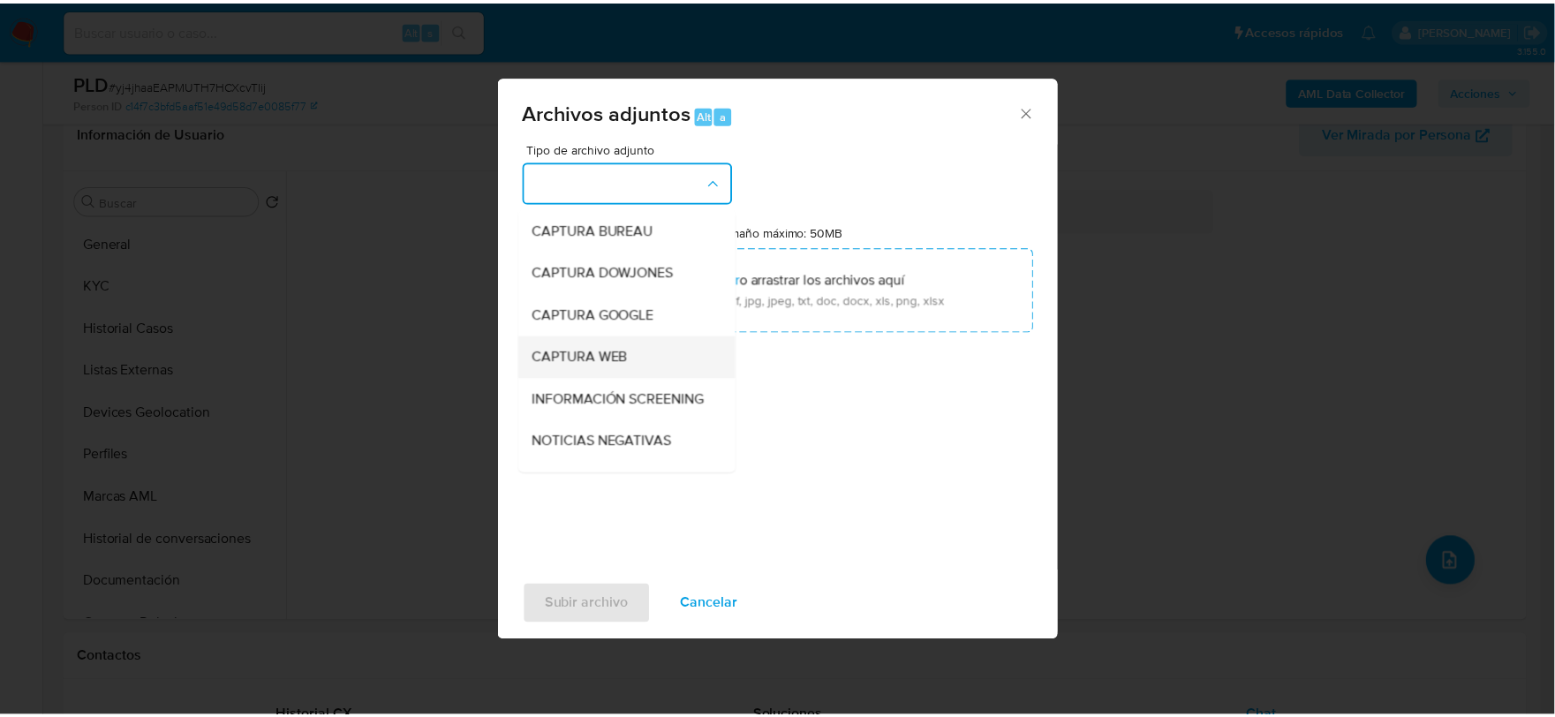
scroll to position [134, 0]
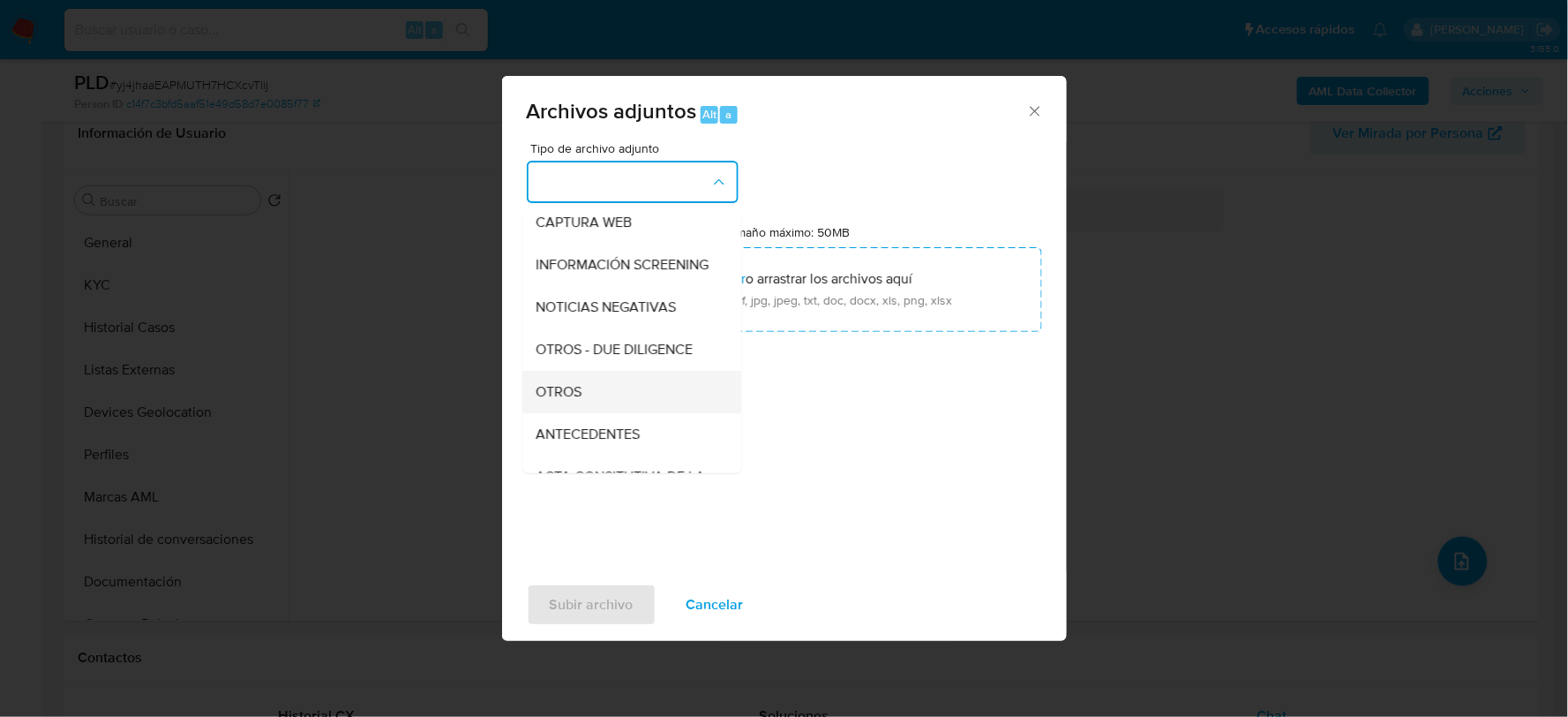
click at [612, 407] on div "OTROS" at bounding box center [627, 391] width 180 height 42
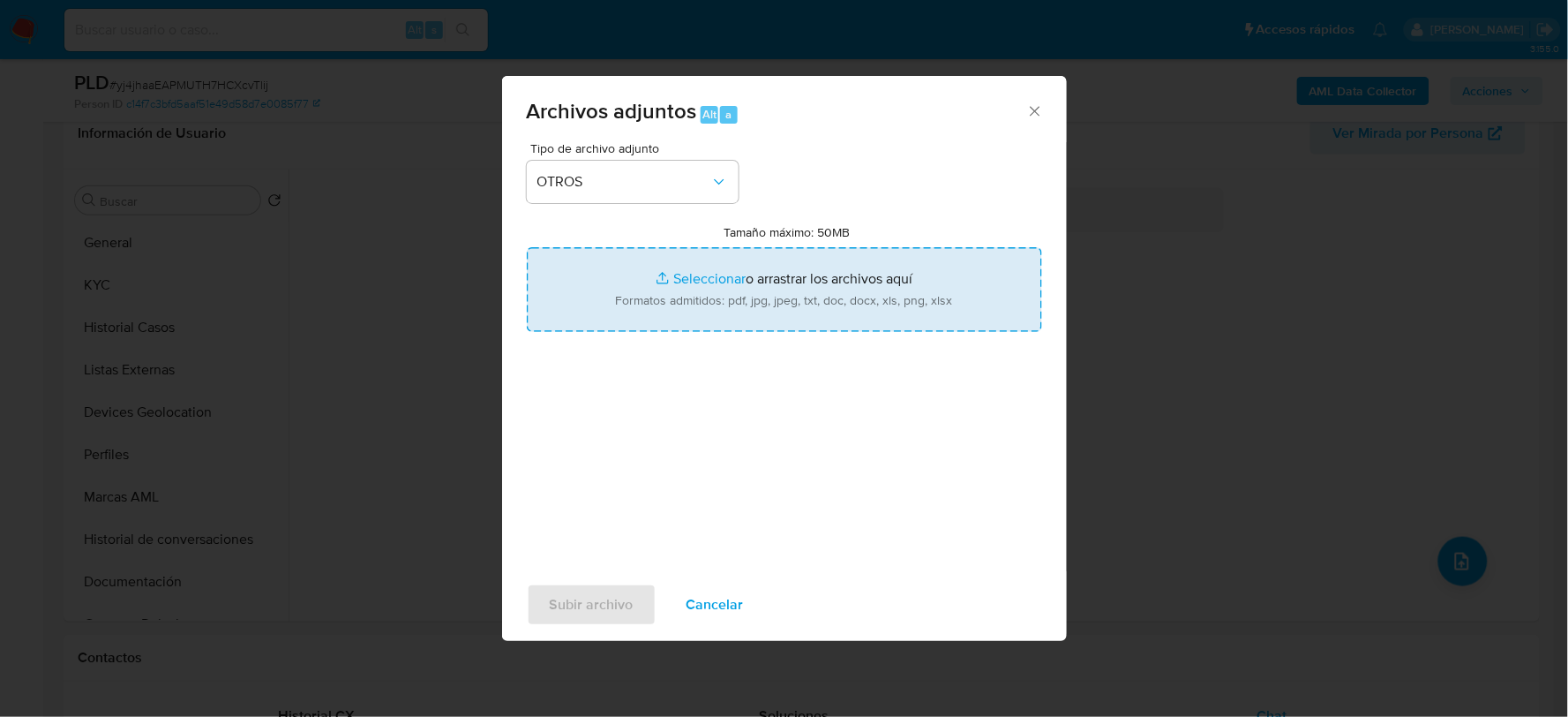
type input "C:\fakepath\88162880_DAVID FERNANDEZ_JUL2025.pdf"
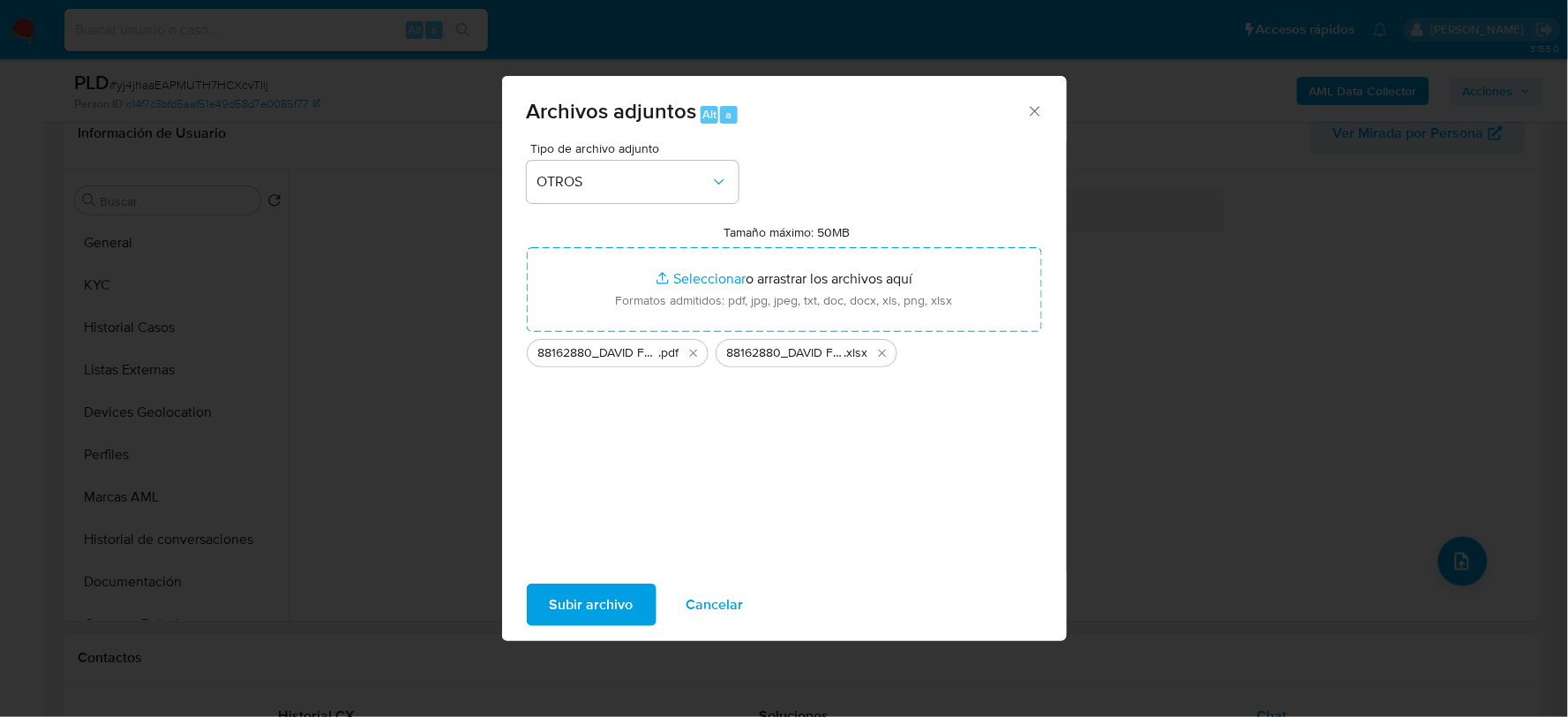
click at [587, 621] on span "Subir archivo" at bounding box center [592, 604] width 84 height 39
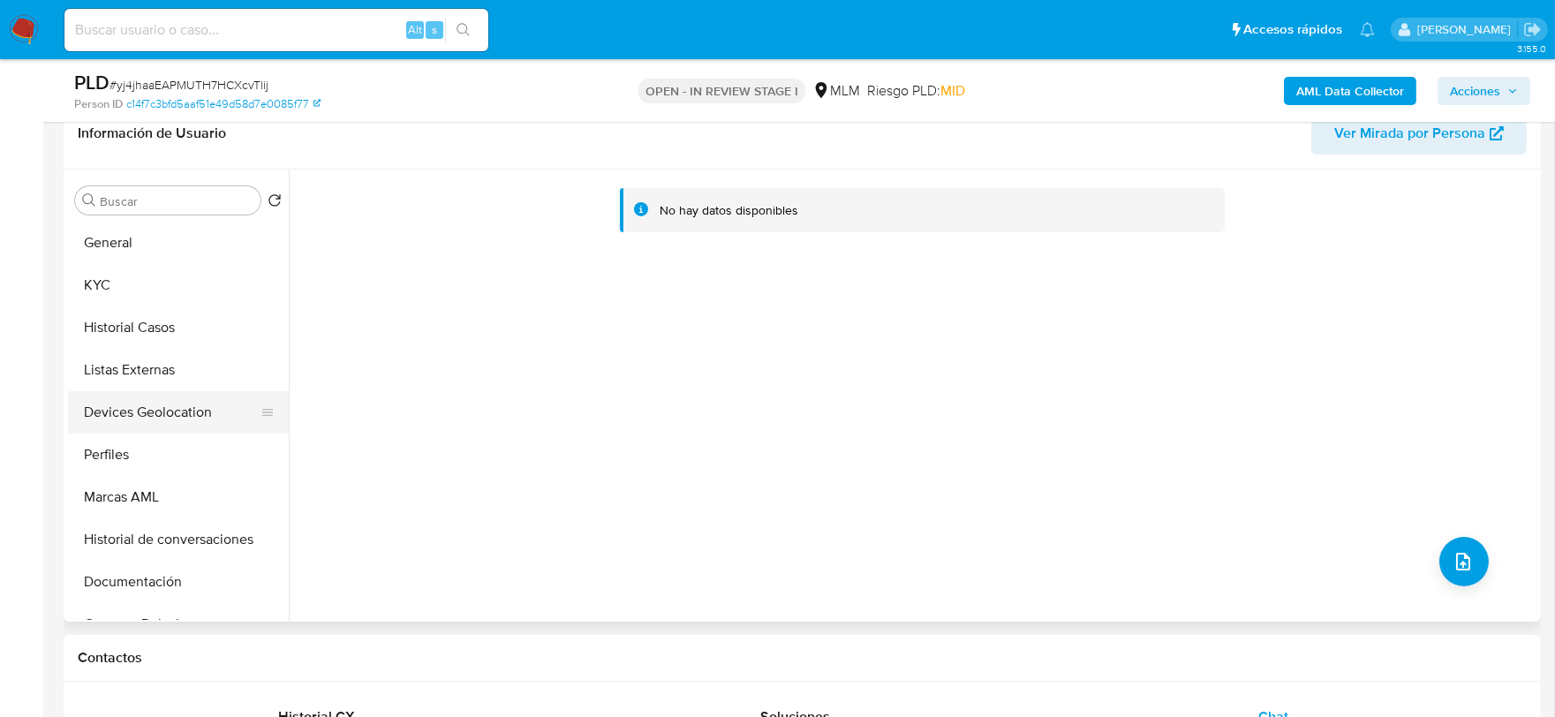
click at [137, 416] on button "Devices Geolocation" at bounding box center [171, 412] width 207 height 42
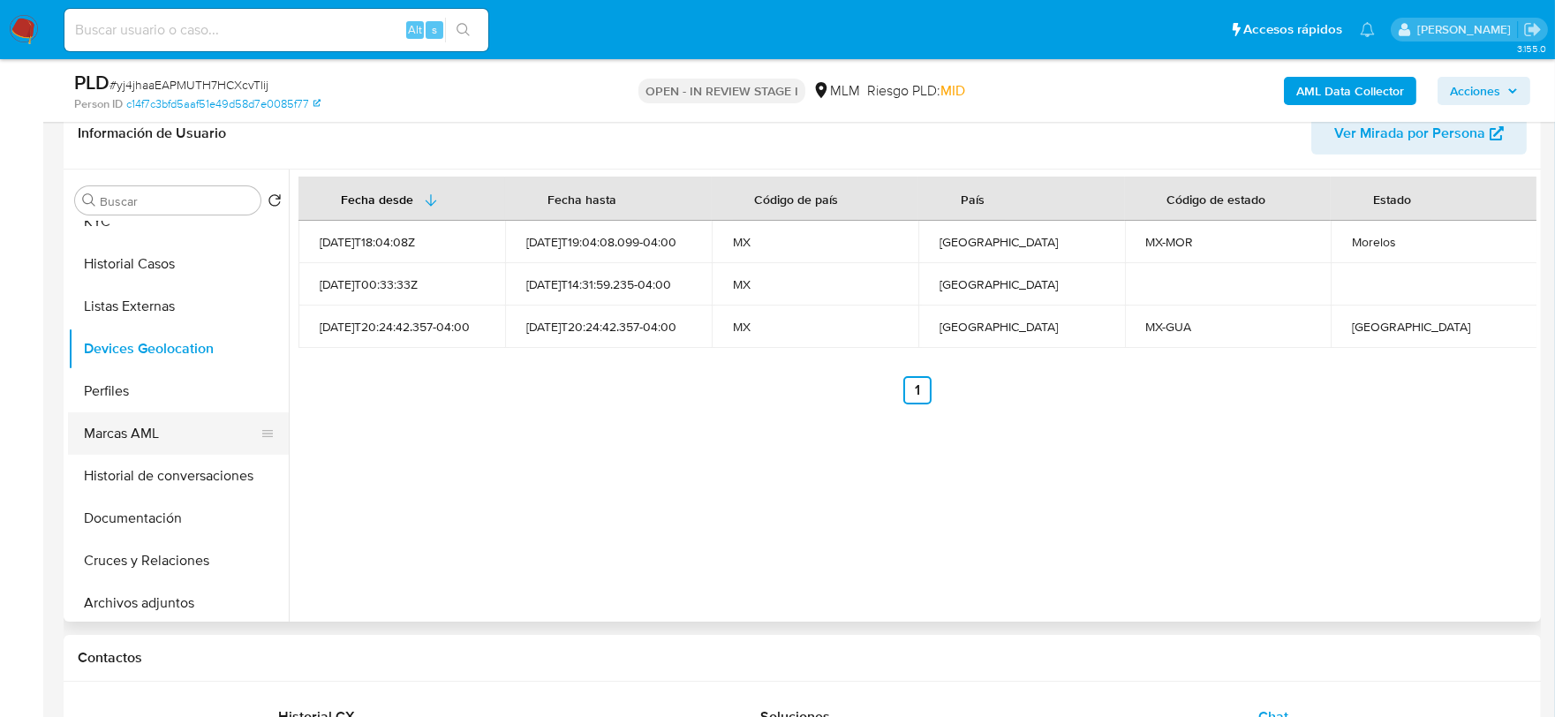
scroll to position [98, 0]
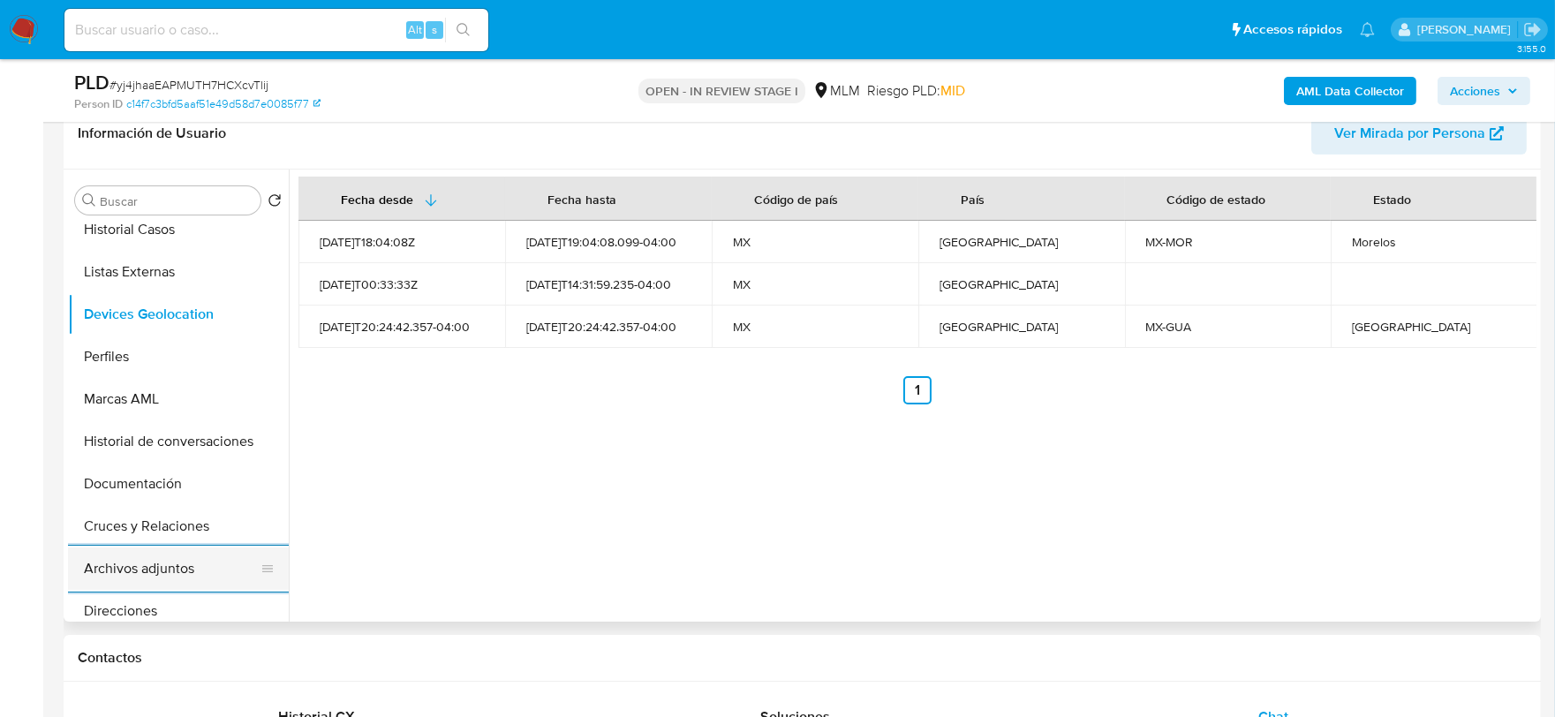
click at [184, 562] on button "Archivos adjuntos" at bounding box center [171, 568] width 207 height 42
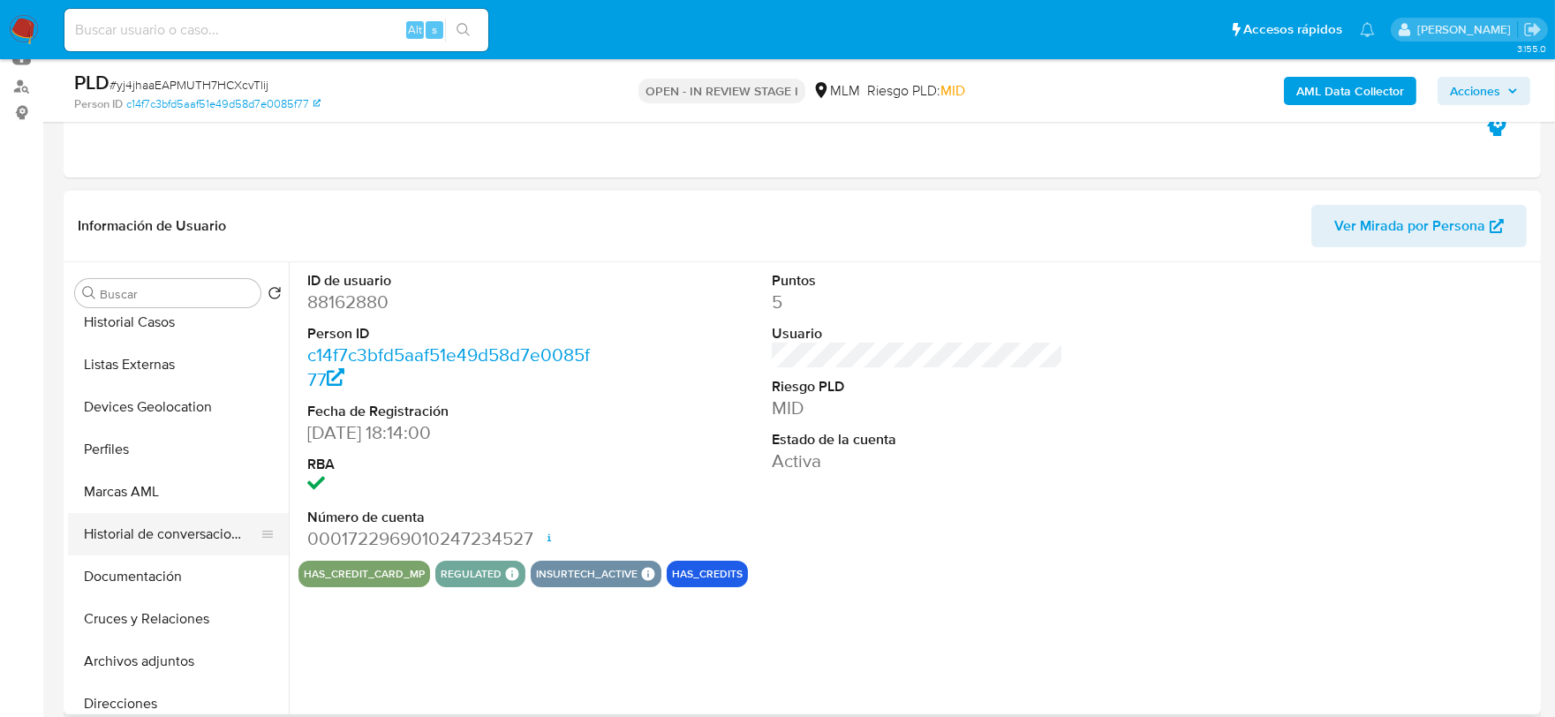
scroll to position [196, 0]
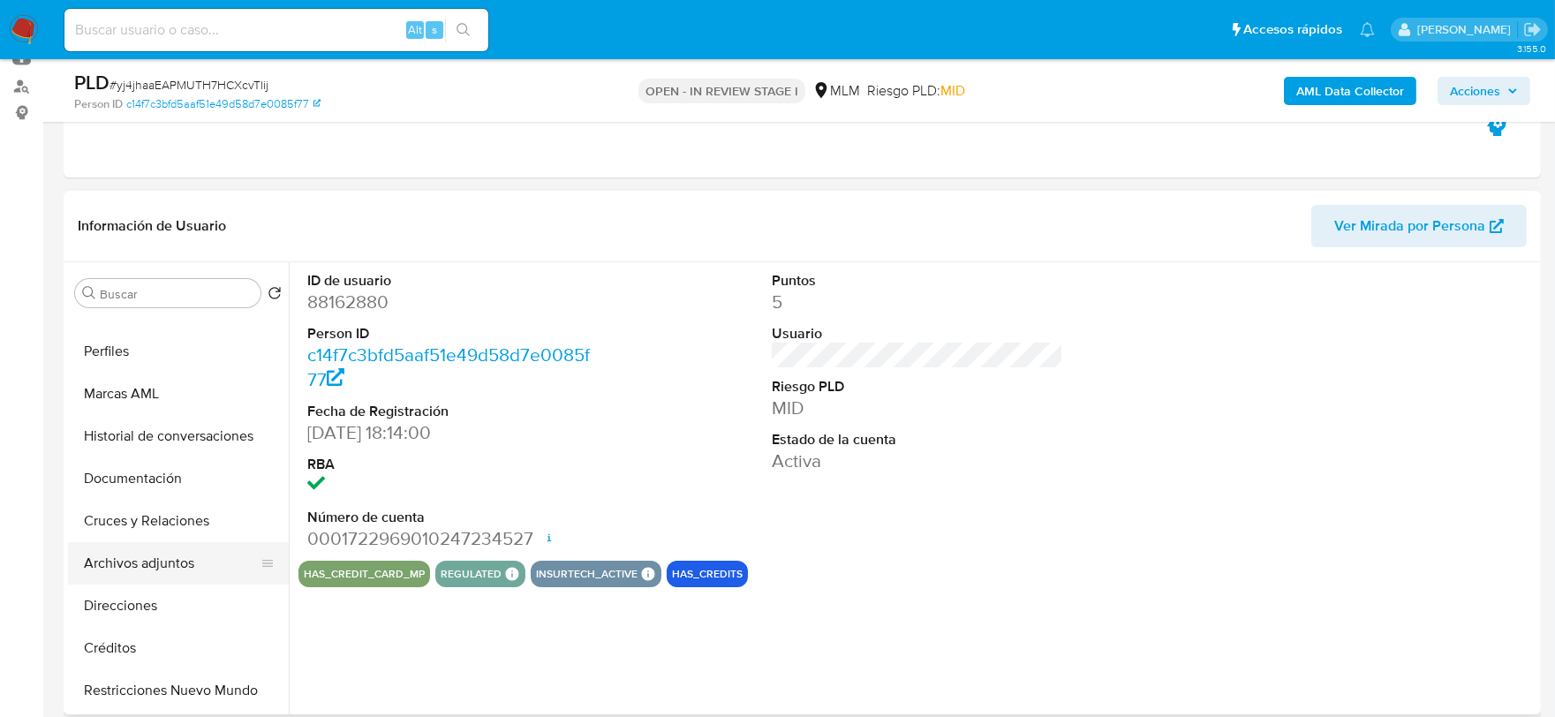
click at [187, 571] on button "Archivos adjuntos" at bounding box center [171, 563] width 207 height 42
select select "10"
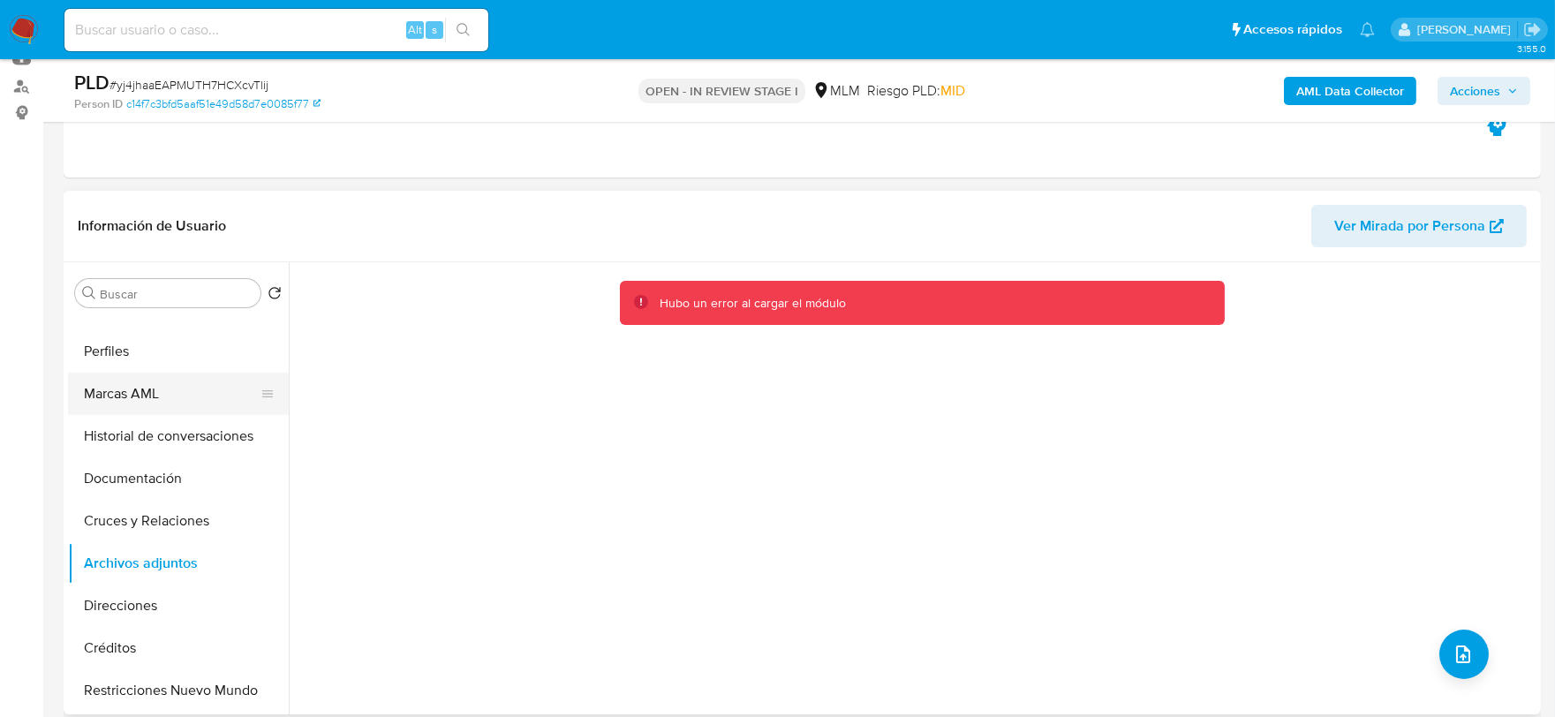
click at [169, 412] on button "Marcas AML" at bounding box center [171, 394] width 207 height 42
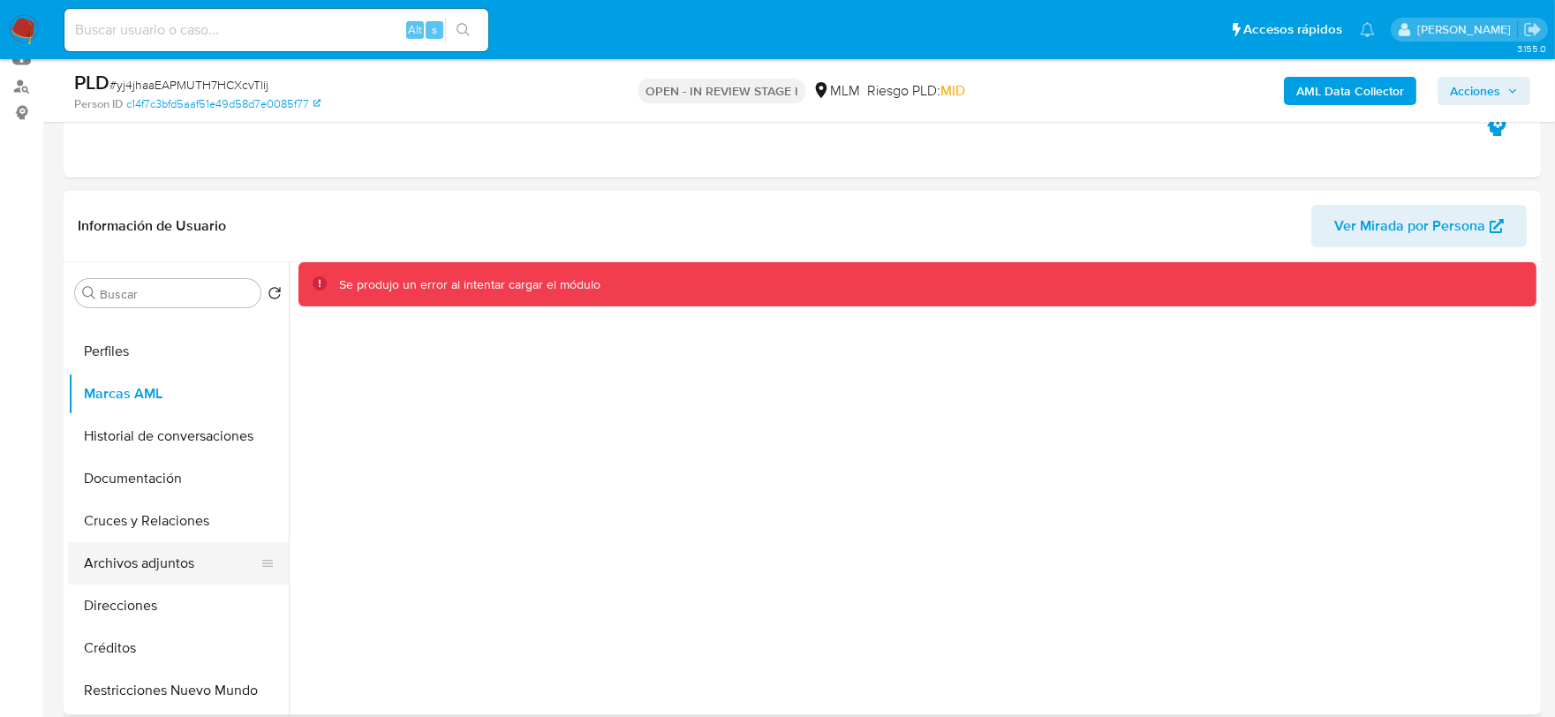
click at [170, 566] on button "Archivos adjuntos" at bounding box center [171, 563] width 207 height 42
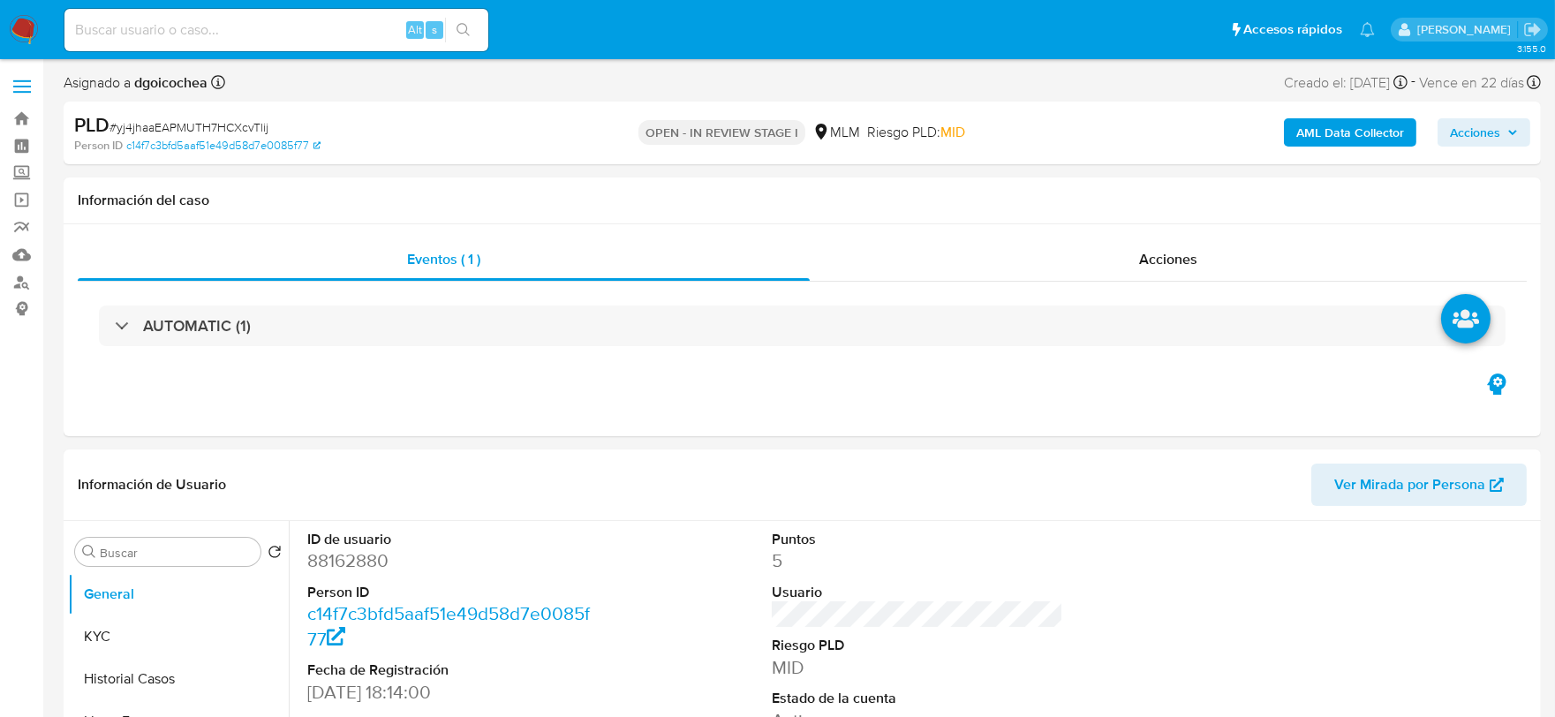
select select "10"
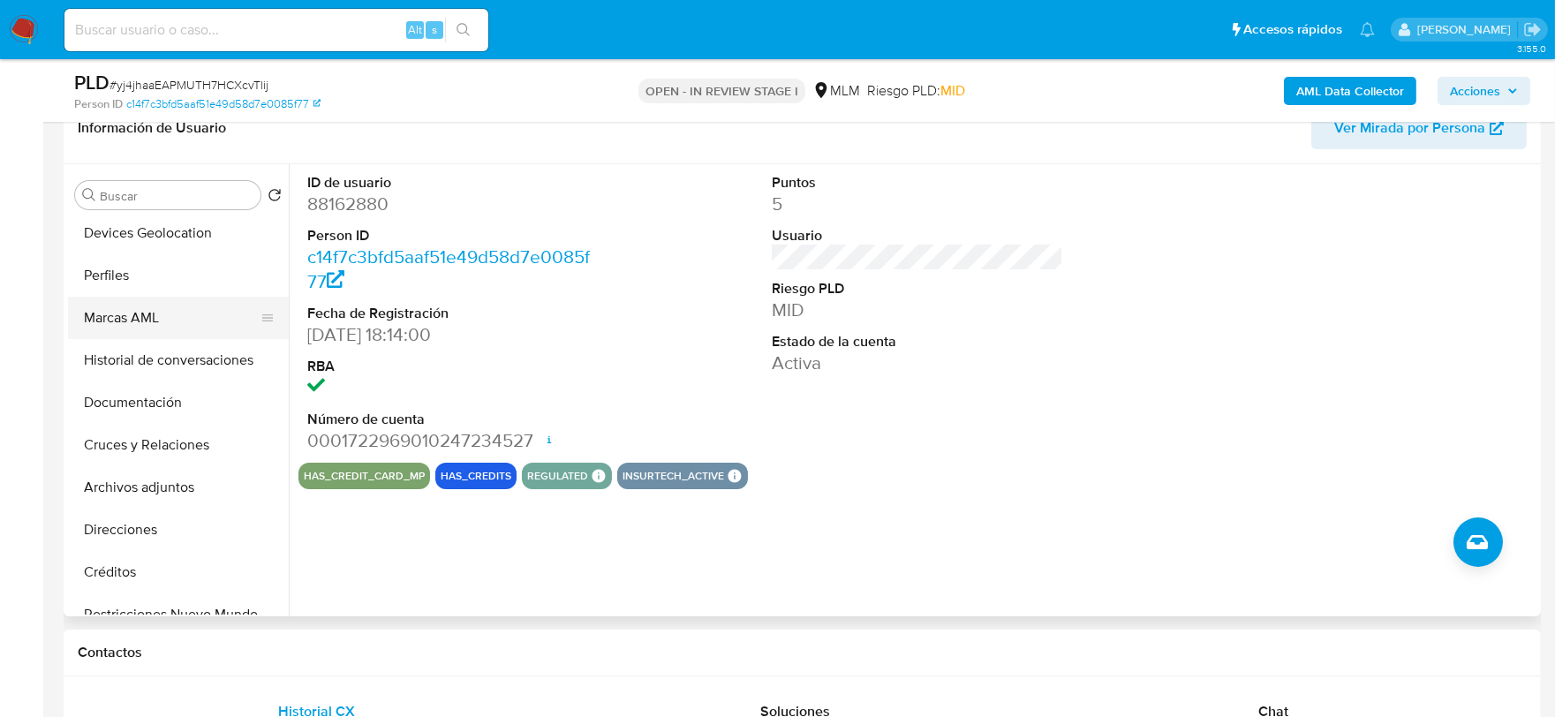
scroll to position [196, 0]
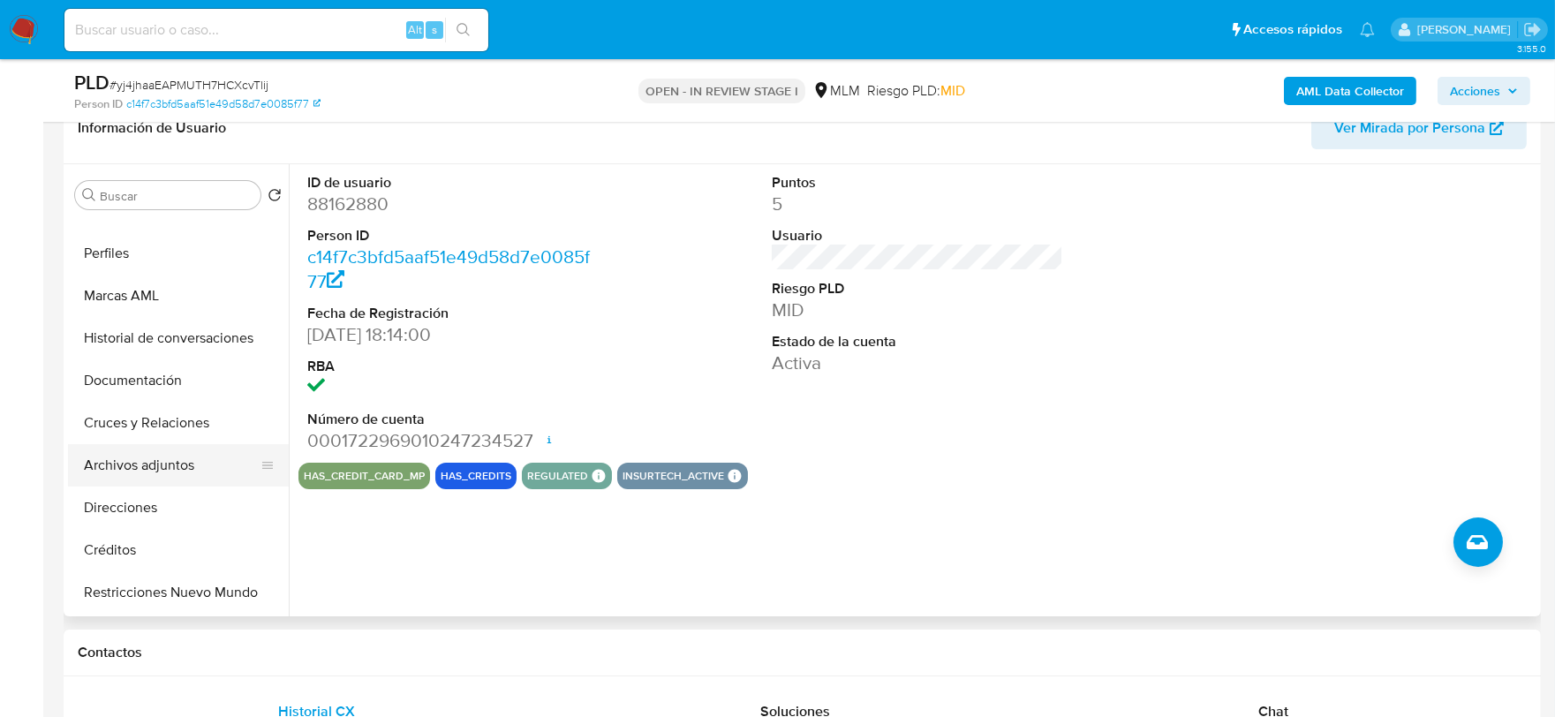
click at [185, 468] on button "Archivos adjuntos" at bounding box center [171, 465] width 207 height 42
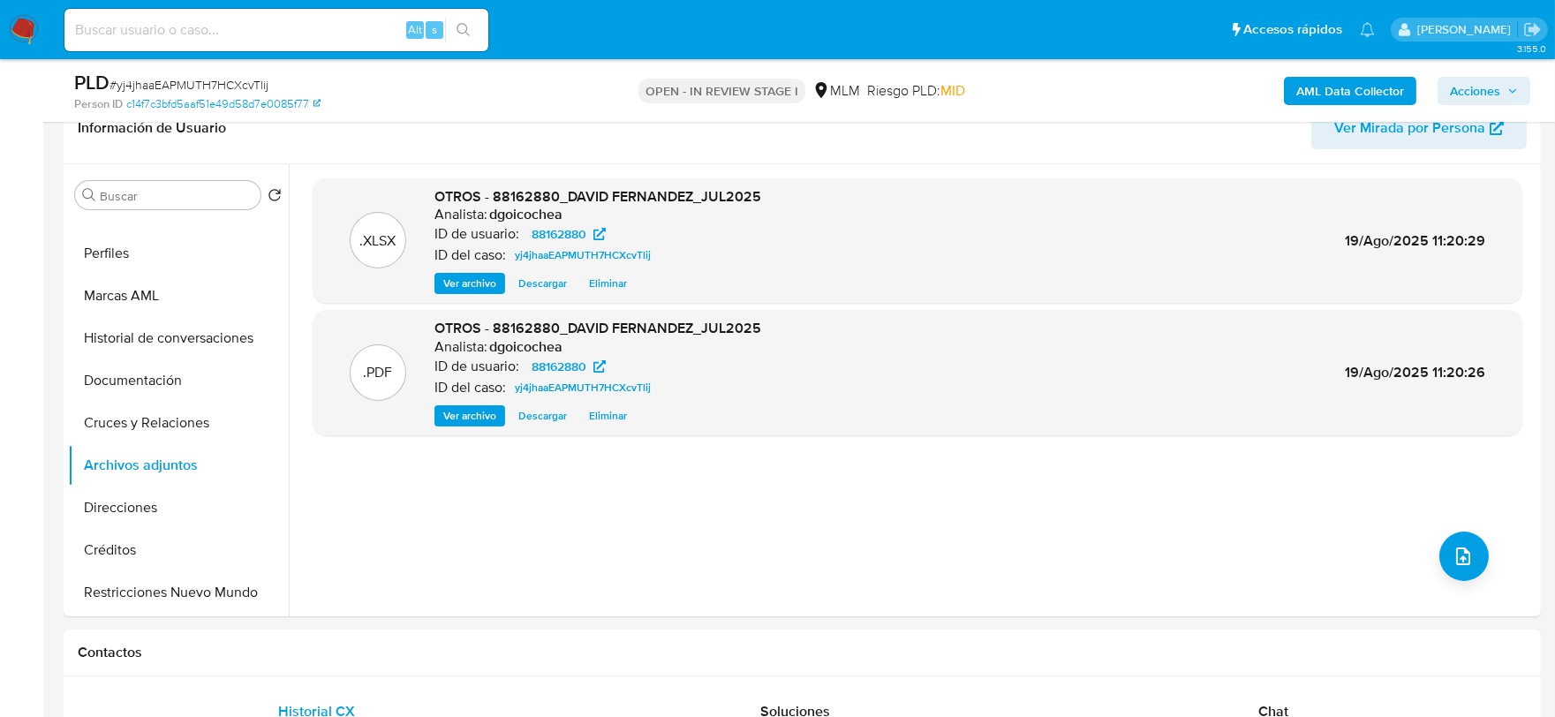
drag, startPoint x: 1508, startPoint y: 92, endPoint x: 1480, endPoint y: 100, distance: 29.4
click at [1508, 92] on icon "button" at bounding box center [1512, 91] width 11 height 11
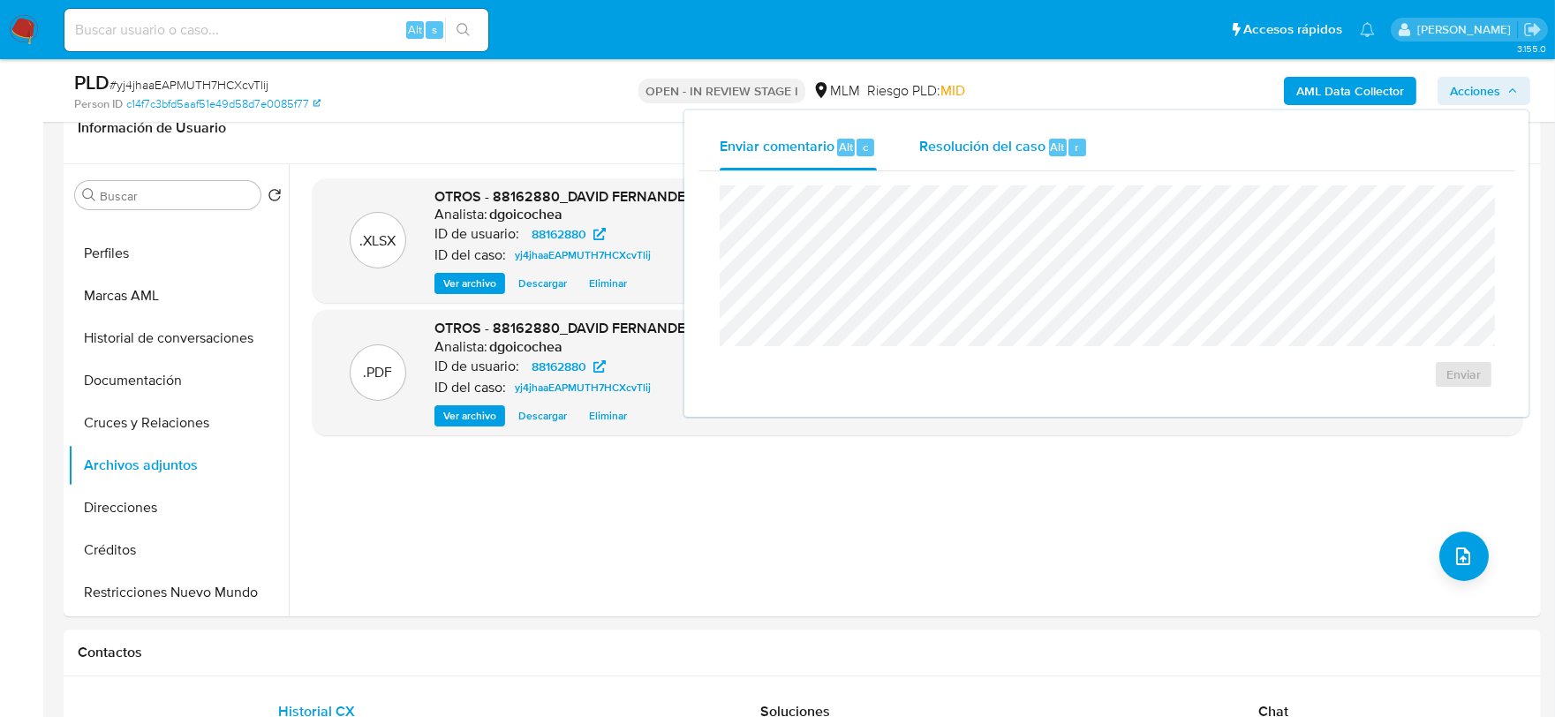
click at [977, 148] on span "Resolución del caso" at bounding box center [982, 146] width 126 height 20
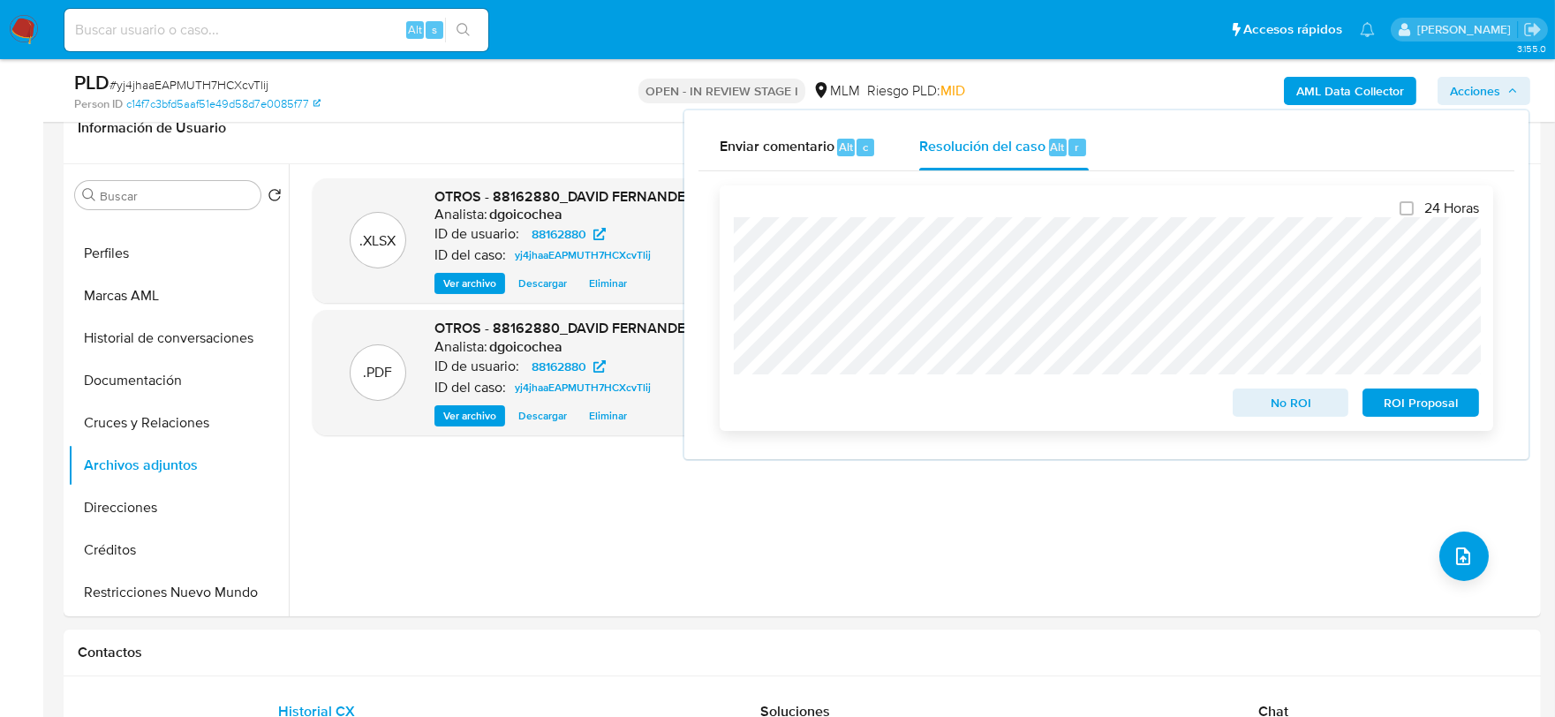
click at [1284, 402] on span "No ROI" at bounding box center [1291, 402] width 92 height 25
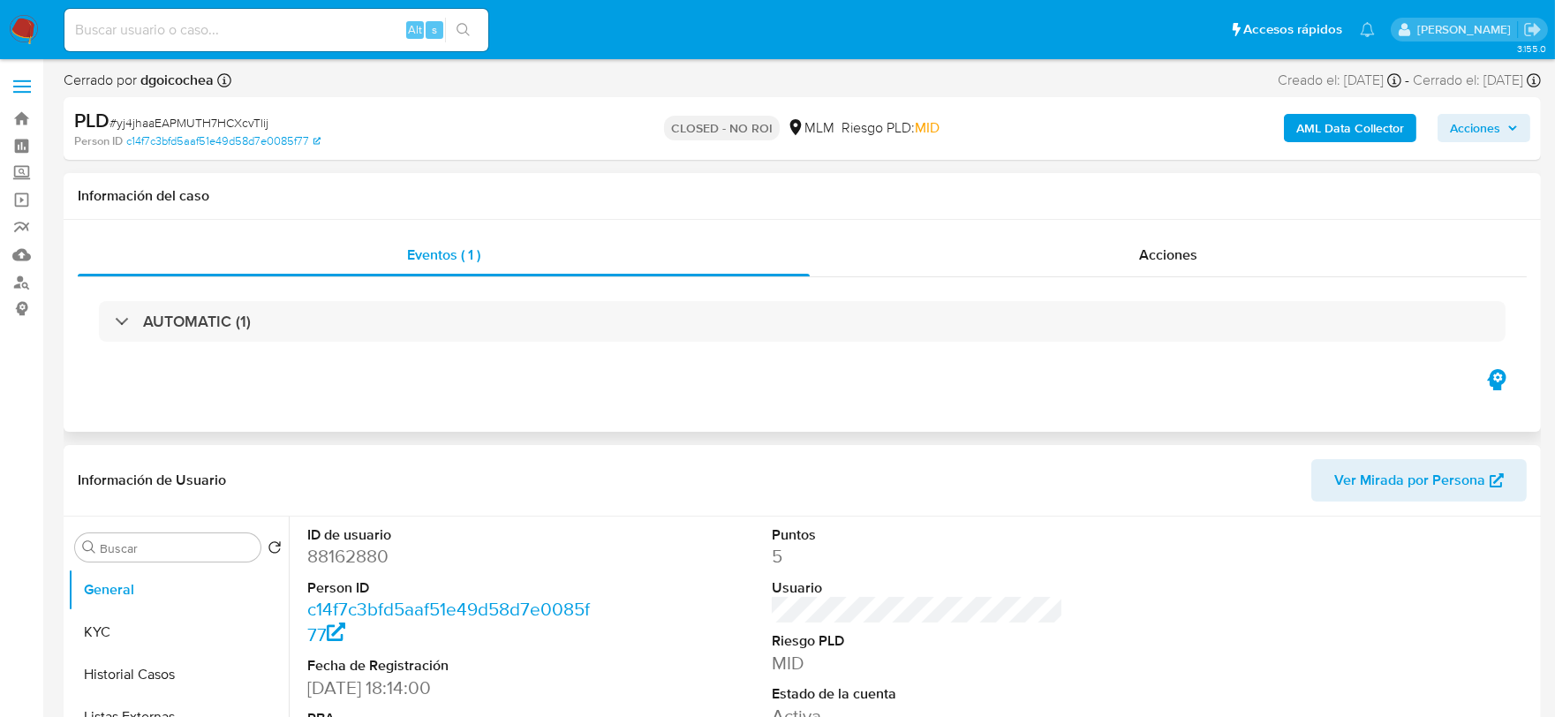
select select "10"
click at [28, 21] on img at bounding box center [24, 30] width 30 height 30
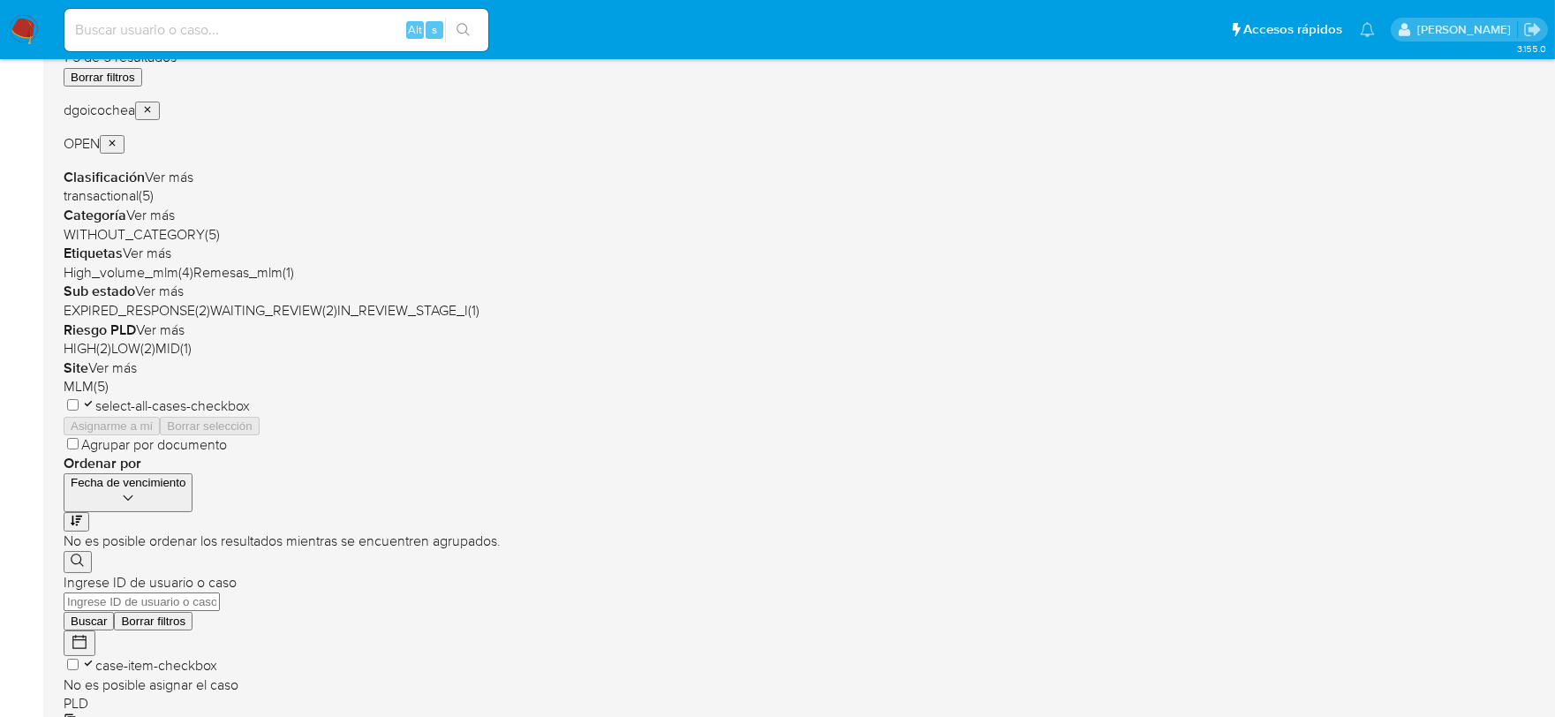
scroll to position [294, 0]
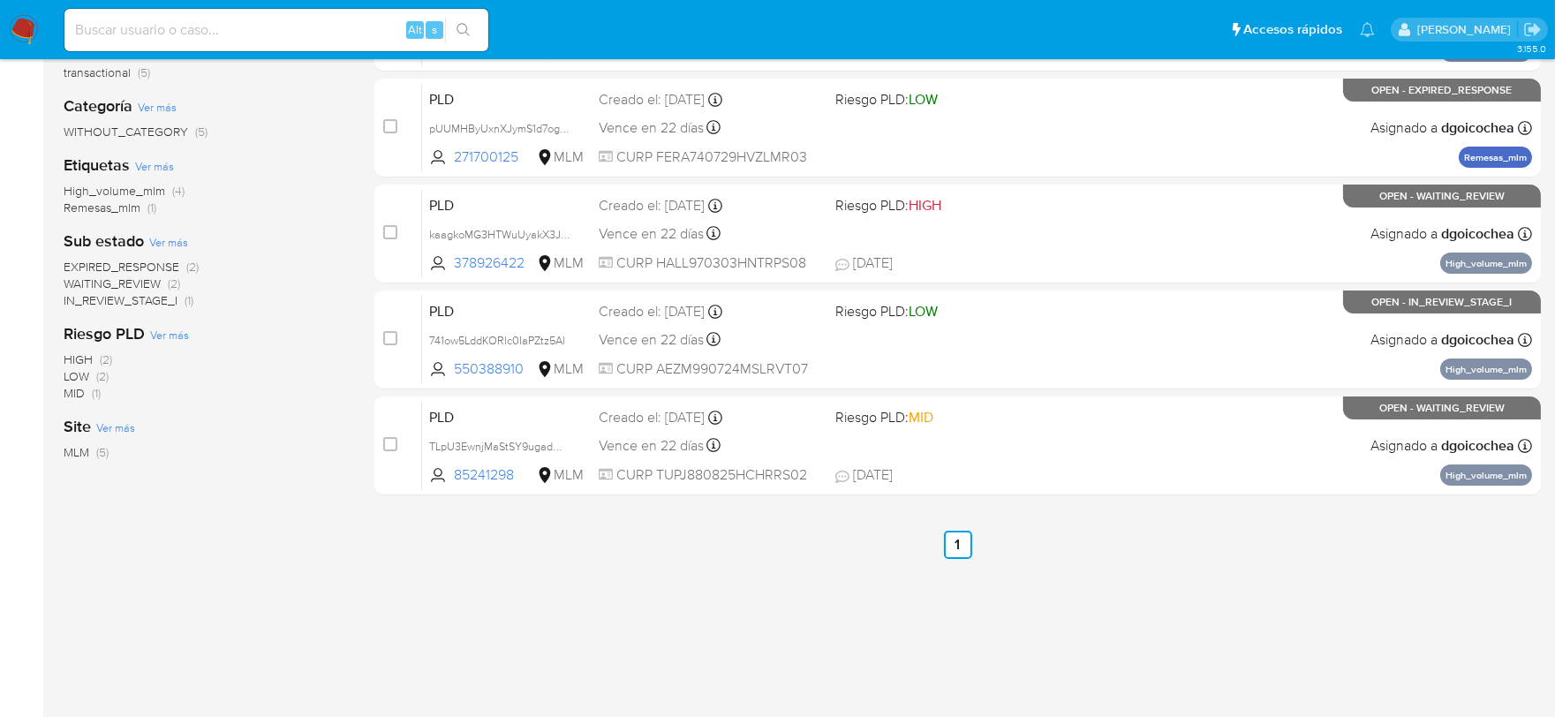
click at [139, 301] on span "IN_REVIEW_STAGE_I" at bounding box center [121, 300] width 114 height 18
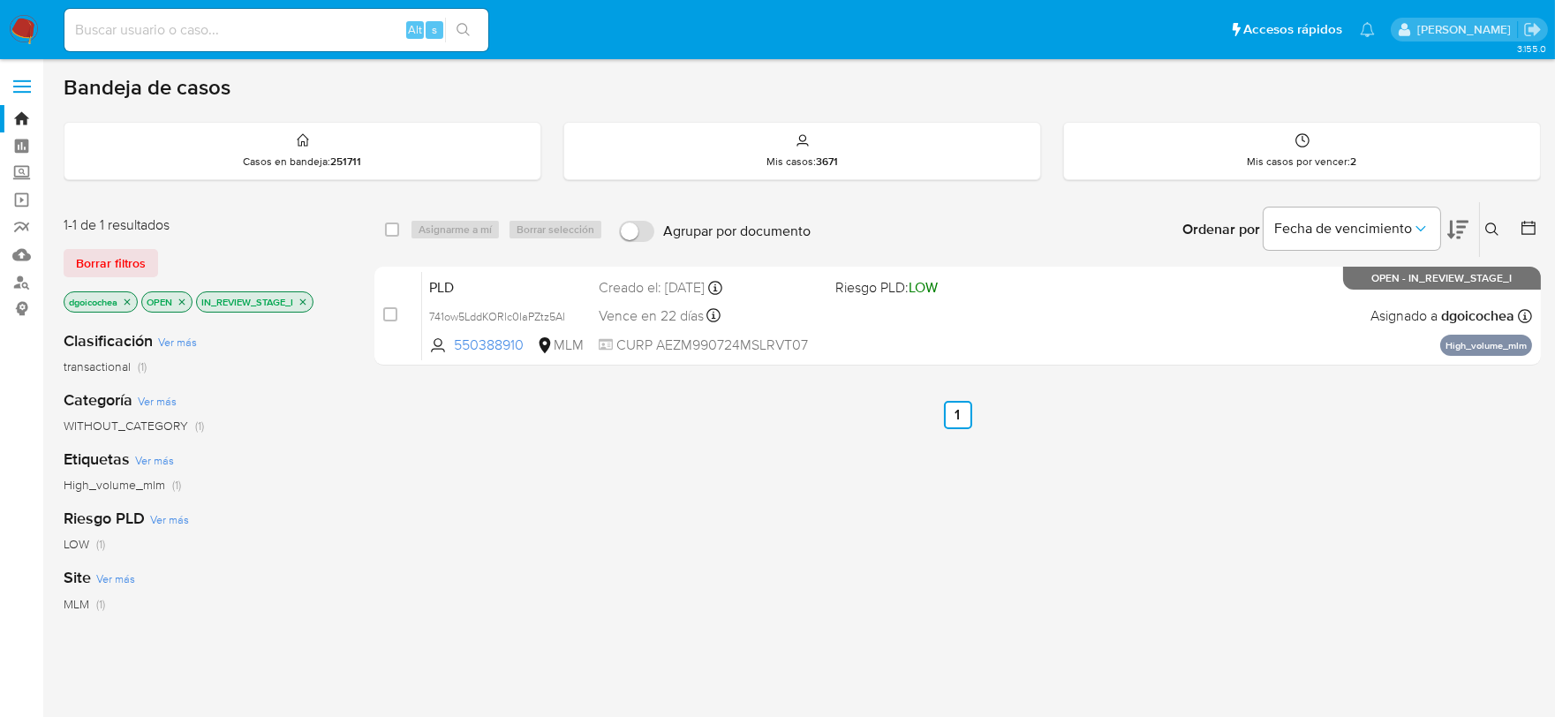
click at [305, 298] on icon "close-filter" at bounding box center [303, 302] width 11 height 11
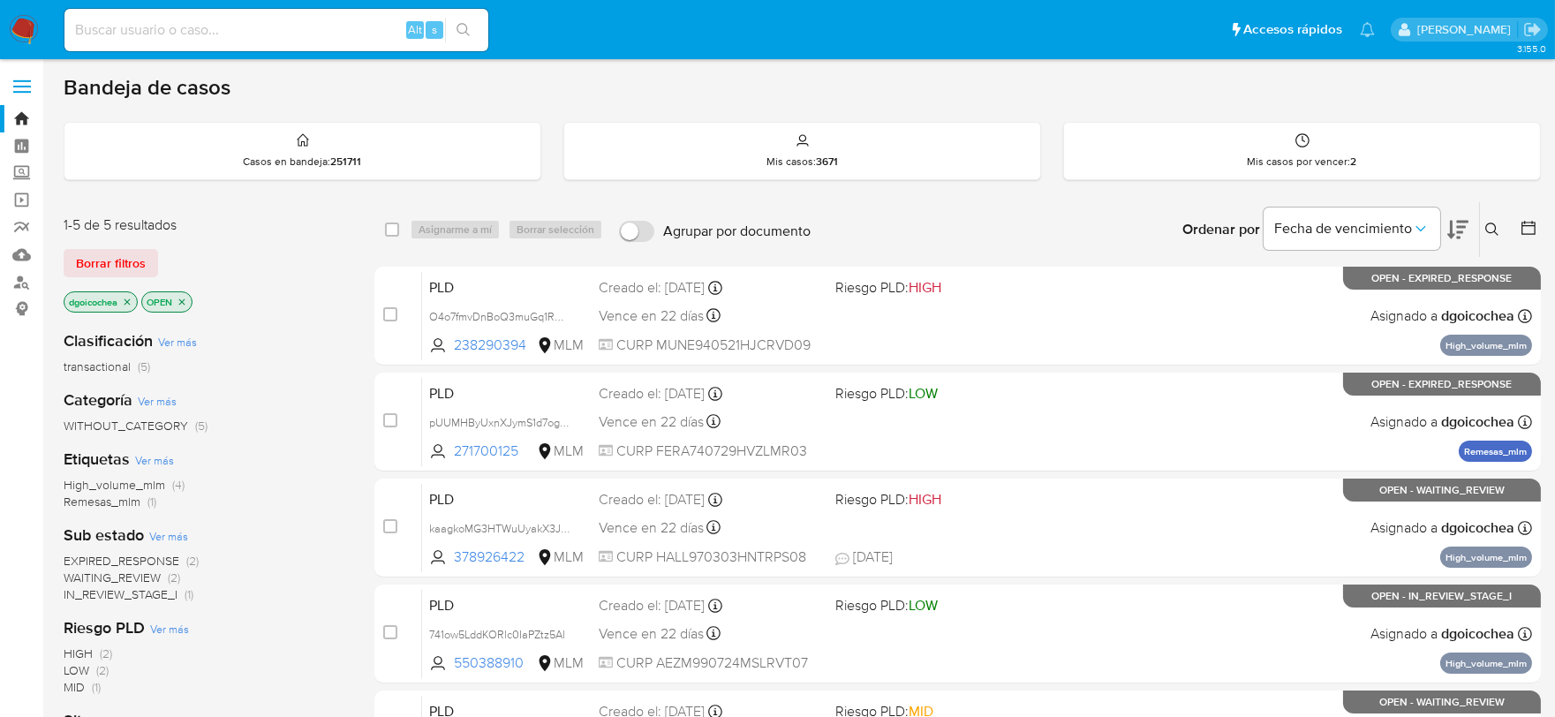
click at [160, 576] on span "WAITING_REVIEW" at bounding box center [112, 578] width 97 height 18
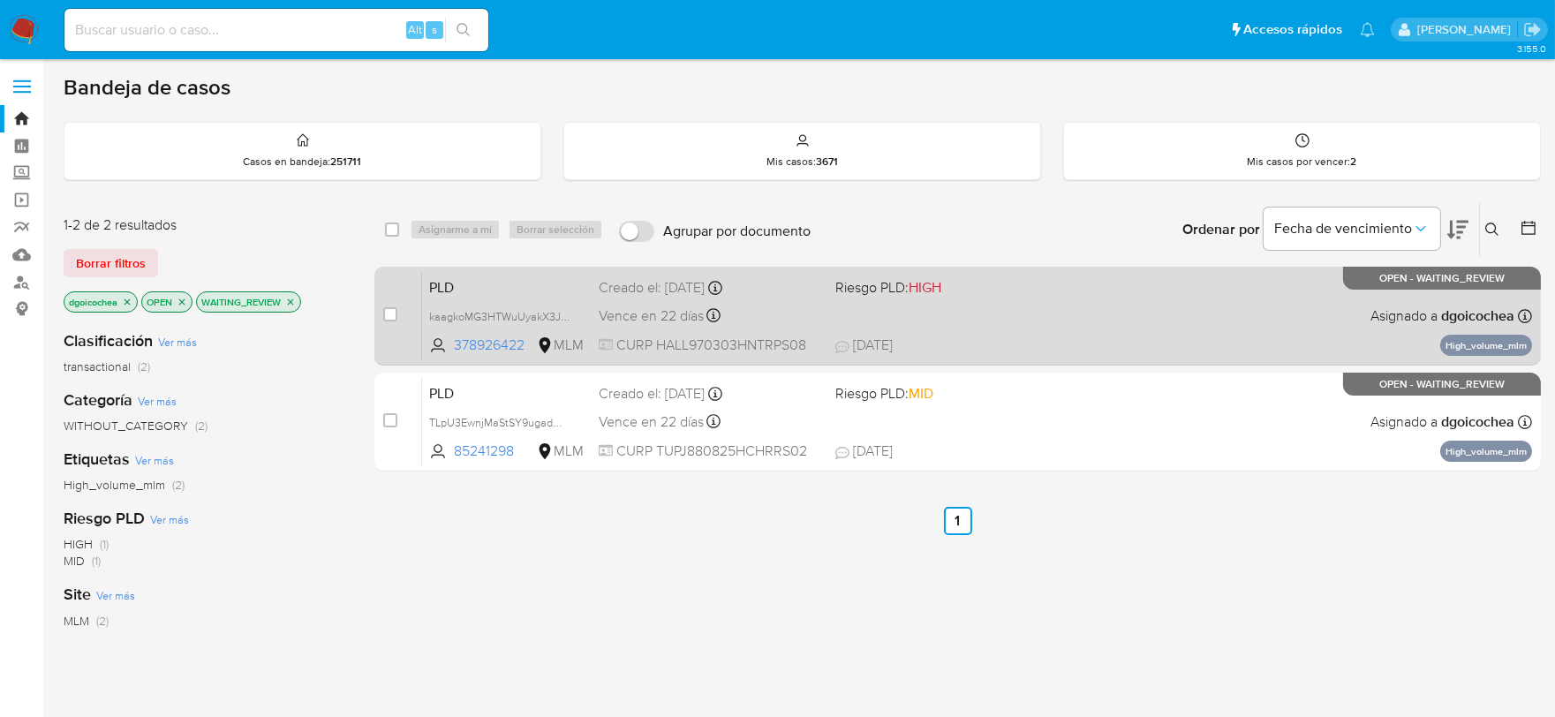
click at [442, 283] on span "PLD" at bounding box center [506, 286] width 155 height 23
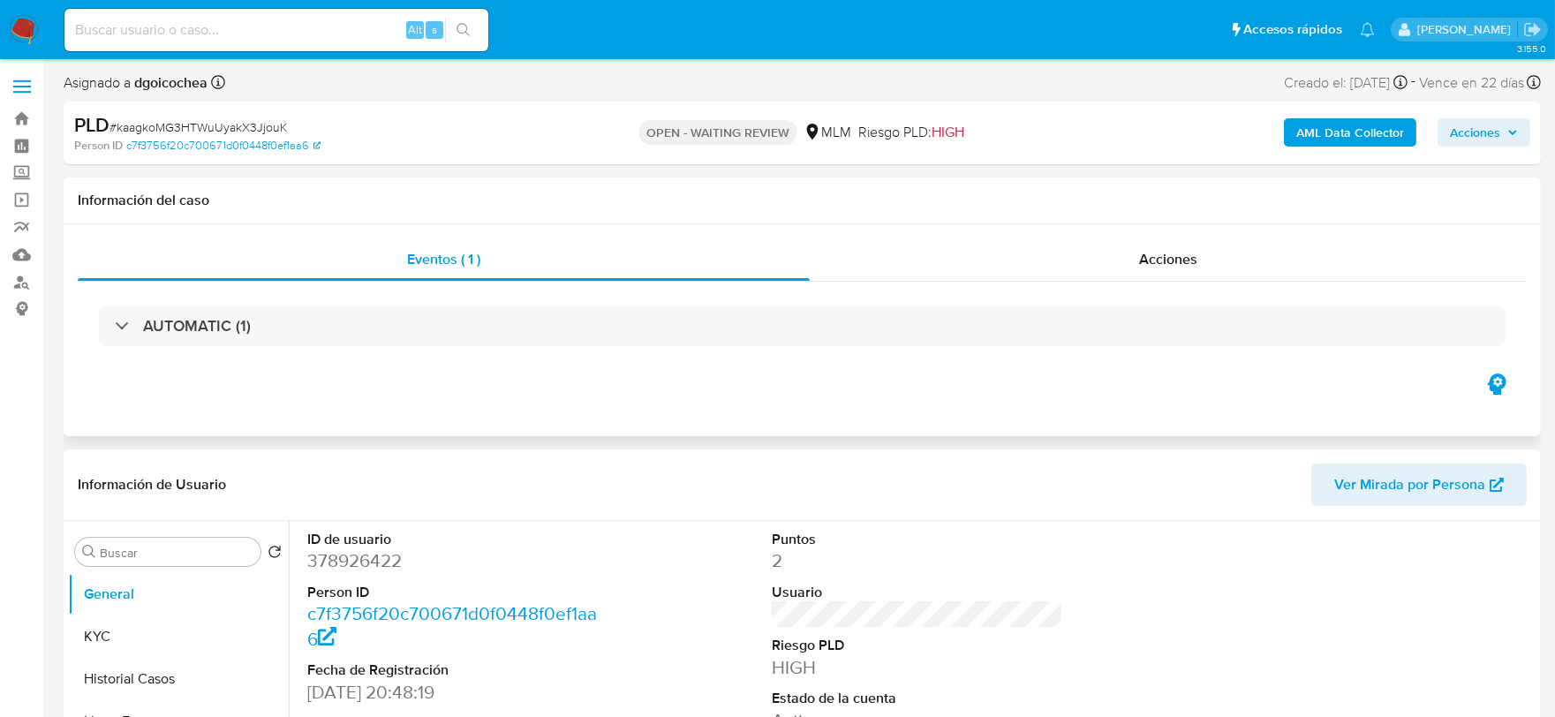
select select "10"
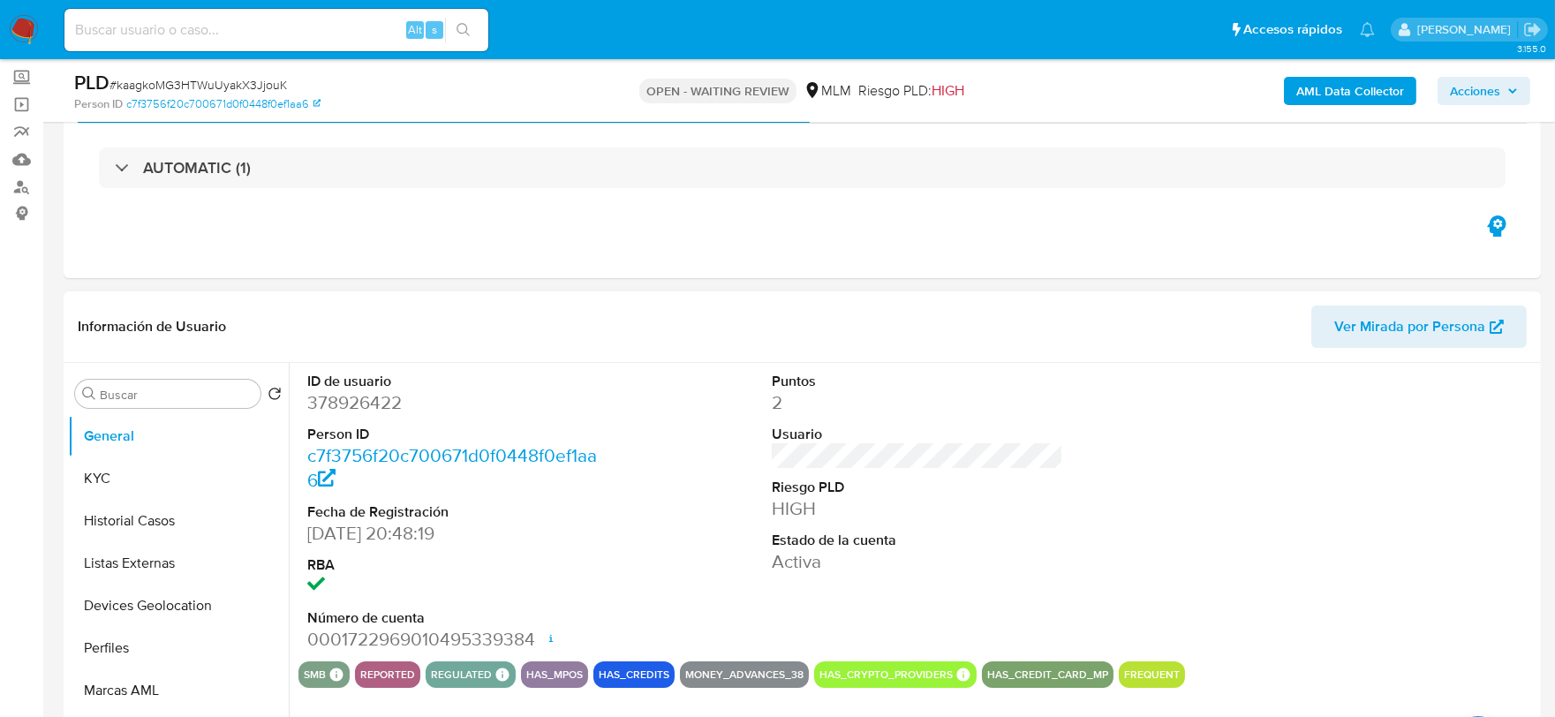
scroll to position [196, 0]
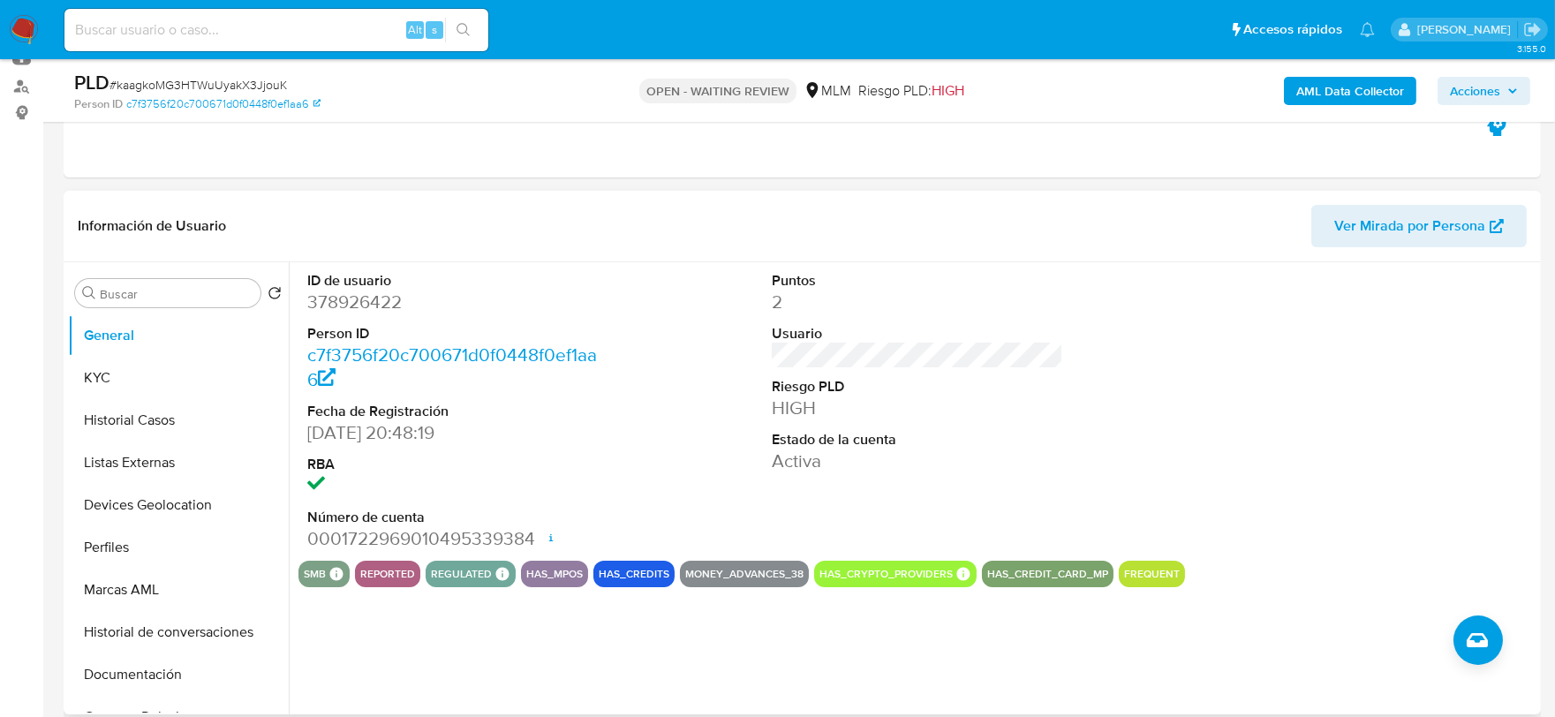
click at [347, 311] on dd "378926422" at bounding box center [453, 302] width 292 height 25
click at [346, 311] on dd "378926422" at bounding box center [453, 302] width 292 height 25
copy dd "378926422"
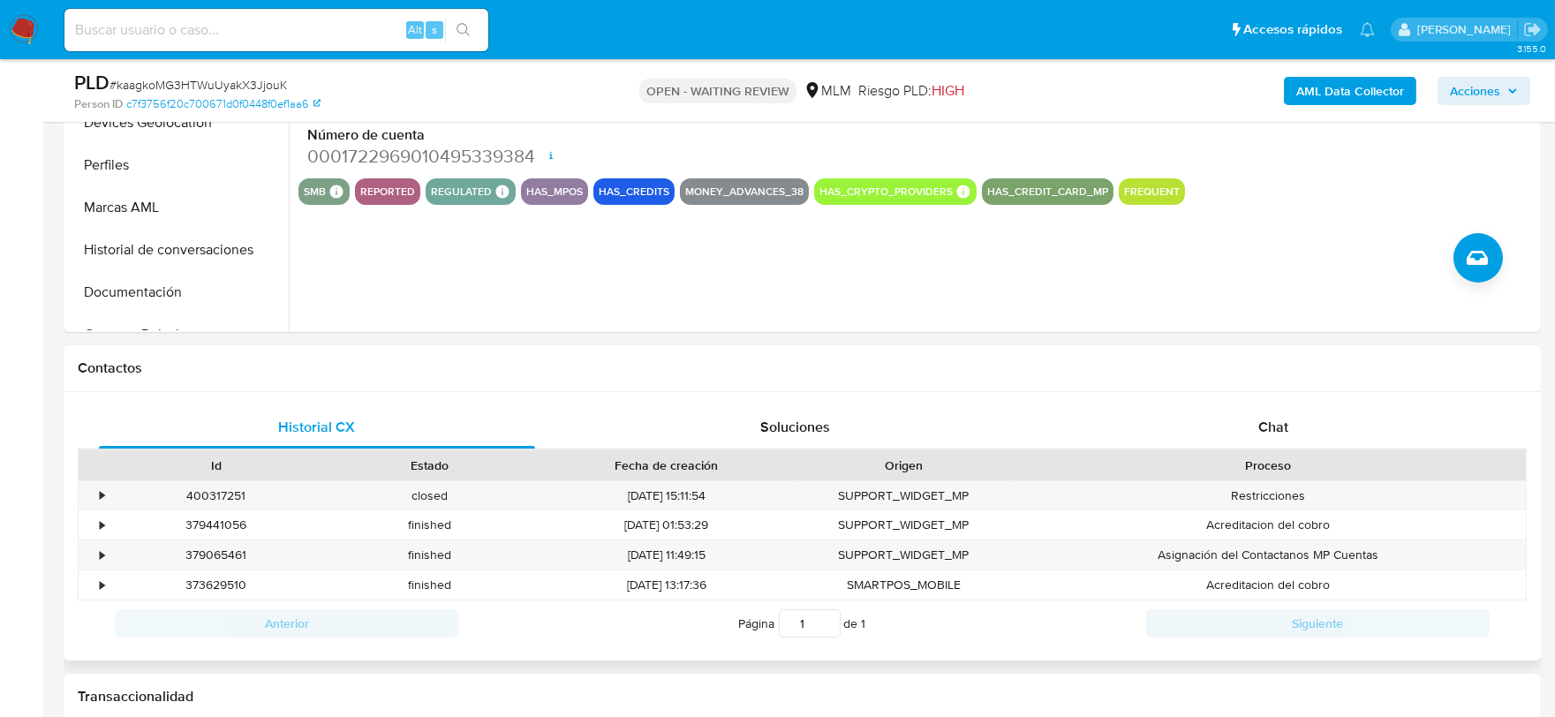
scroll to position [588, 0]
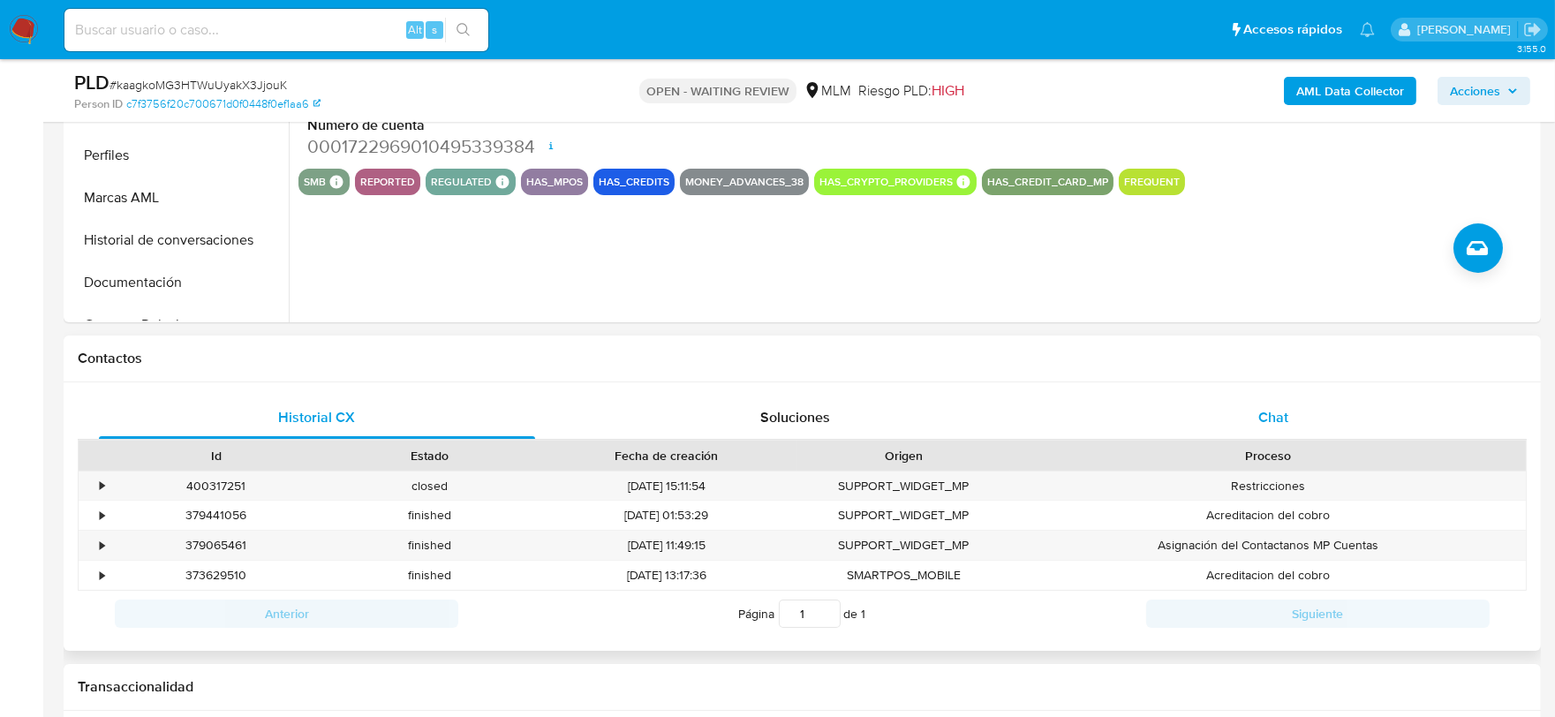
click at [1275, 417] on span "Chat" at bounding box center [1273, 417] width 30 height 20
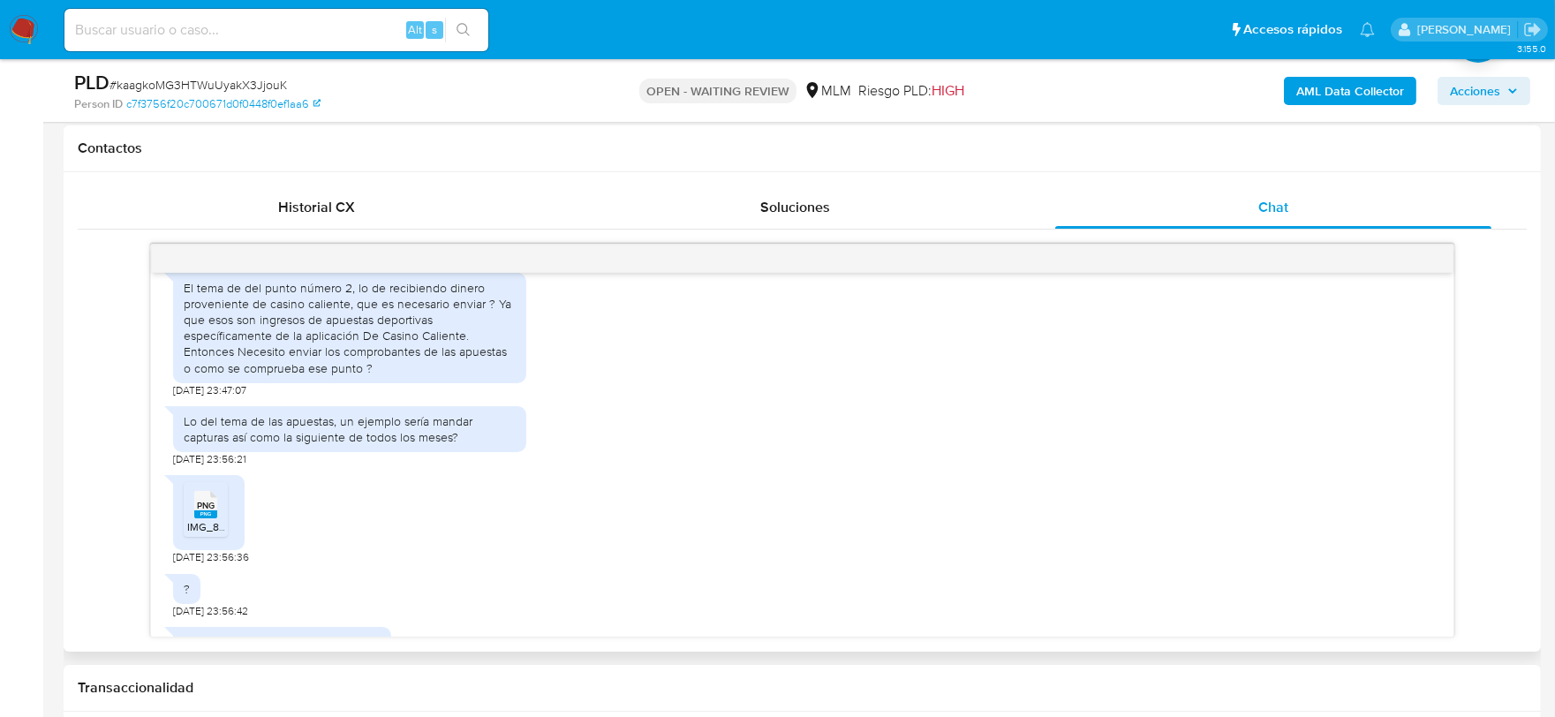
scroll to position [686, 0]
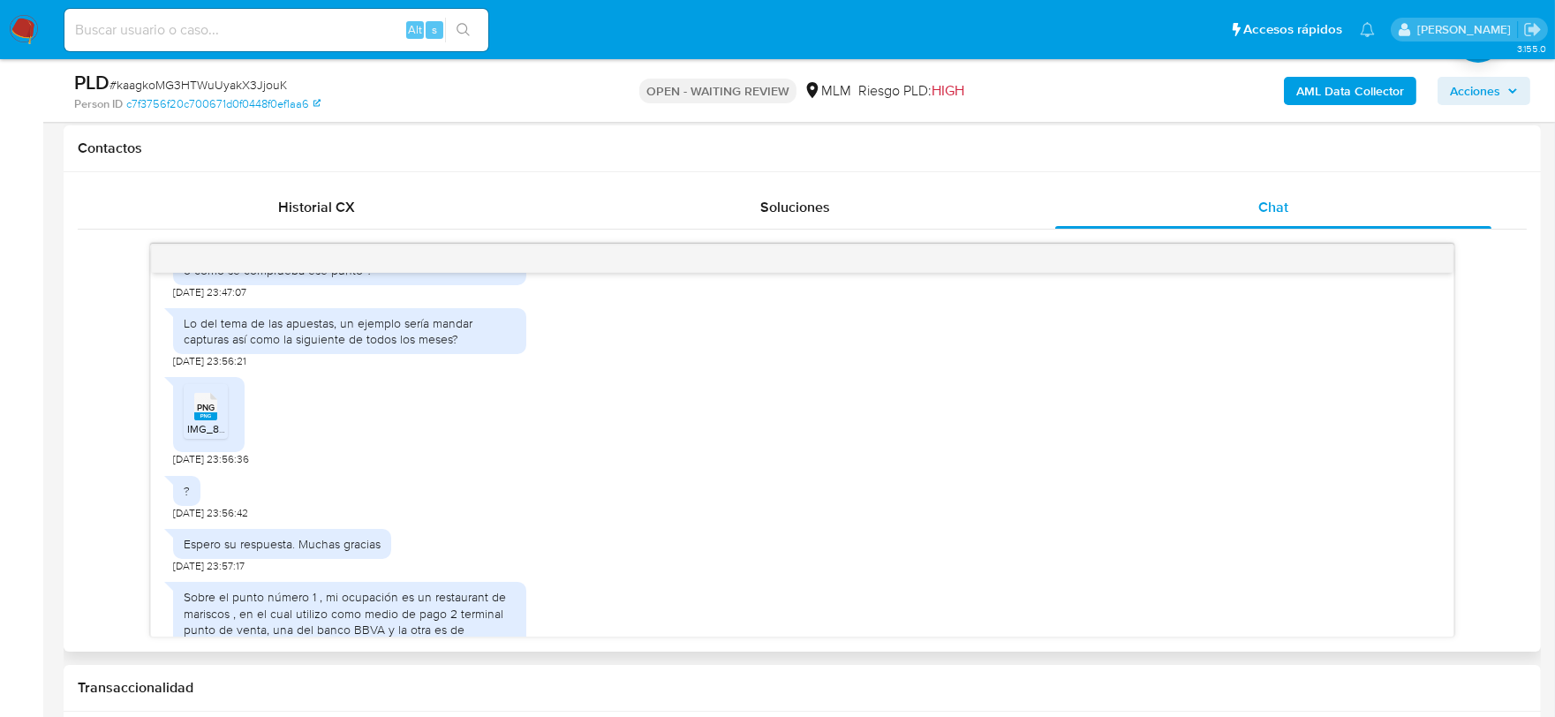
click at [195, 415] on rect at bounding box center [205, 416] width 23 height 8
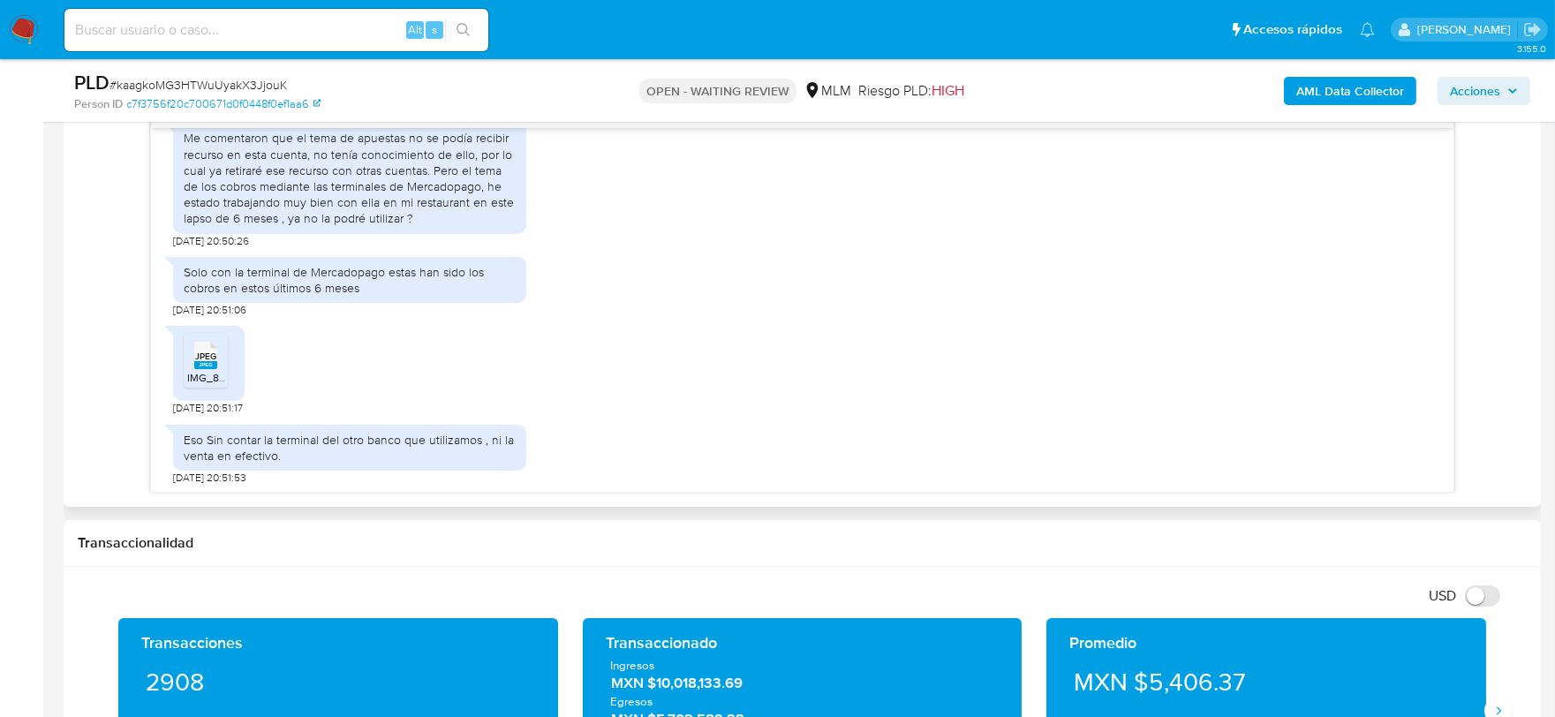
scroll to position [994, 0]
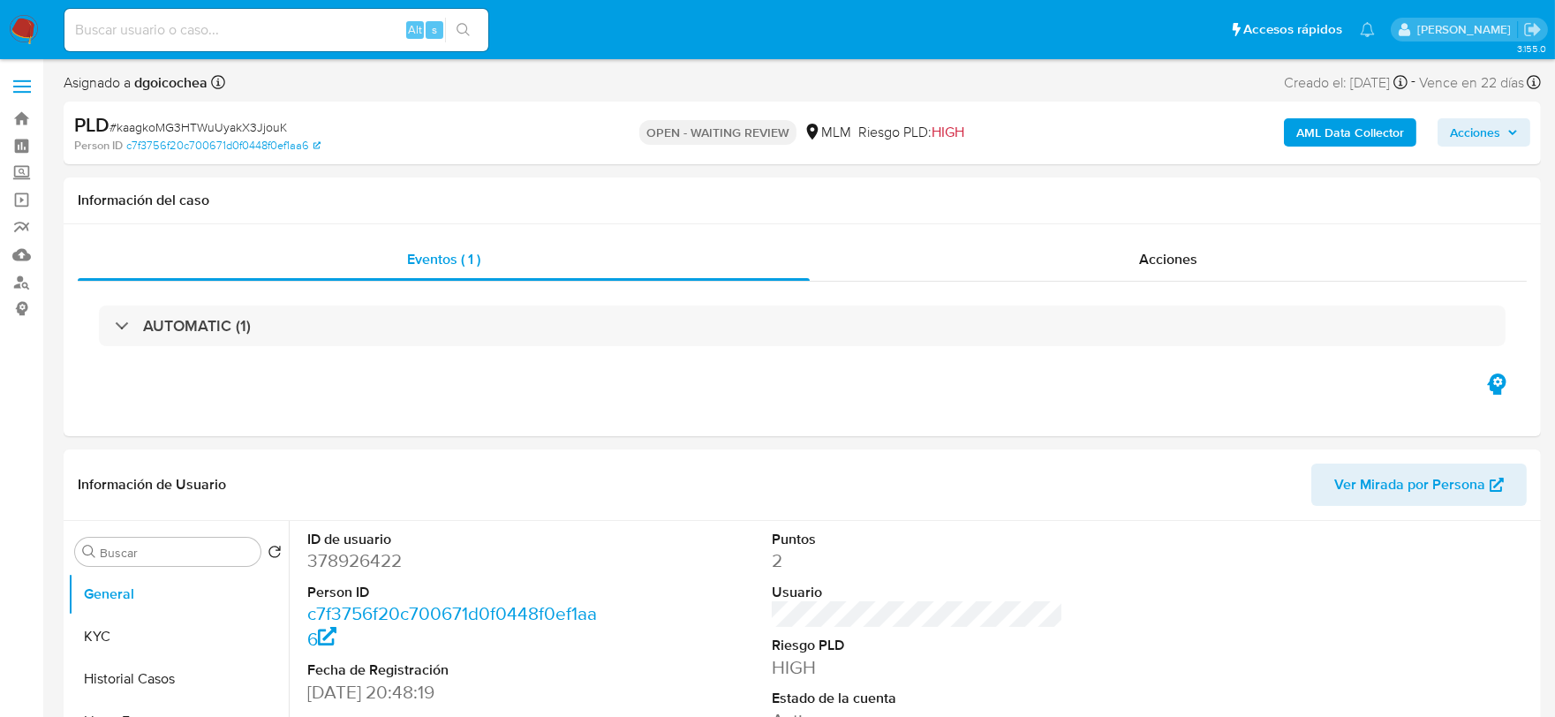
select select "10"
click at [40, 33] on nav "Pausado Ver notificaciones Alt s Accesos rápidos Presiona las siguientes teclas…" at bounding box center [777, 29] width 1555 height 59
click at [31, 31] on img at bounding box center [24, 30] width 30 height 30
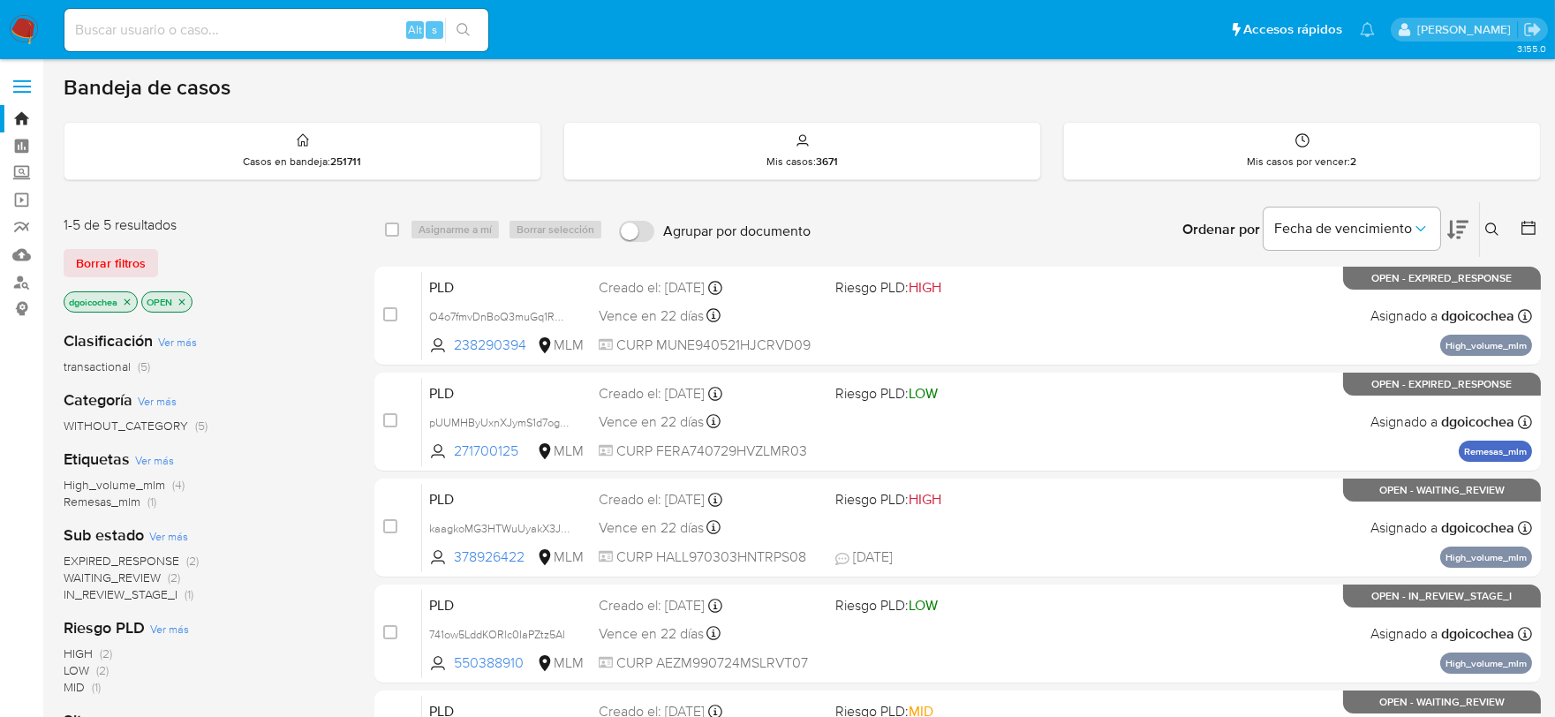
click at [155, 557] on span "EXPIRED_RESPONSE" at bounding box center [122, 561] width 116 height 18
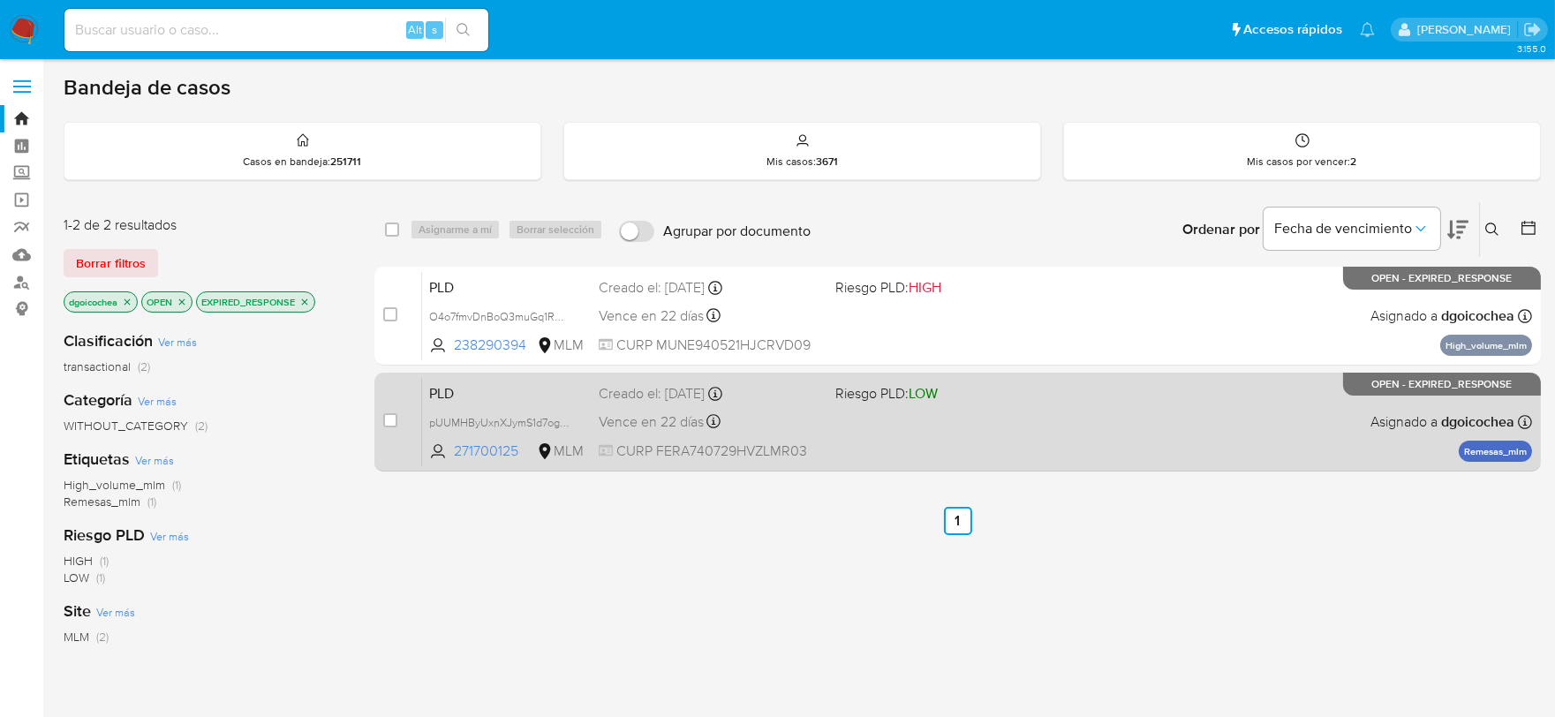
click at [450, 395] on span "PLD" at bounding box center [506, 392] width 155 height 23
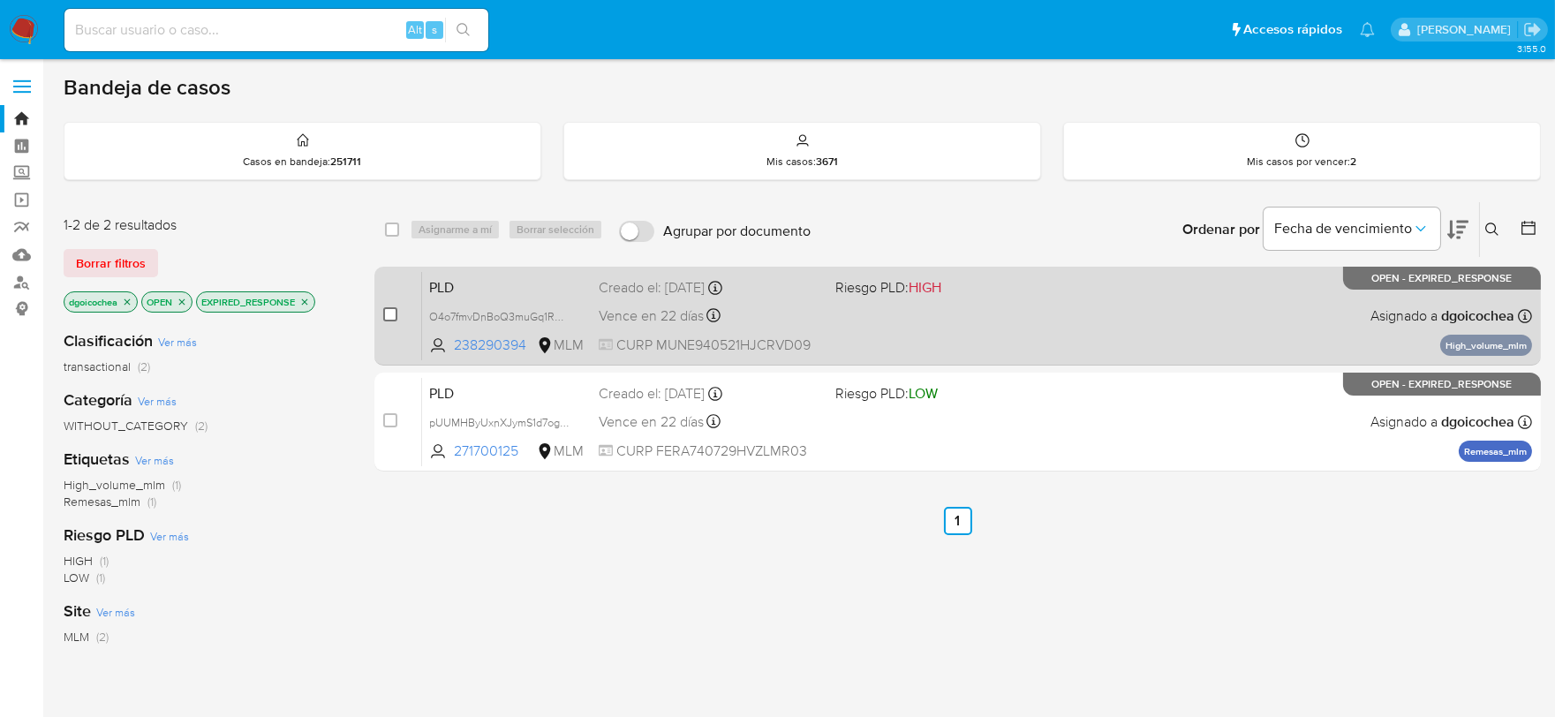
click at [390, 311] on input "checkbox" at bounding box center [390, 314] width 14 height 14
checkbox input "true"
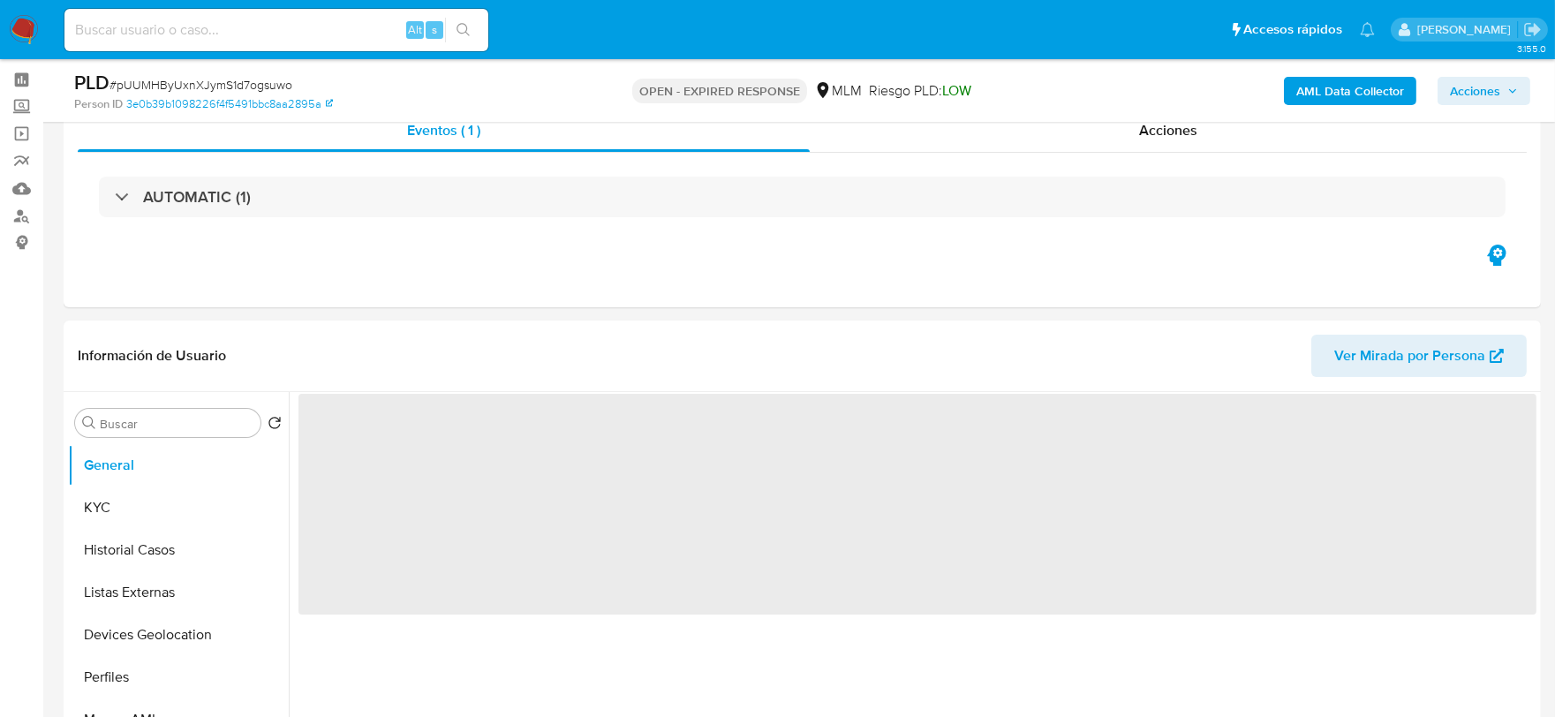
scroll to position [196, 0]
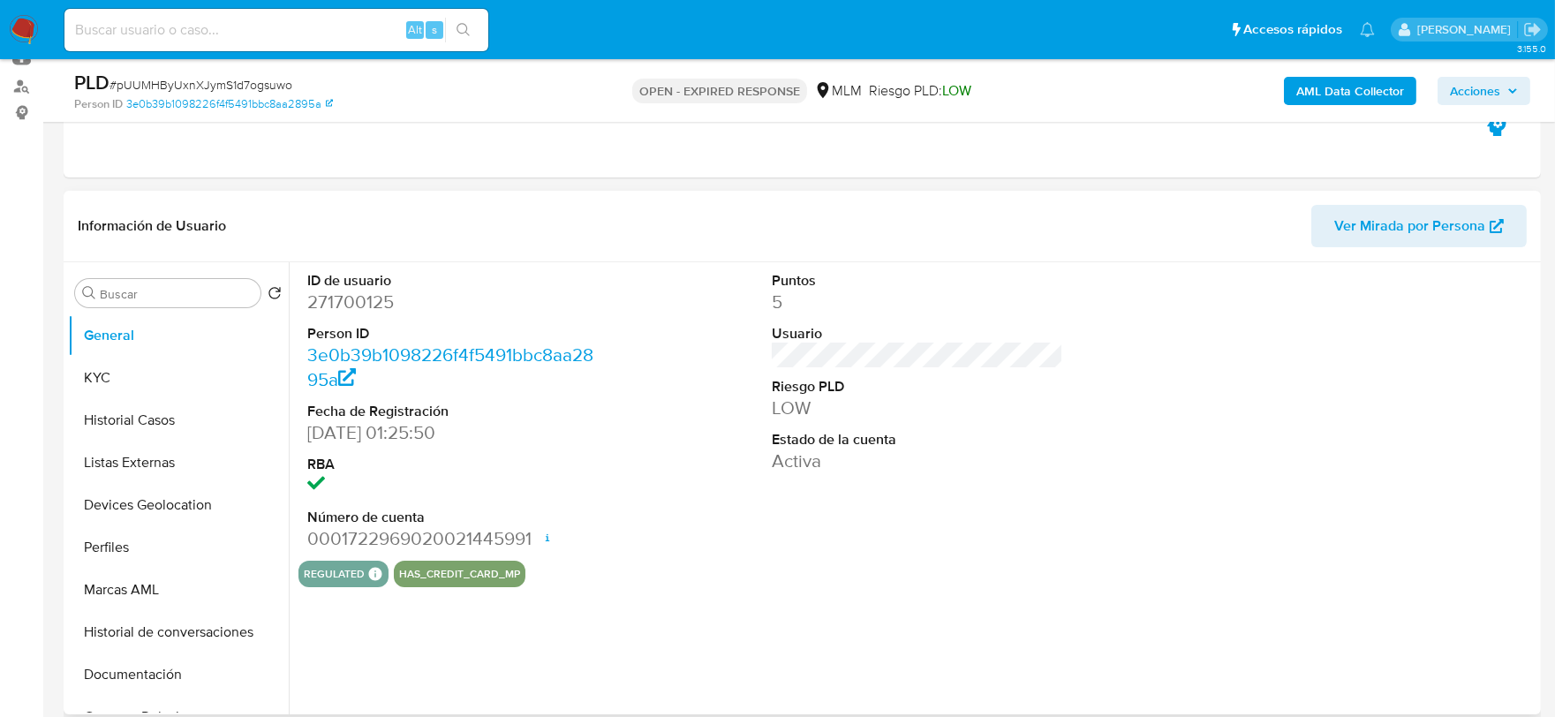
click at [357, 296] on dd "271700125" at bounding box center [453, 302] width 292 height 25
select select "10"
copy dd "271700125"
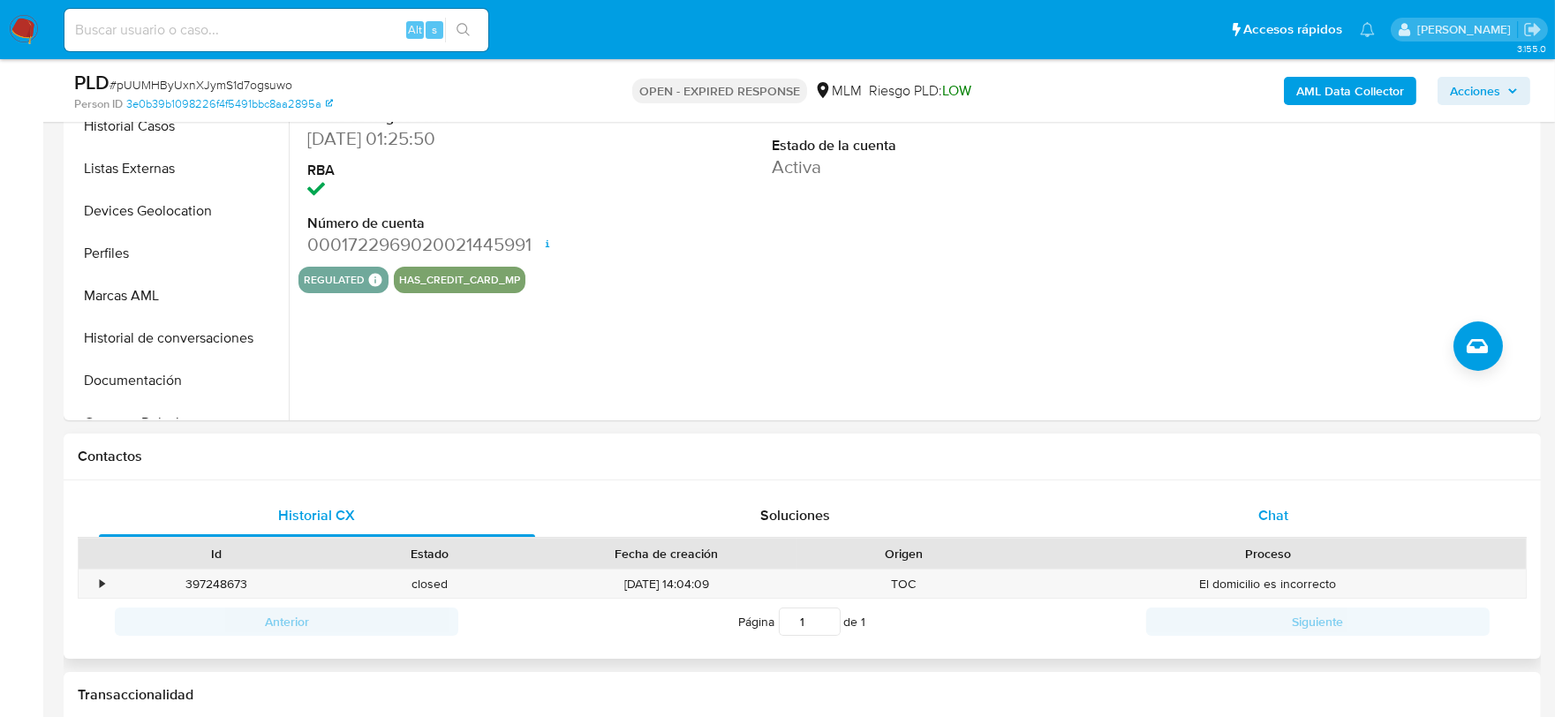
click at [1281, 518] on span "Chat" at bounding box center [1273, 515] width 30 height 20
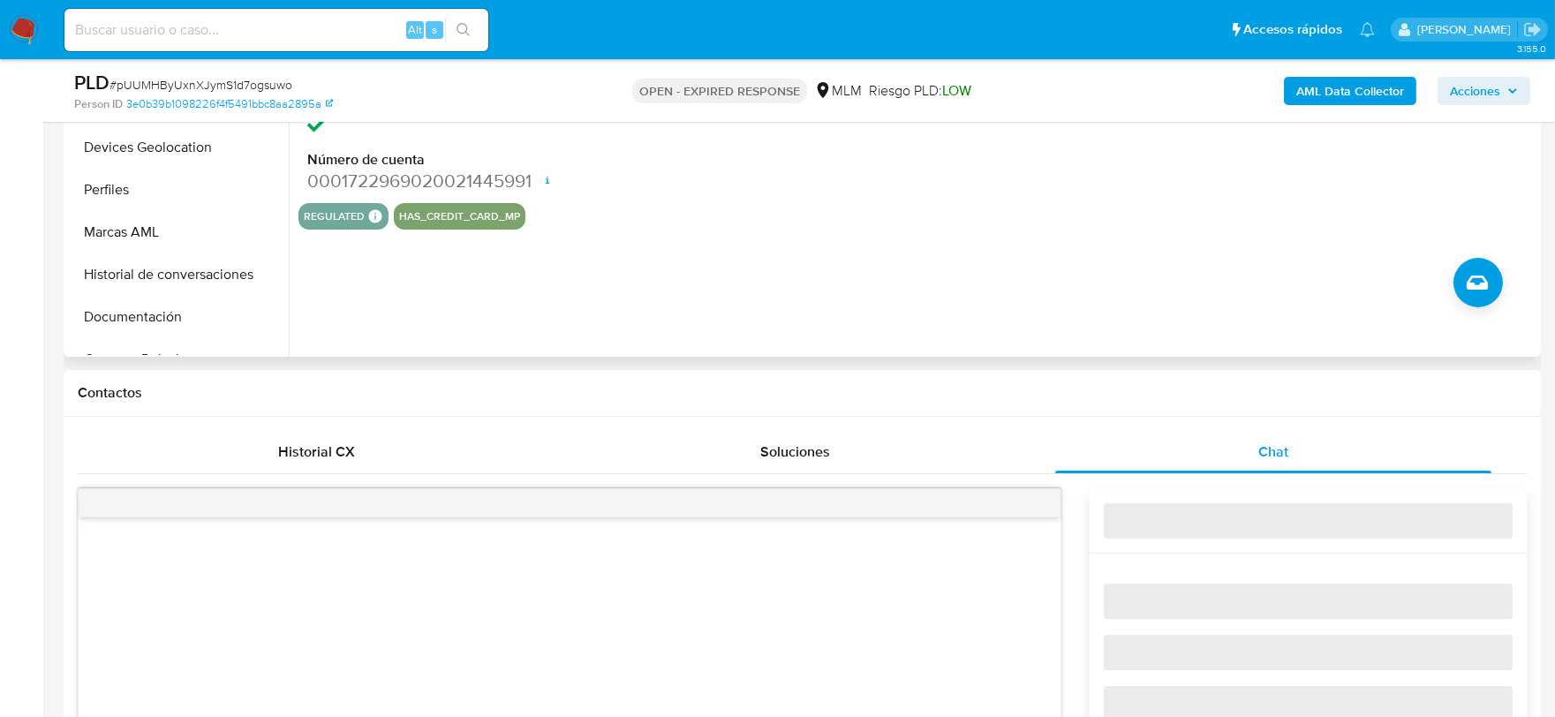
scroll to position [784, 0]
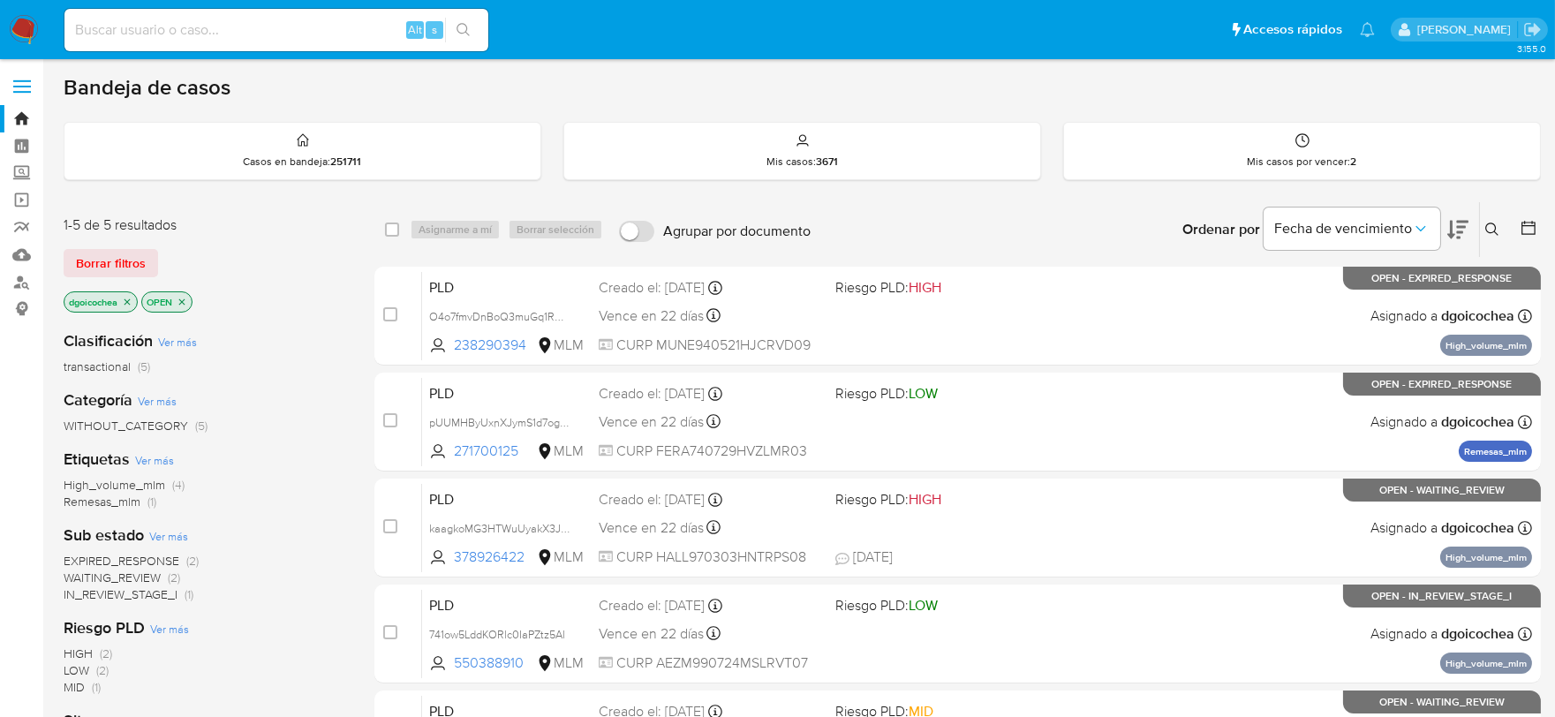
click at [1490, 230] on icon at bounding box center [1492, 230] width 14 height 14
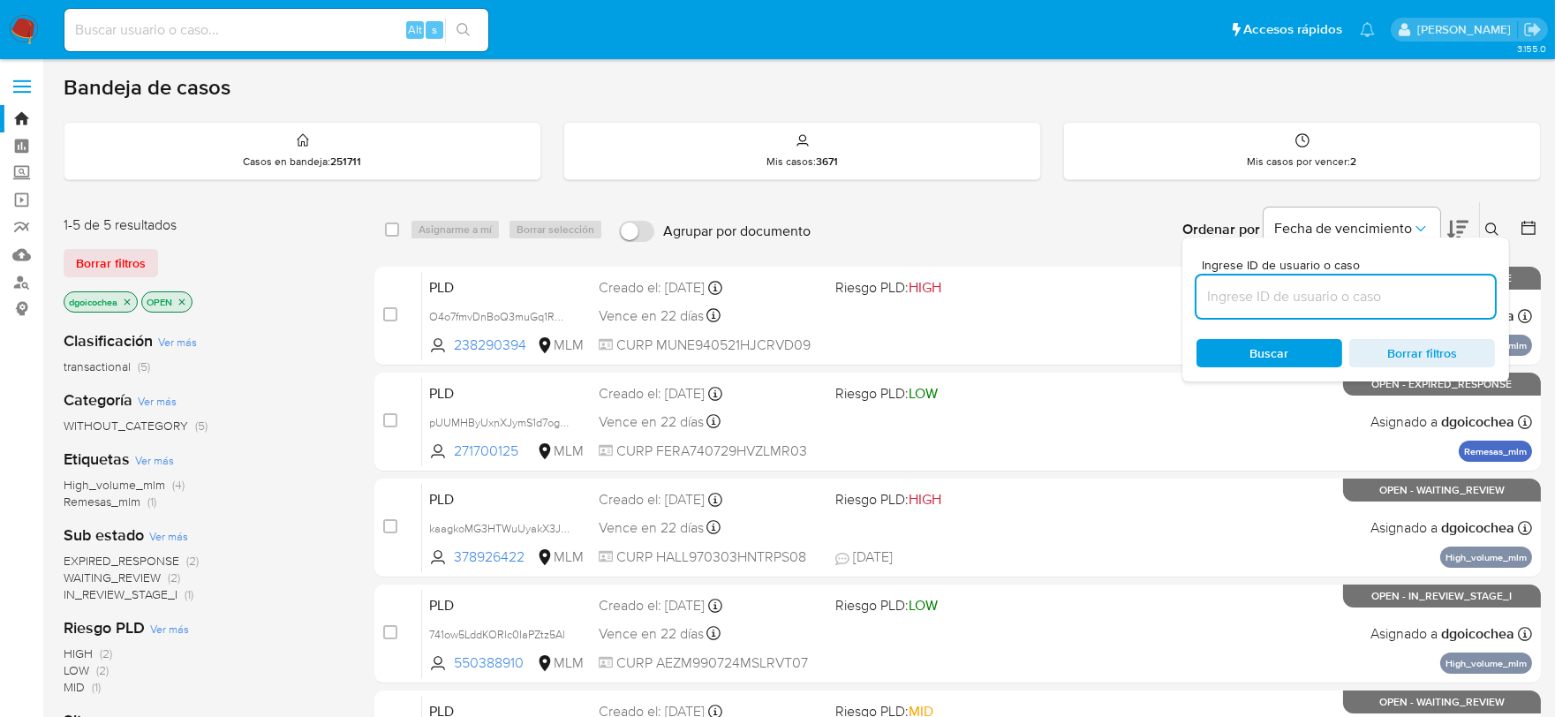
click at [1272, 285] on input at bounding box center [1345, 296] width 298 height 23
type input "1925506659"
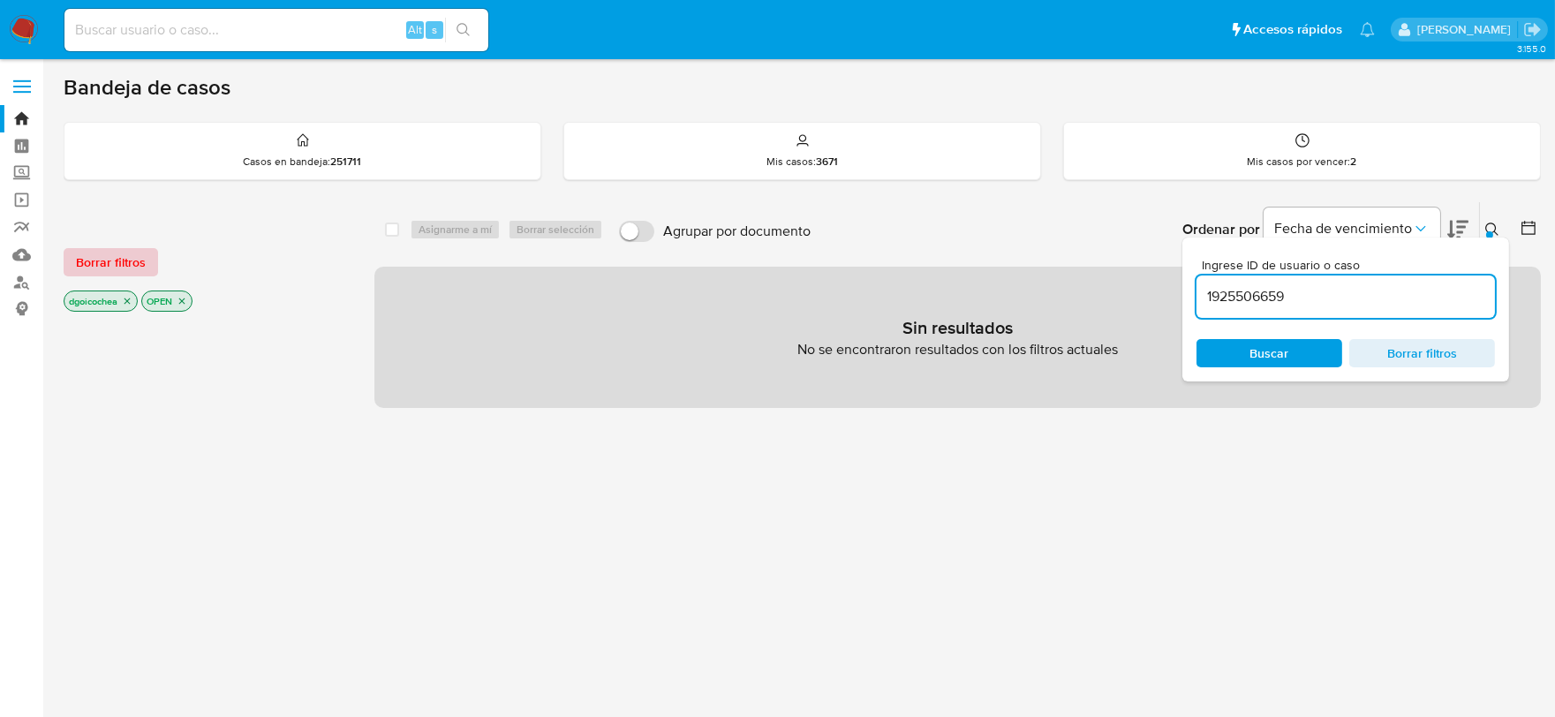
click at [127, 250] on span "Borrar filtros" at bounding box center [111, 262] width 70 height 25
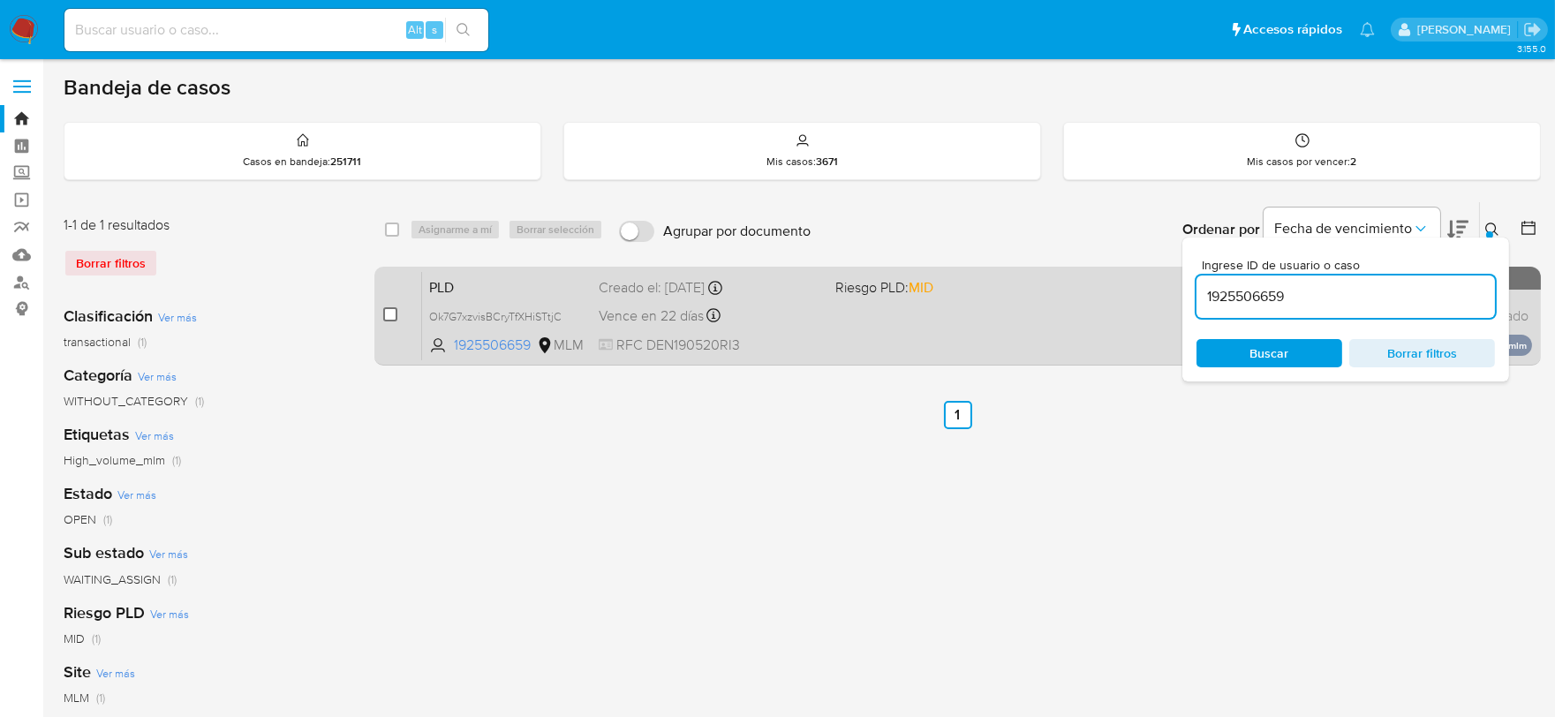
click at [389, 313] on input "checkbox" at bounding box center [390, 314] width 14 height 14
checkbox input "true"
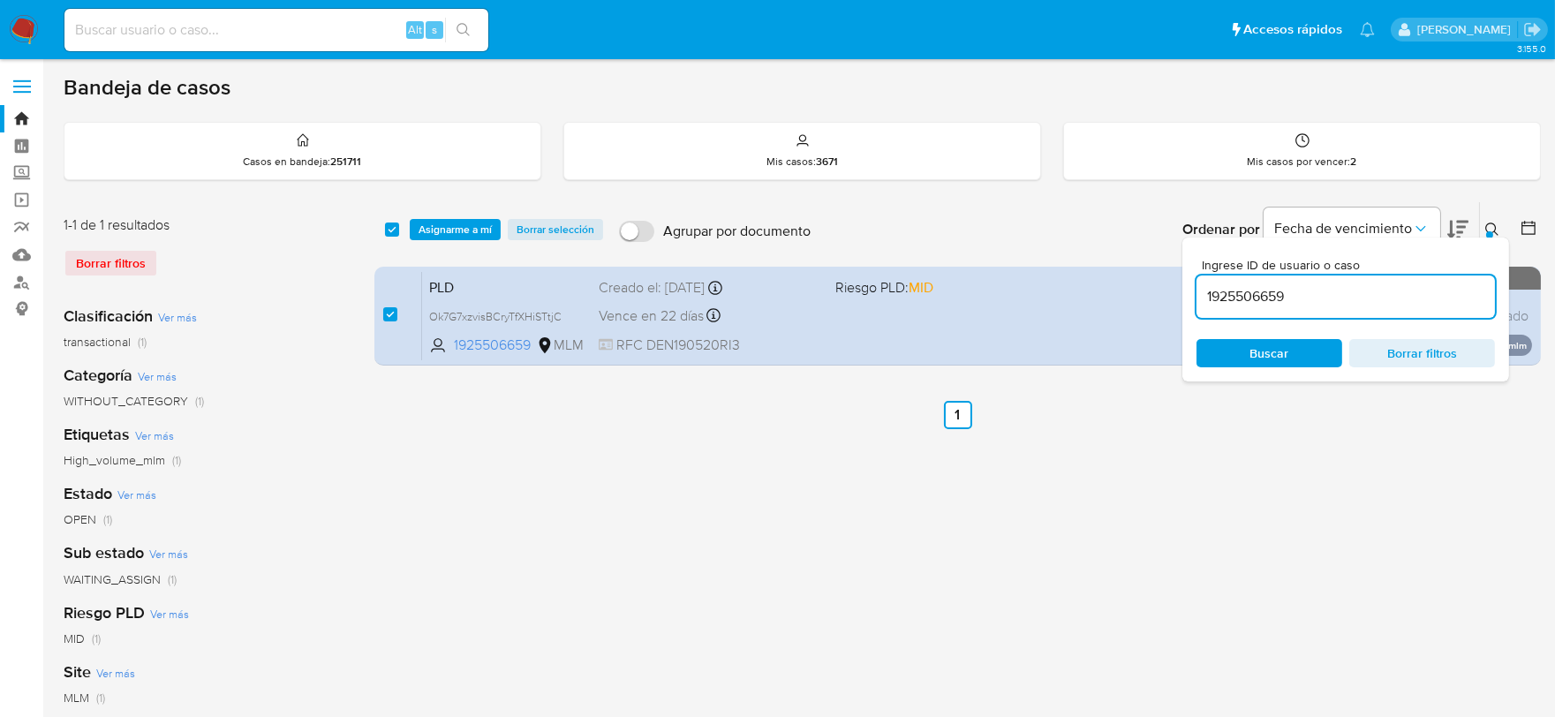
click at [1257, 303] on input "1925506659" at bounding box center [1345, 296] width 298 height 23
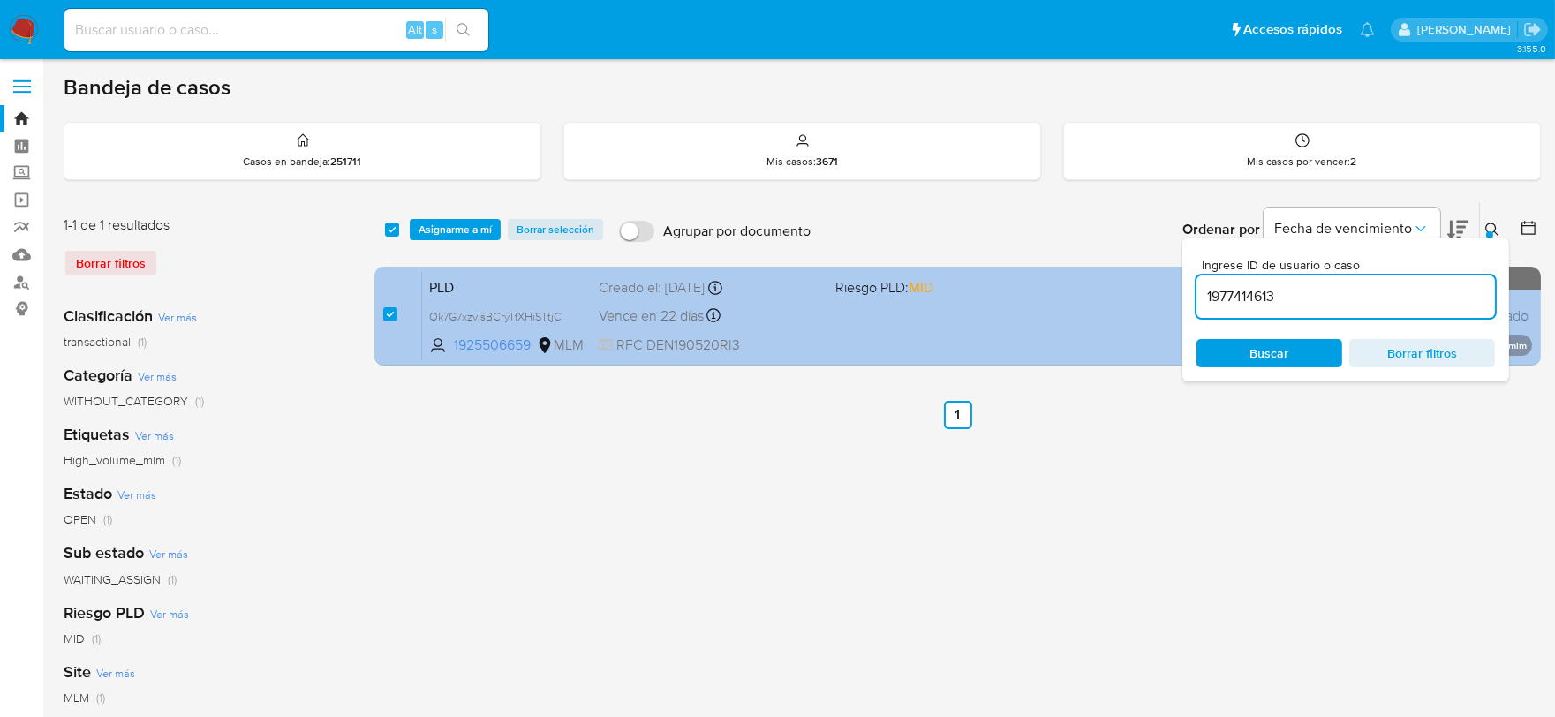
type input "1977414613"
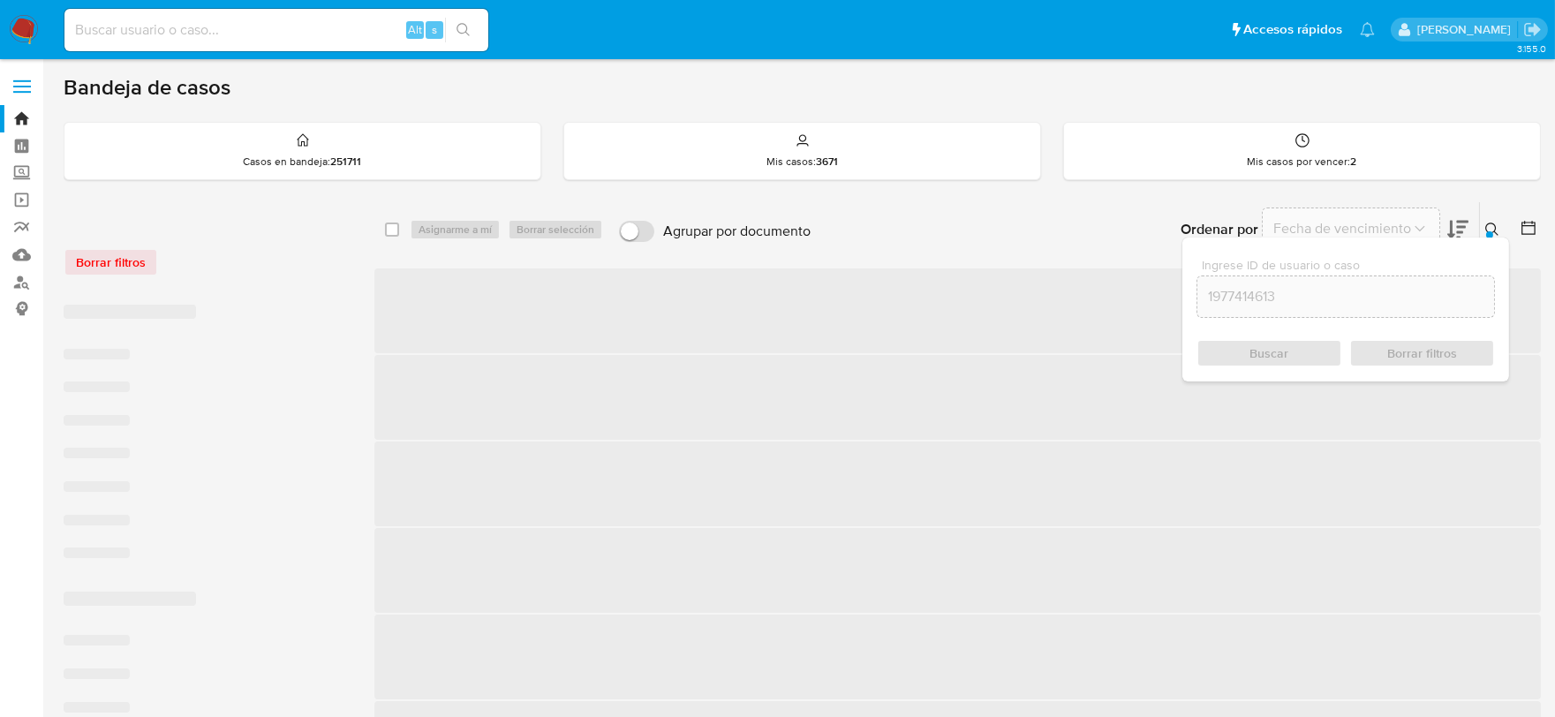
checkbox input "false"
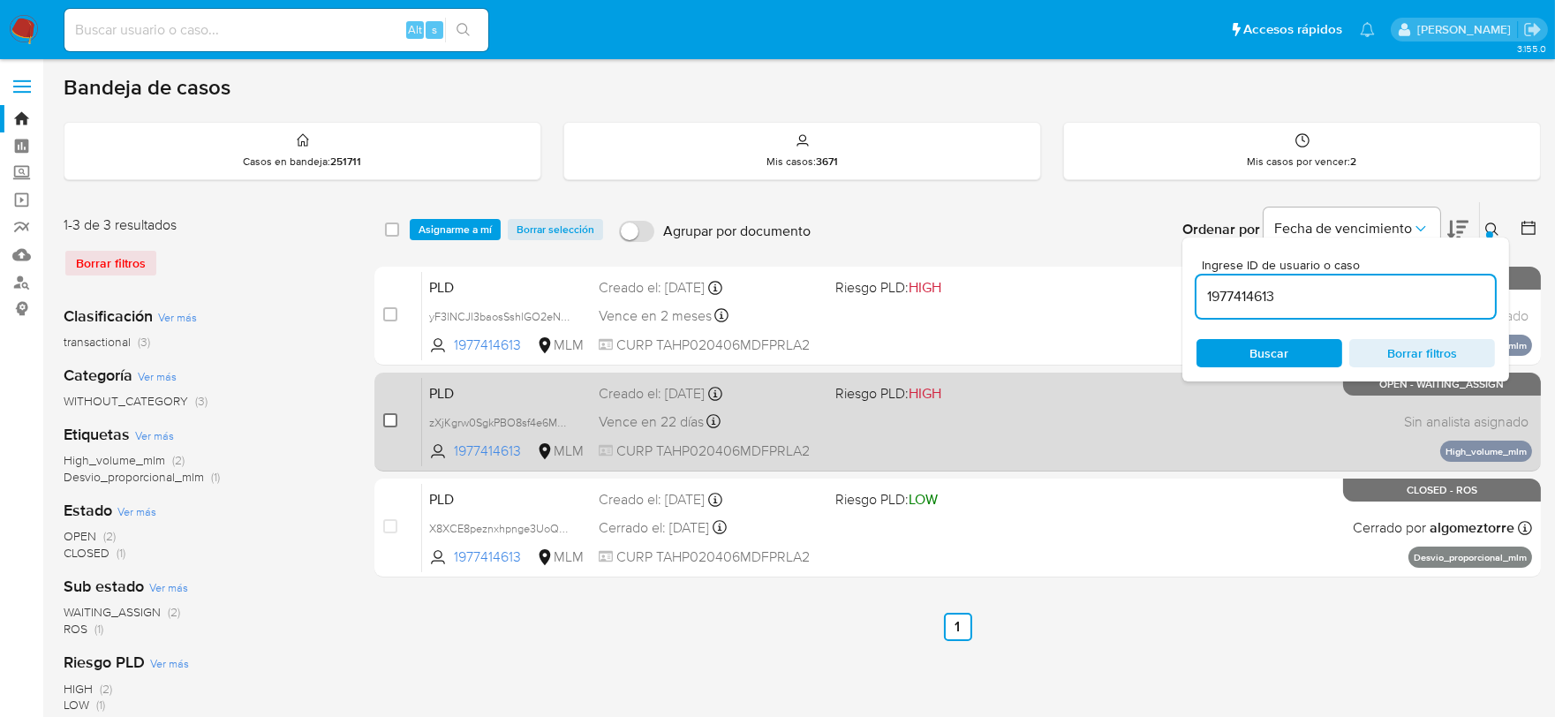
click at [384, 419] on input "checkbox" at bounding box center [390, 420] width 14 height 14
checkbox input "true"
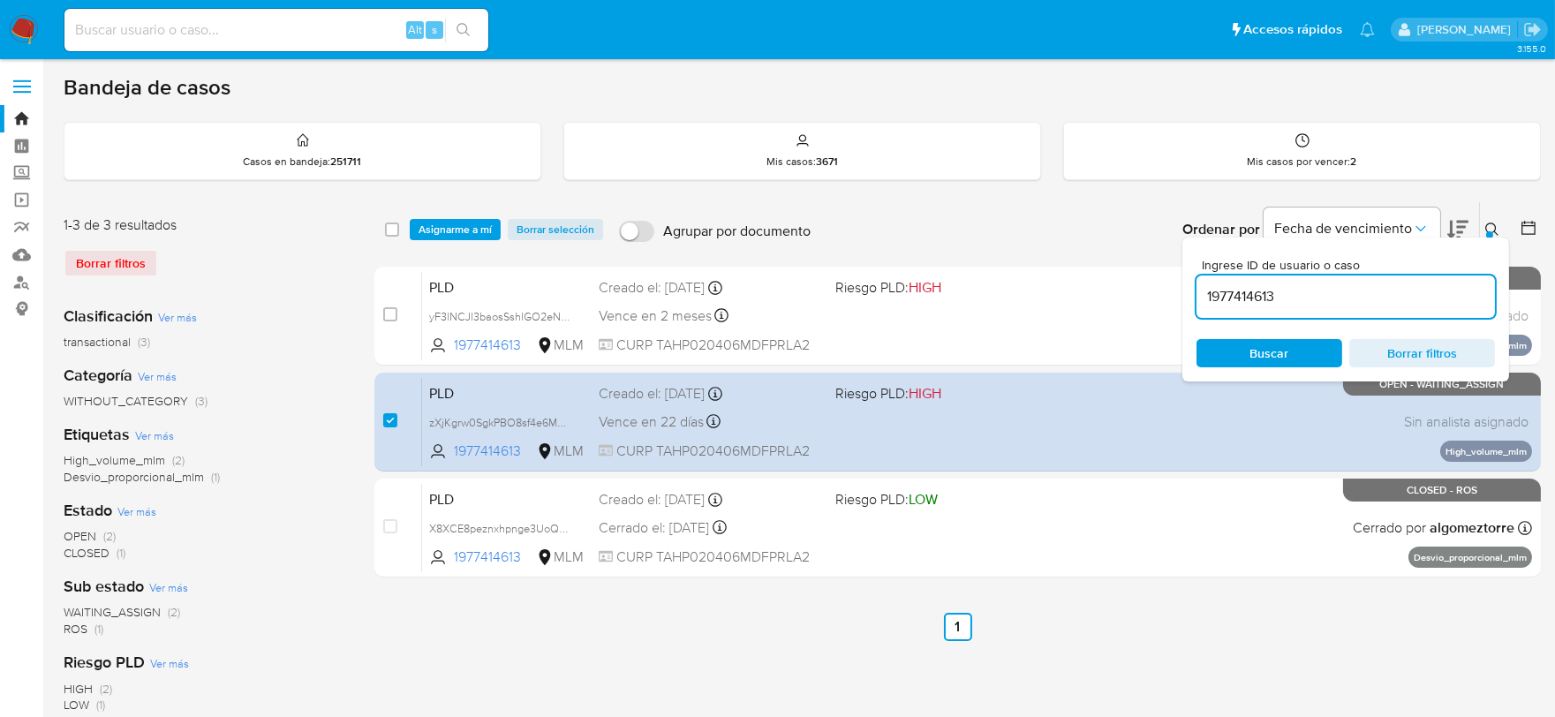
click at [1255, 306] on input "1977414613" at bounding box center [1345, 296] width 298 height 23
type input "1985906632"
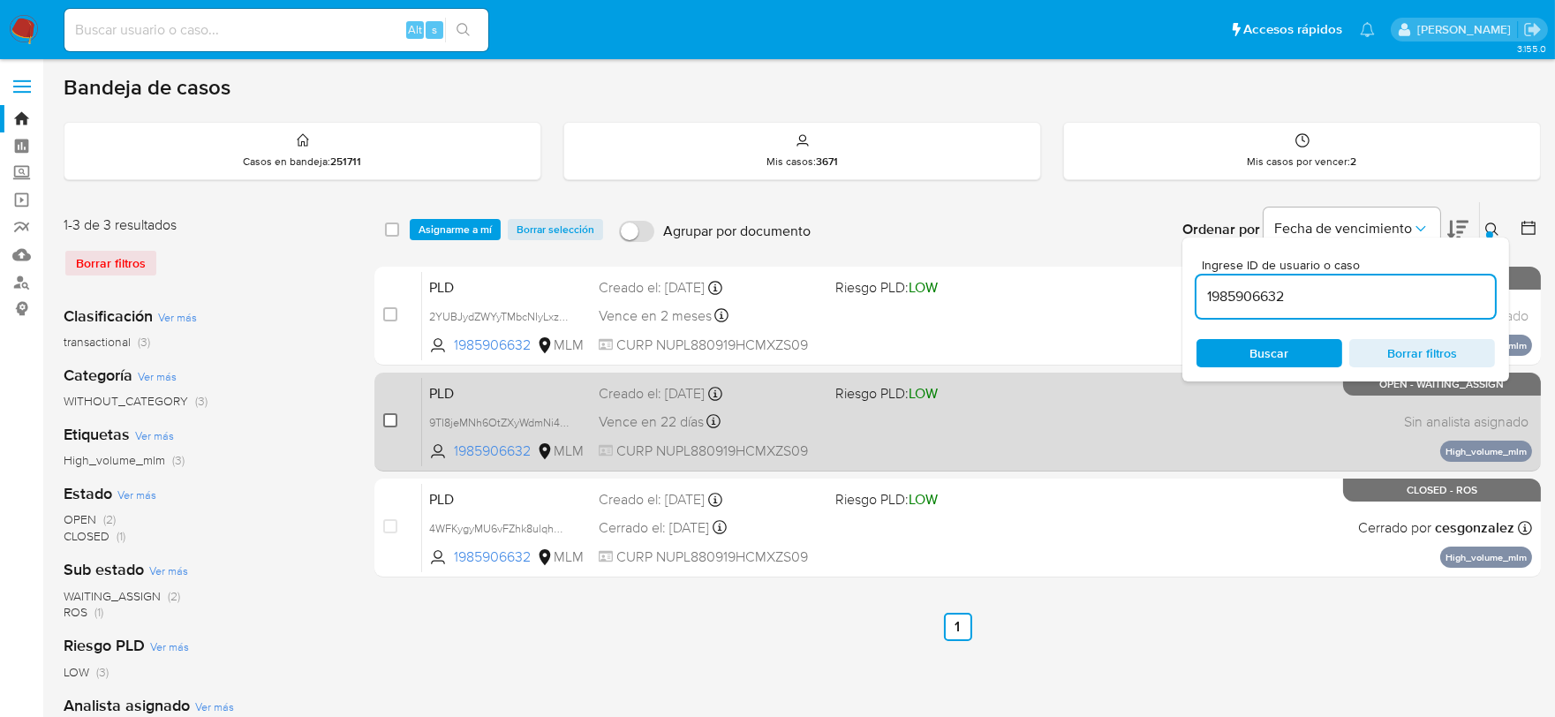
click at [389, 416] on input "checkbox" at bounding box center [390, 420] width 14 height 14
checkbox input "true"
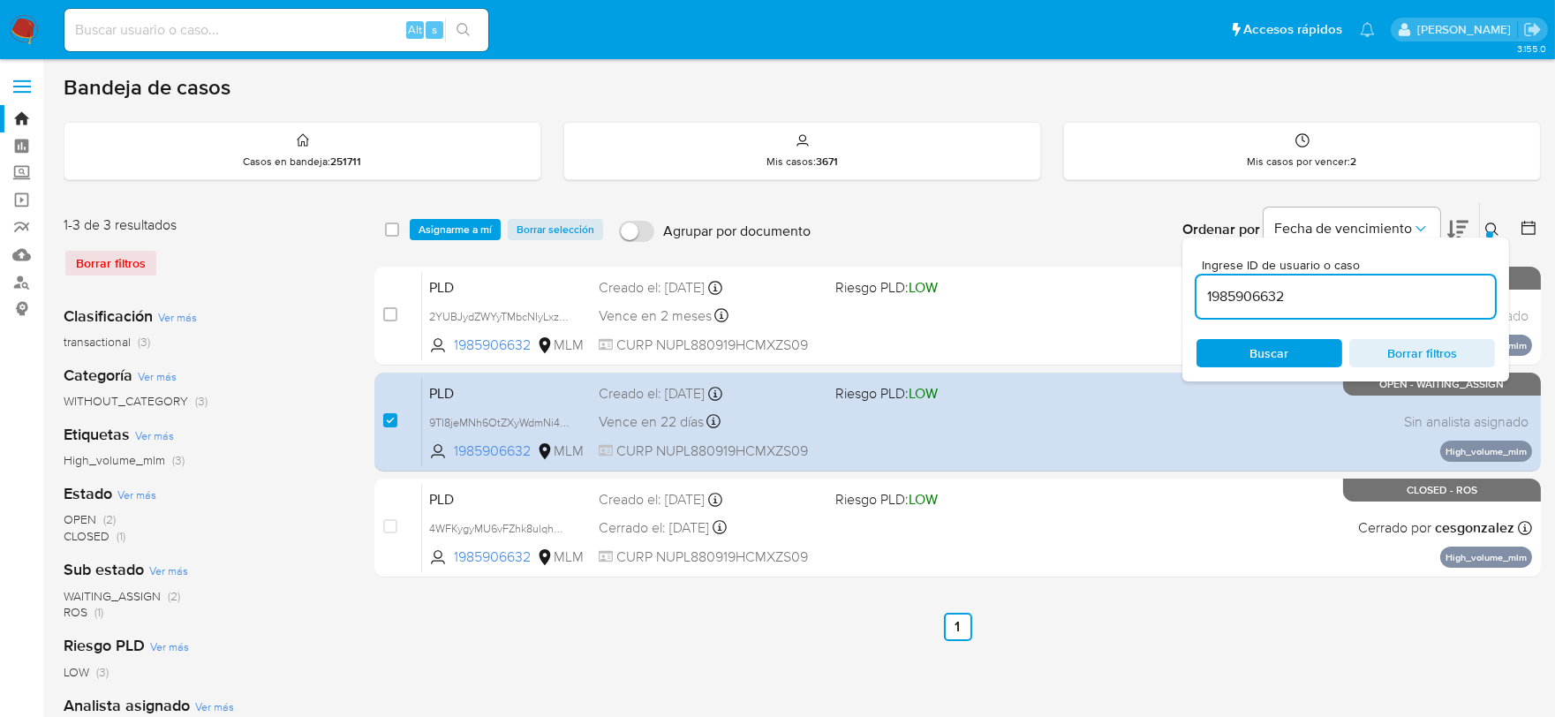
click at [1255, 292] on input "1985906632" at bounding box center [1345, 296] width 298 height 23
type input "1986166385"
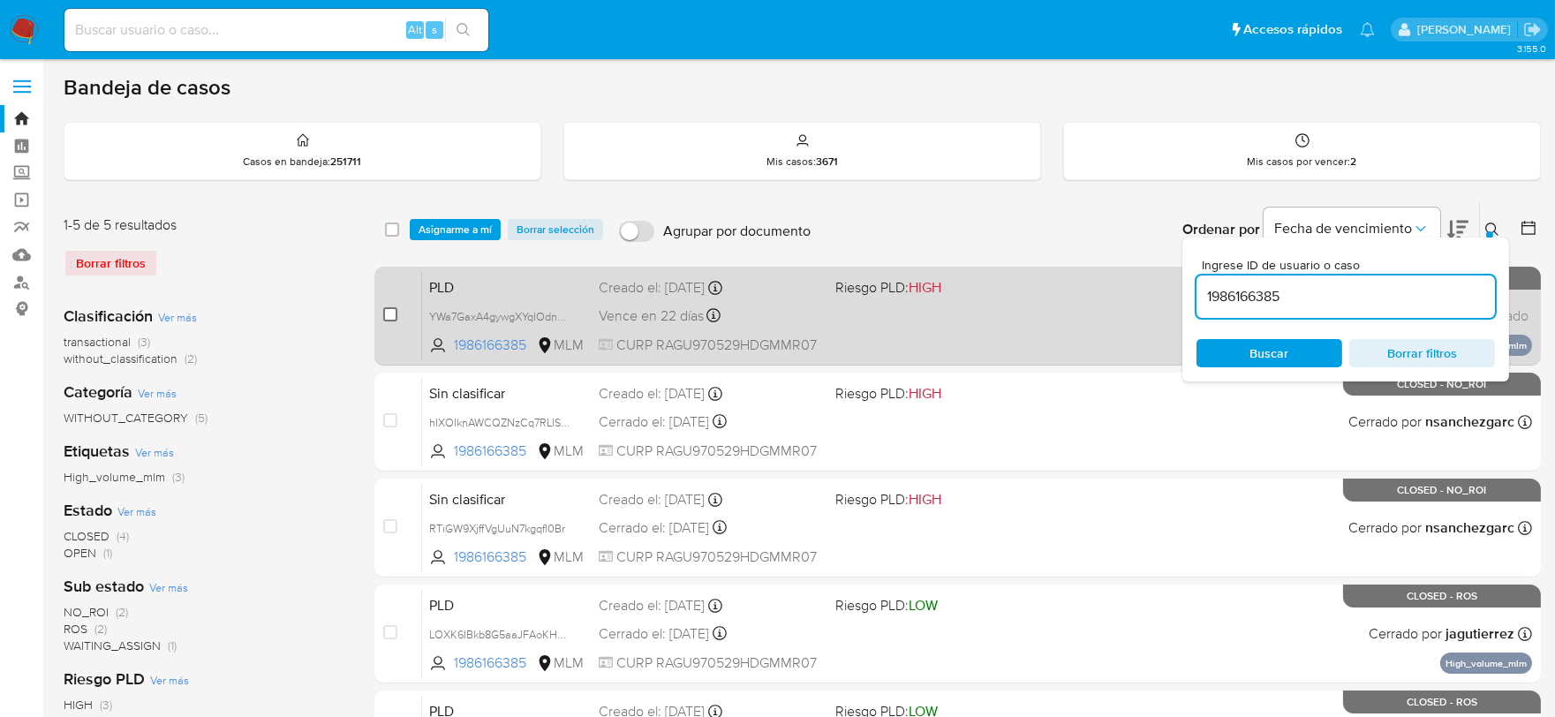
click at [385, 315] on input "checkbox" at bounding box center [390, 314] width 14 height 14
checkbox input "true"
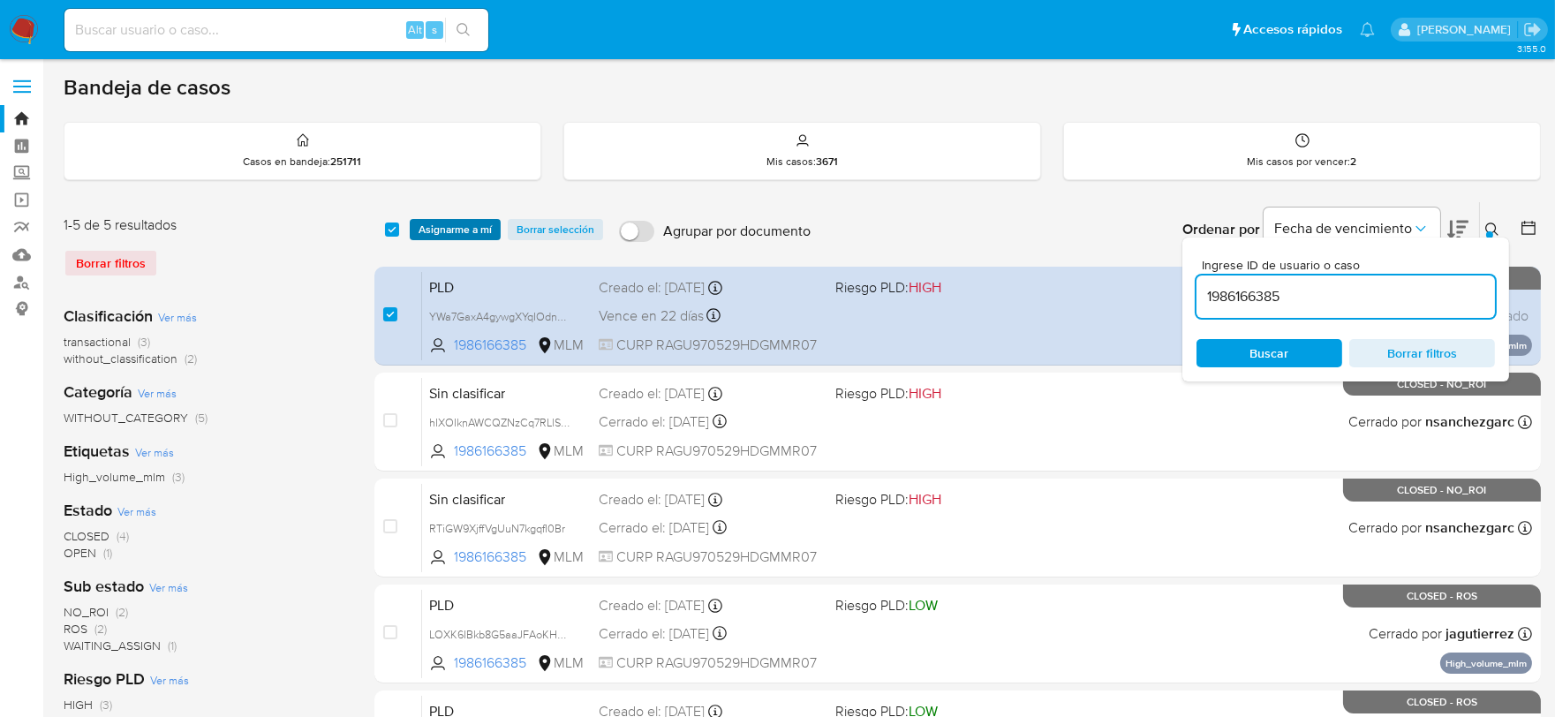
click at [457, 222] on span "Asignarme a mí" at bounding box center [455, 230] width 73 height 18
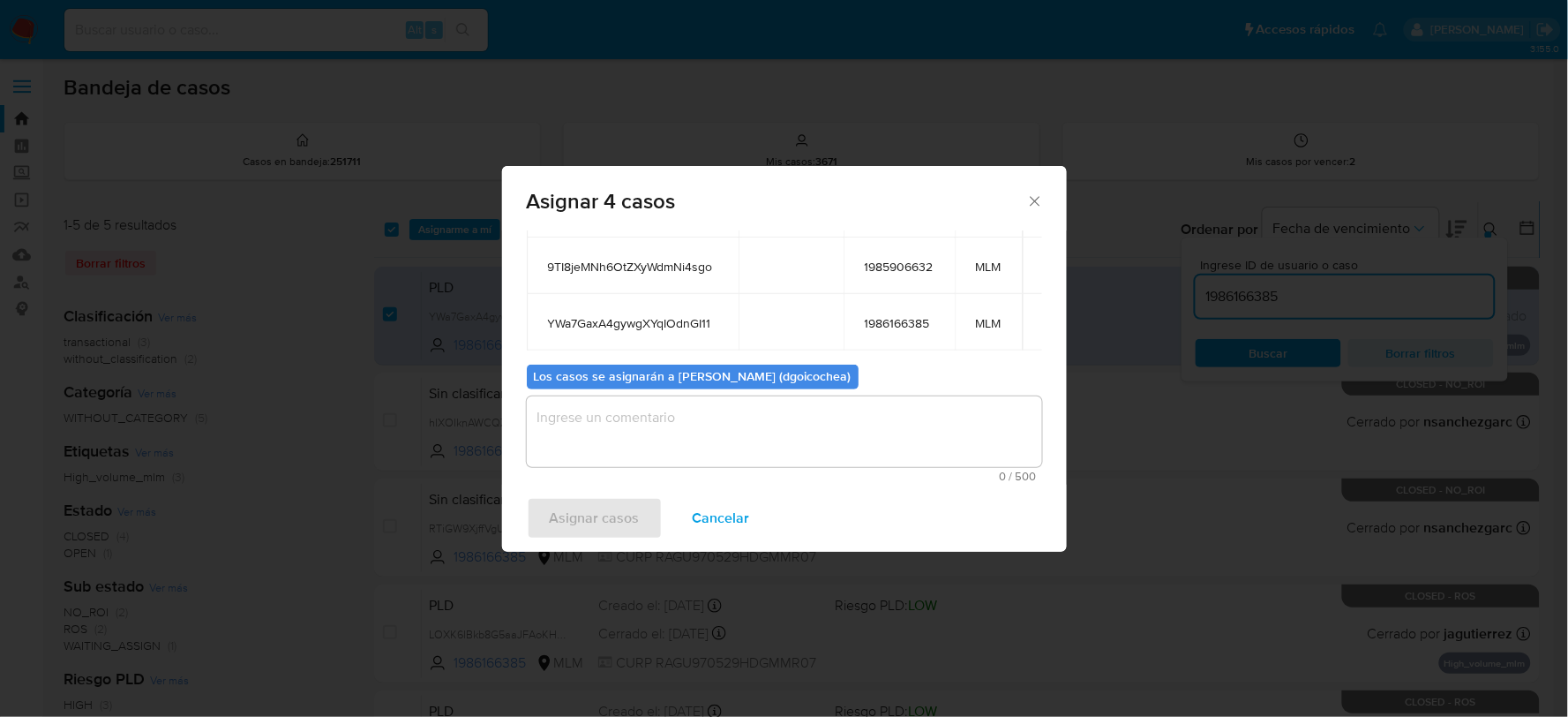
scroll to position [214, 0]
click at [677, 429] on textarea "assign-modal" at bounding box center [784, 431] width 516 height 71
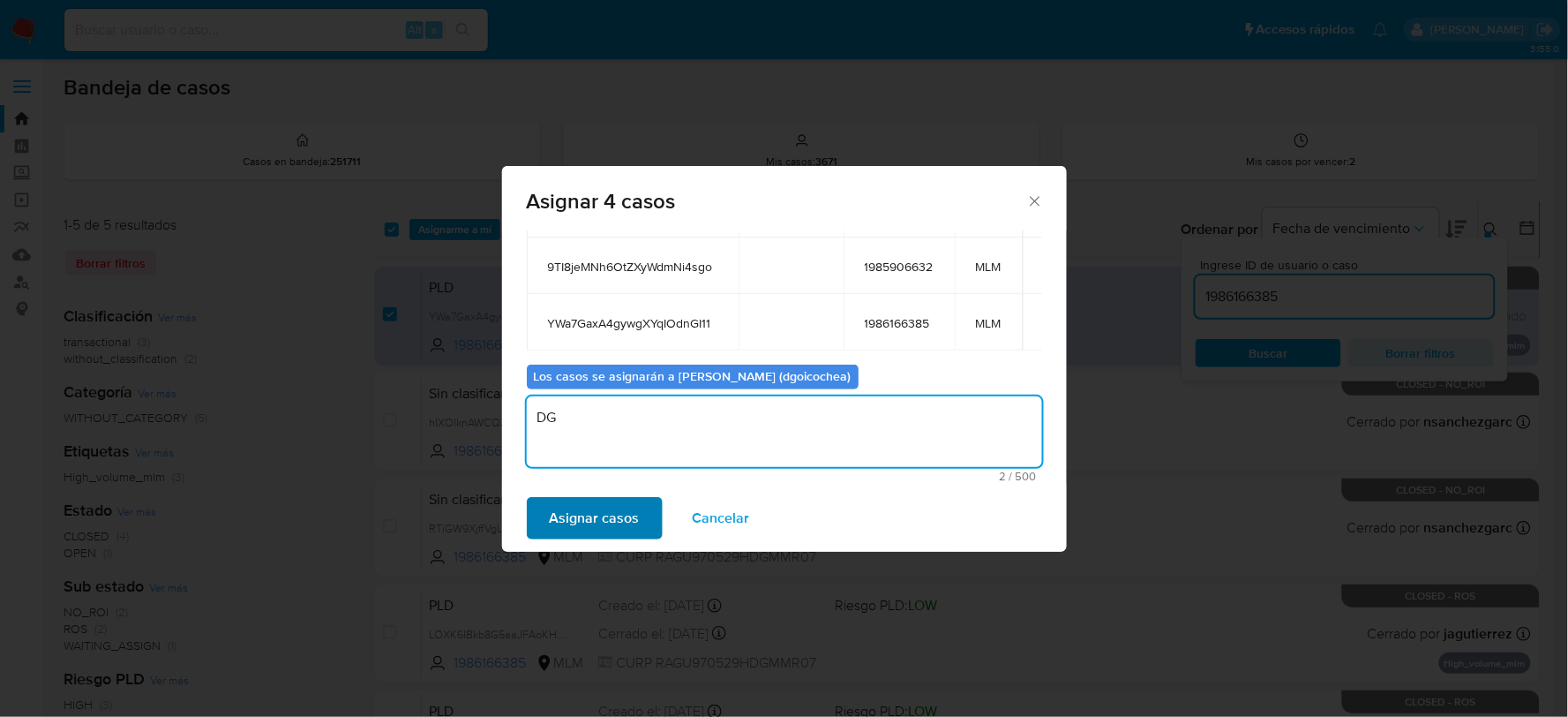
type textarea "DG"
click at [619, 514] on span "Asignar casos" at bounding box center [595, 518] width 90 height 39
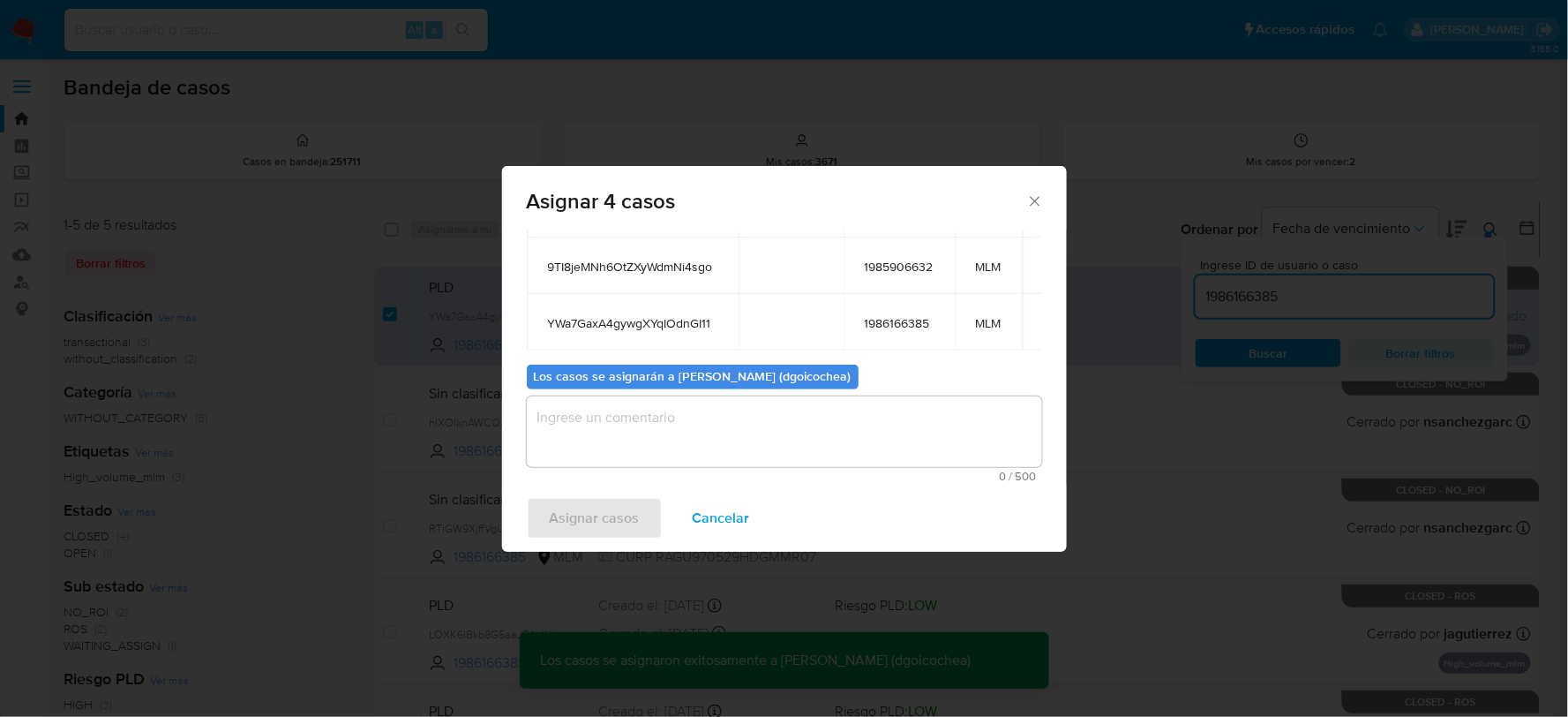
checkbox input "false"
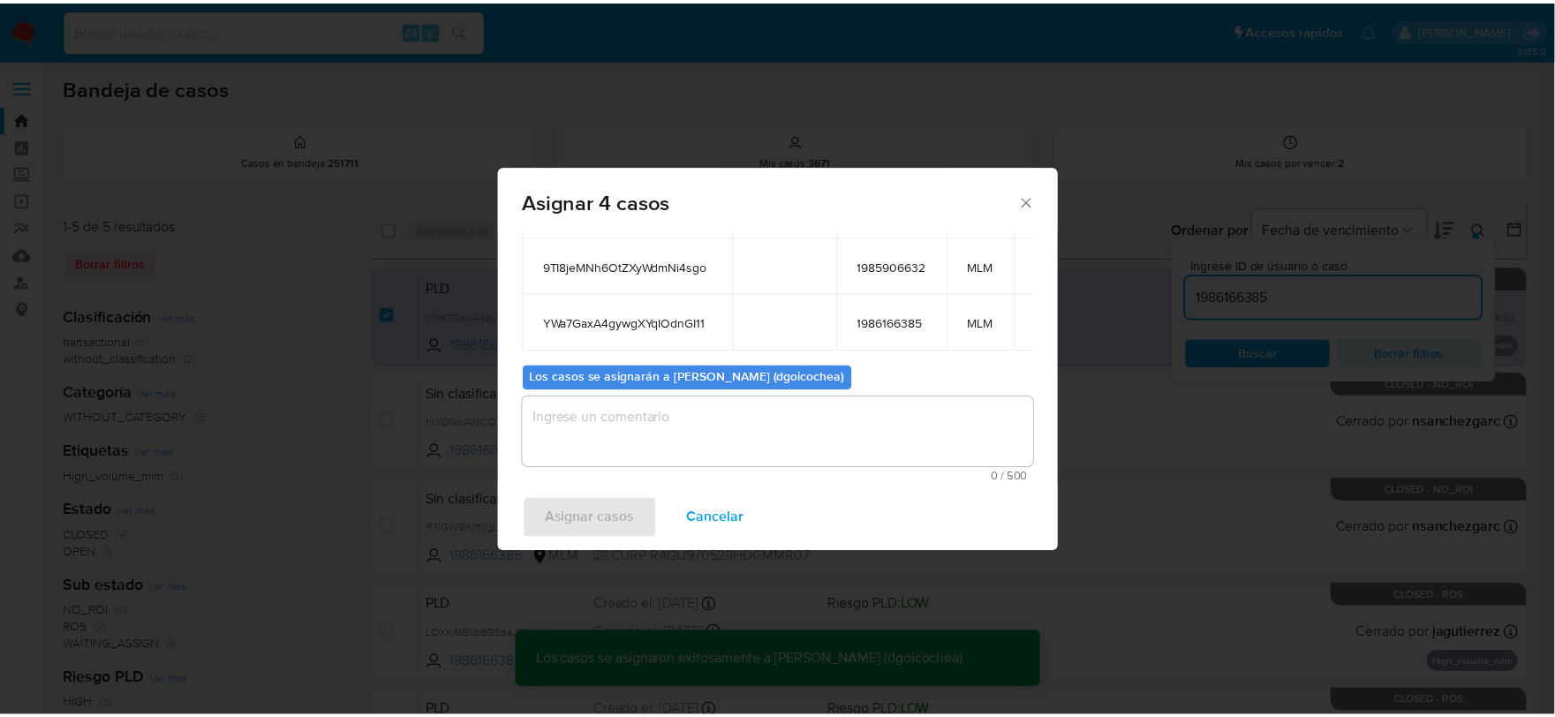
scroll to position [107, 0]
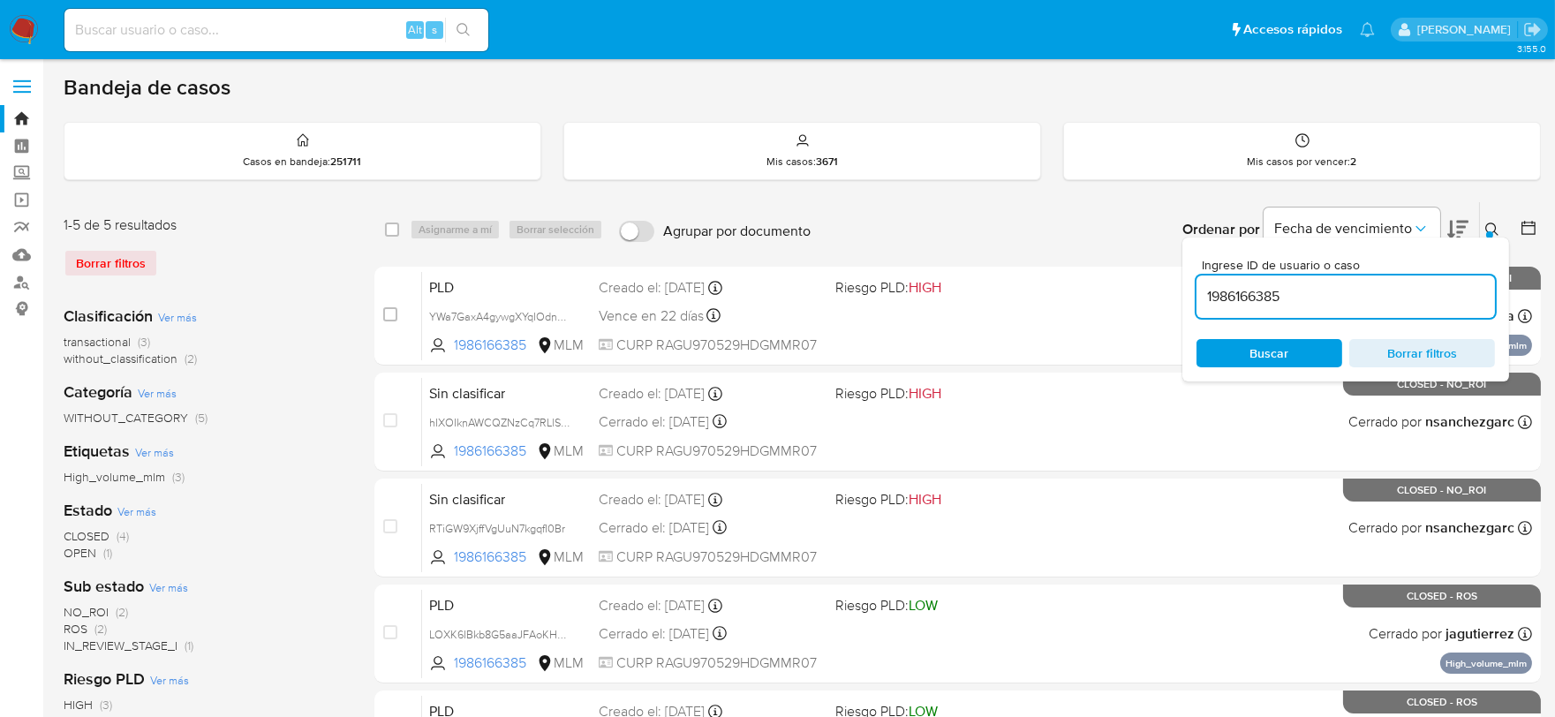
click at [1497, 227] on icon at bounding box center [1492, 230] width 14 height 14
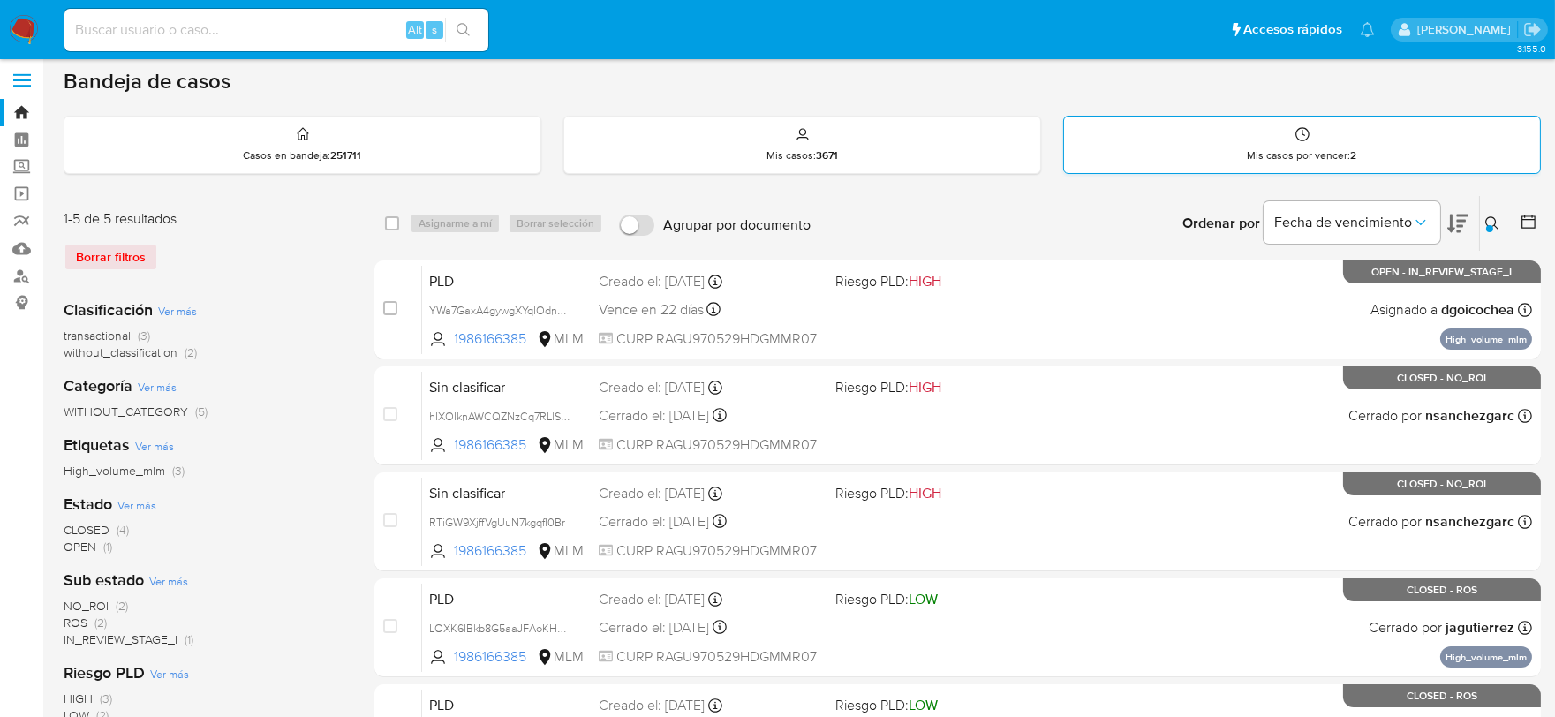
scroll to position [0, 0]
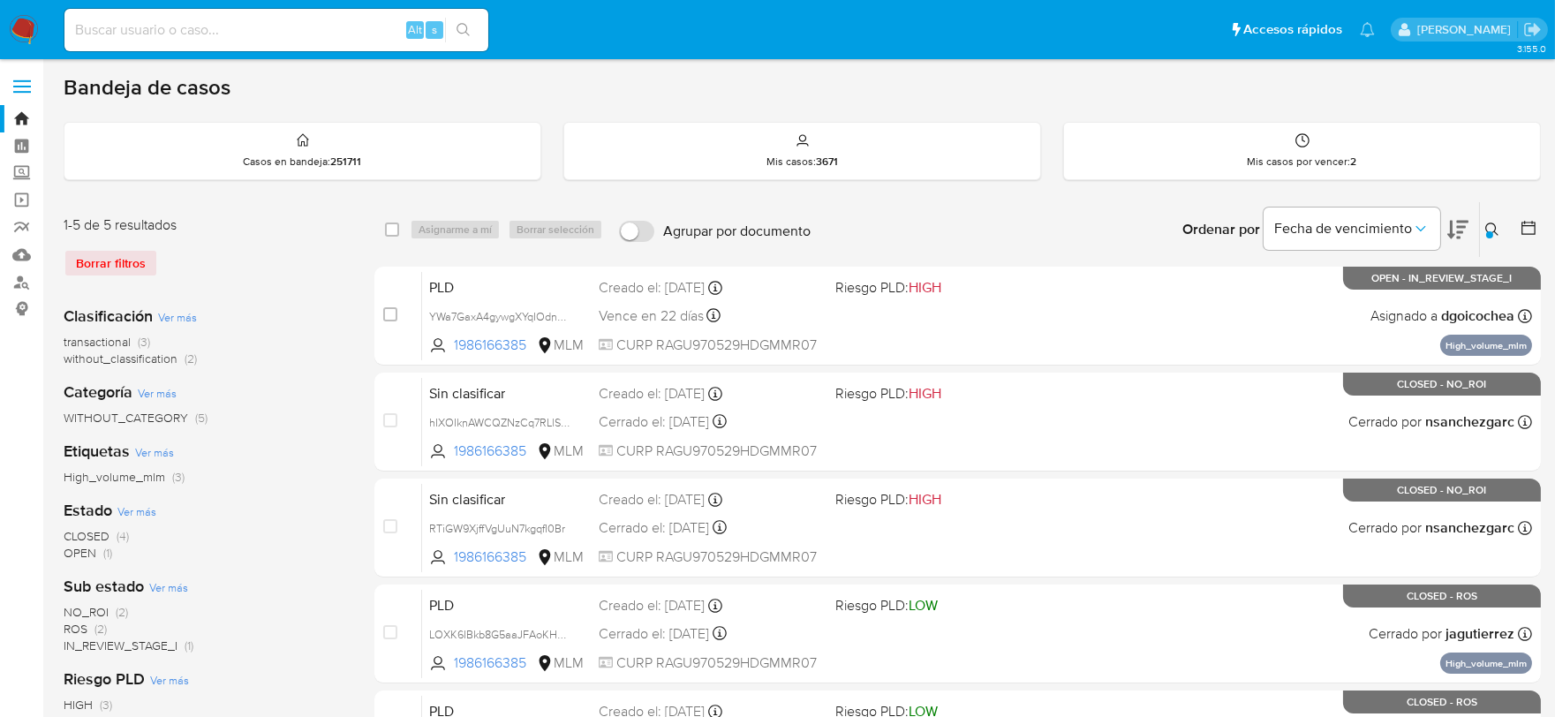
click at [1486, 233] on div at bounding box center [1489, 234] width 7 height 7
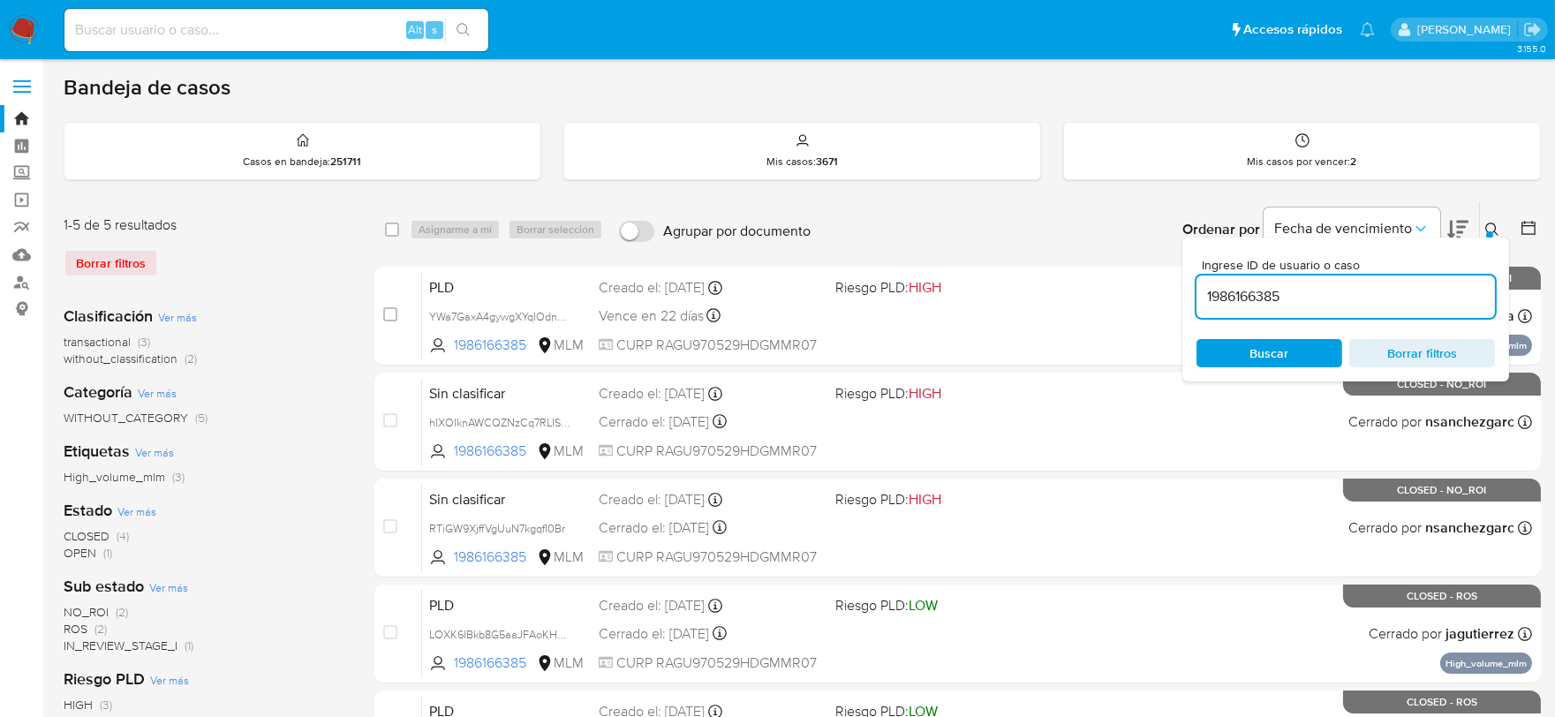
click at [1355, 285] on input "1986166385" at bounding box center [1345, 296] width 298 height 23
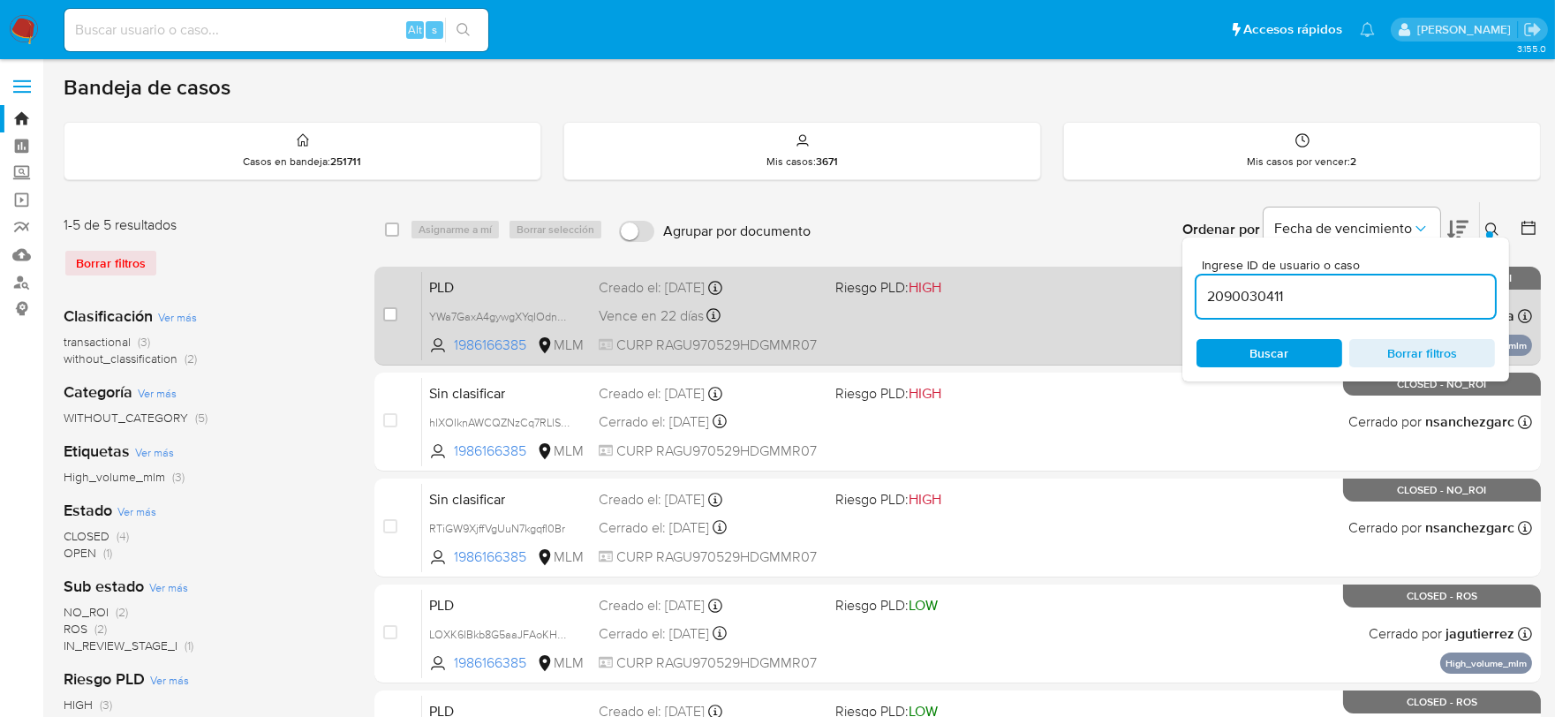
type input "2090030411"
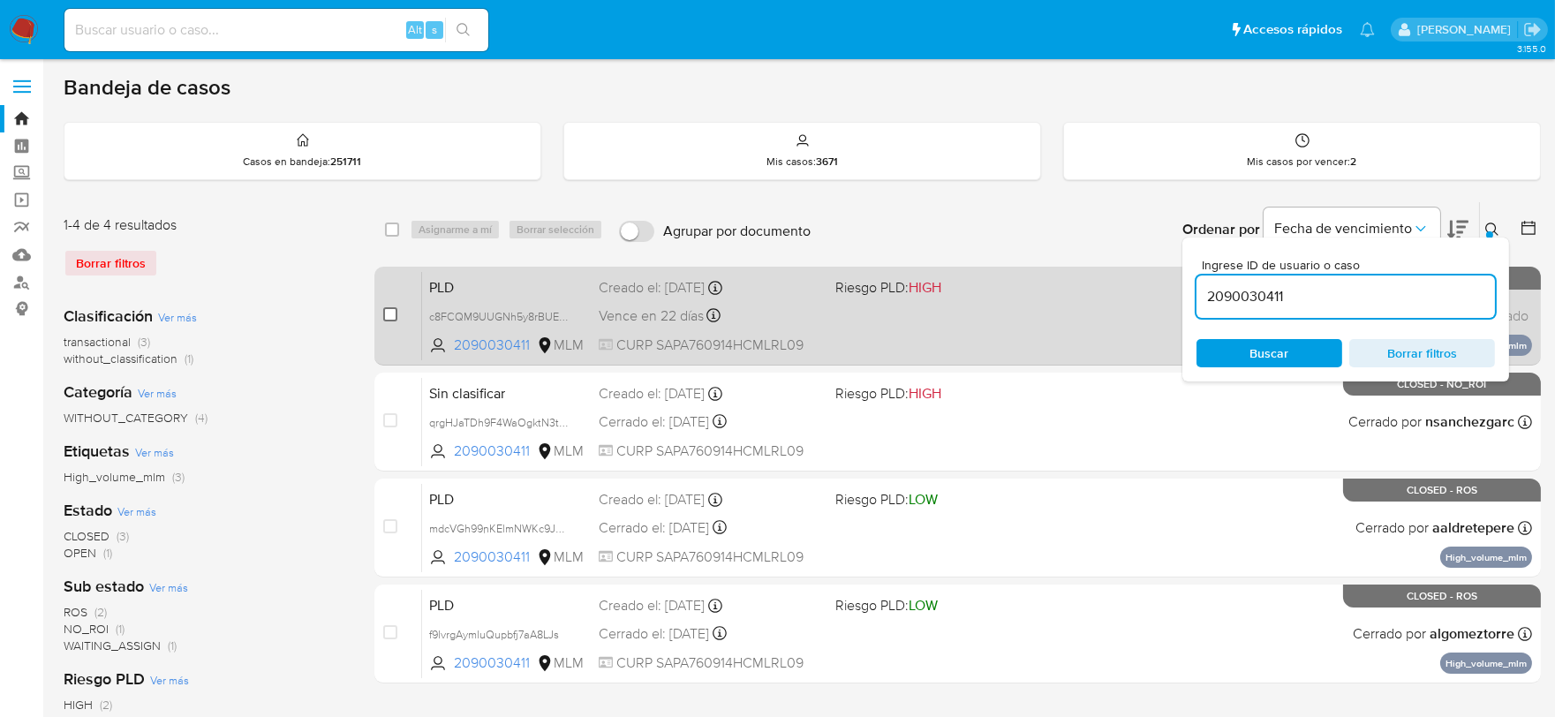
click at [392, 318] on input "checkbox" at bounding box center [390, 314] width 14 height 14
checkbox input "true"
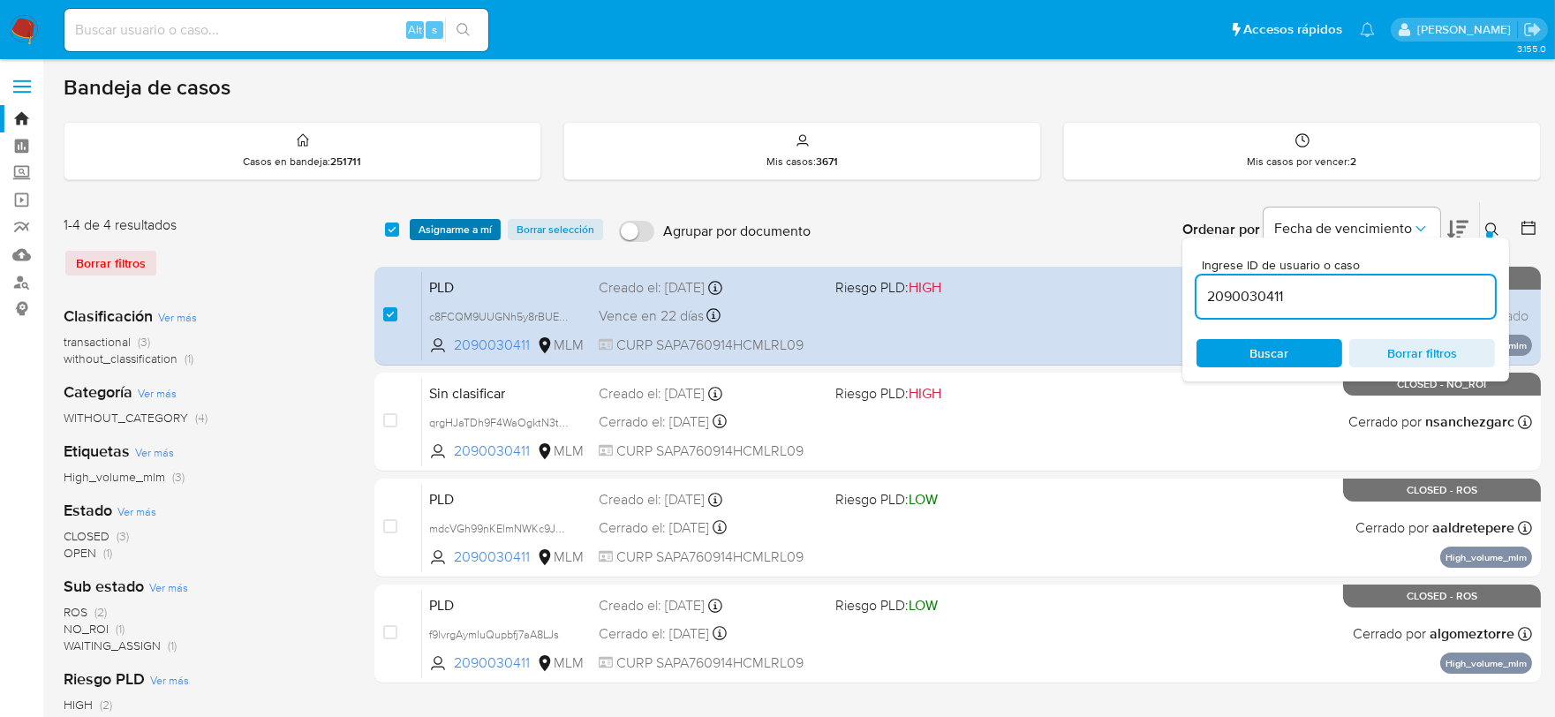
click at [478, 236] on span "Asignarme a mí" at bounding box center [455, 230] width 73 height 18
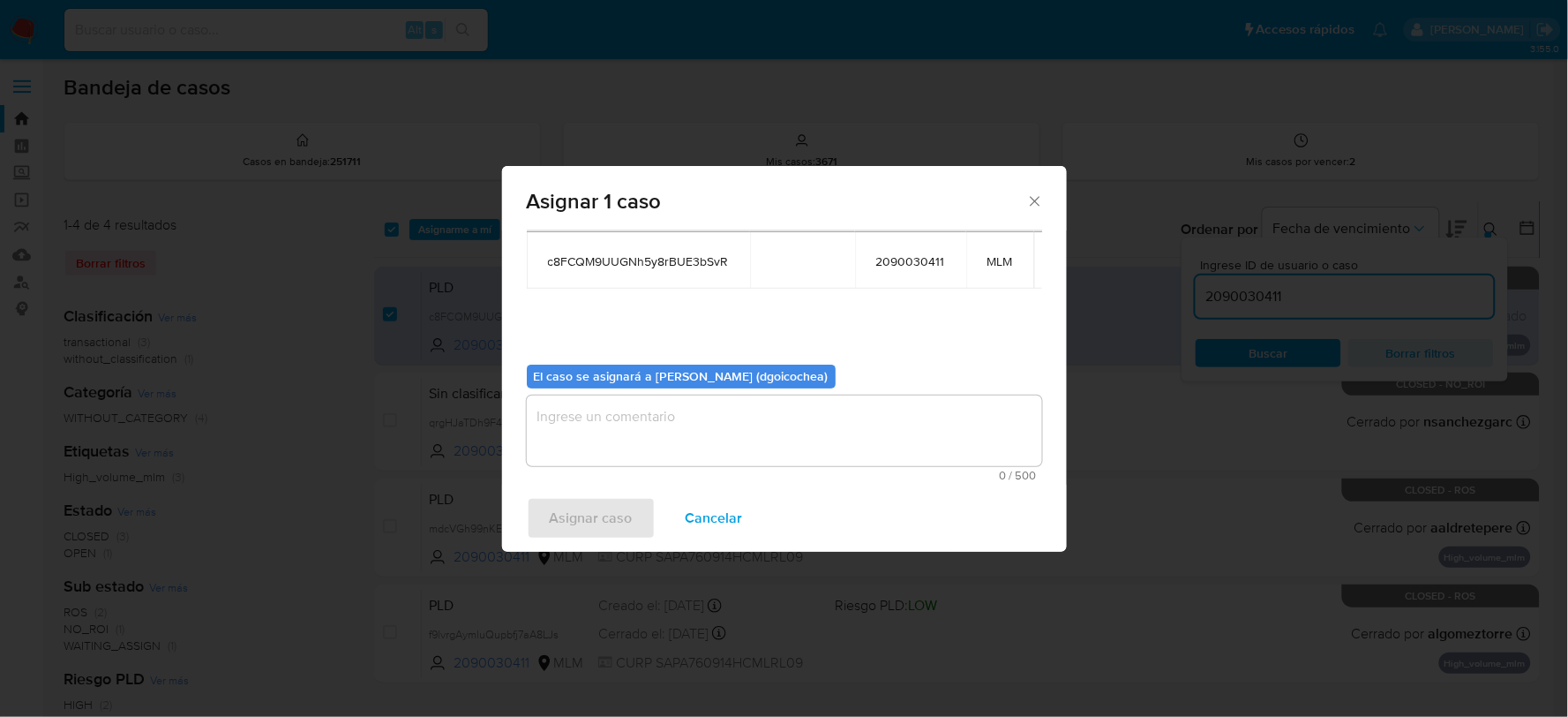
scroll to position [106, 0]
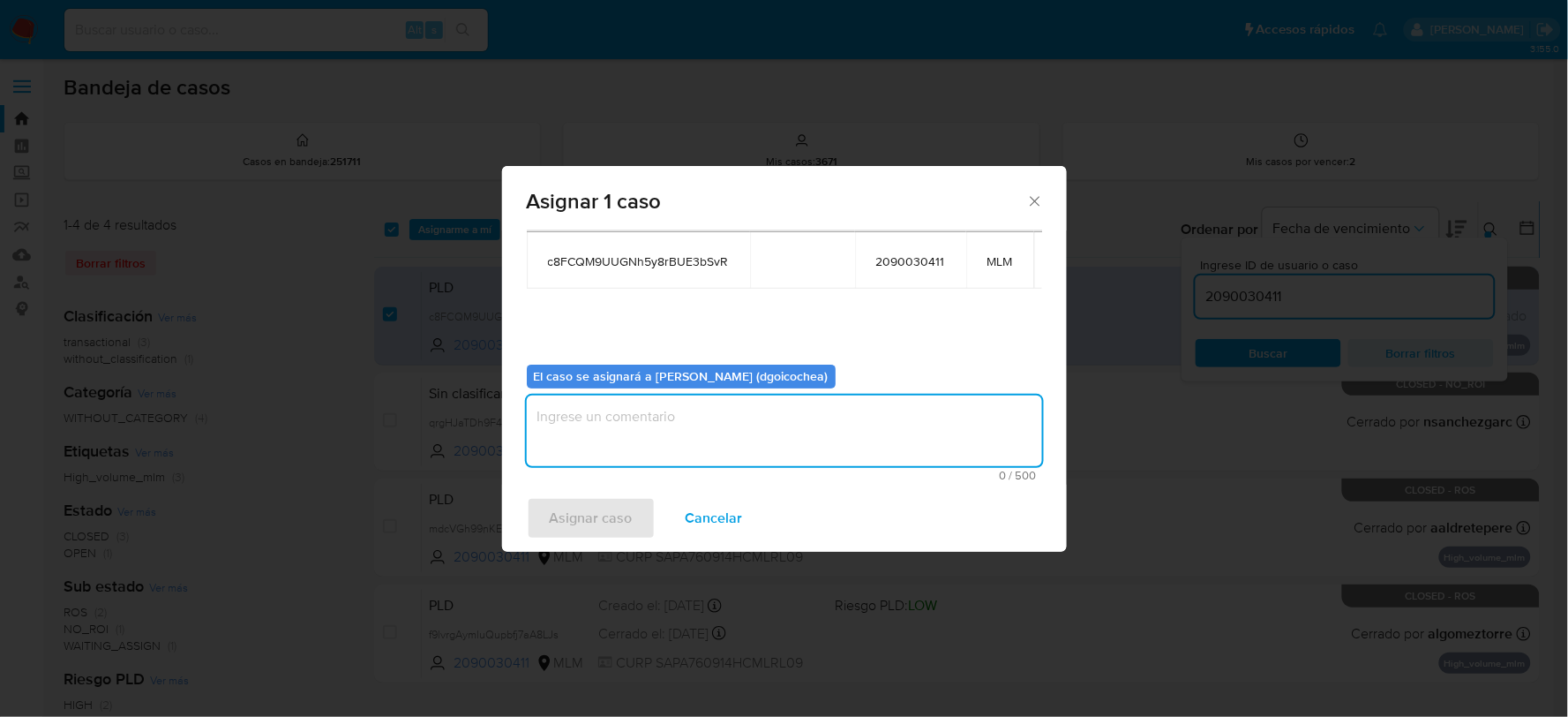
click at [774, 435] on textarea "assign-modal" at bounding box center [784, 431] width 516 height 71
type textarea "DG"
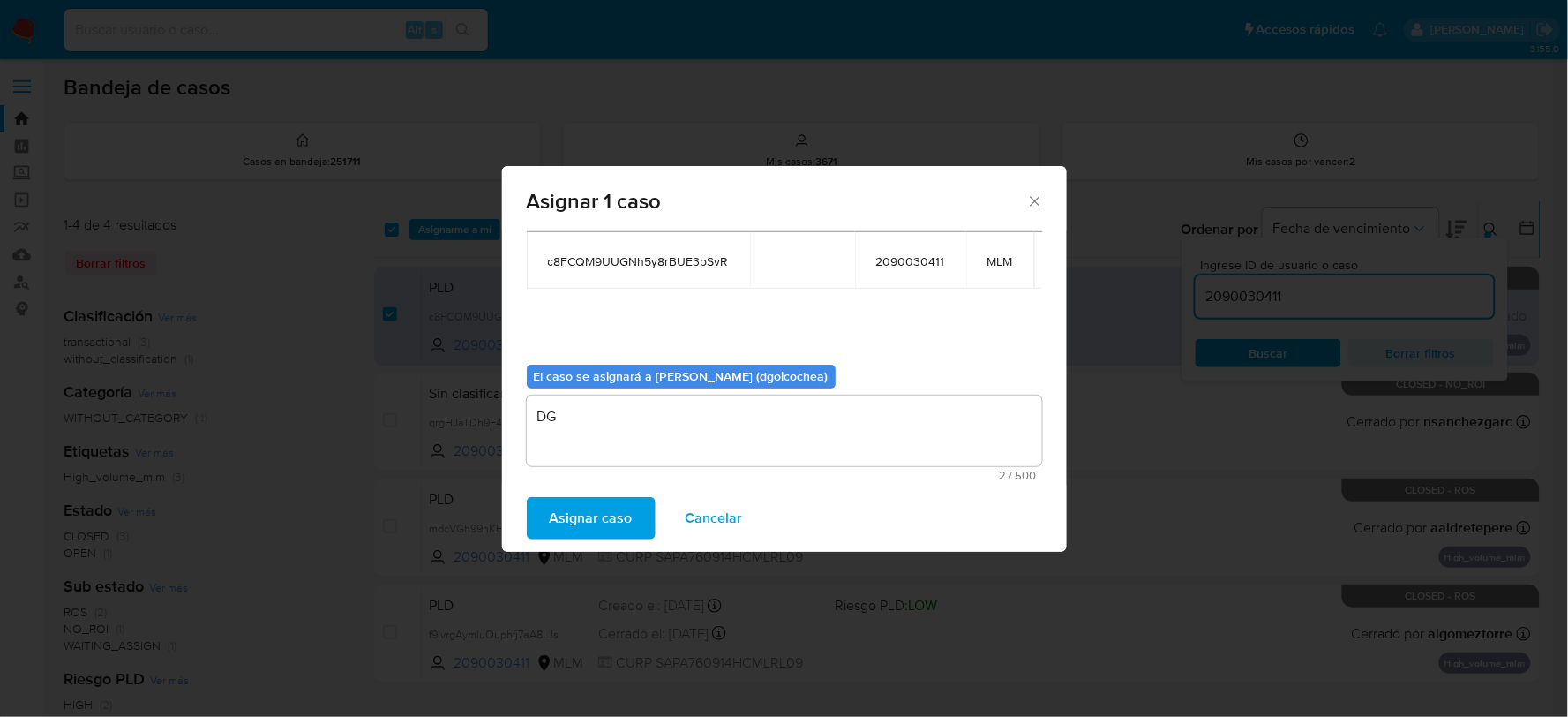
click at [594, 513] on span "Asignar caso" at bounding box center [591, 518] width 83 height 39
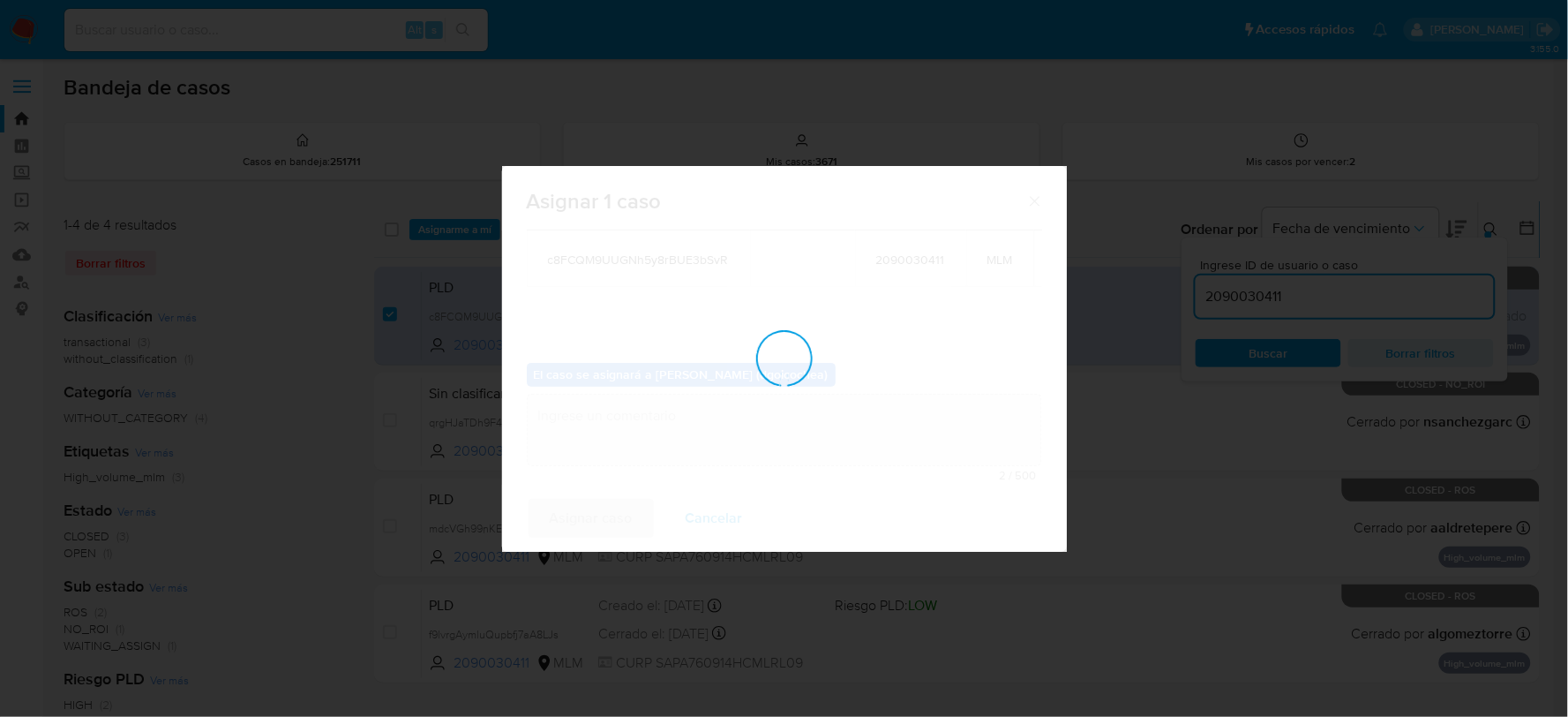
checkbox input "false"
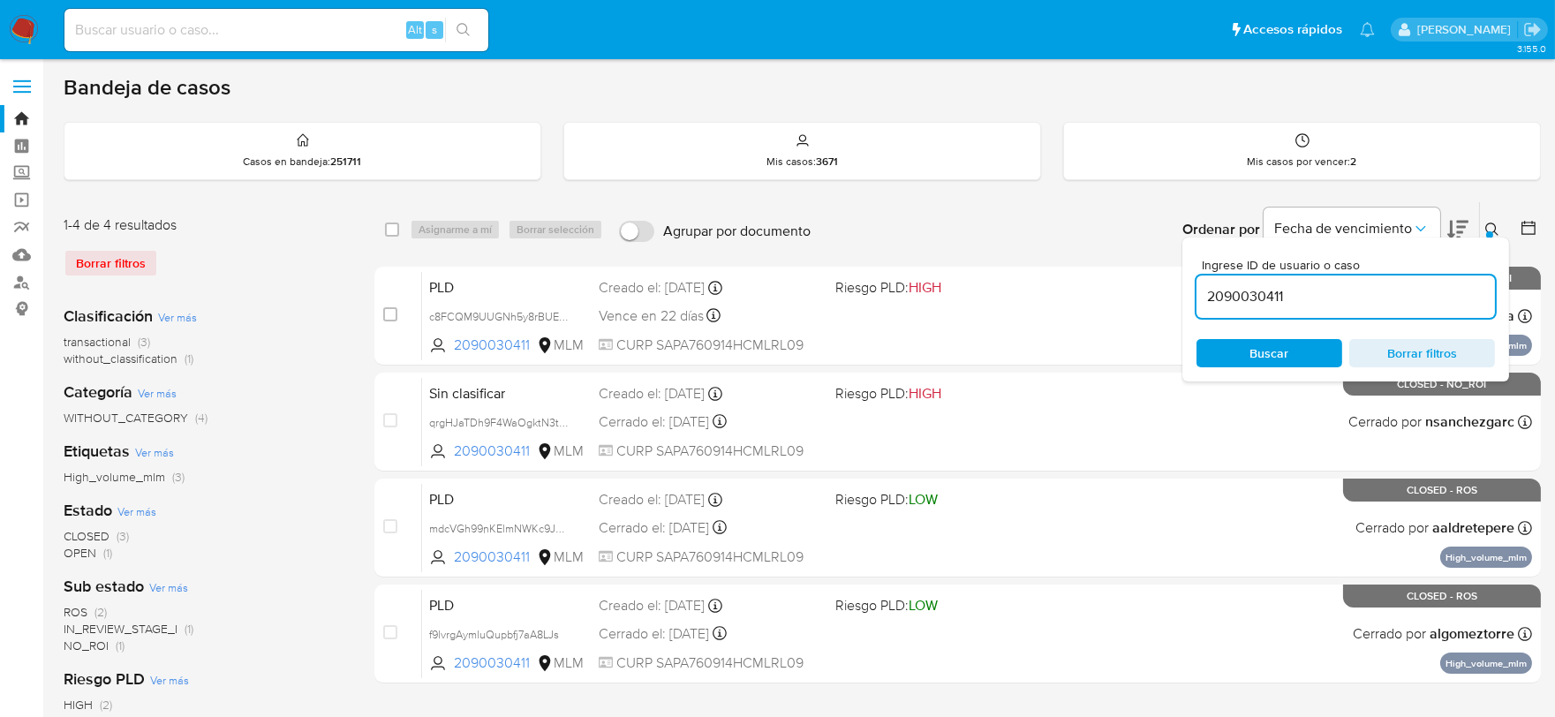
click at [1250, 297] on input "2090030411" at bounding box center [1345, 296] width 298 height 23
paste input "4286663"
type input "2094286663"
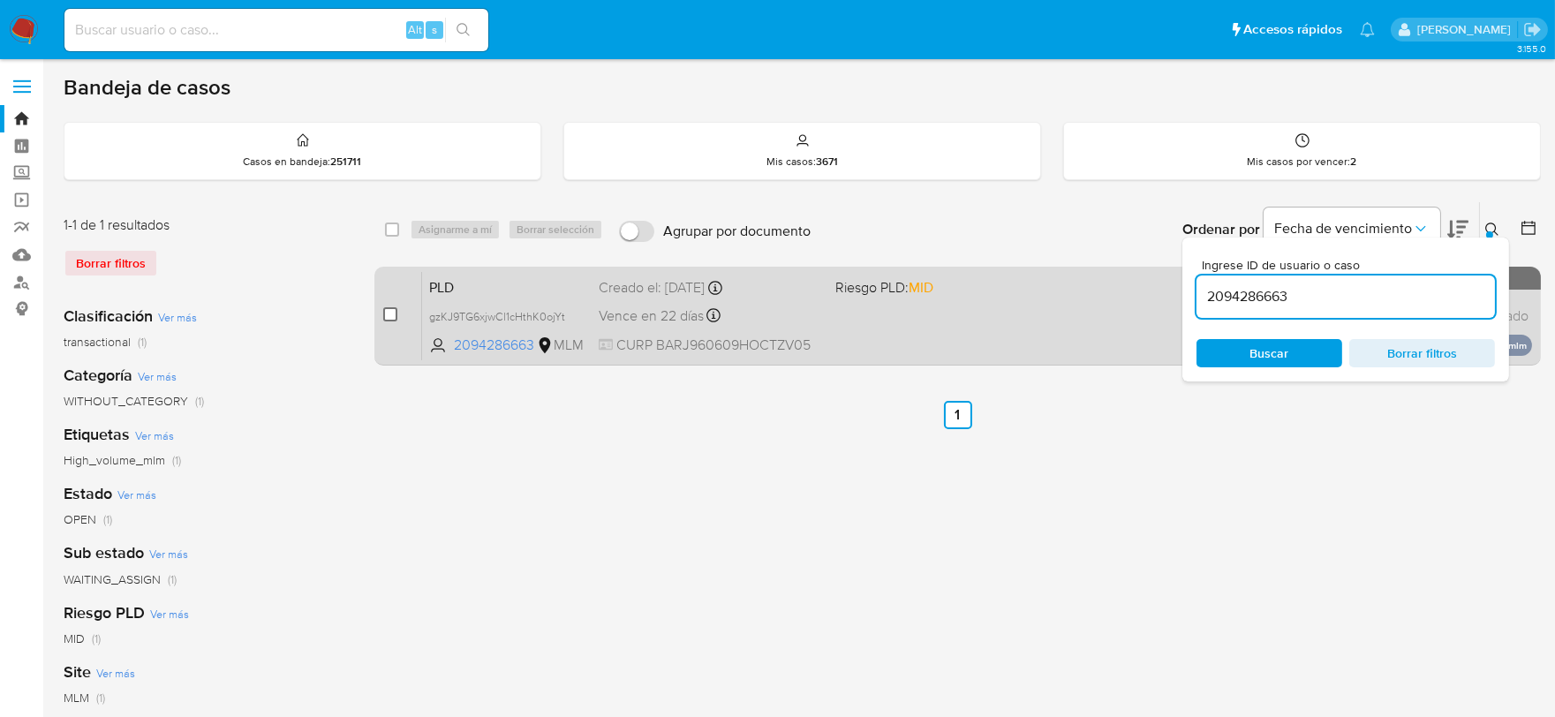
click at [394, 312] on input "checkbox" at bounding box center [390, 314] width 14 height 14
checkbox input "true"
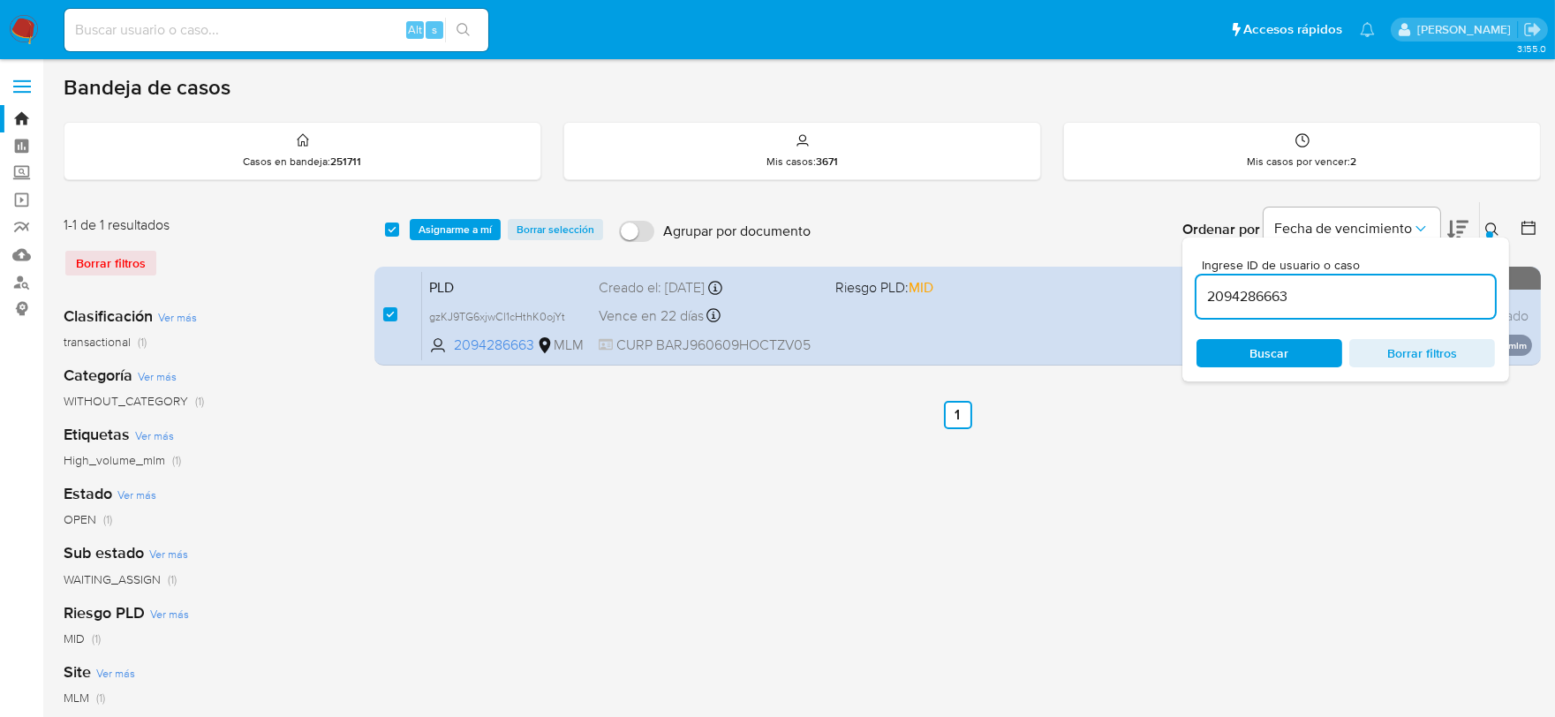
click at [1247, 279] on div "2094286663" at bounding box center [1345, 296] width 298 height 42
click at [1248, 294] on input "2094286663" at bounding box center [1345, 296] width 298 height 23
paste input "154831746"
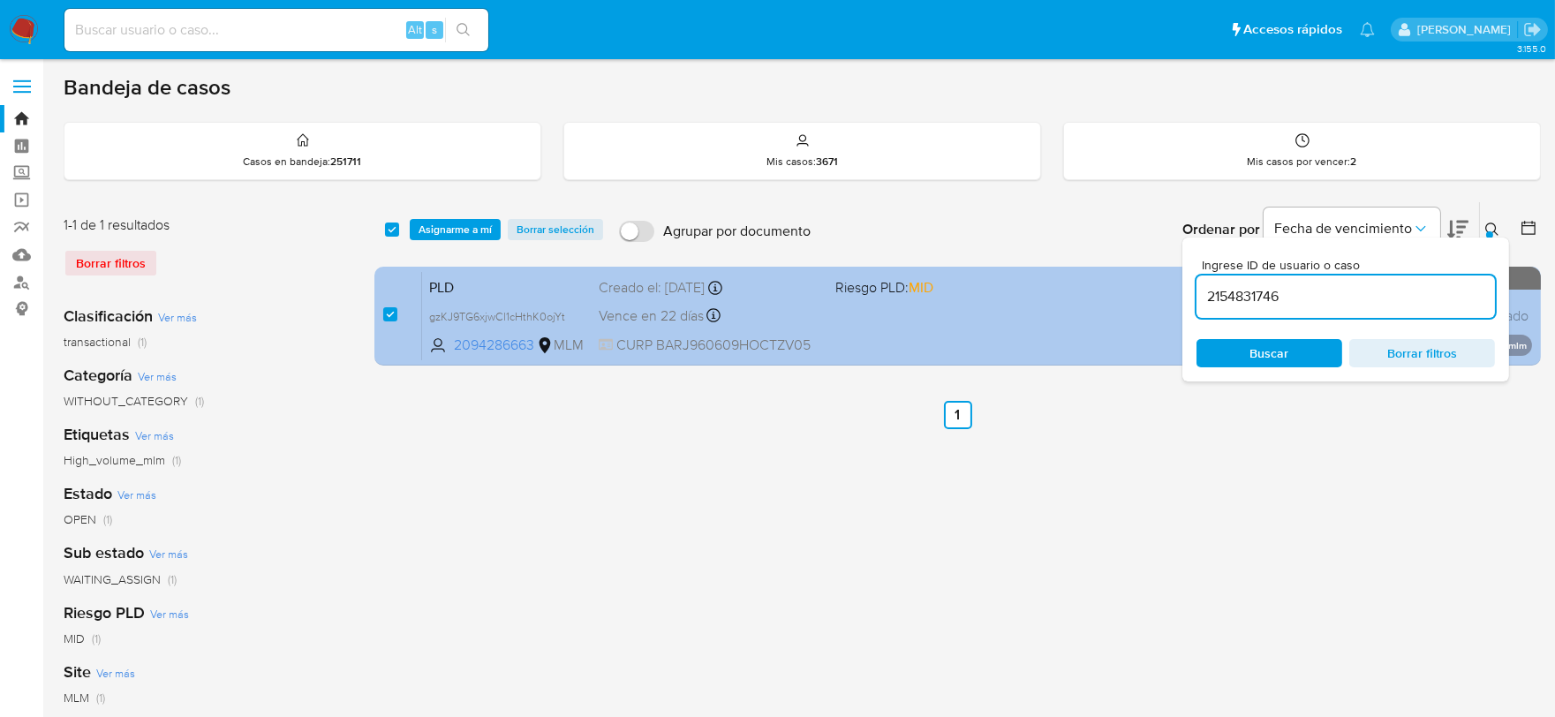
type input "2154831746"
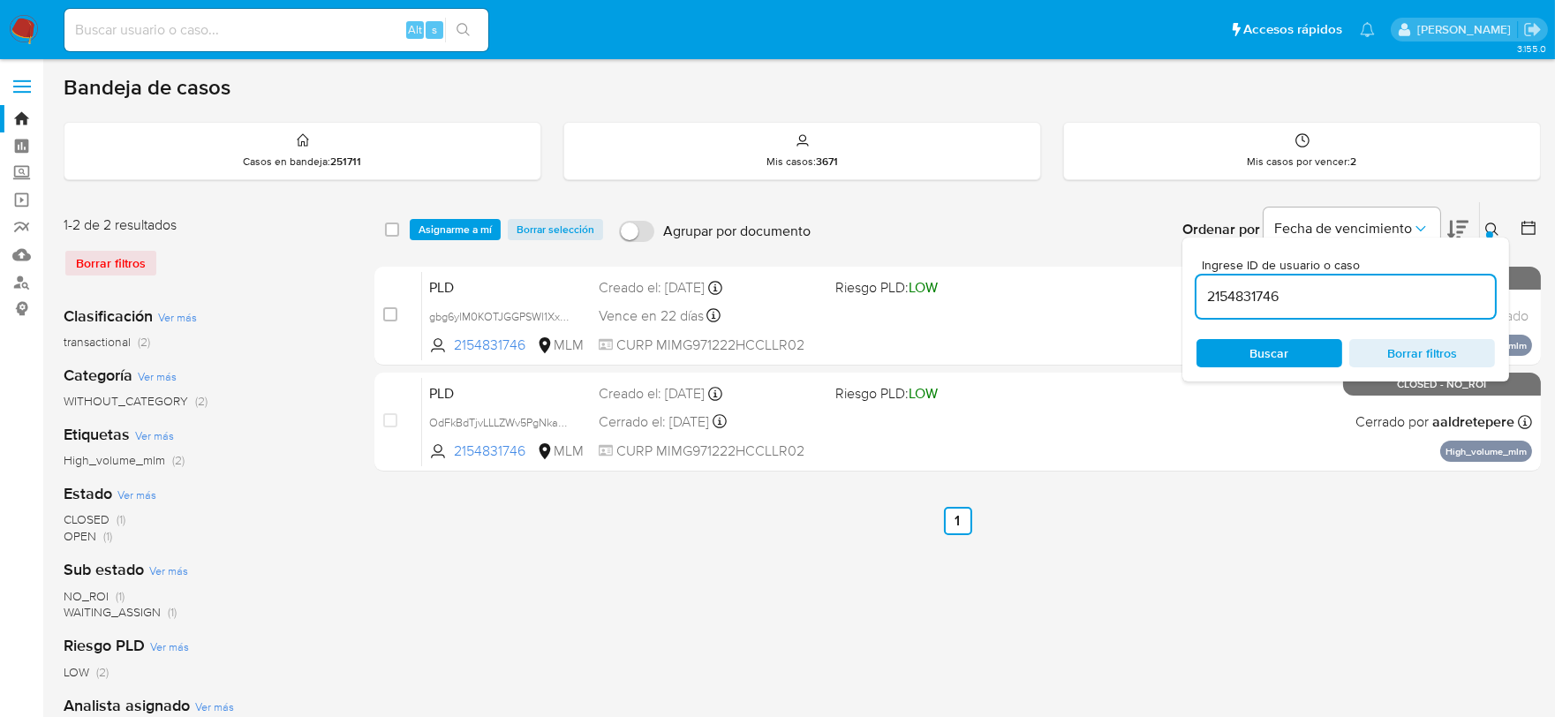
checkbox input "false"
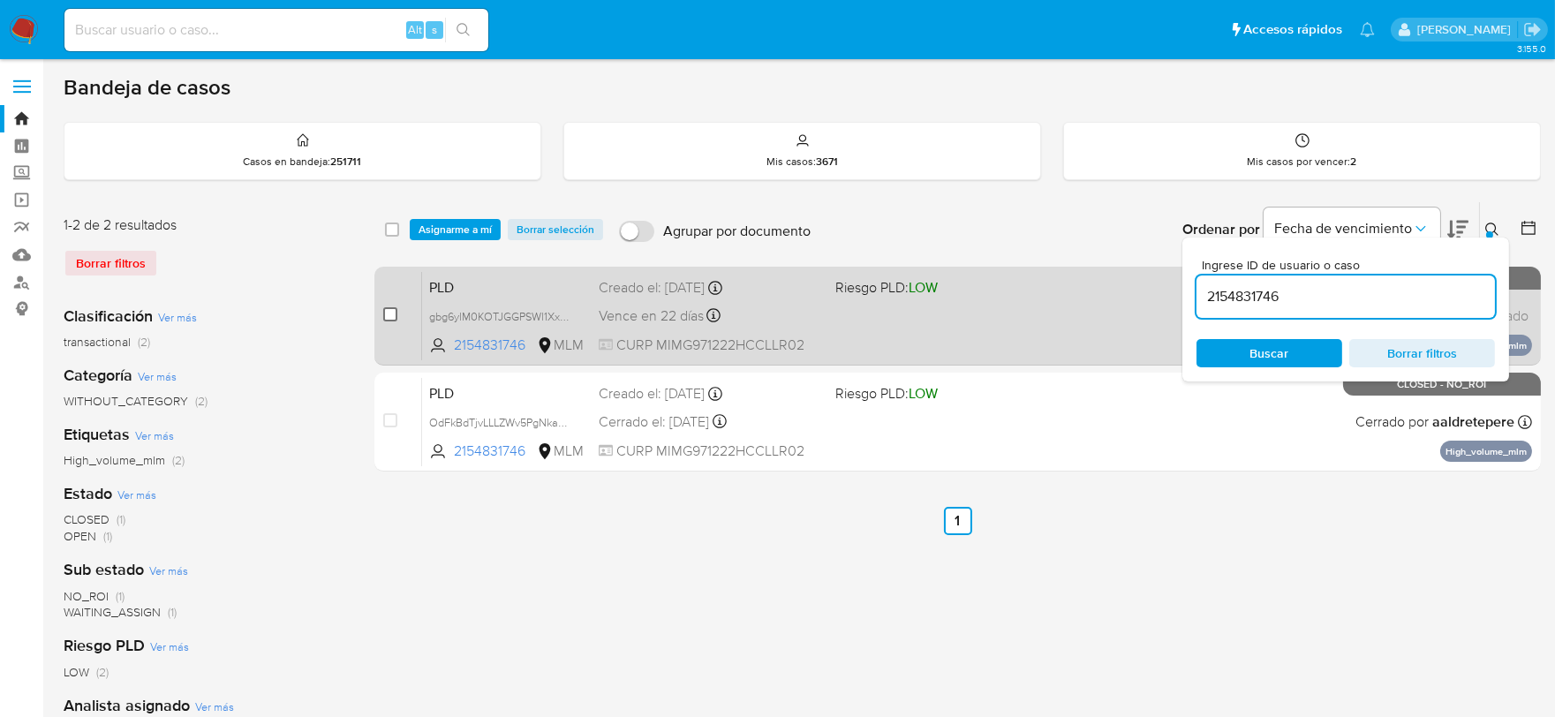
click at [394, 309] on input "checkbox" at bounding box center [390, 314] width 14 height 14
checkbox input "true"
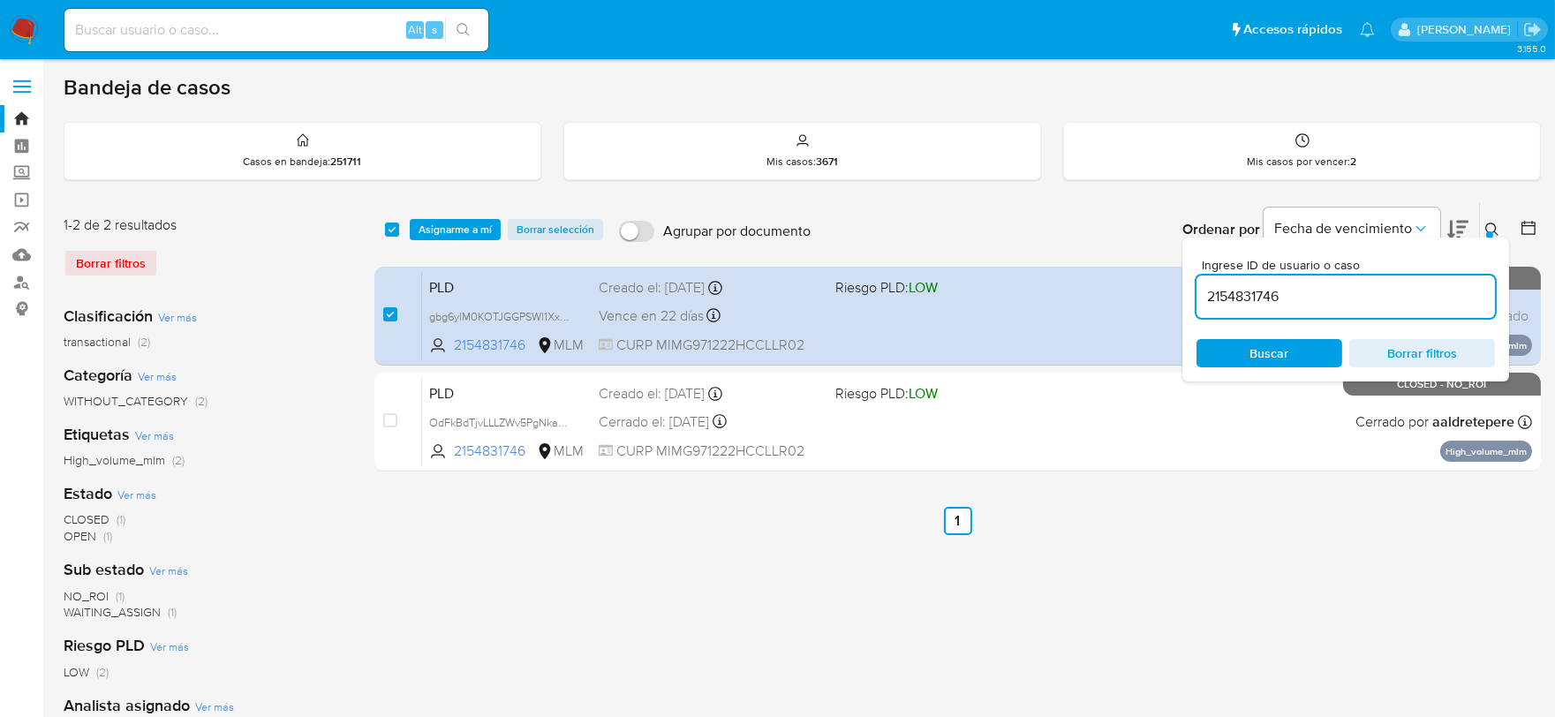
click at [1232, 293] on input "2154831746" at bounding box center [1345, 296] width 298 height 23
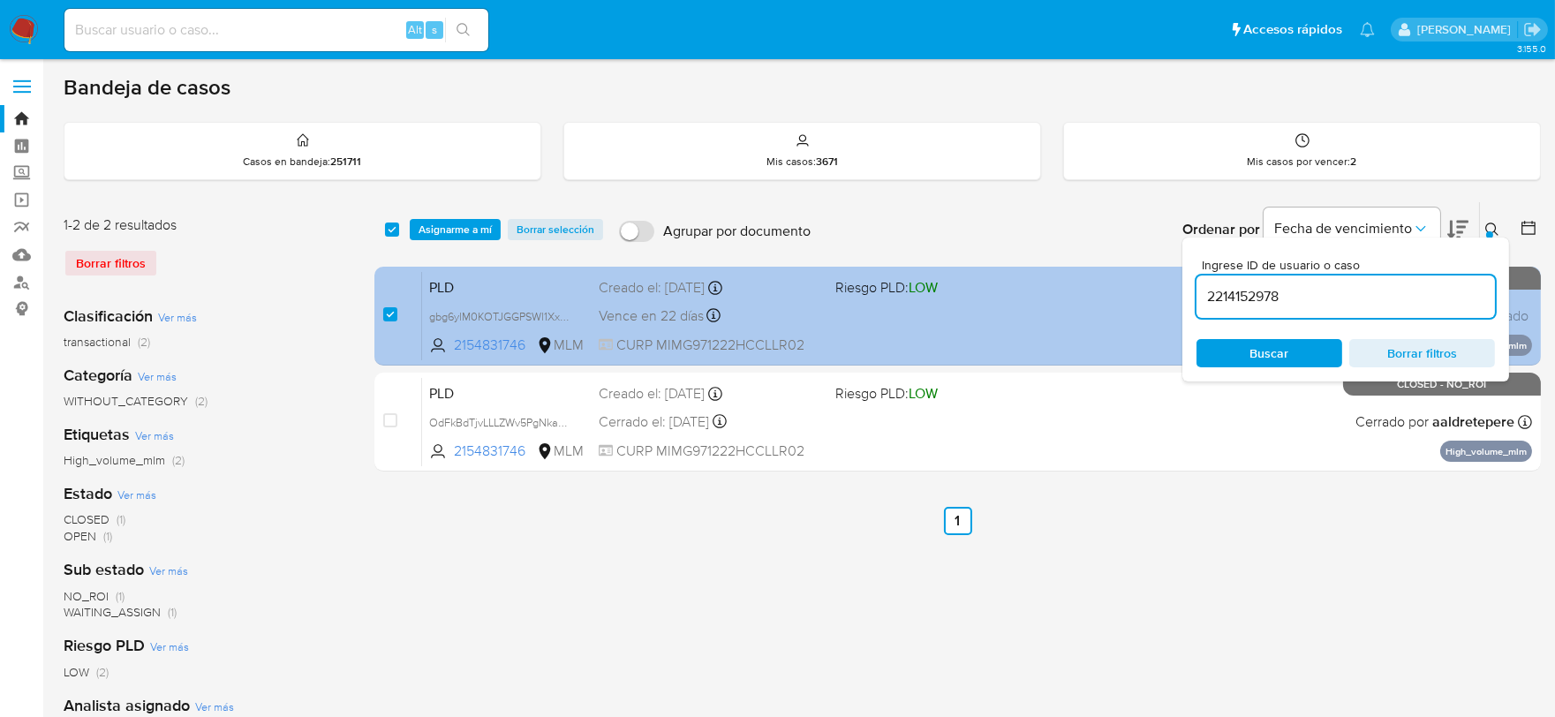
type input "2214152978"
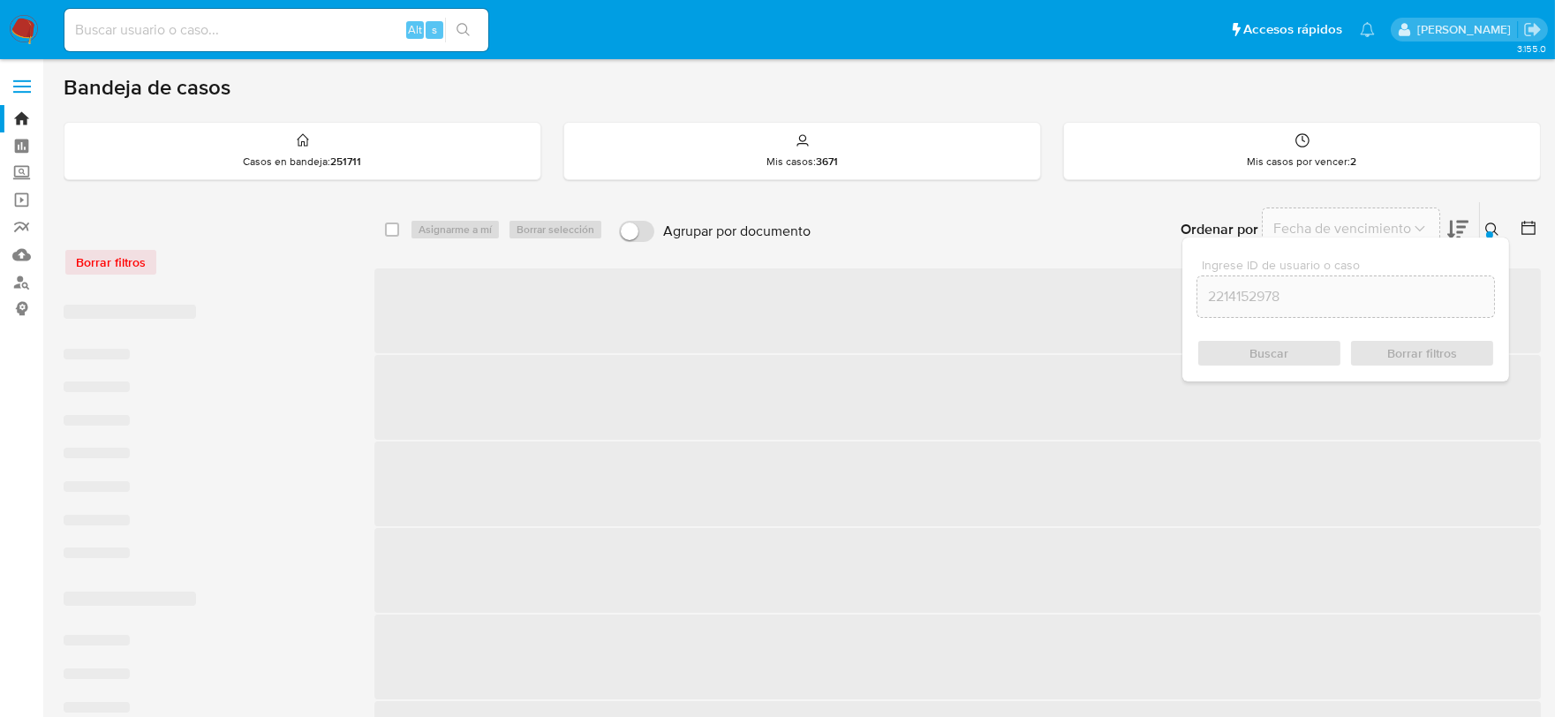
checkbox input "false"
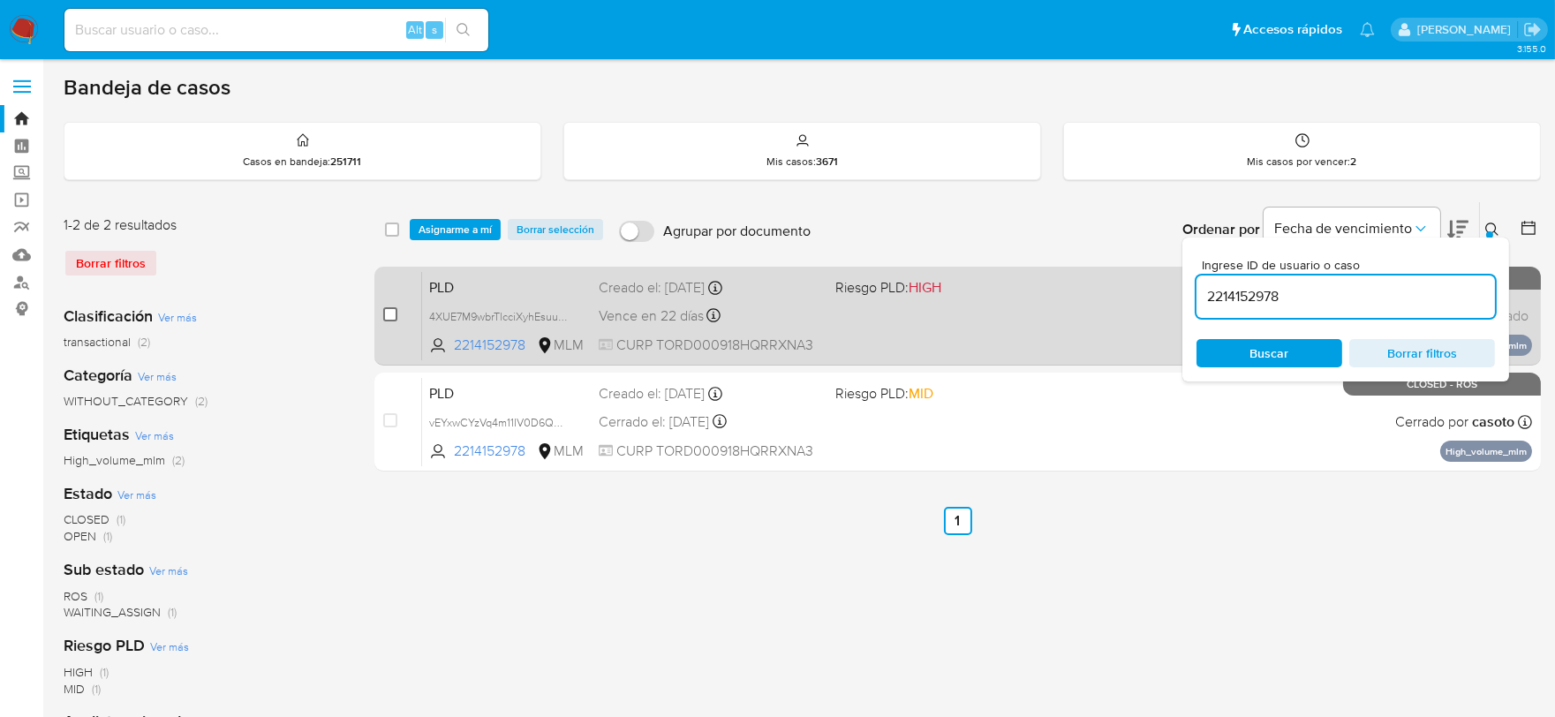
click at [395, 314] on input "checkbox" at bounding box center [390, 314] width 14 height 14
checkbox input "true"
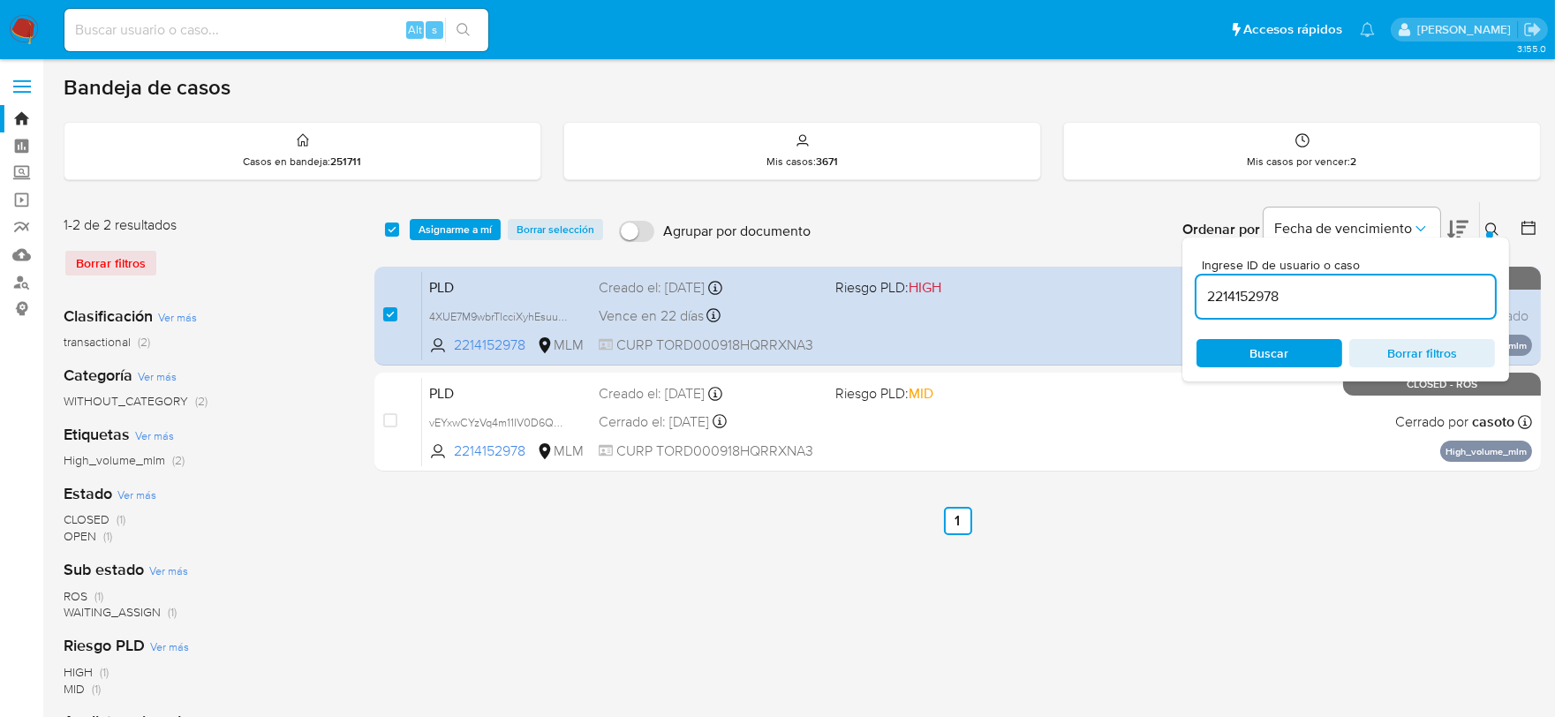
click at [1240, 297] on input "2214152978" at bounding box center [1345, 296] width 298 height 23
type input "2392330748"
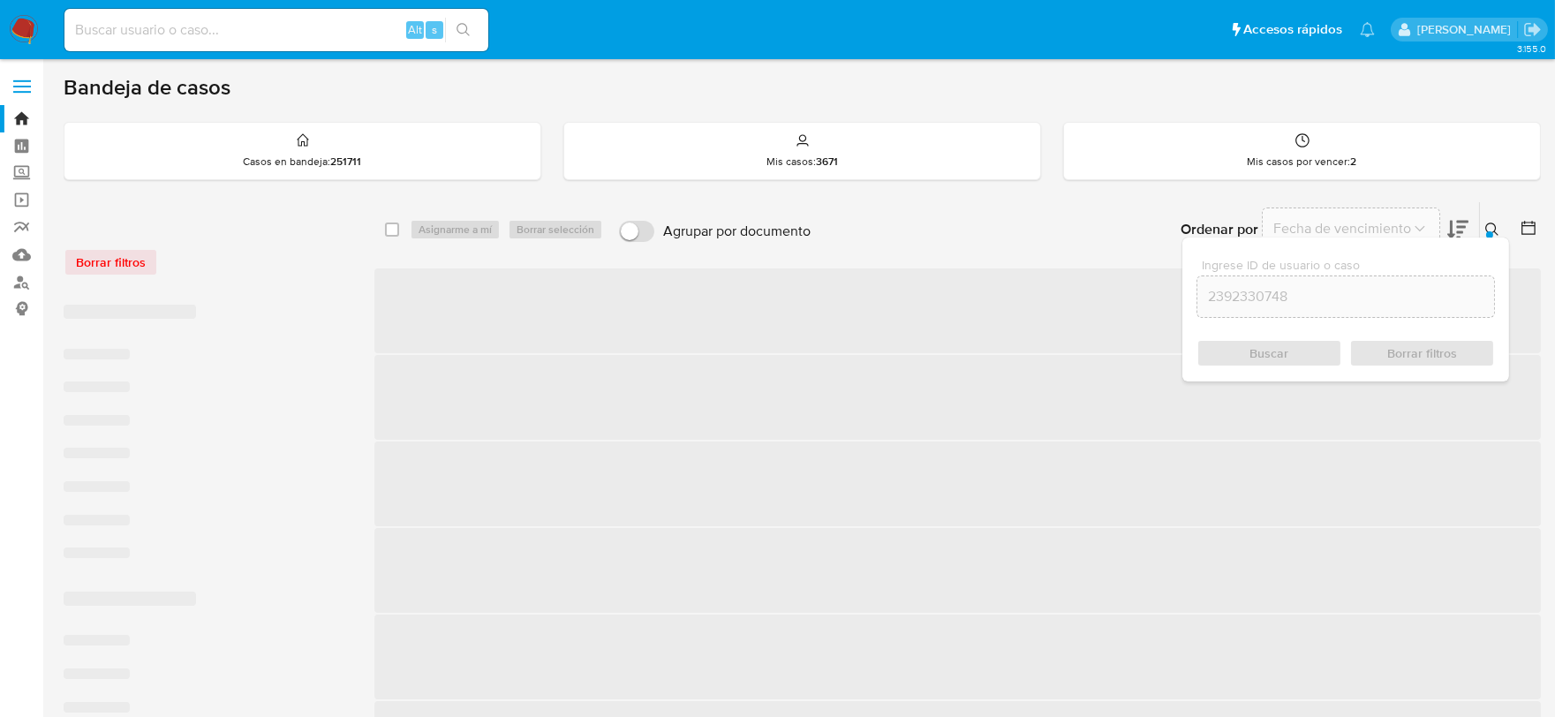
checkbox input "false"
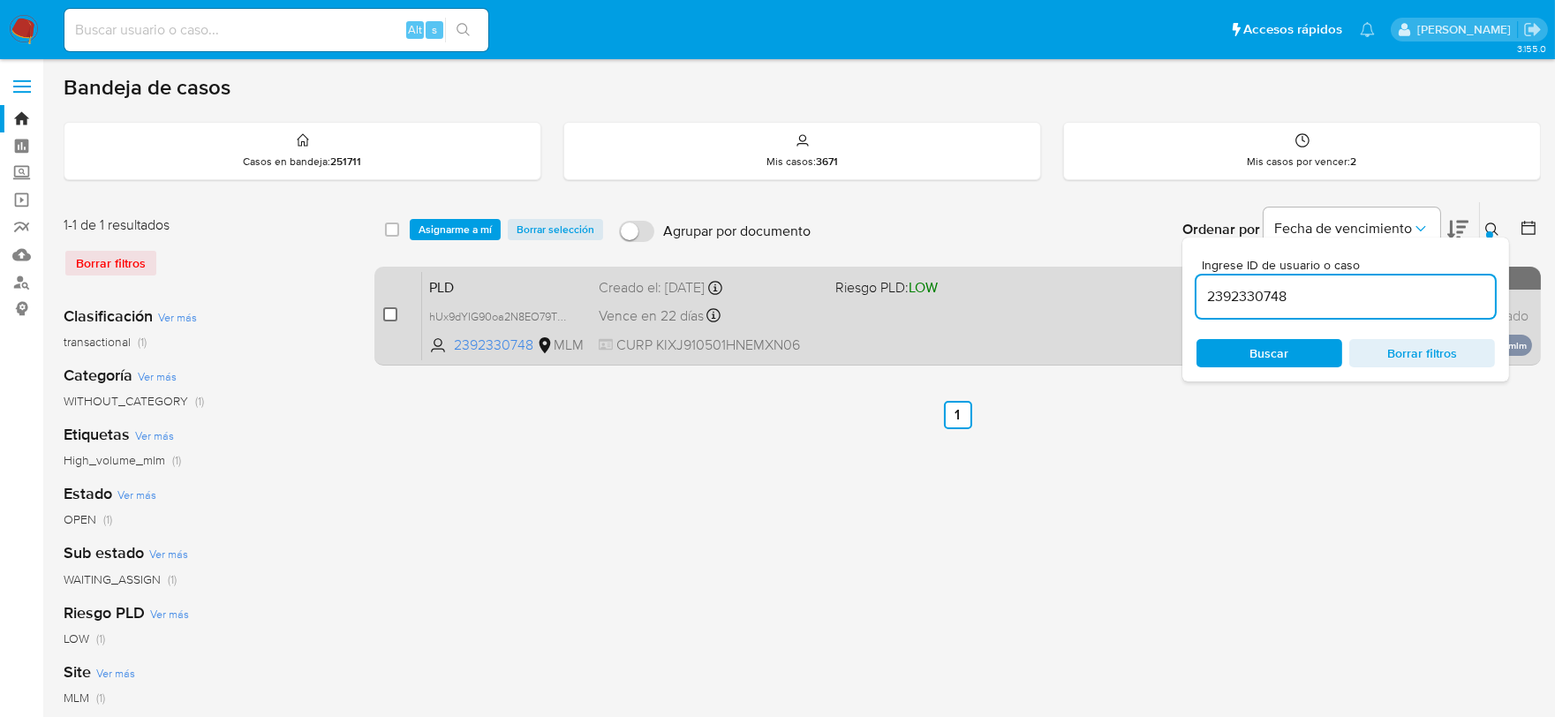
click at [389, 315] on input "checkbox" at bounding box center [390, 314] width 14 height 14
checkbox input "true"
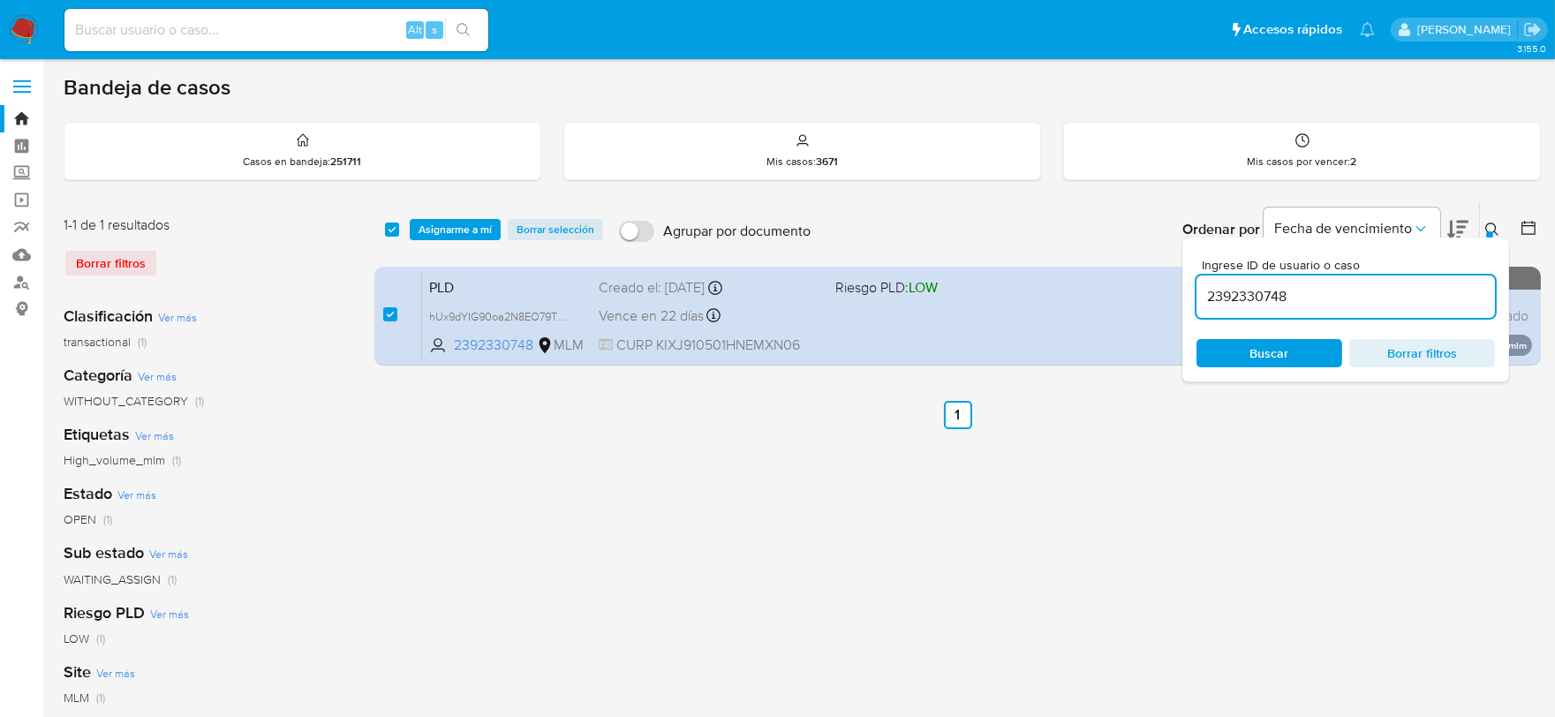
click at [1234, 293] on input "2392330748" at bounding box center [1345, 296] width 298 height 23
type input "2447928943"
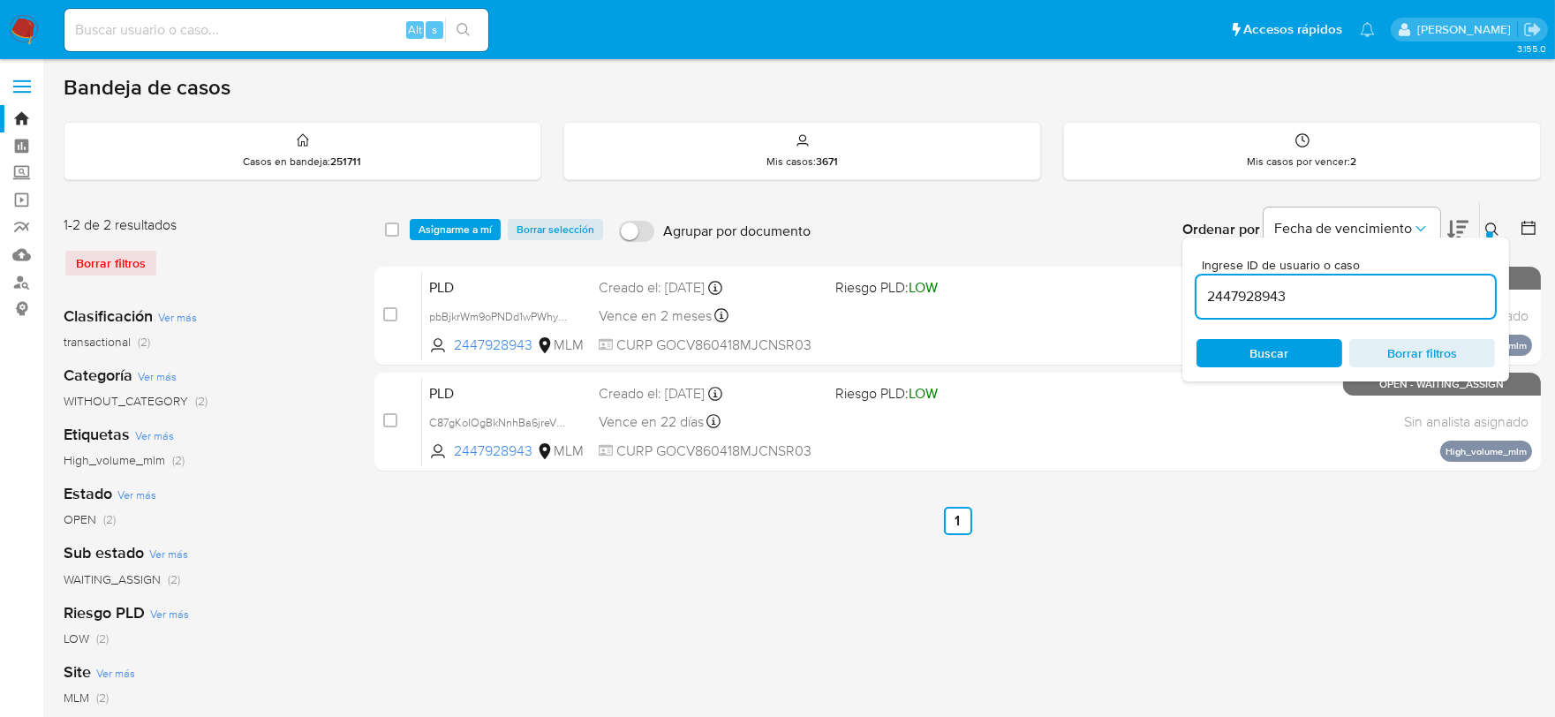
checkbox input "false"
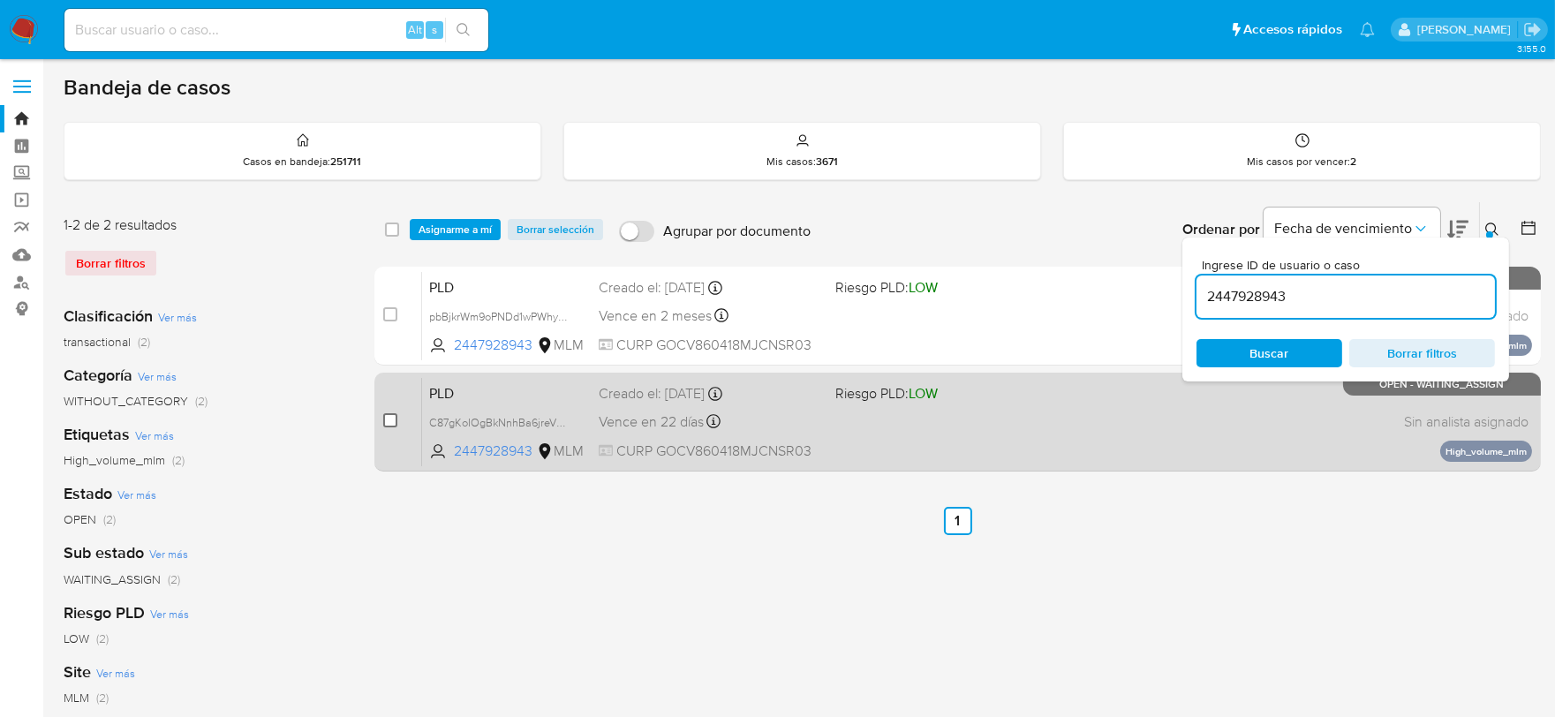
click at [391, 419] on input "checkbox" at bounding box center [390, 420] width 14 height 14
checkbox input "true"
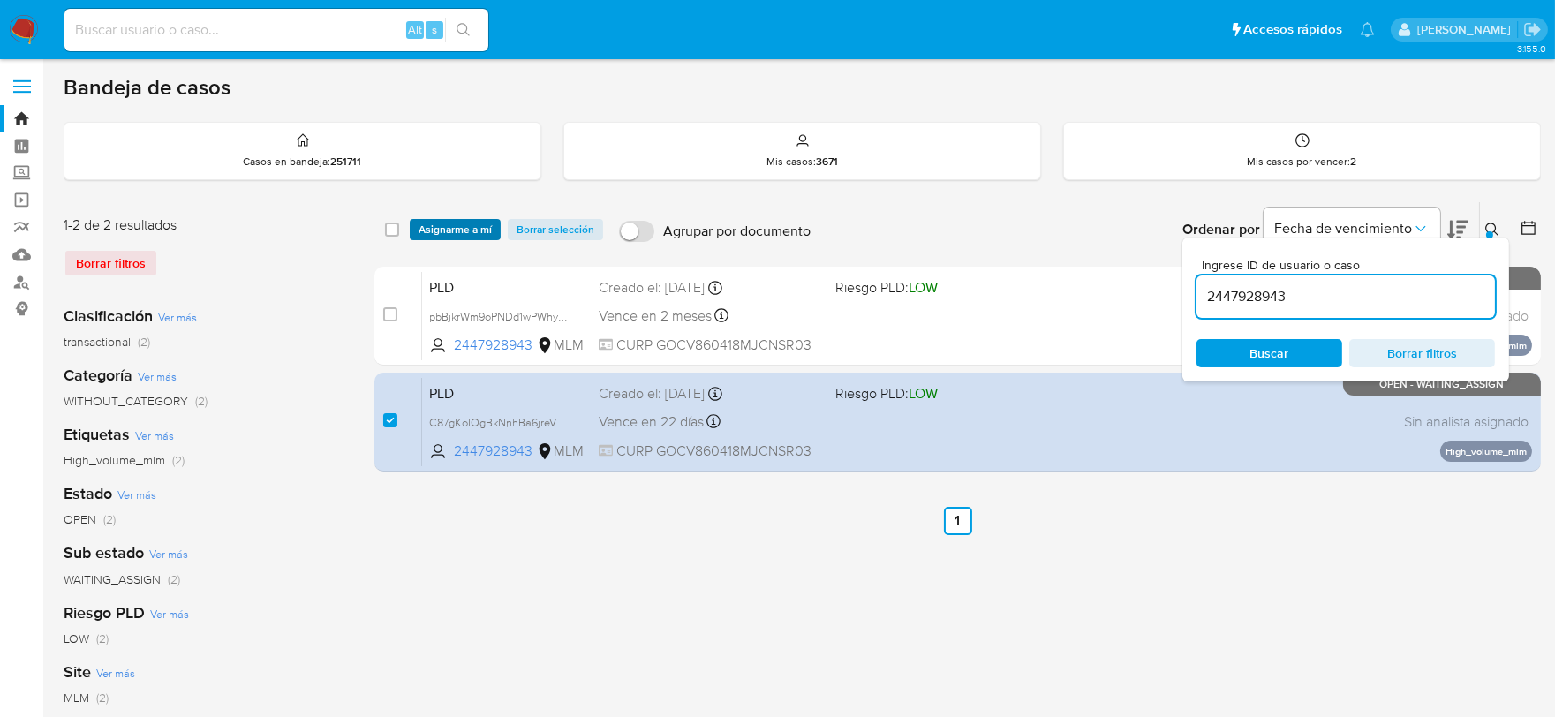
click at [459, 223] on span "Asignarme a mí" at bounding box center [455, 230] width 73 height 18
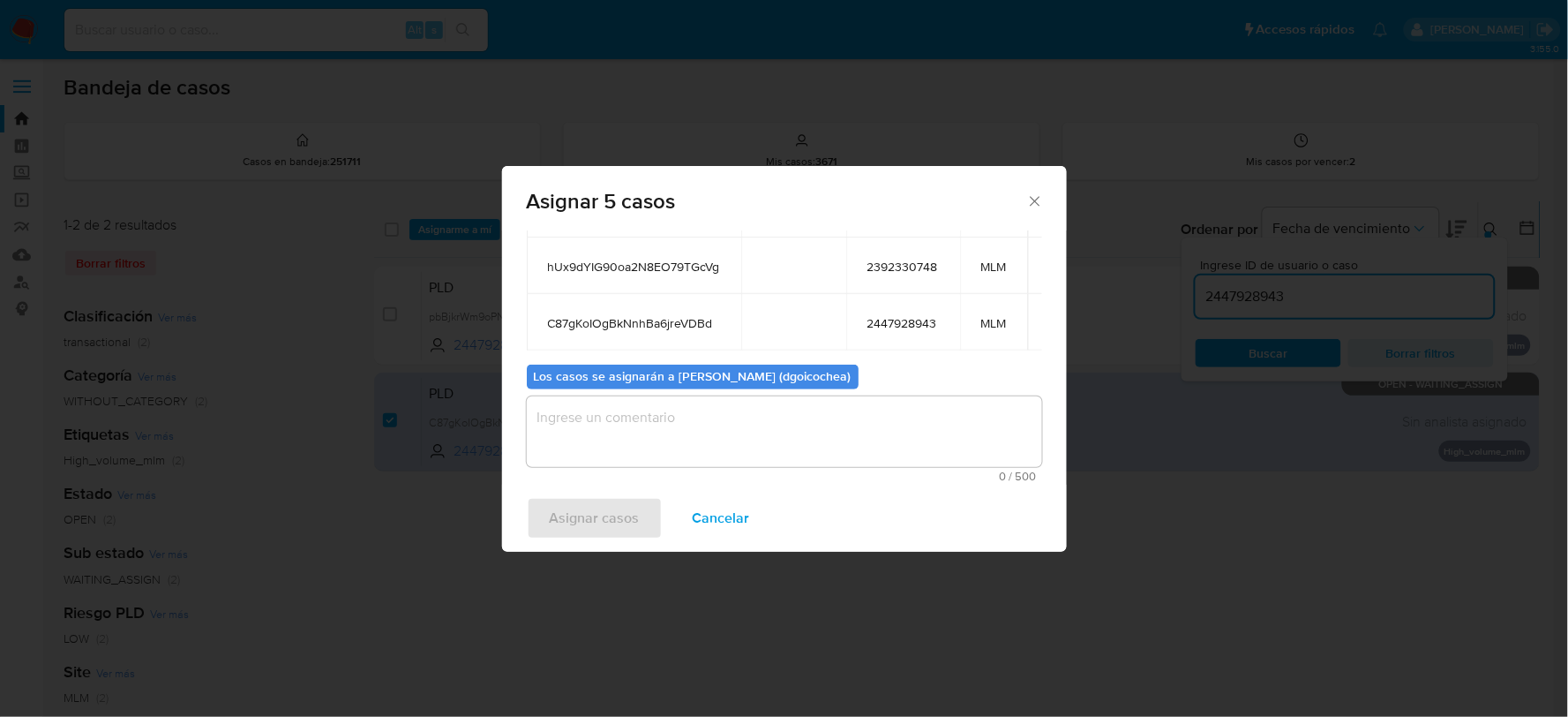
scroll to position [269, 0]
click at [668, 457] on textarea "assign-modal" at bounding box center [784, 431] width 516 height 71
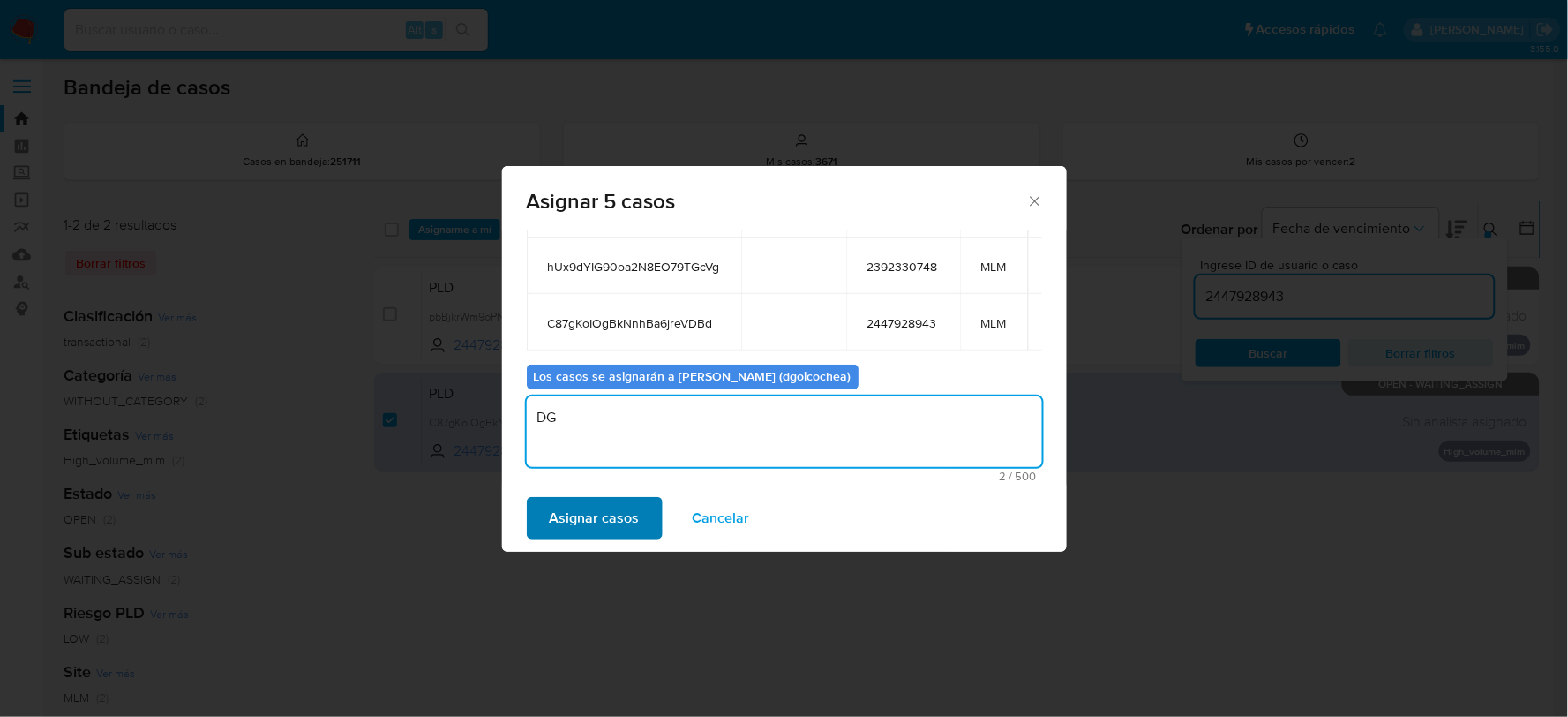
type textarea "DG"
click at [581, 512] on span "Asignar casos" at bounding box center [595, 518] width 90 height 39
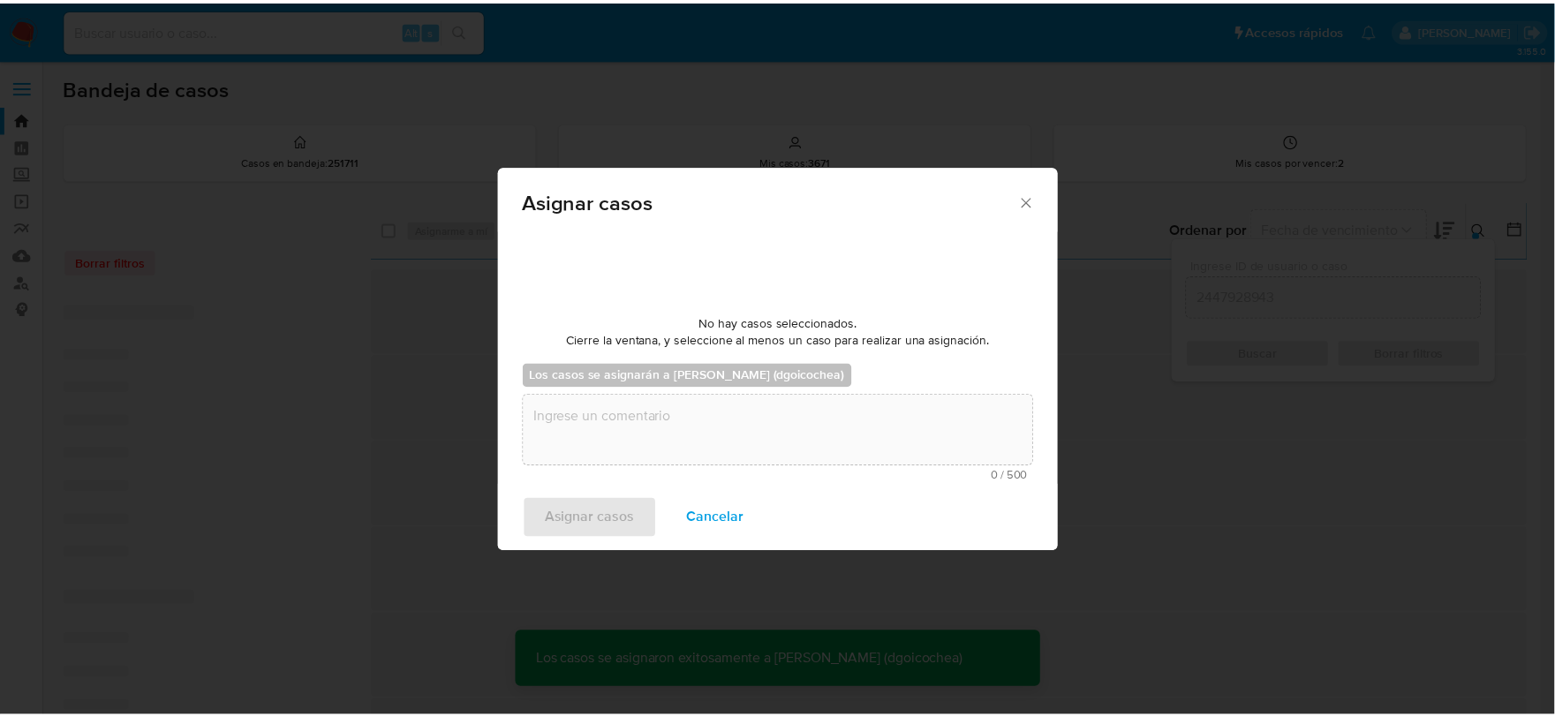
scroll to position [107, 0]
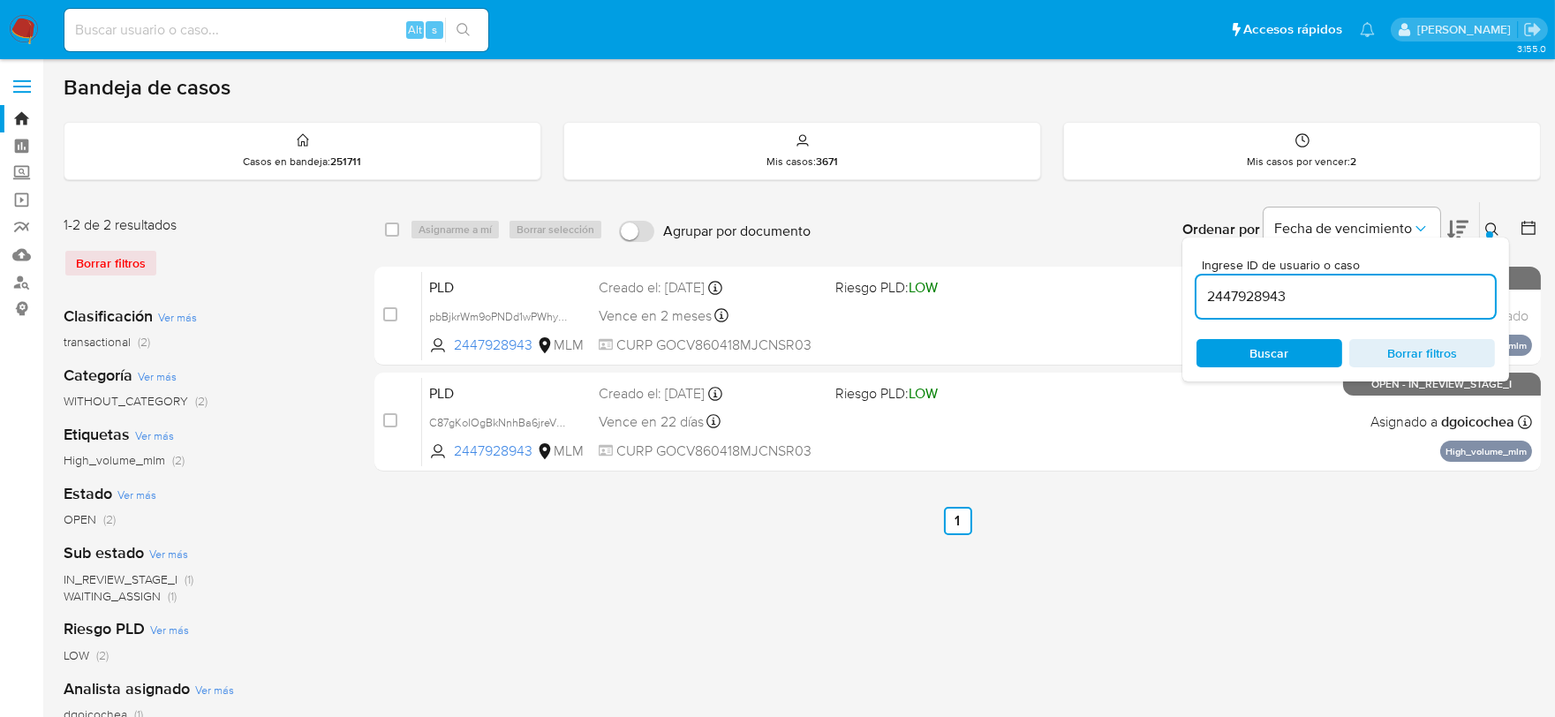
click at [1248, 307] on div "2447928943" at bounding box center [1345, 296] width 298 height 42
click at [1248, 285] on input "2447928943" at bounding box center [1345, 296] width 298 height 23
paste input "1925506659"
type input "1925506659"
